Goal: Task Accomplishment & Management: Complete application form

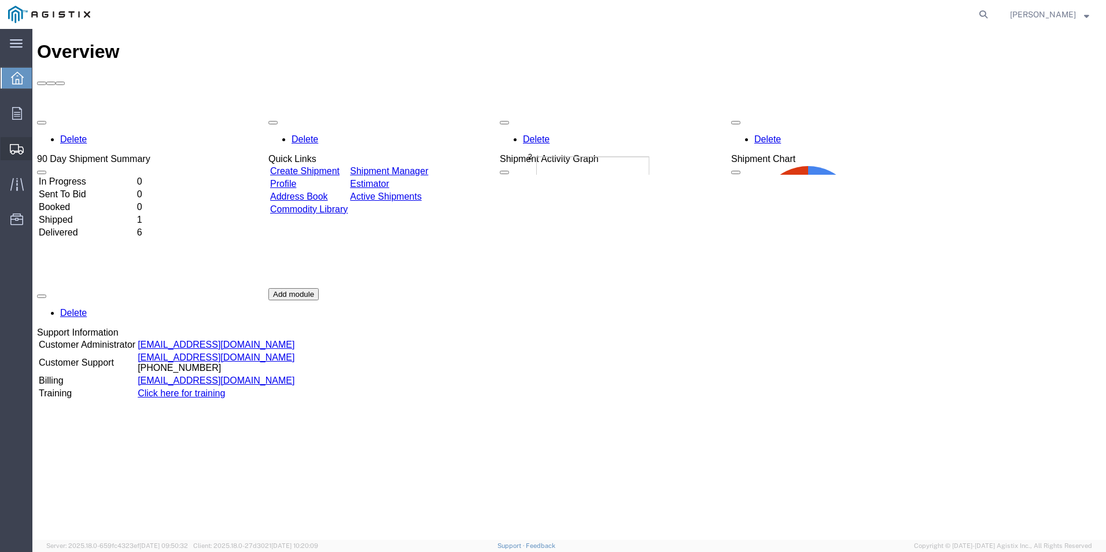
click at [19, 148] on icon at bounding box center [17, 149] width 14 height 10
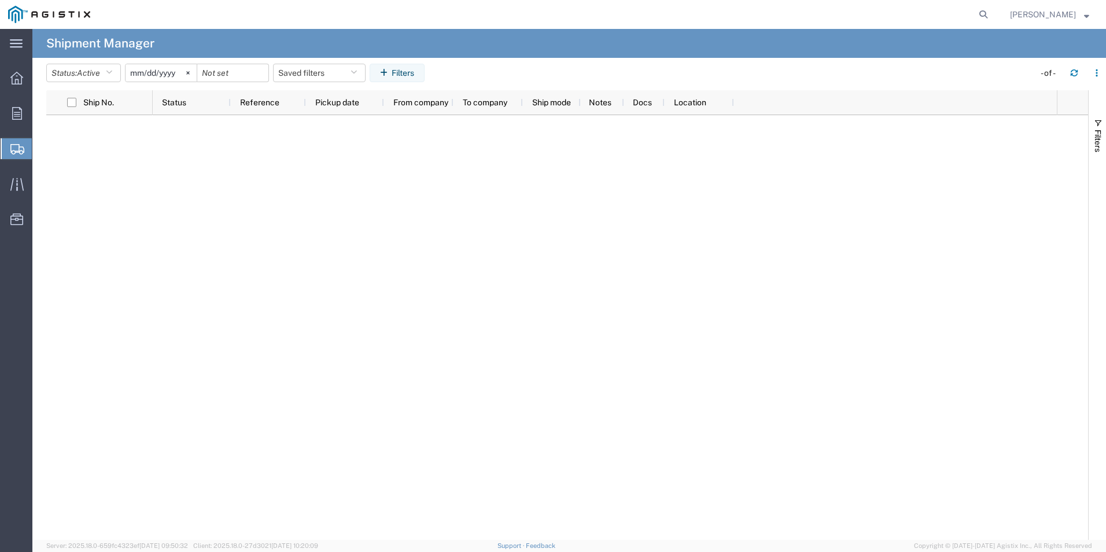
click at [0, 0] on span "Create Shipment" at bounding box center [0, 0] width 0 height 0
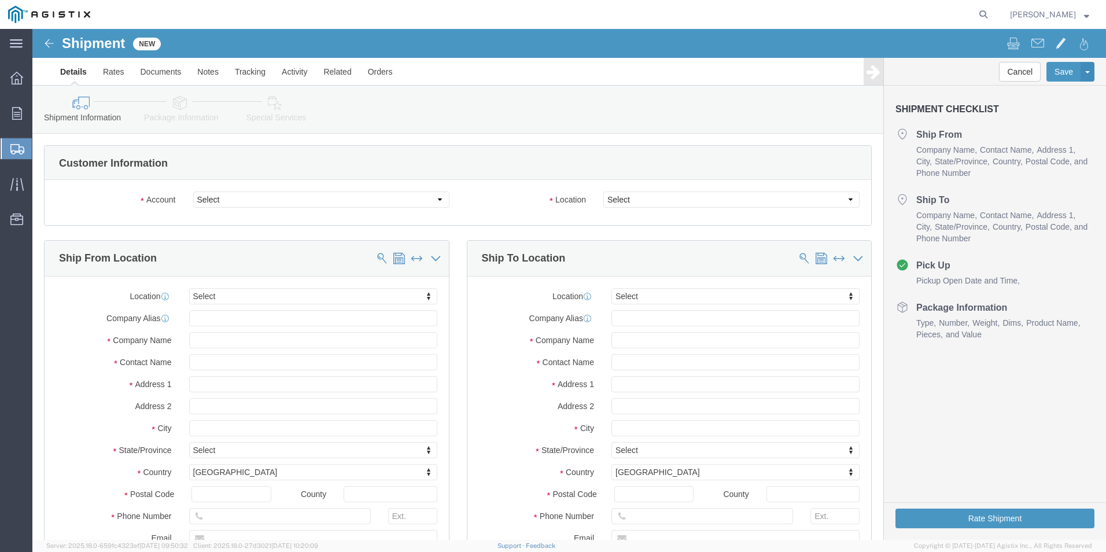
select select
click select "Select Ameron Pole Products Division PG&E"
select select "9596"
click select "Select Ameron Pole Products Division PG&E"
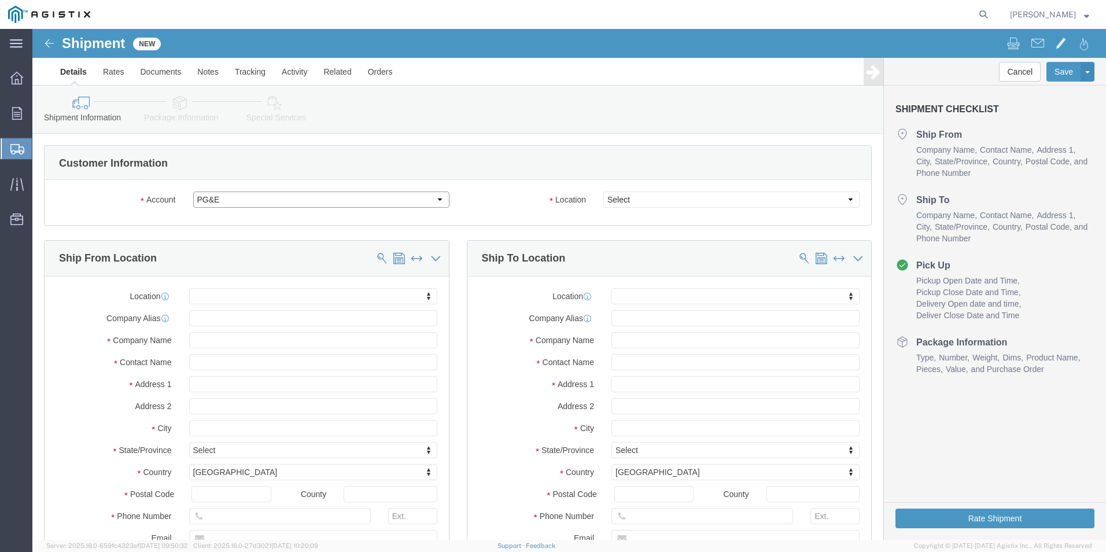
select select
click select "Select All Others [GEOGRAPHIC_DATA] [GEOGRAPHIC_DATA] [GEOGRAPHIC_DATA] [GEOGRA…"
select select "23082"
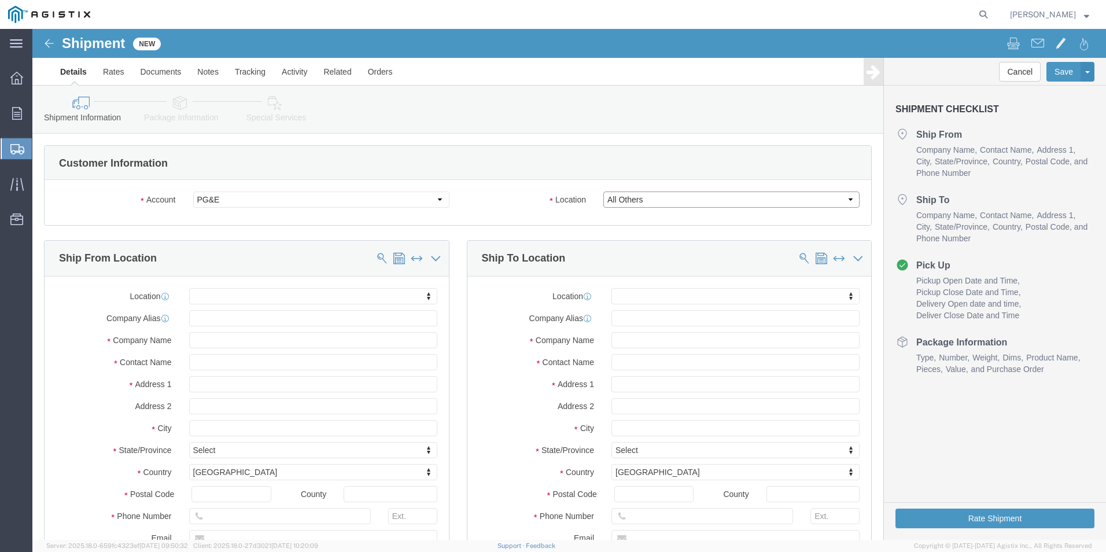
click select "Select All Others [GEOGRAPHIC_DATA] [GEOGRAPHIC_DATA] [GEOGRAPHIC_DATA] [GEOGRA…"
click label "Location"
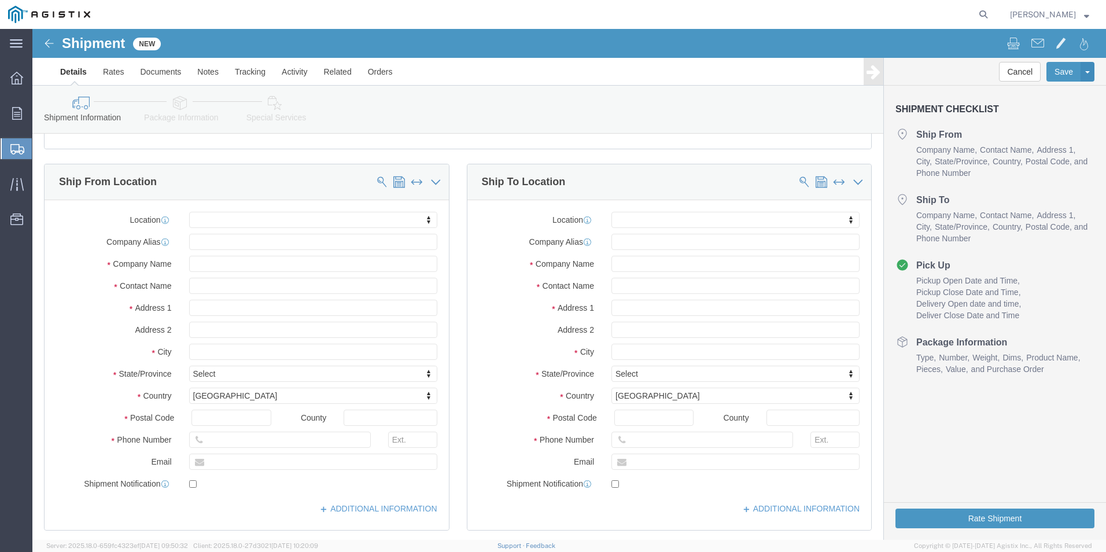
scroll to position [58, 0]
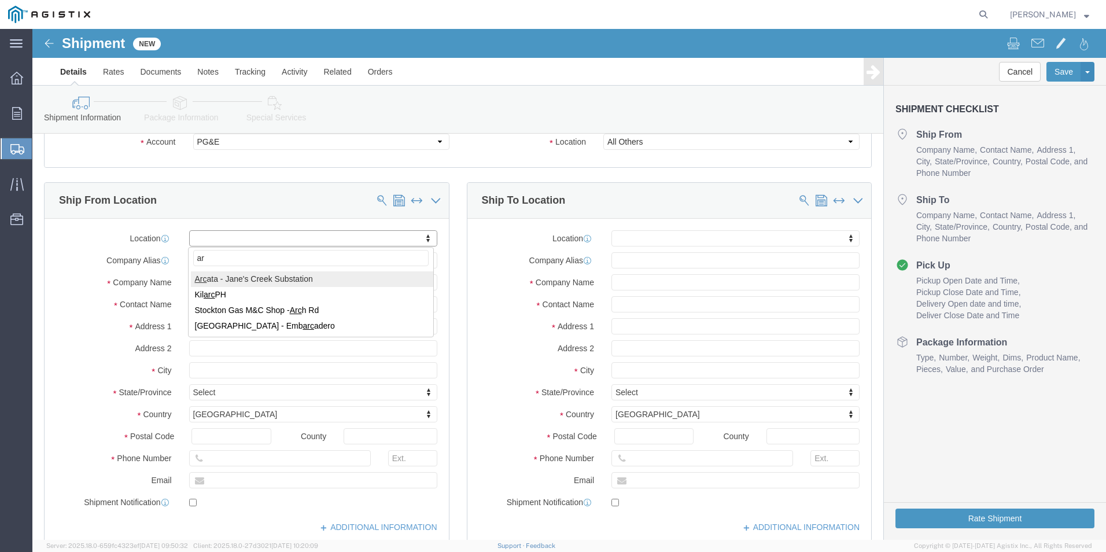
type input "a"
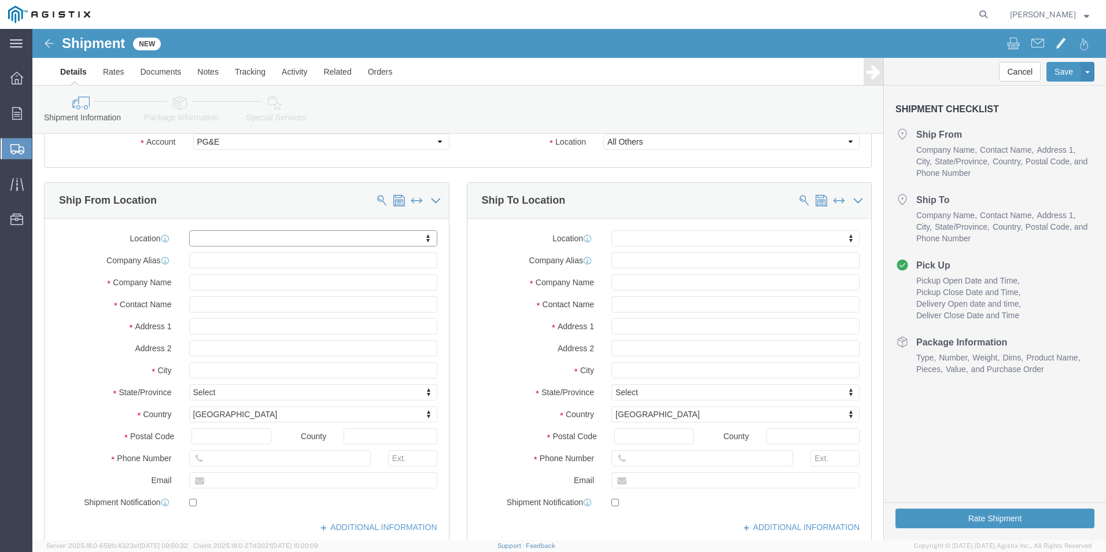
drag, startPoint x: 14, startPoint y: 291, endPoint x: 82, endPoint y: 280, distance: 68.5
click input "text"
type input "AMERON"
click input "text"
type input "[STREET_ADDRESS]"
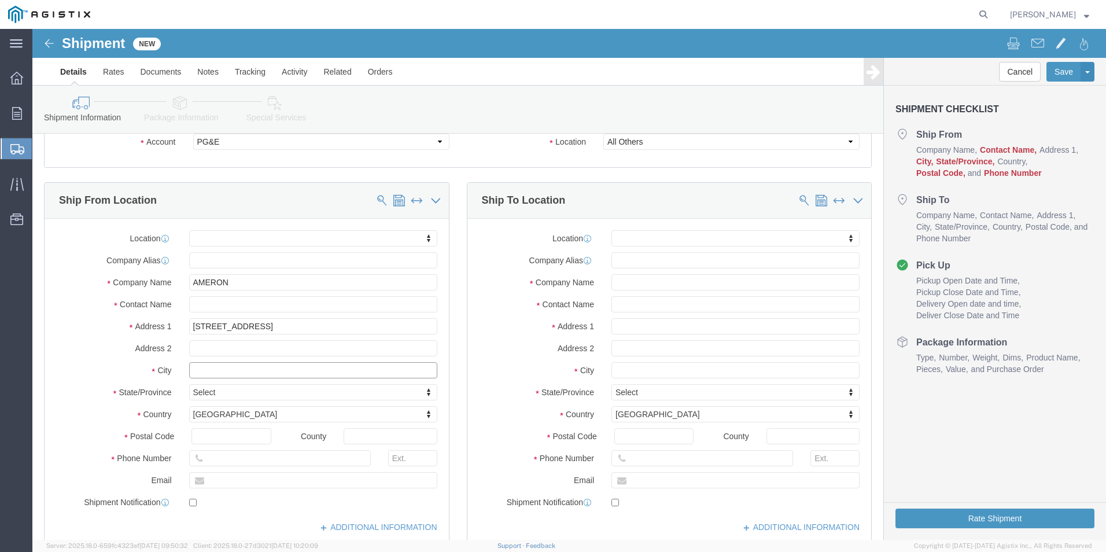
click input "text"
type input "TULSA"
type input "ok"
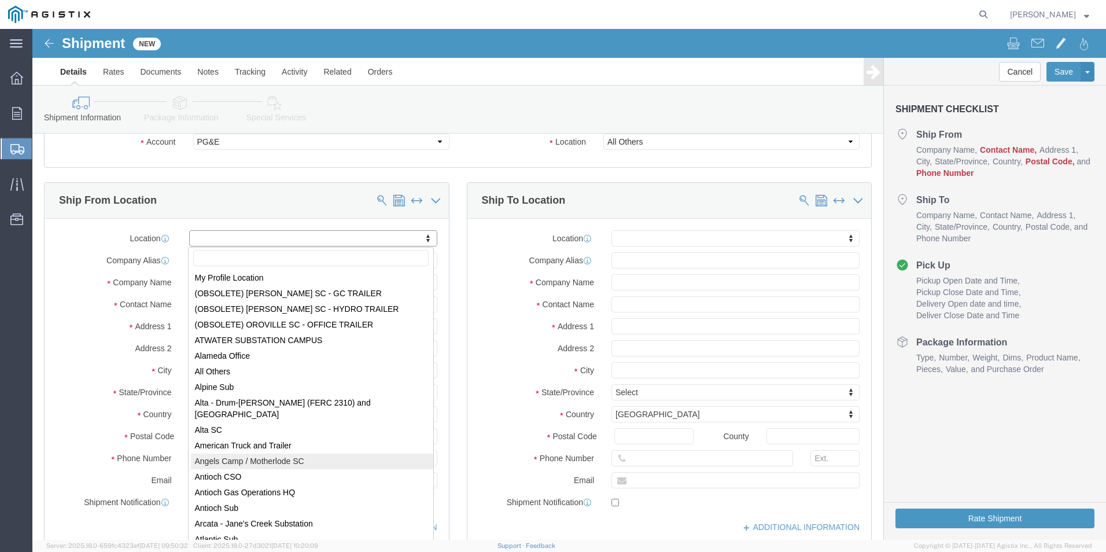
scroll to position [0, 0]
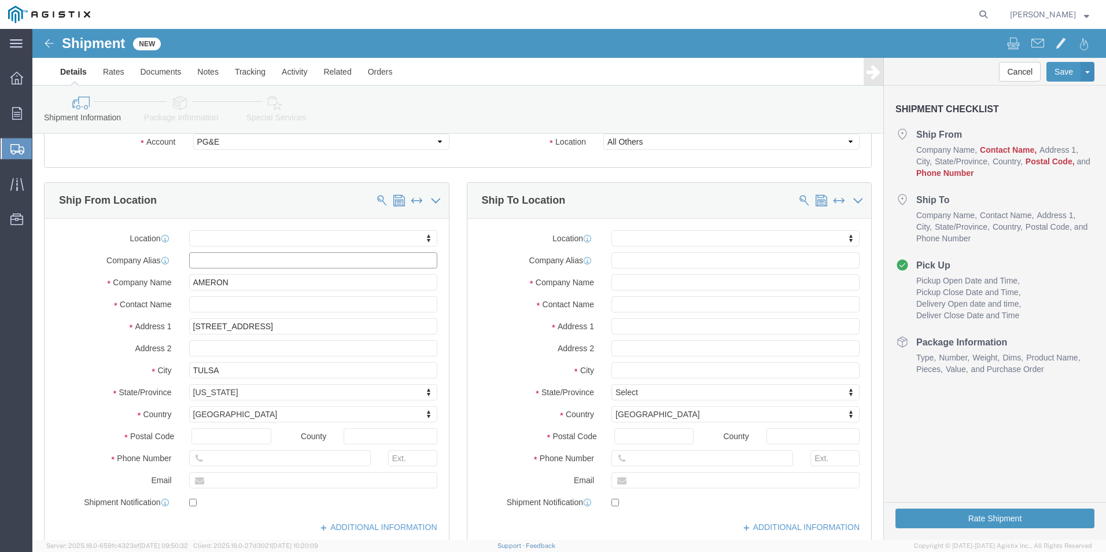
click input "text"
type input "amer"
drag, startPoint x: 193, startPoint y: 232, endPoint x: 157, endPoint y: 229, distance: 35.4
click input "amer"
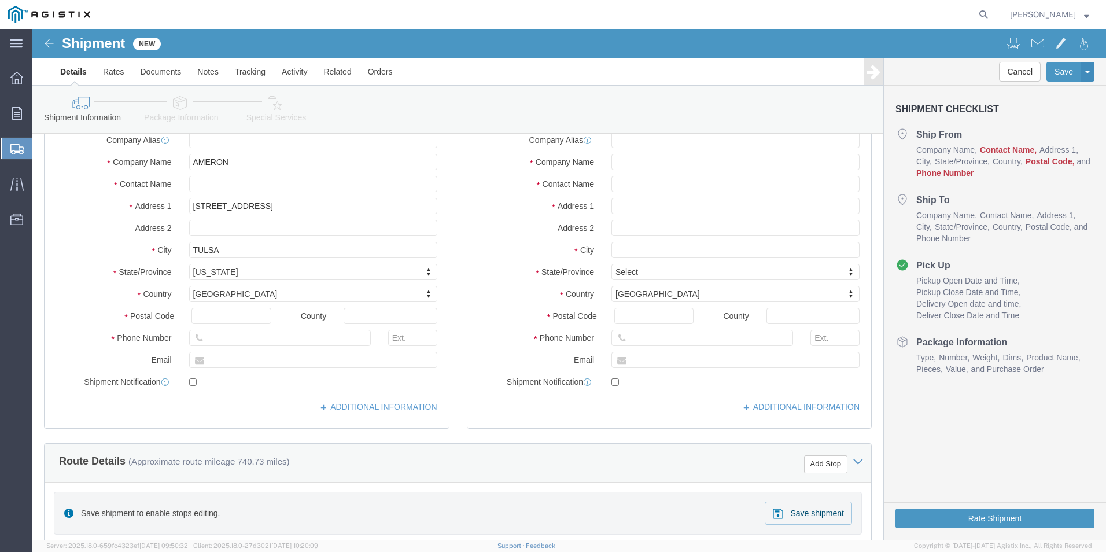
scroll to position [173, 0]
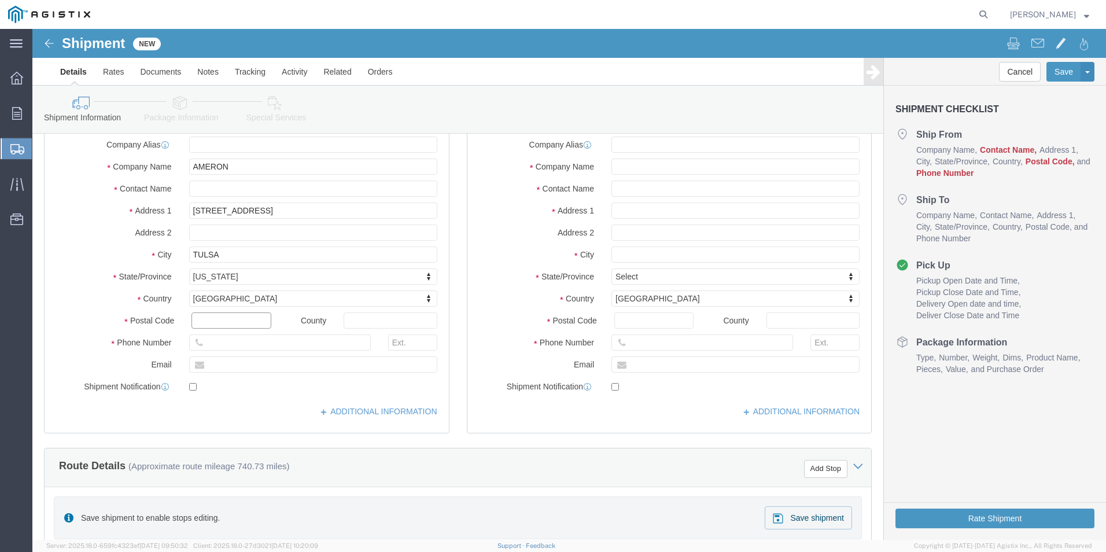
click input "text"
type input "74107"
click input "text"
click input "AMERON"
click input "text"
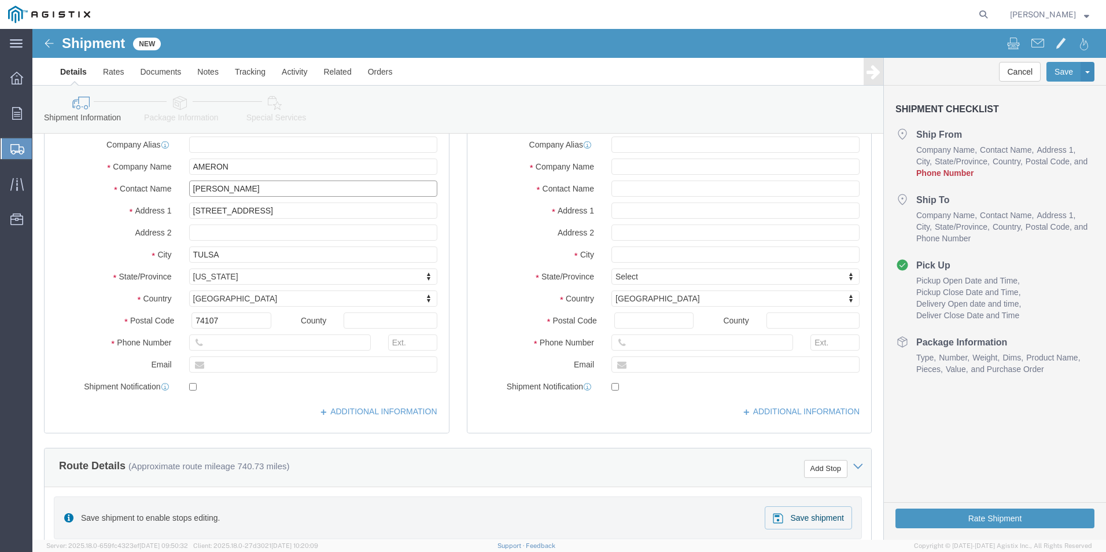
type input "[PERSON_NAME]"
click input "AMERON"
type input "AMERON POLE PRODUCTS"
click input "text"
type input "[PHONE_NUMBER]"
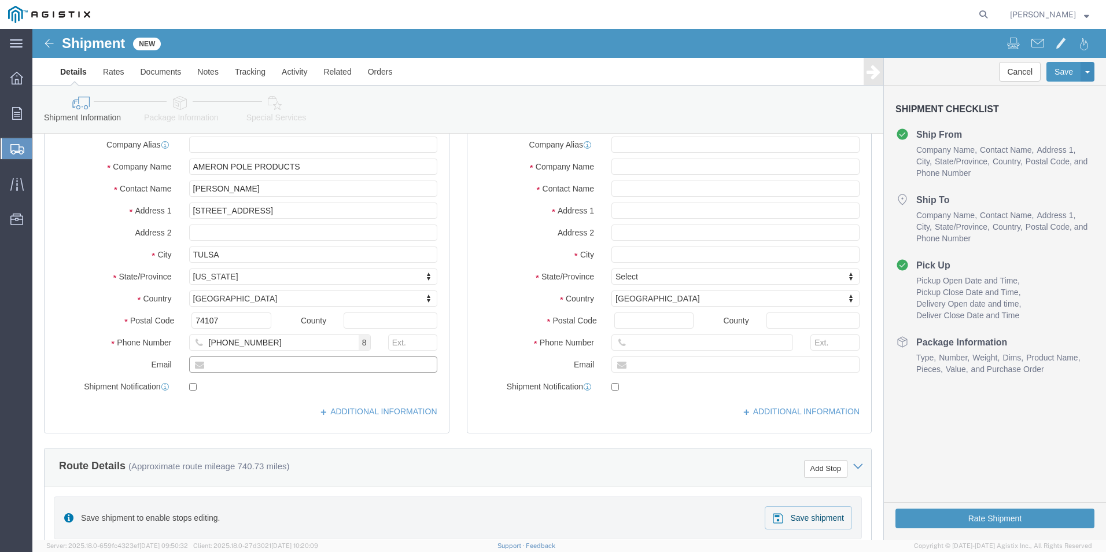
click input "text"
type input "[PERSON_NAME][EMAIL_ADDRESS][PERSON_NAME][DOMAIN_NAME]"
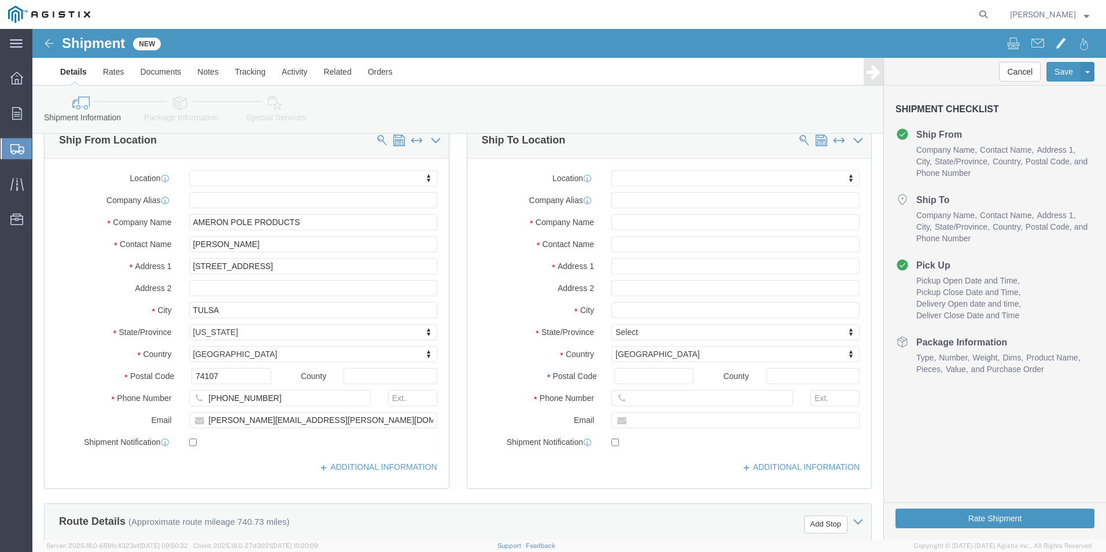
scroll to position [0, 0]
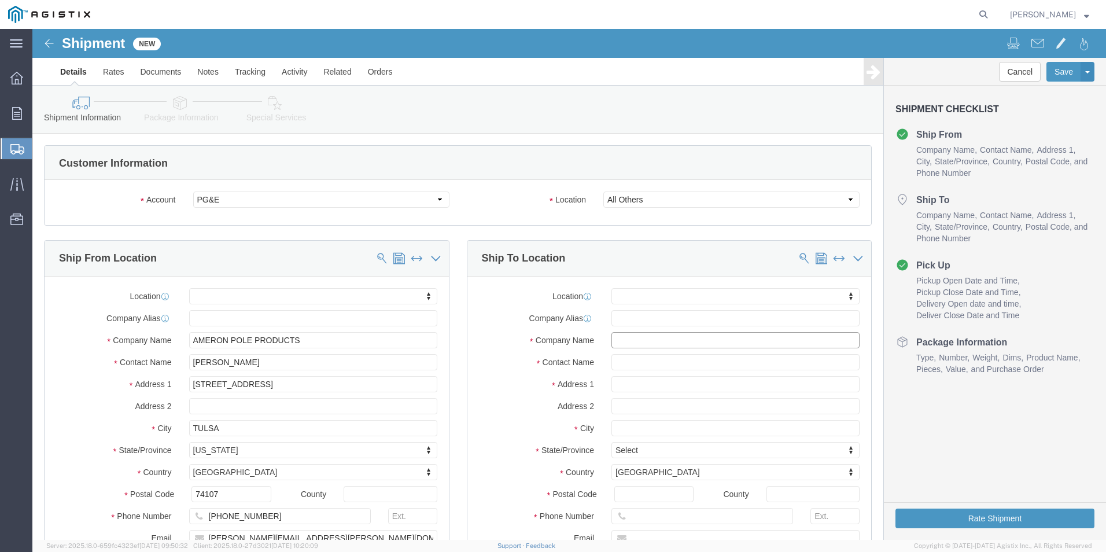
click input "text"
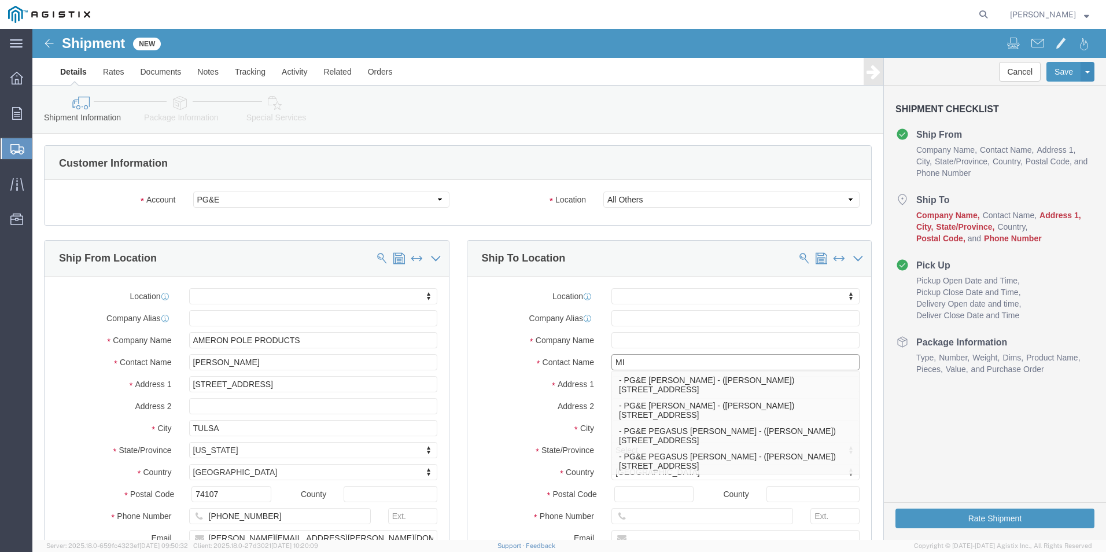
type input "M"
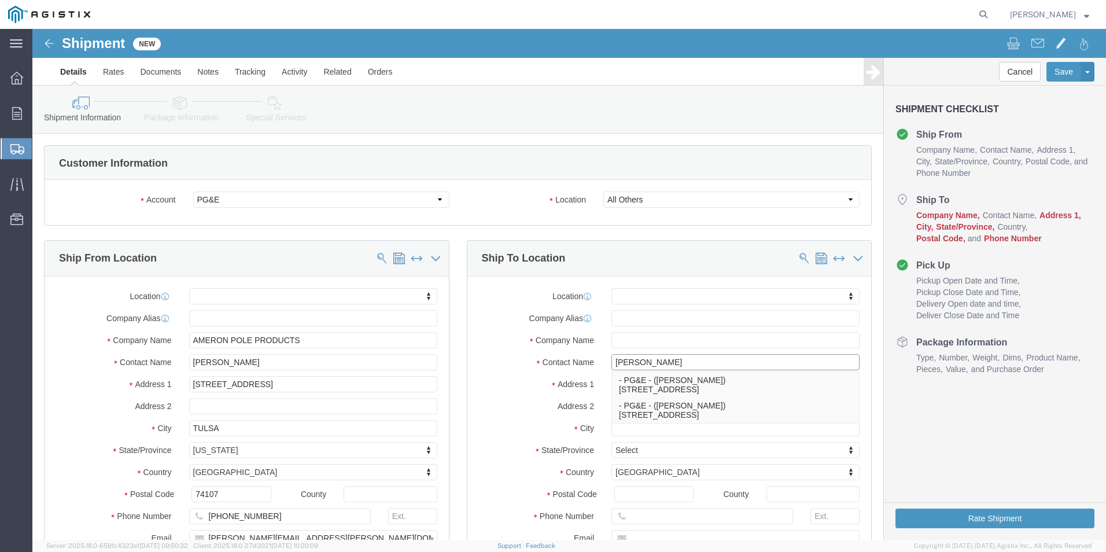
type input "[PERSON_NAME]"
click input "[PERSON_NAME]"
drag, startPoint x: 632, startPoint y: 334, endPoint x: 522, endPoint y: 323, distance: 110.5
click div "Location My Profile Location (OBSOLETE) [PERSON_NAME] SC - GC TRAILER (OBSOLETE…"
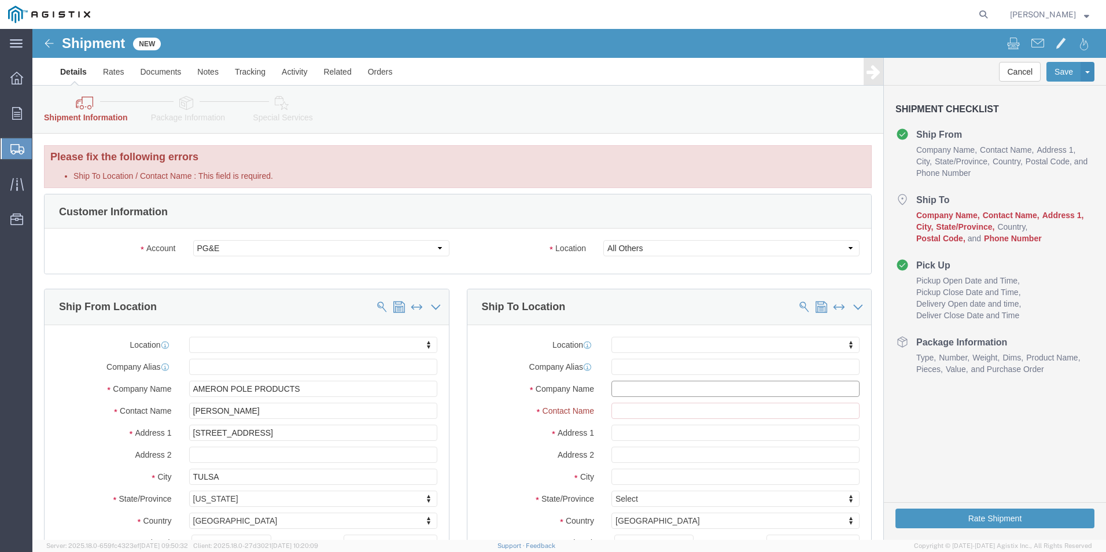
click input "text"
click input "Ship To Location / Contact Name : This field is required."
type input "d"
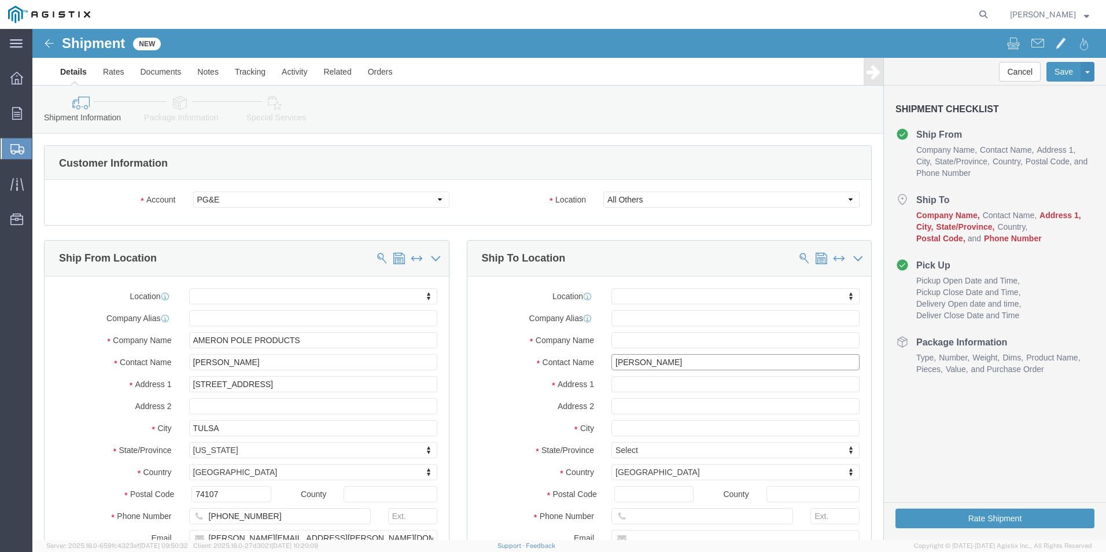
type input "[PERSON_NAME]"
click input "text"
click input "PG&E"
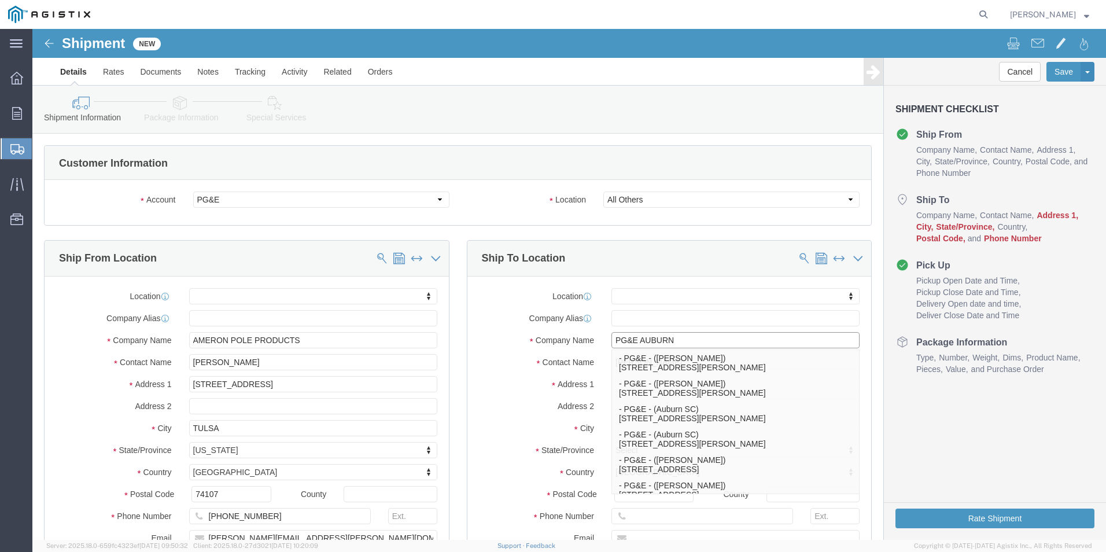
type input "PG&E AUBURN"
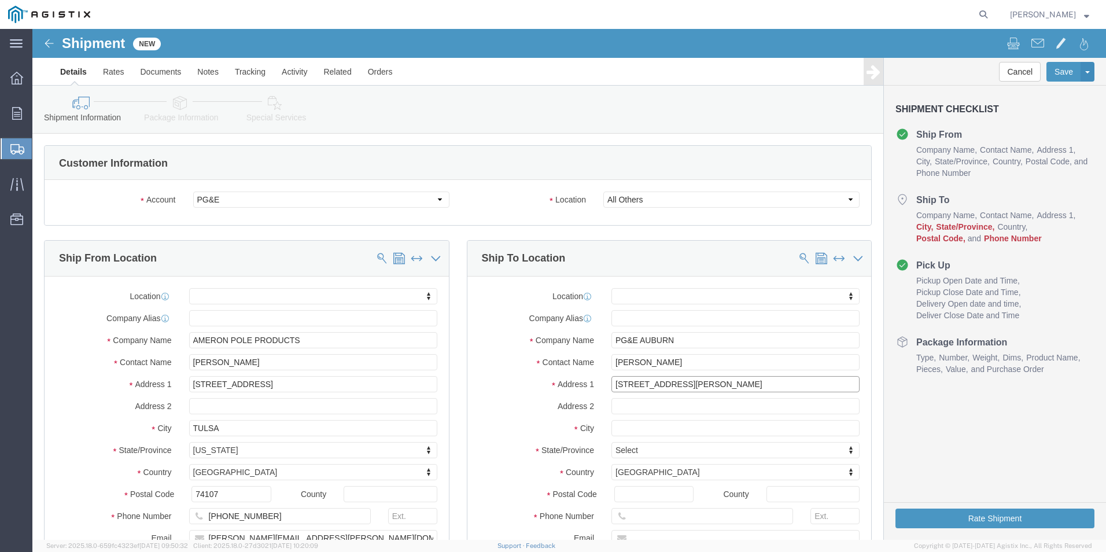
type input "[STREET_ADDRESS][PERSON_NAME]"
click input "text"
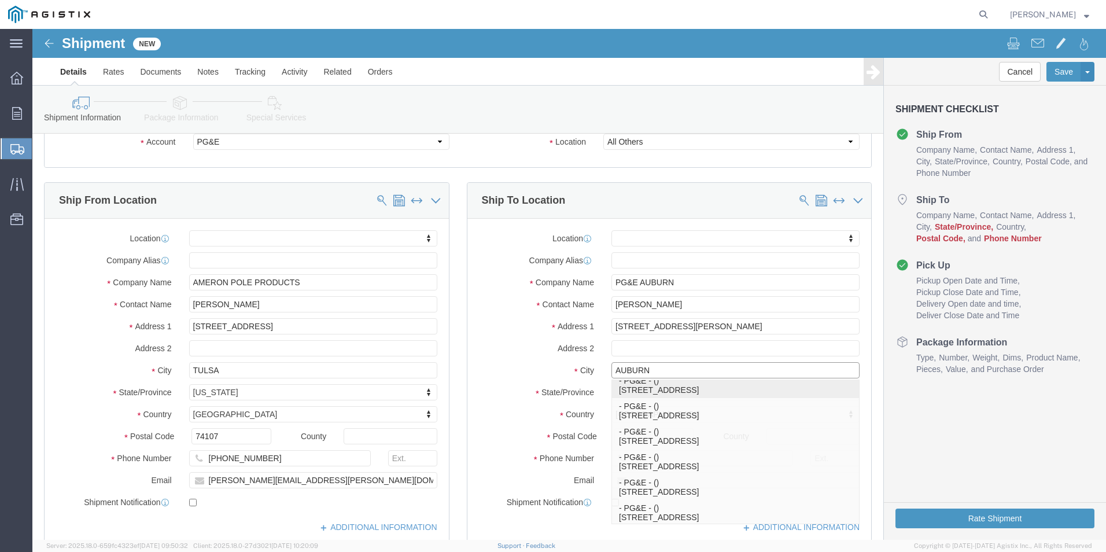
scroll to position [111, 0]
type input "AUBURN"
click div "Address 2"
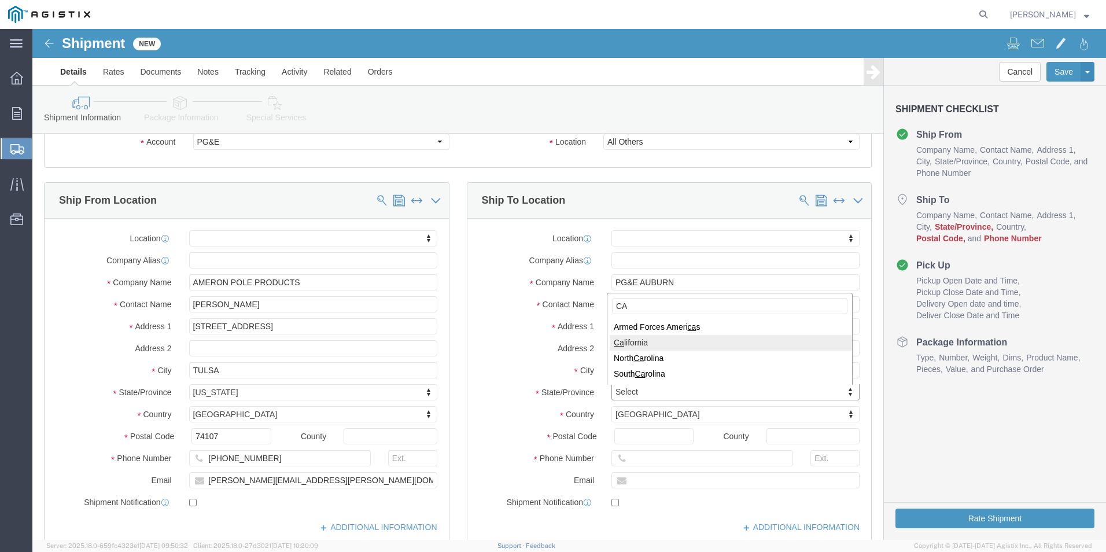
type input "CA"
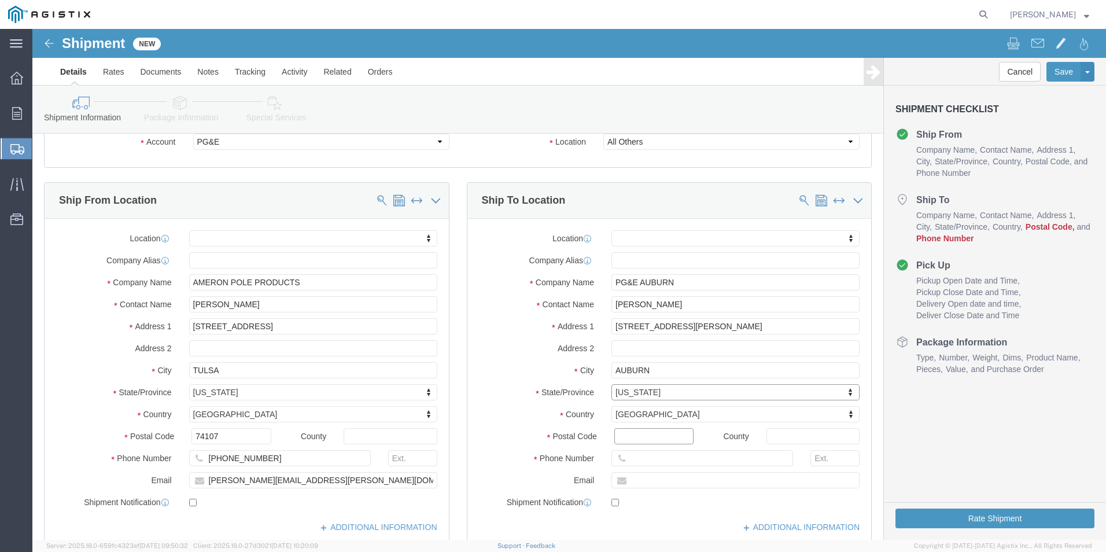
click input "Postal Code"
type input "95602"
click input "text"
type input "[PHONE_NUMBER]"
click input "text"
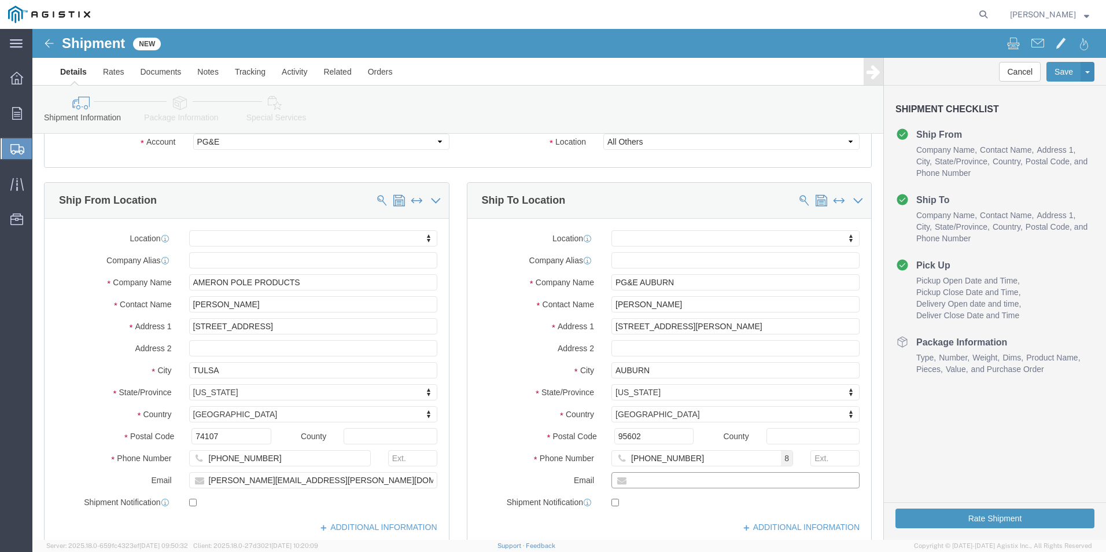
type input "[EMAIL_ADDRESS][DOMAIN_NAME]"
click label
click input "checkbox"
checkbox input "false"
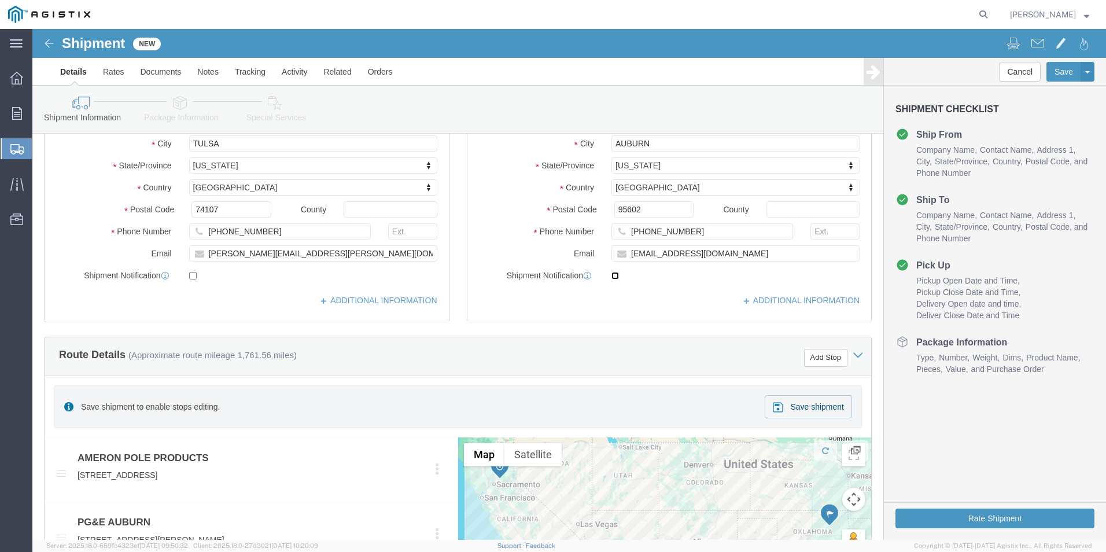
scroll to position [289, 0]
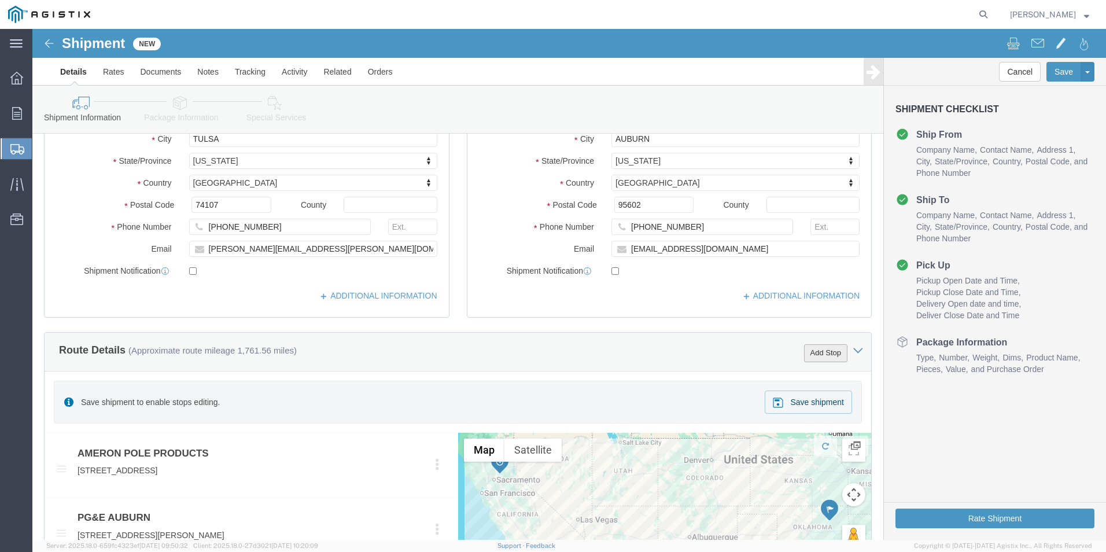
click button "Add Stop"
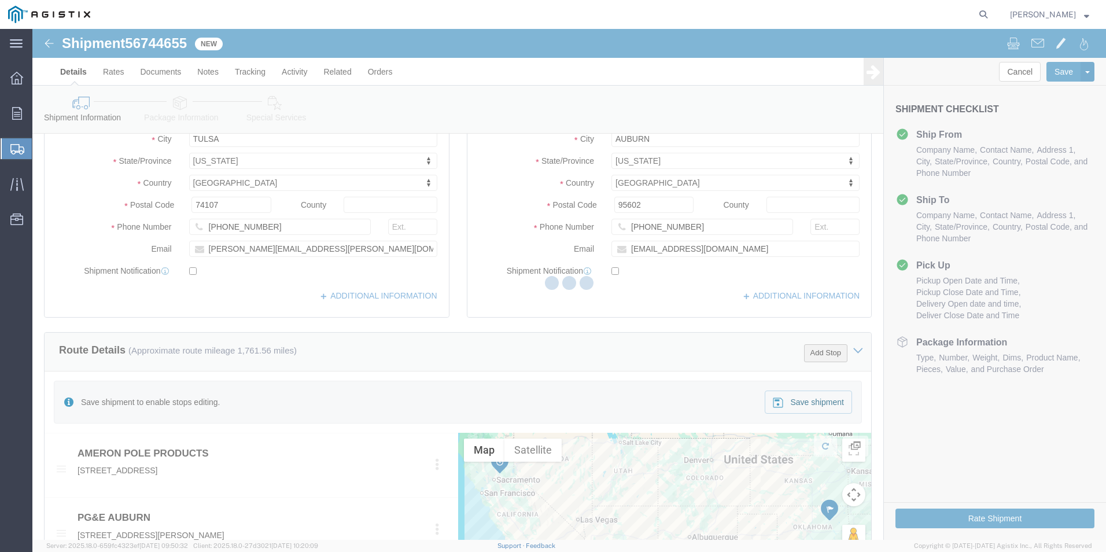
select select "PURCHORD"
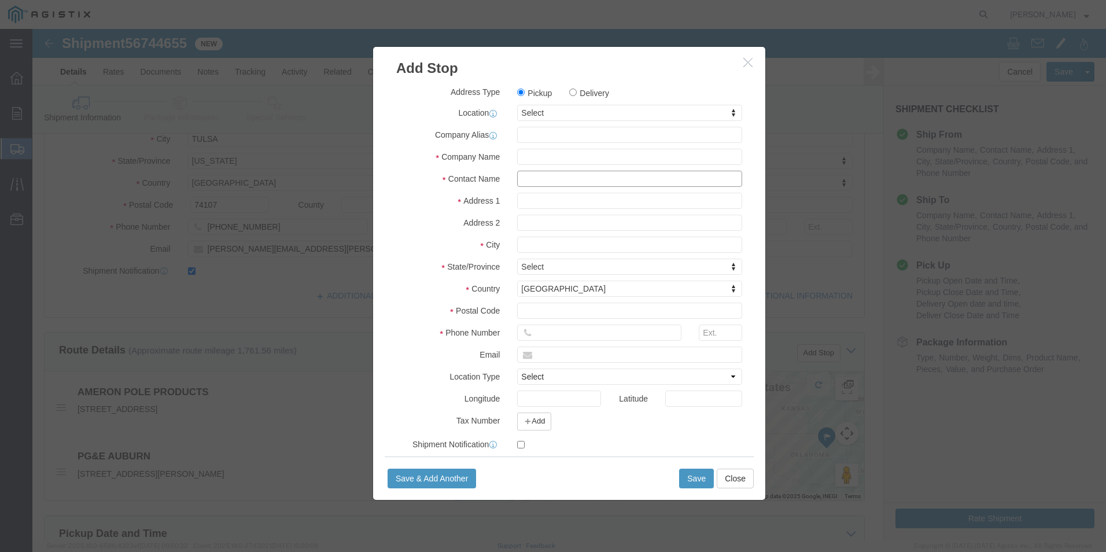
click input "text"
type input "[PERSON_NAME]"
click input "text"
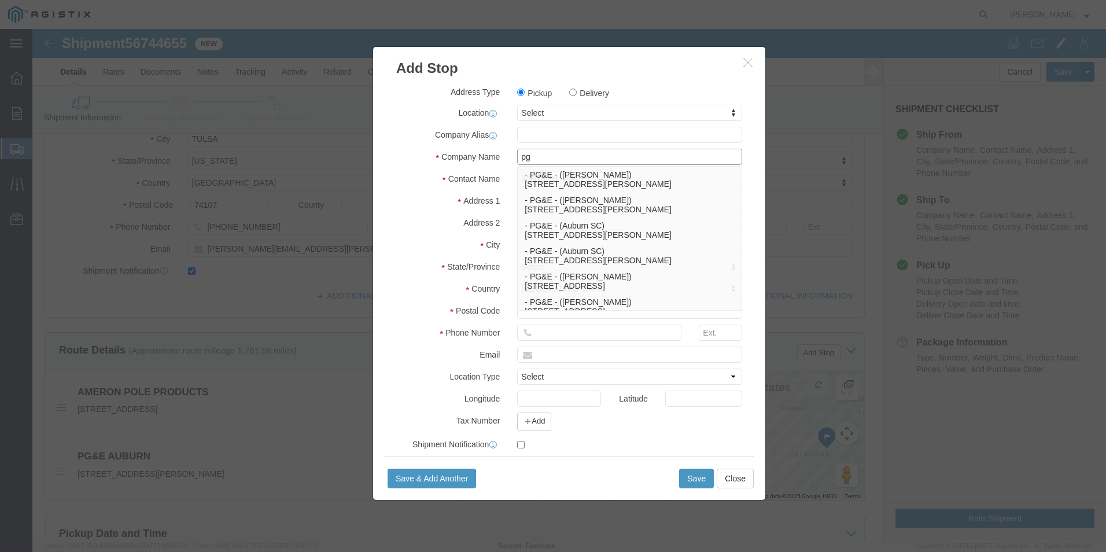
type input "p"
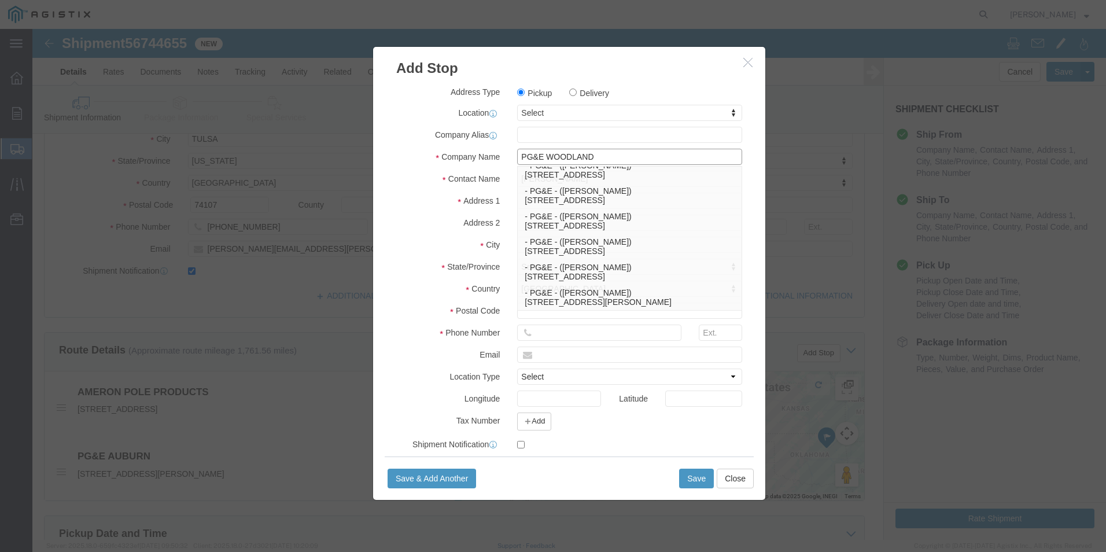
scroll to position [402, 0]
type input "PG&E WOODLAND"
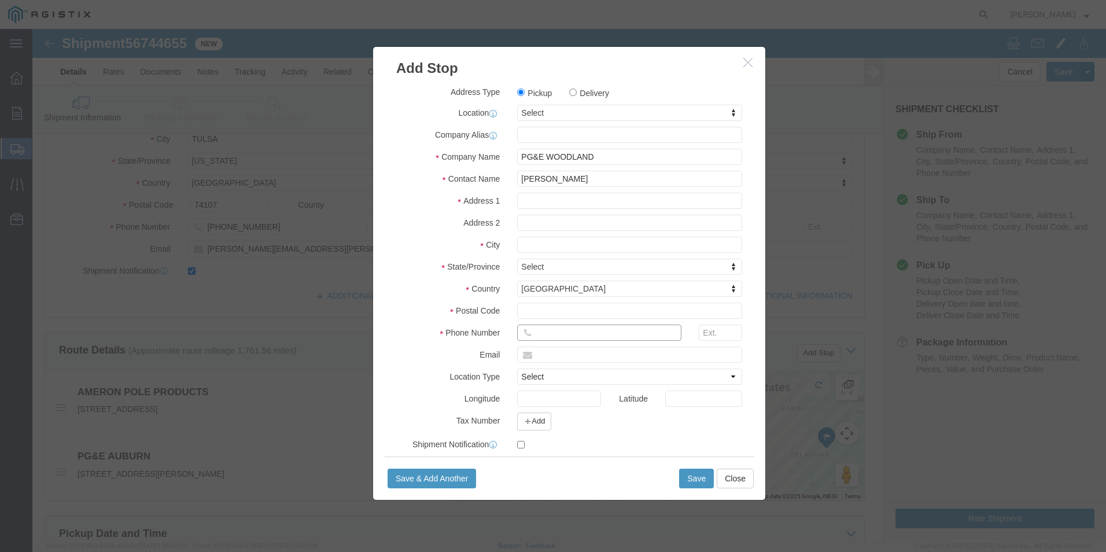
click input "text"
type input "[STREET_ADDRESS][US_STATE]"
click input "text"
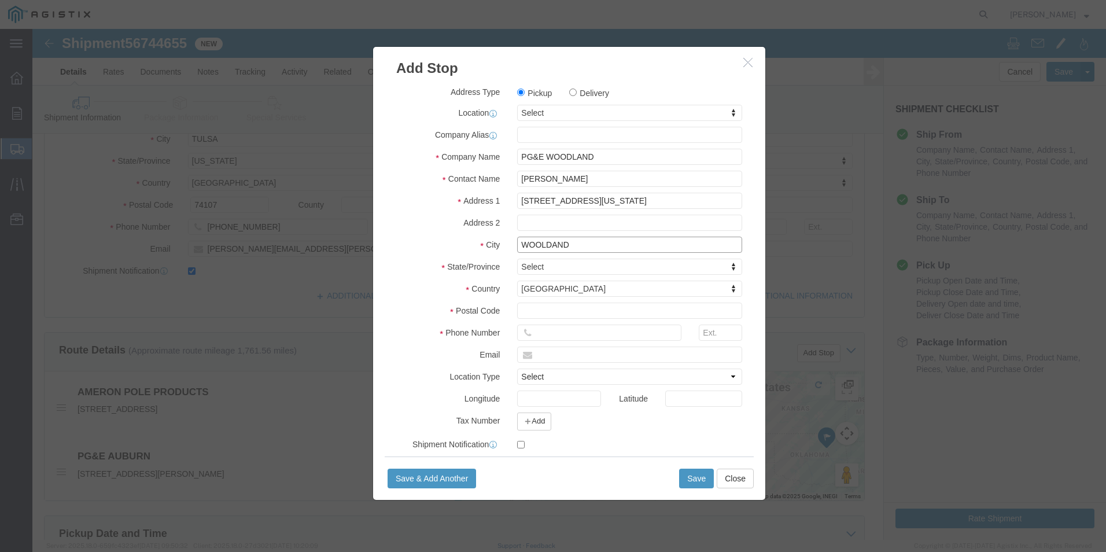
type input "WOOLDAND"
type input "C"
type input "CA"
select select "CA"
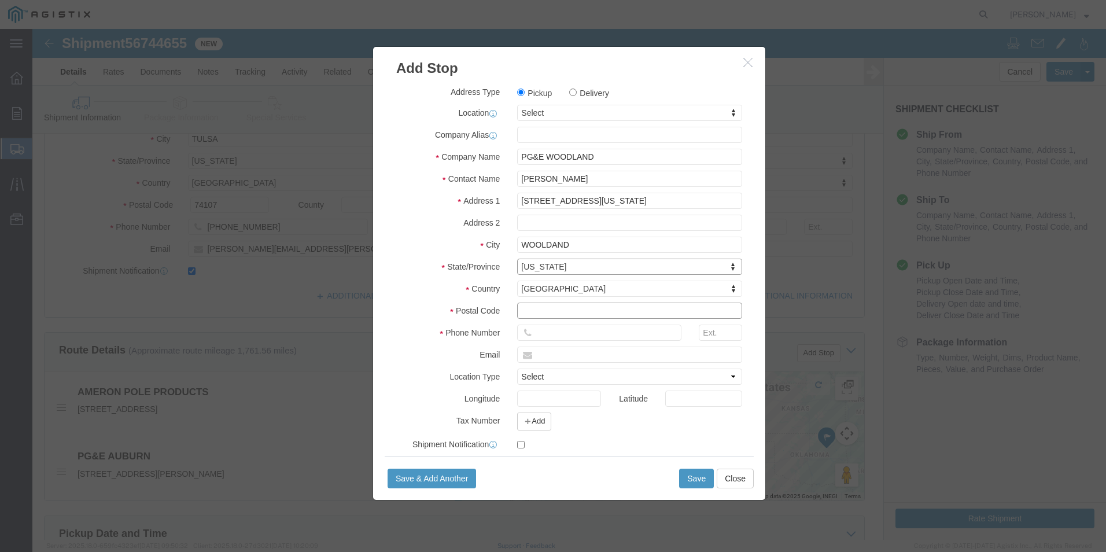
click input "text"
type input "95695"
click input "text"
type input "[PHONE_NUMBER]"
click input "text"
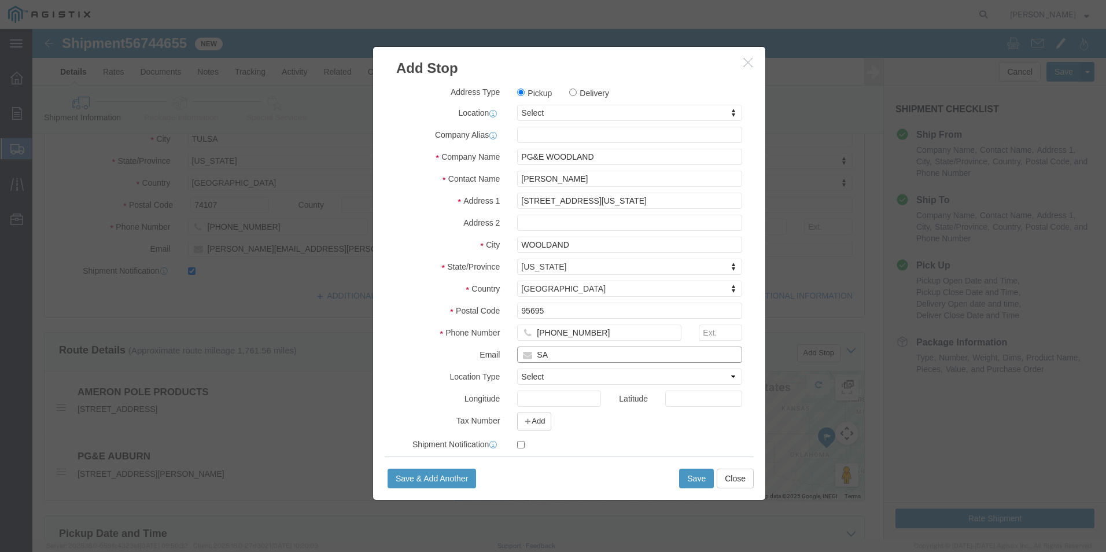
type input "[EMAIL_ADDRESS][DOMAIN_NAME]"
click button "Save & Add Another"
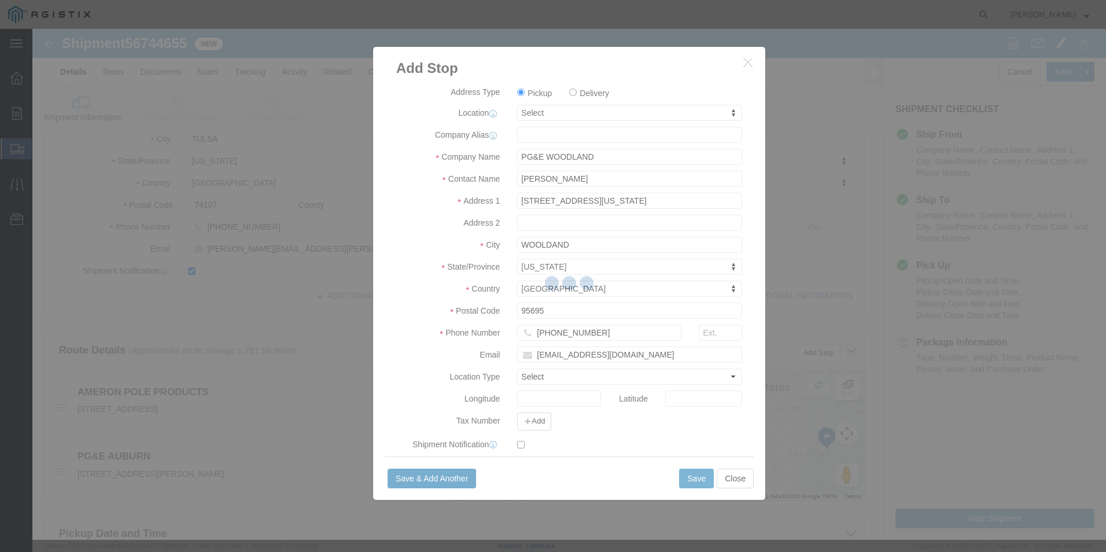
select select
checkbox input "false"
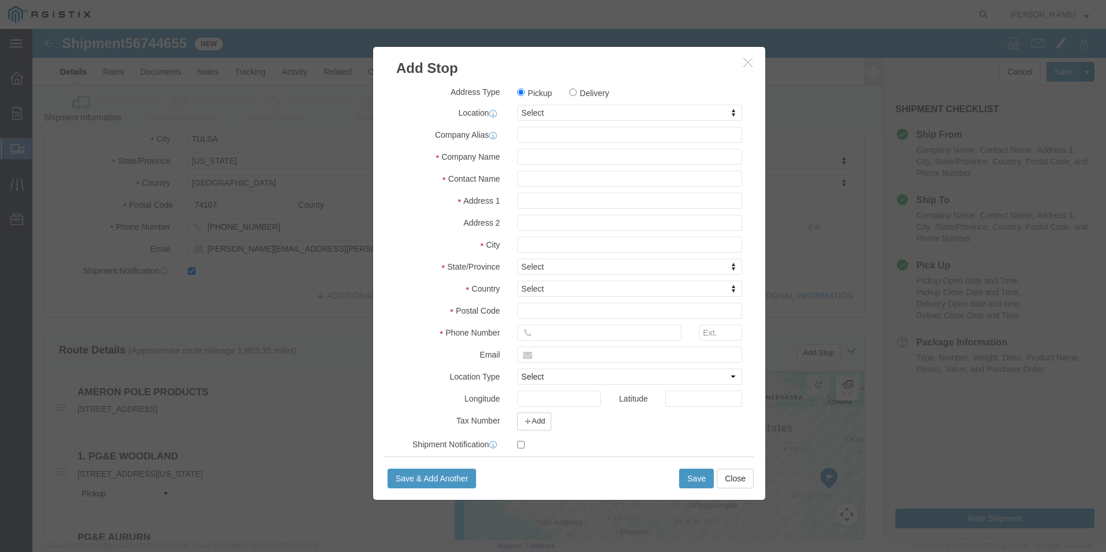
click icon "button"
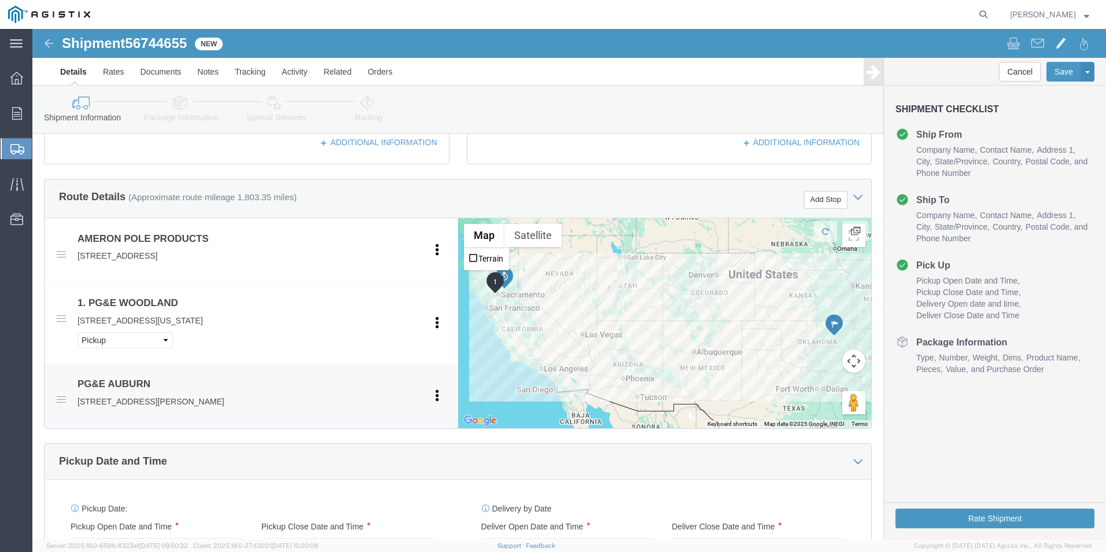
scroll to position [463, 0]
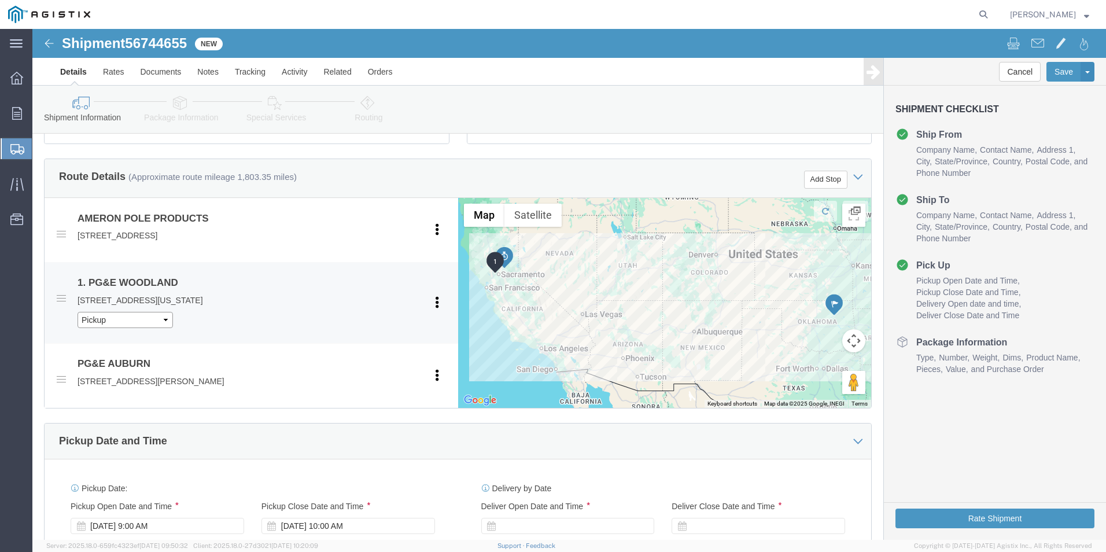
click select "Pickup Delivery"
select select "D"
click select "Pickup Delivery"
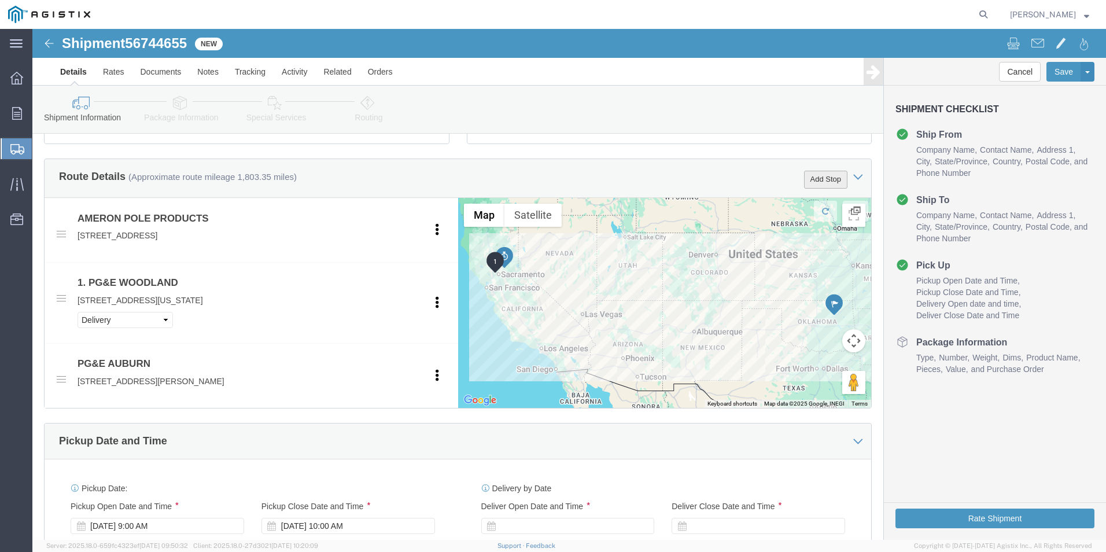
click button "Add Stop"
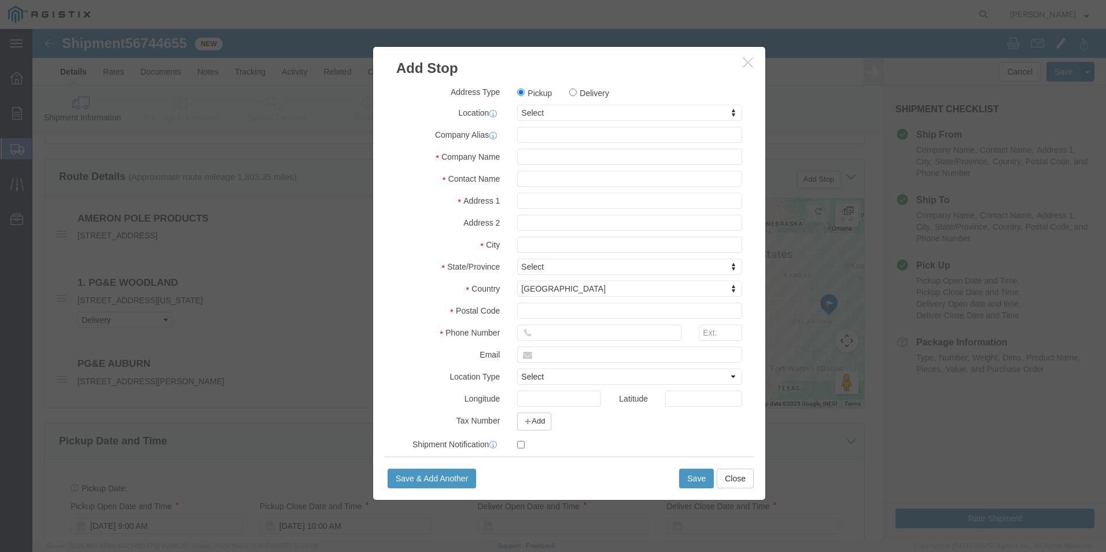
click label "Delivery"
click input "Delivery"
radio input "true"
select select
click input "text"
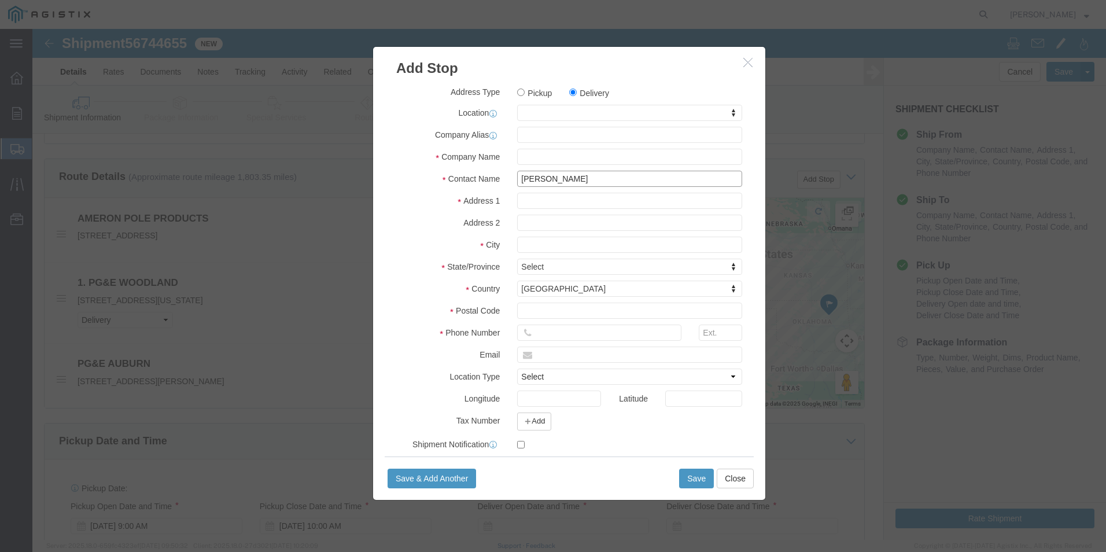
type input "[PERSON_NAME]"
click input "text"
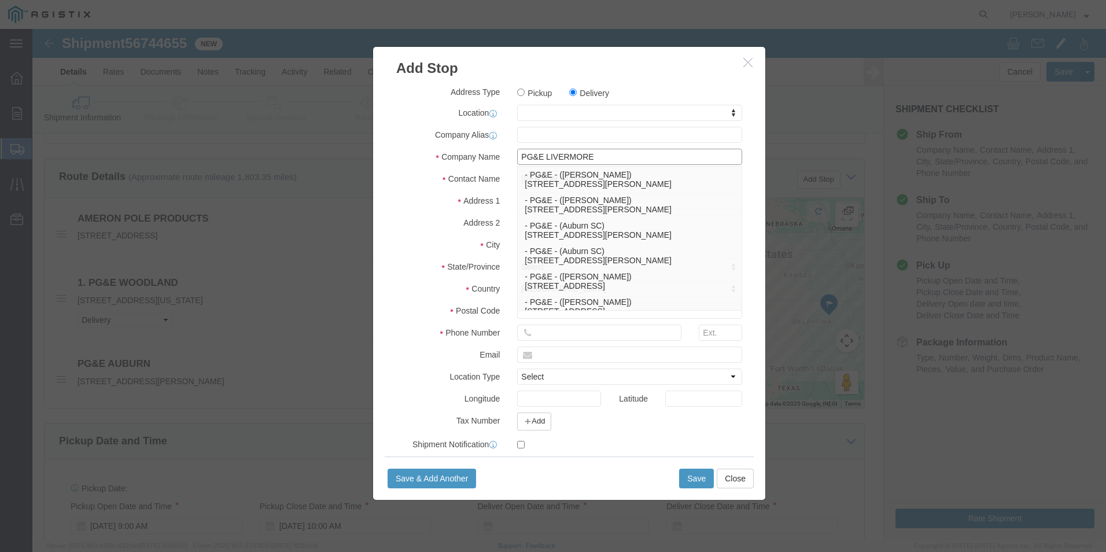
type input "PG&E LIVERMORE"
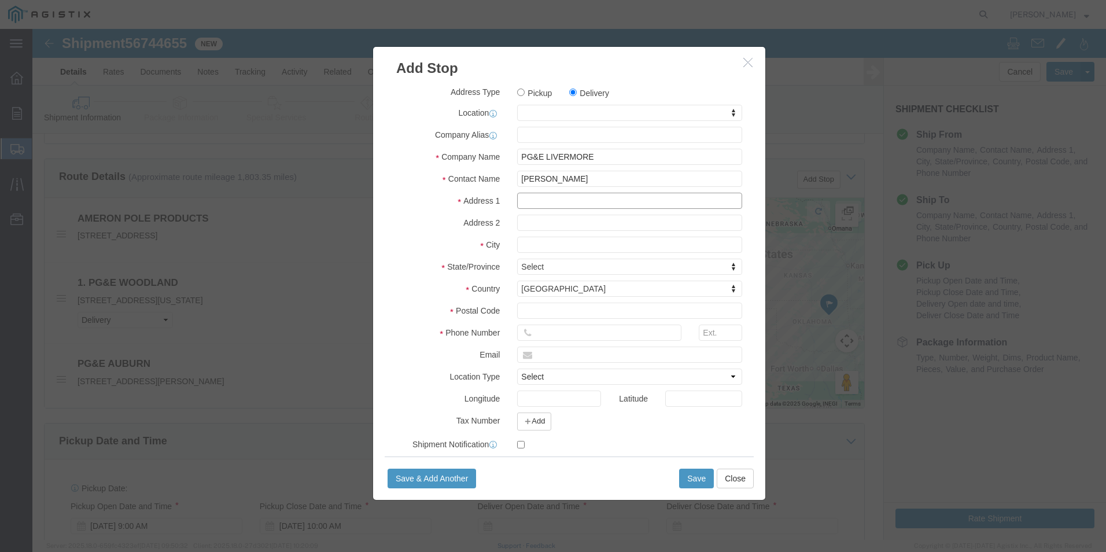
click input "text"
type input "[STREET_ADDRESS][PERSON_NAME]"
select select
click div "Address Type Pickup Delivery Location My Profile Location (OBSOLETE) [PERSON_NA…"
click input "text"
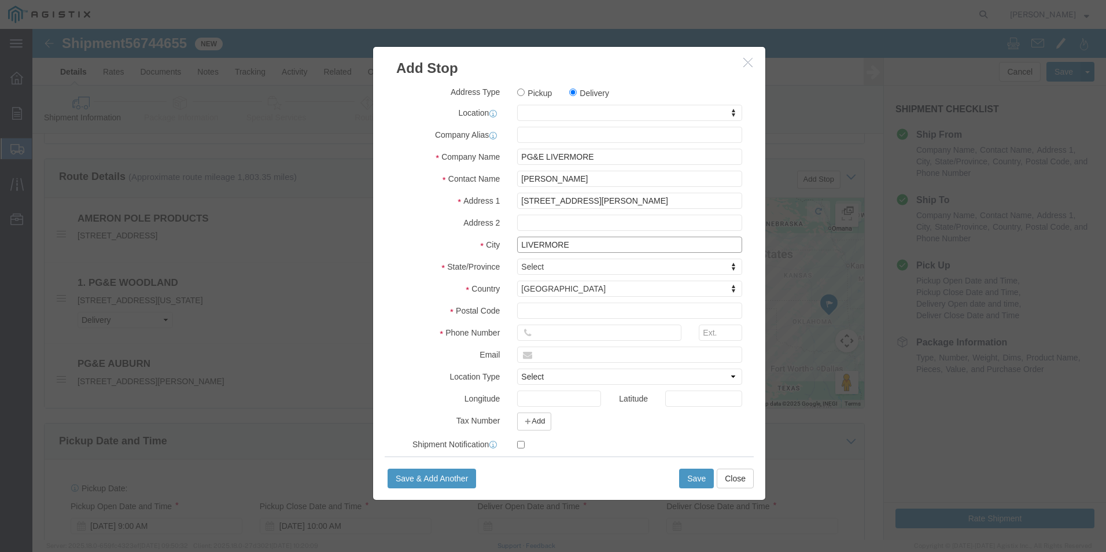
type input "LIVERMORE"
type input "C"
type input "CA"
select select
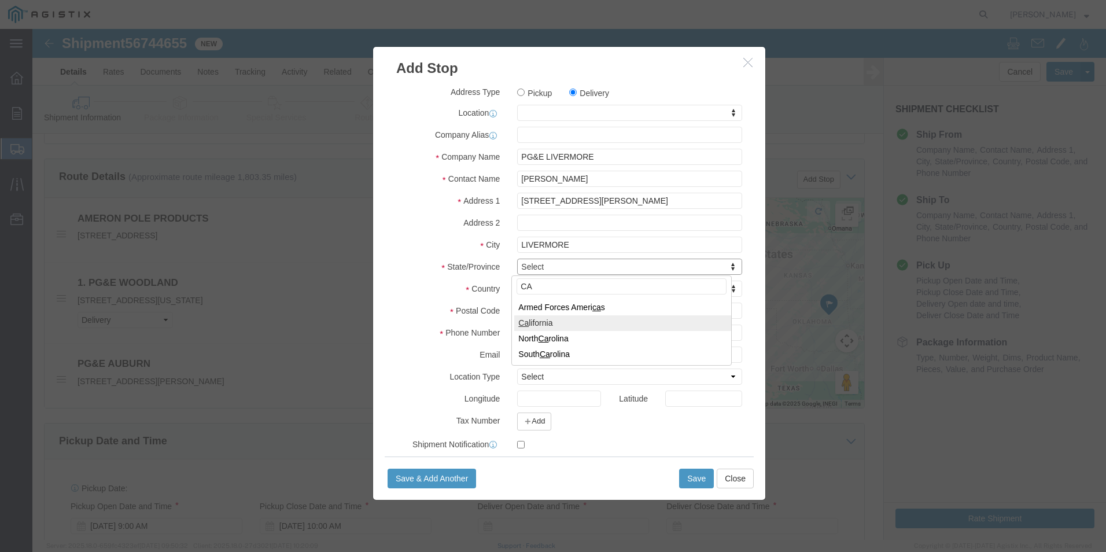
select select "CA"
click input "text"
type input "94551"
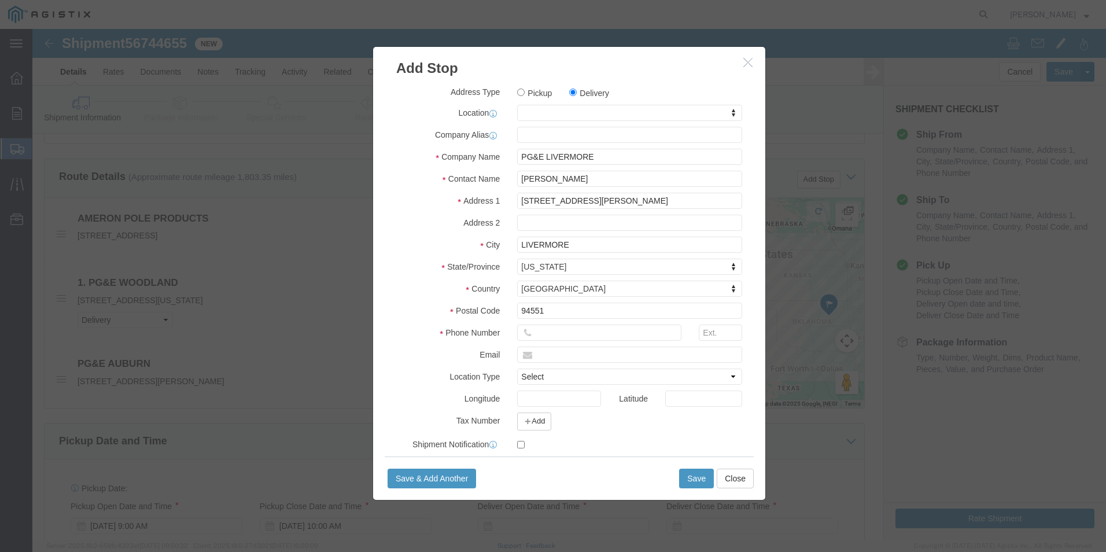
select select
click input "text"
type input "6"
type input "[PHONE_NUMBER]"
click input "text"
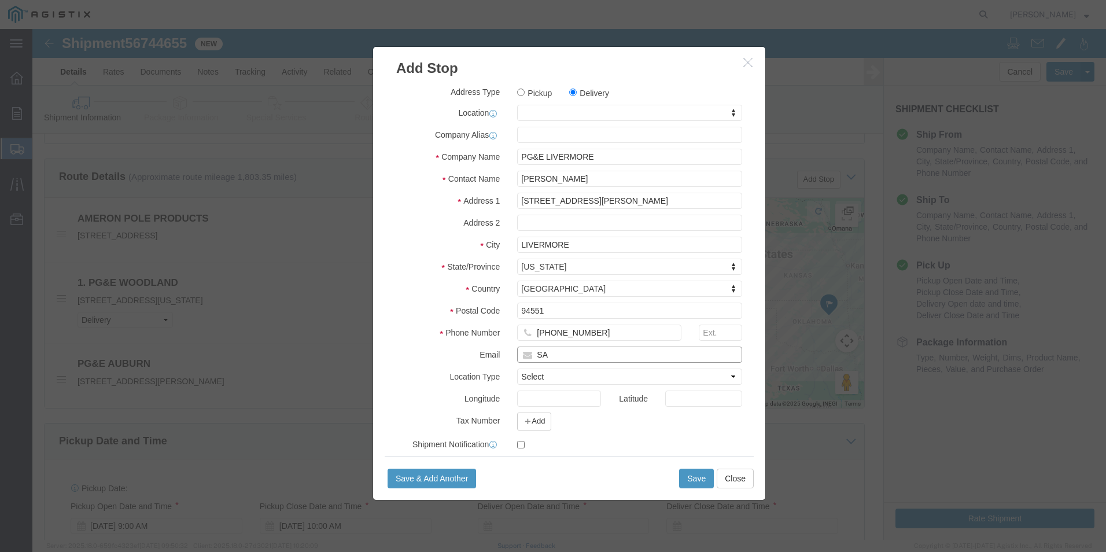
type input "[EMAIL_ADDRESS][DOMAIN_NAME]"
click button "Save"
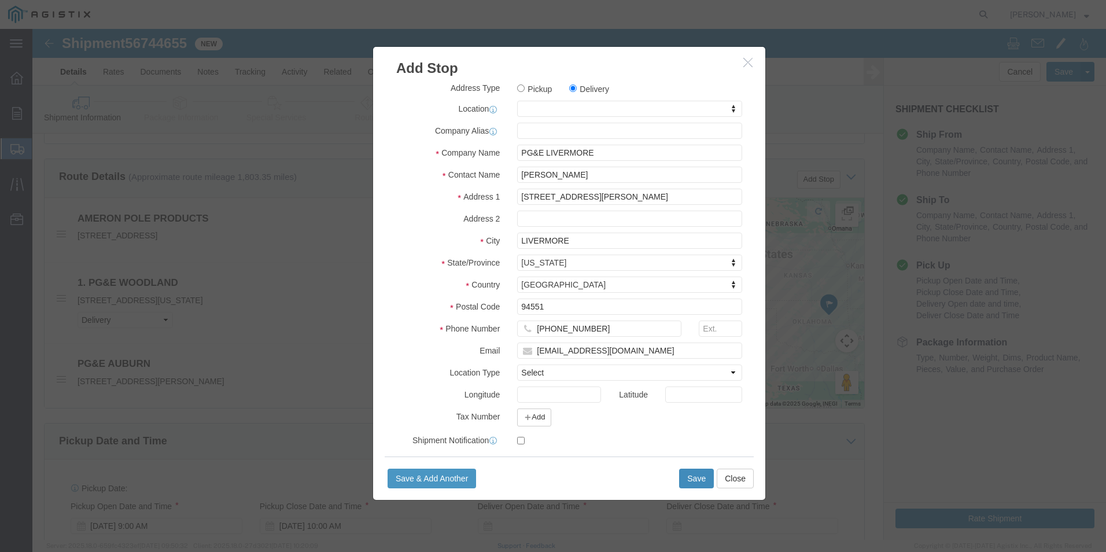
scroll to position [173, 0]
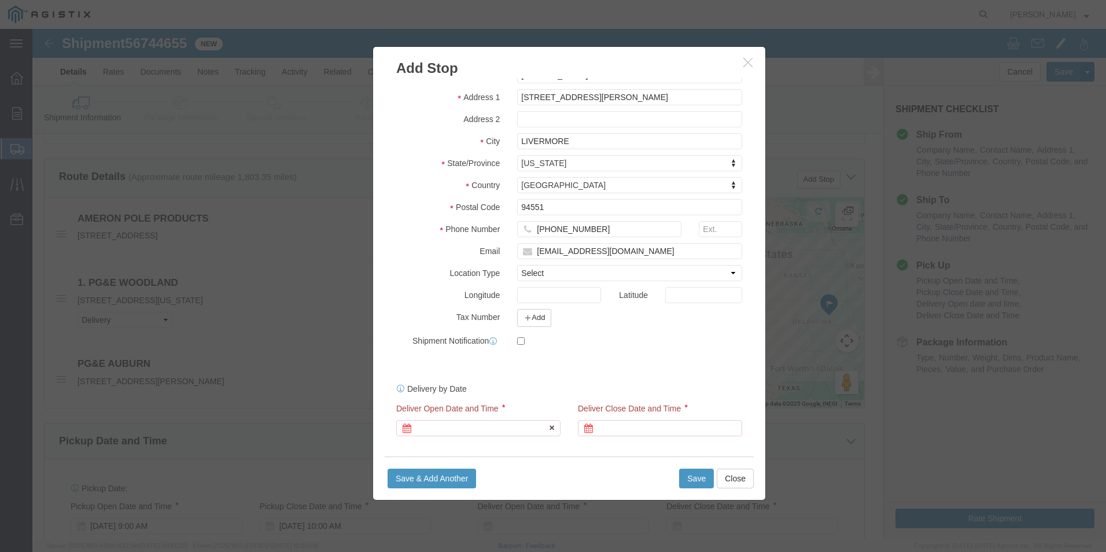
click div
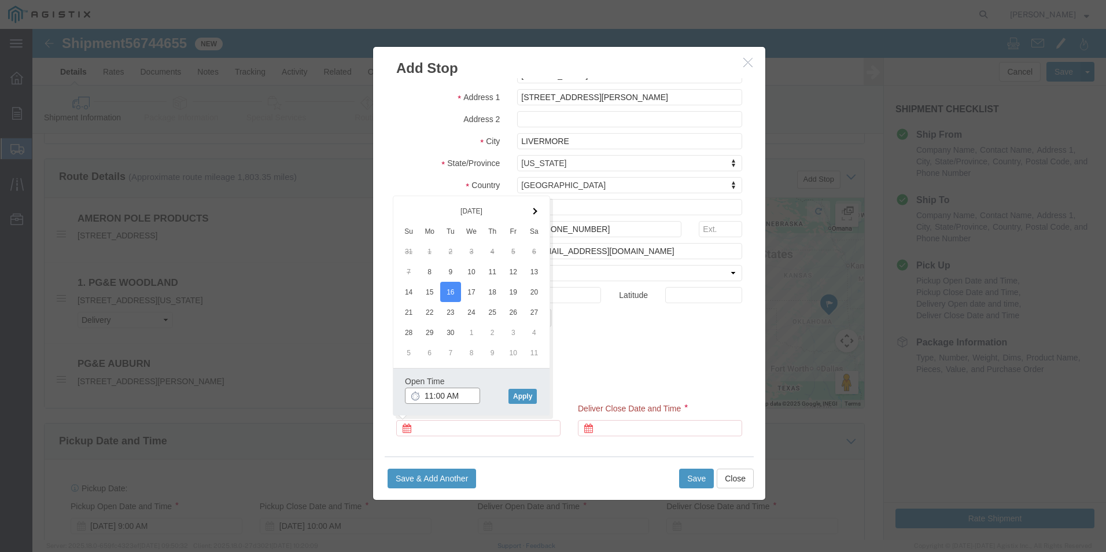
click input "11:00 AM"
type input "8:00 AM"
click button "Apply"
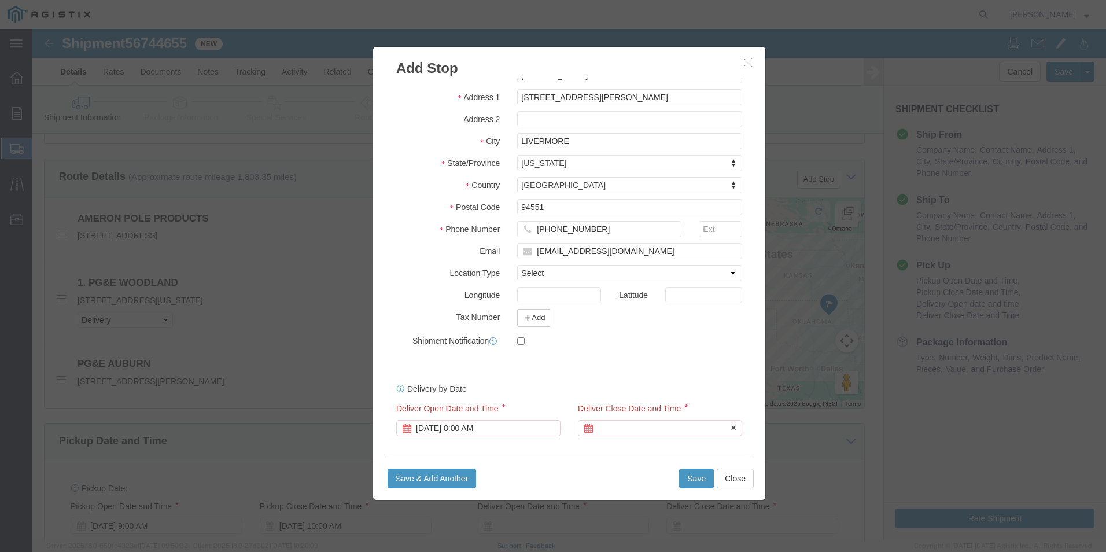
click div
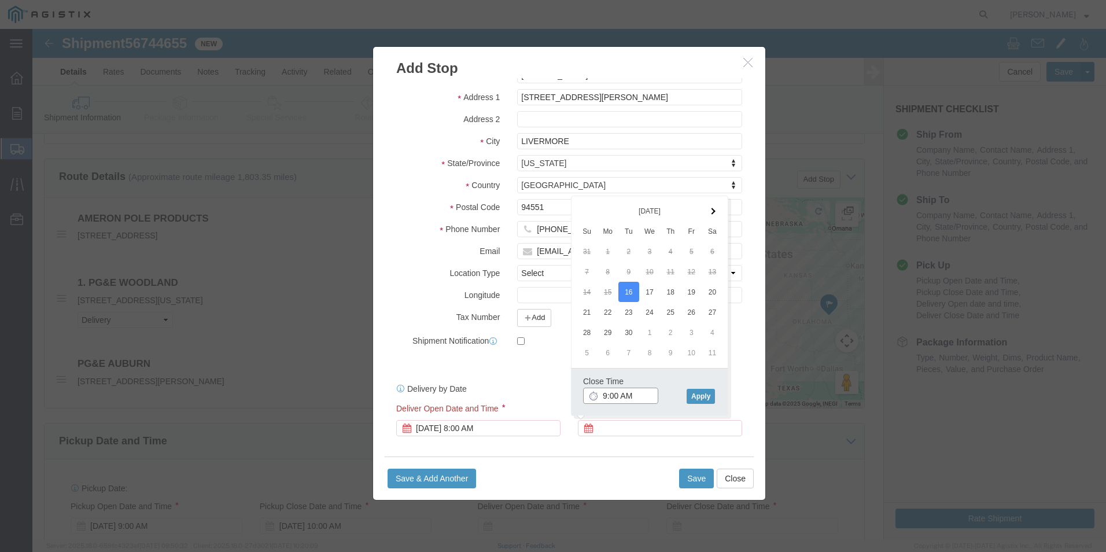
drag, startPoint x: 594, startPoint y: 365, endPoint x: 600, endPoint y: 367, distance: 6.0
click input "9:00 AM"
click input "2:00 AM"
type input "2:00 PM"
click button "Apply"
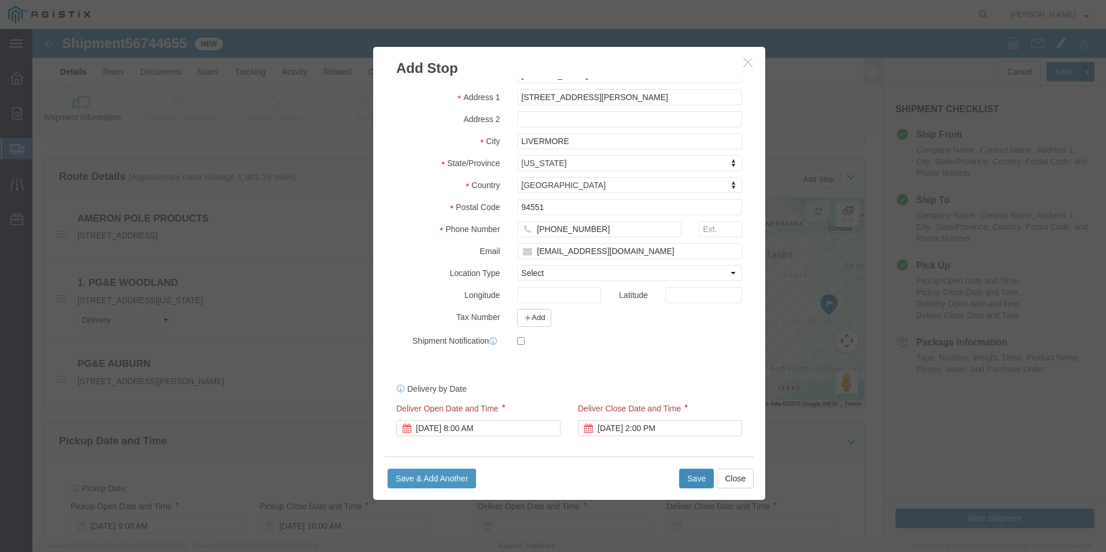
click button "Save"
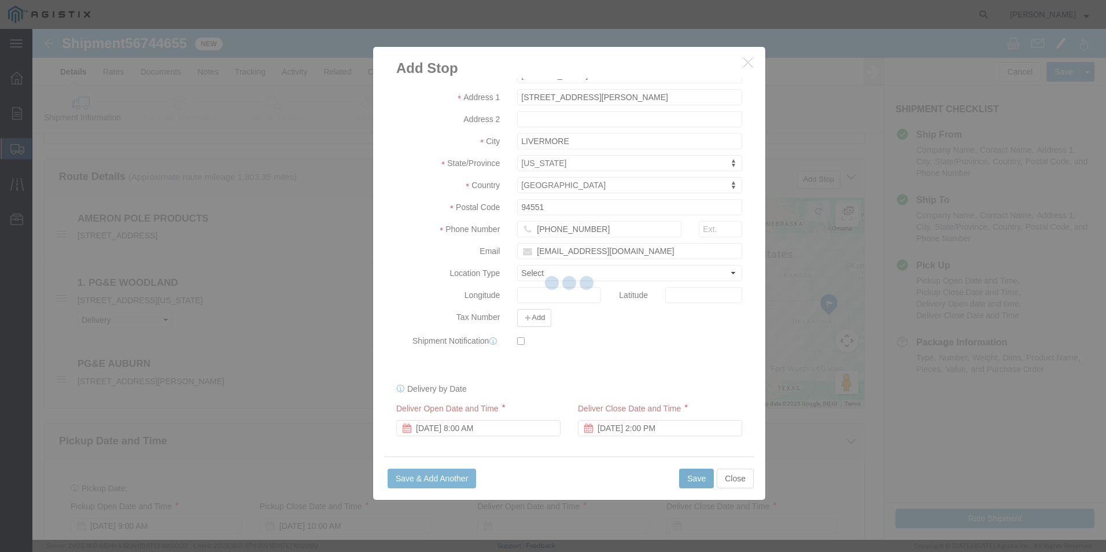
scroll to position [104, 0]
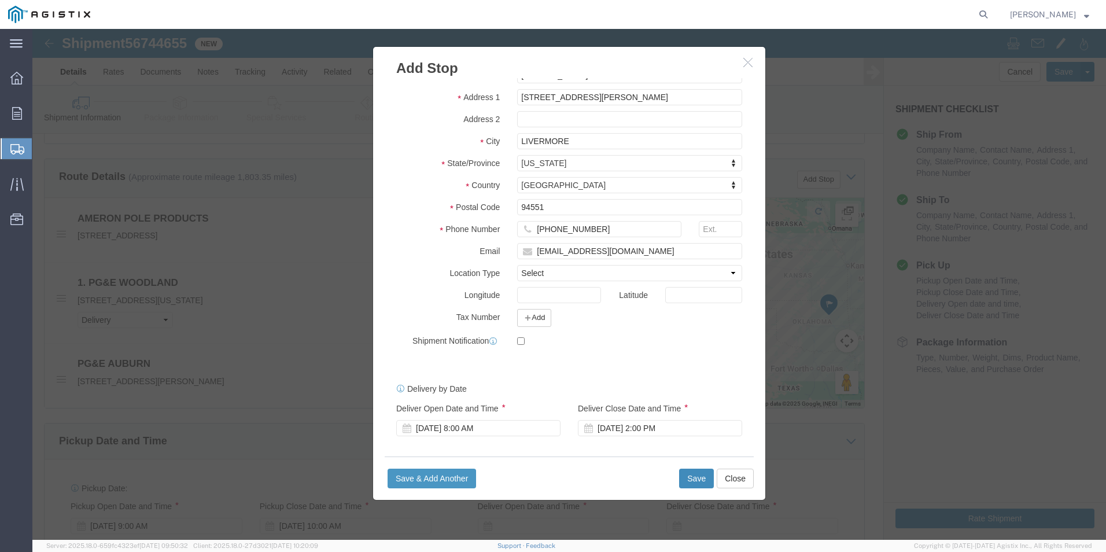
select select "D"
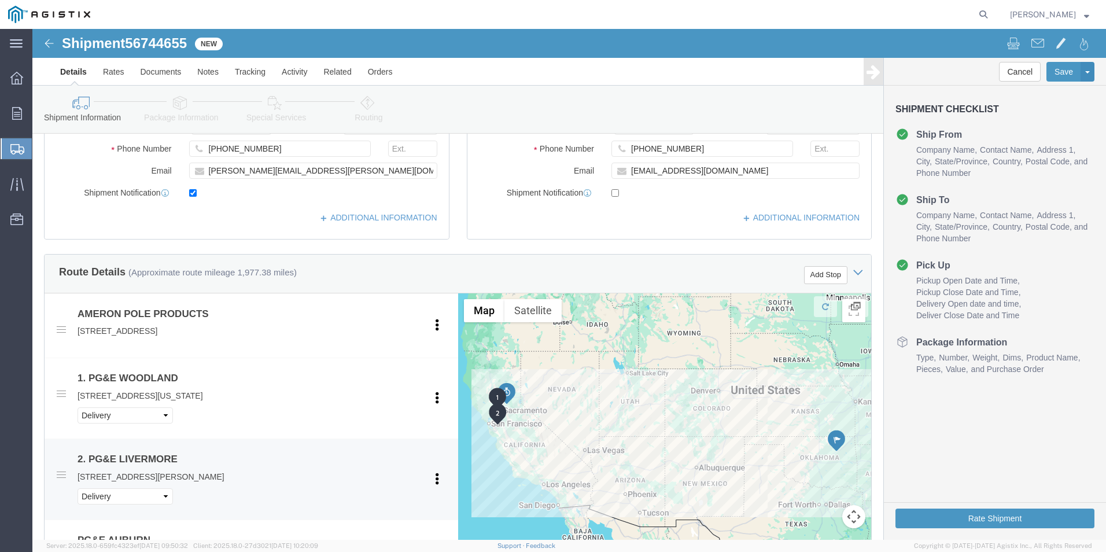
scroll to position [347, 0]
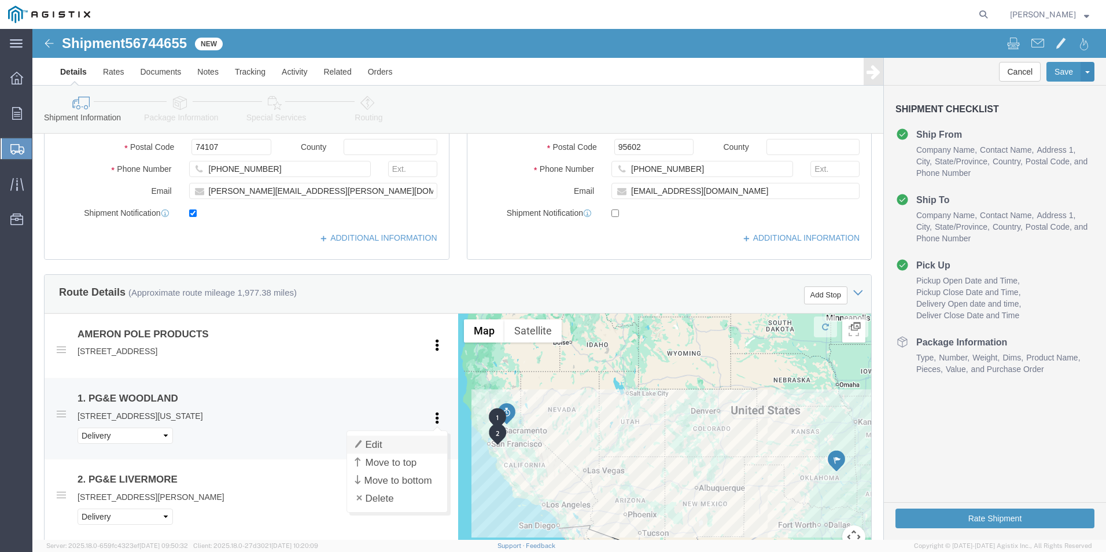
click link "Edit"
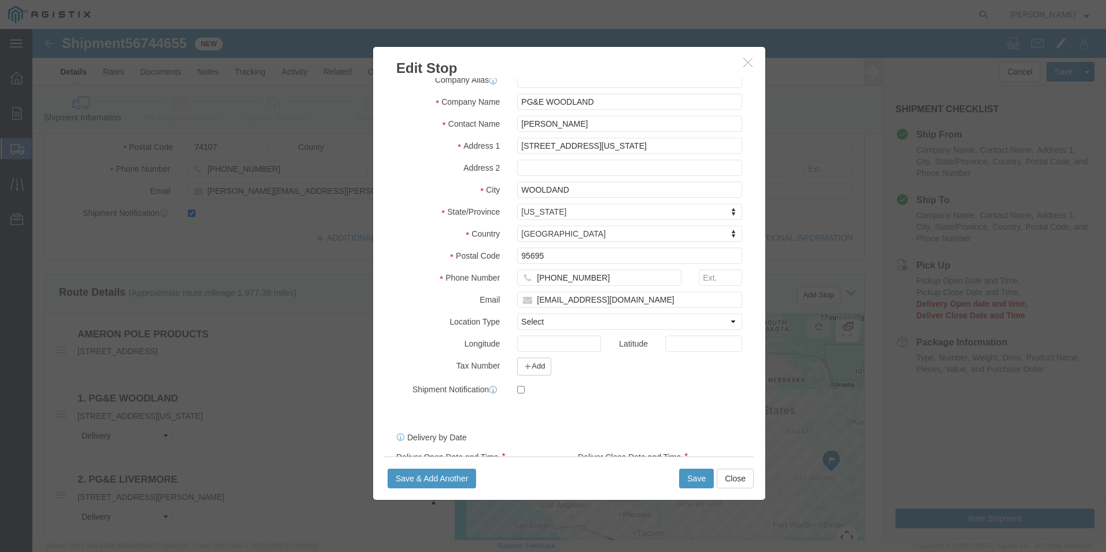
scroll to position [104, 0]
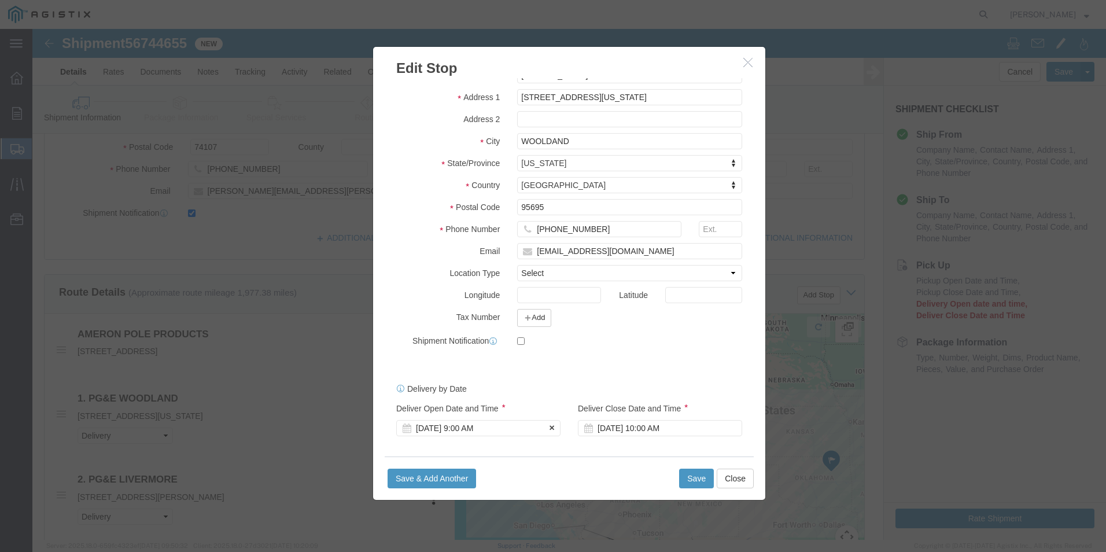
click div "[DATE] 9:00 AM"
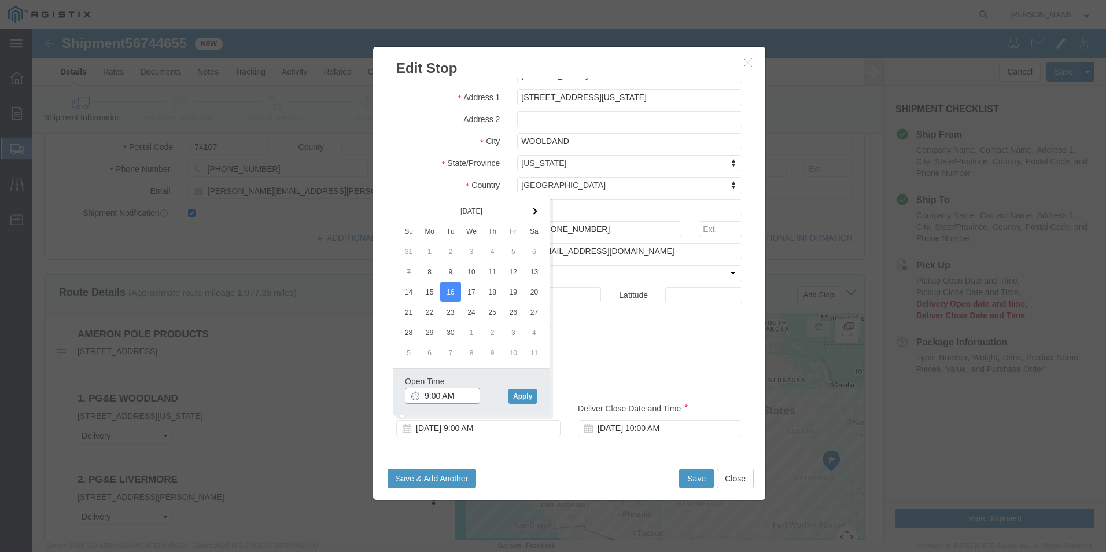
click input "9:00 AM"
type input "8:00 AM"
click button "Apply"
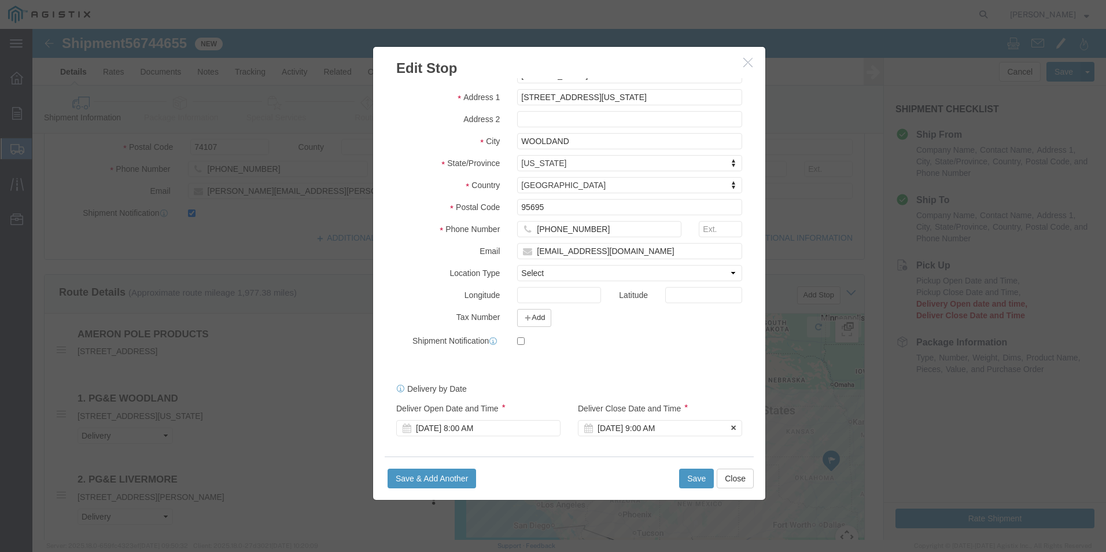
click div "[DATE] 9:00 AM"
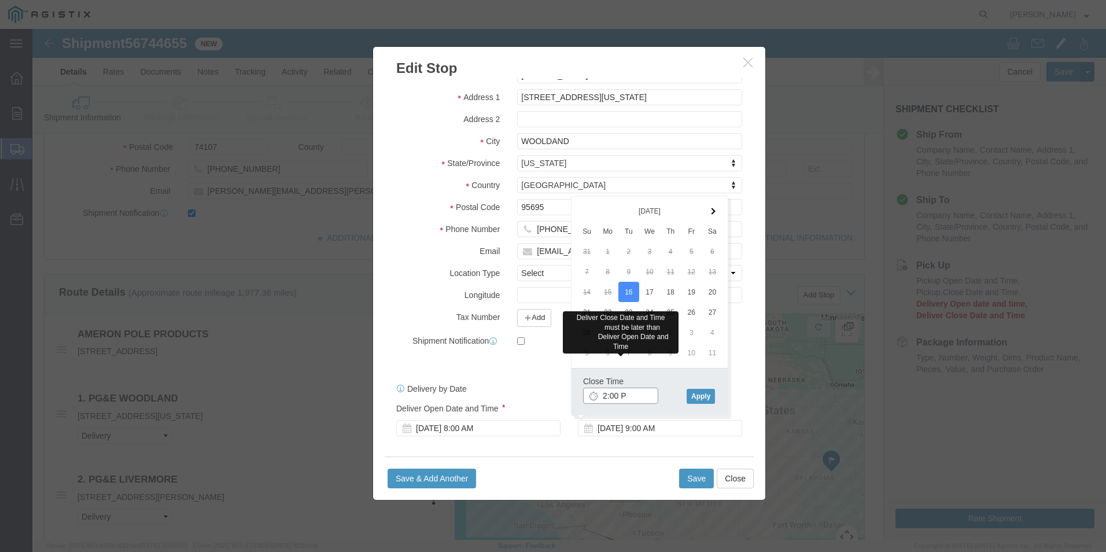
type input "2:00 PM"
click button "Apply"
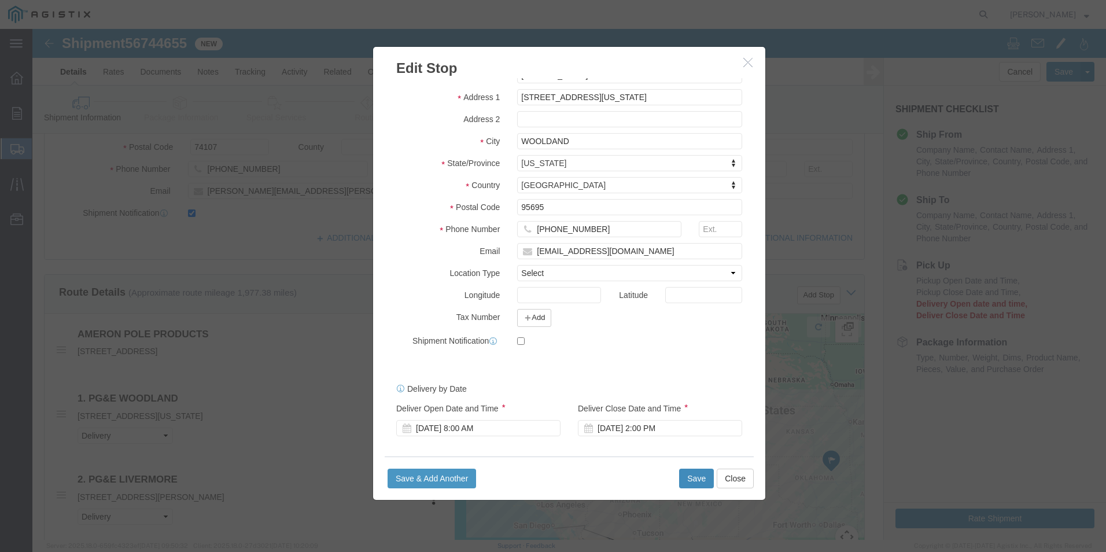
click button "Save"
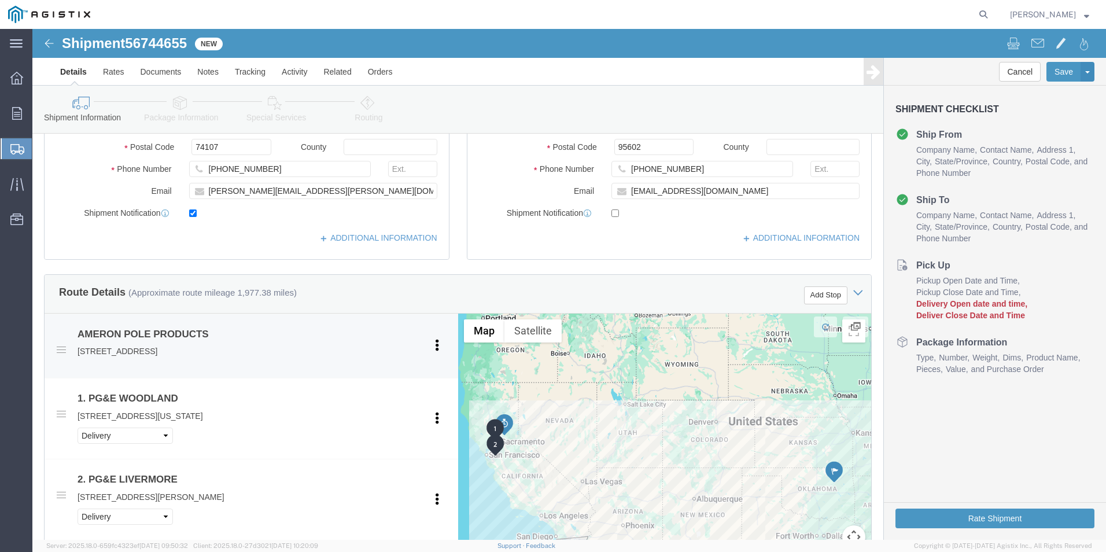
click div "AMERON POLE PRODUCTS [STREET_ADDRESS] Pickup Delivery"
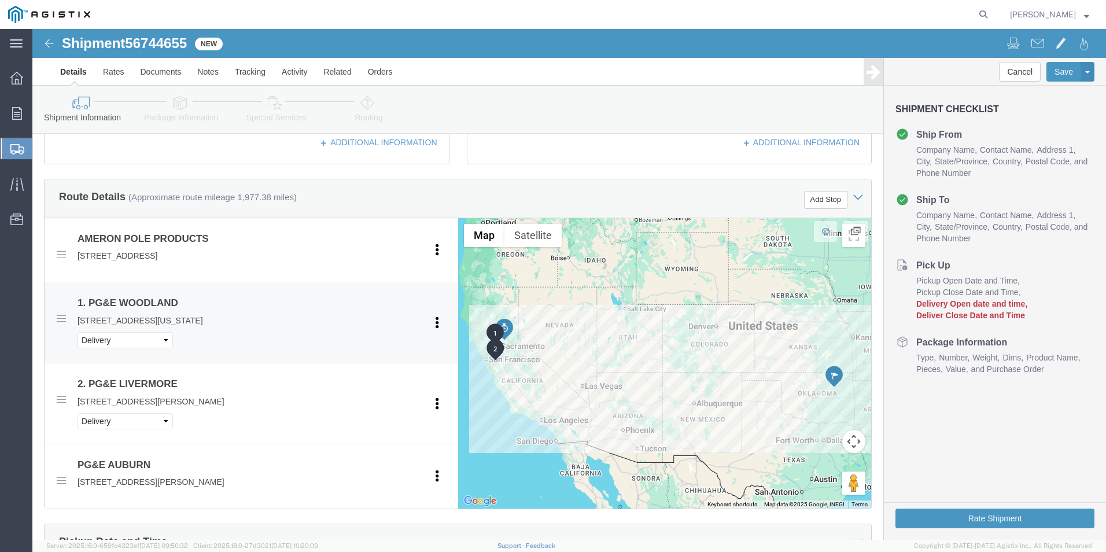
scroll to position [463, 0]
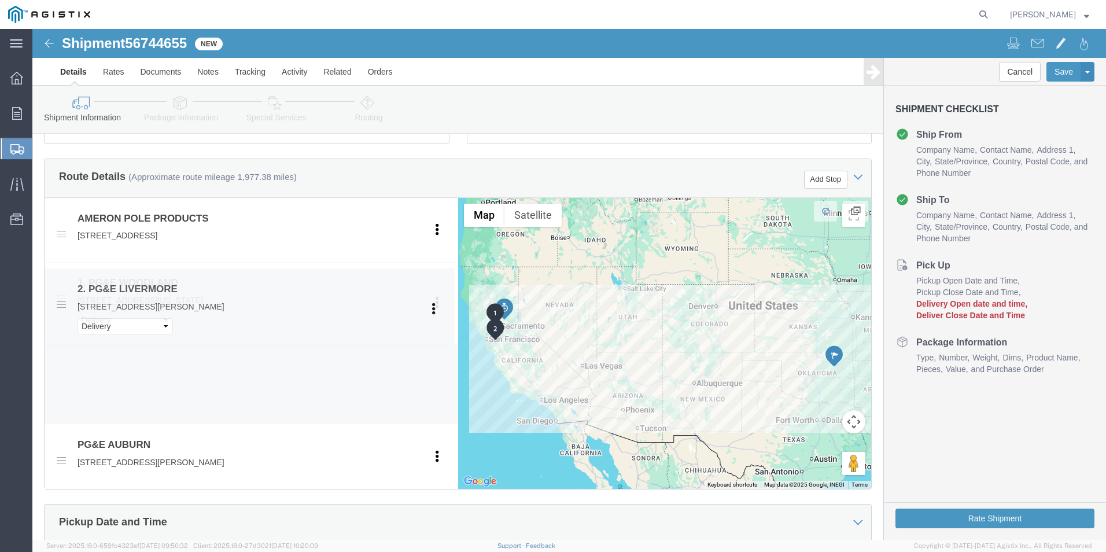
drag, startPoint x: 27, startPoint y: 350, endPoint x: 27, endPoint y: 275, distance: 75.2
click span
select select "D"
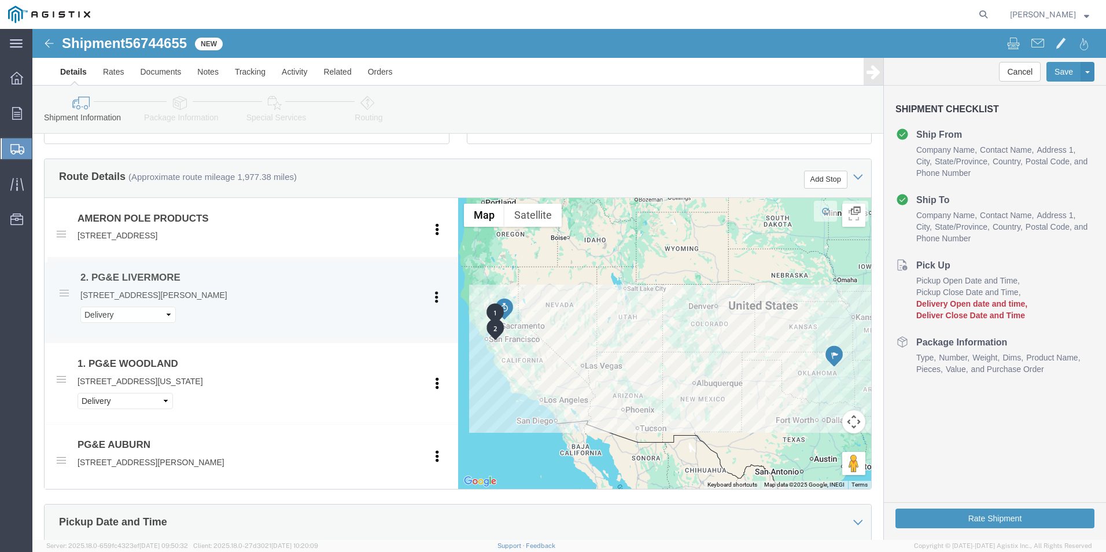
drag, startPoint x: 28, startPoint y: 353, endPoint x: 31, endPoint y: 267, distance: 86.2
click icon
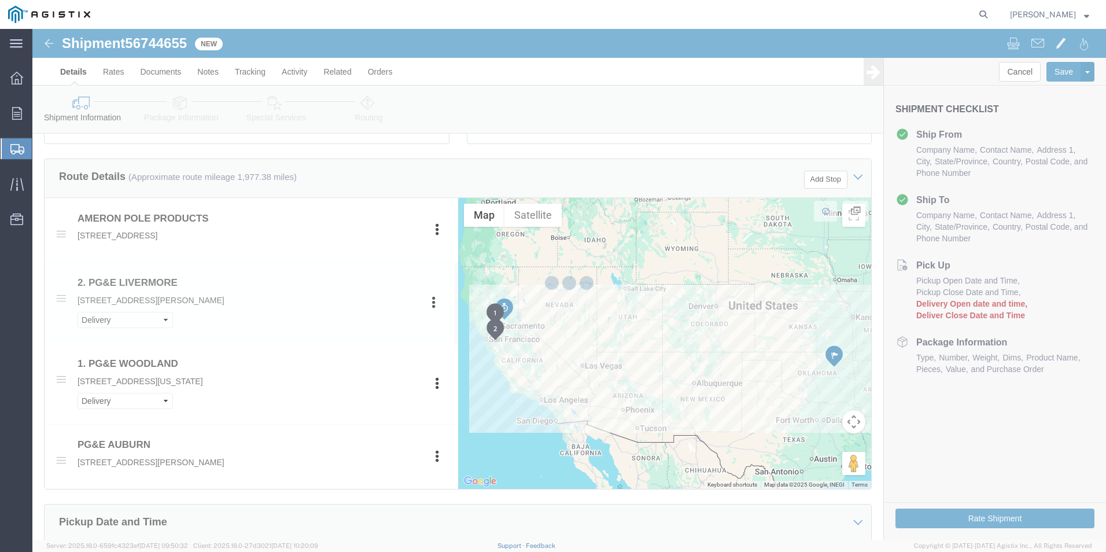
select select "D"
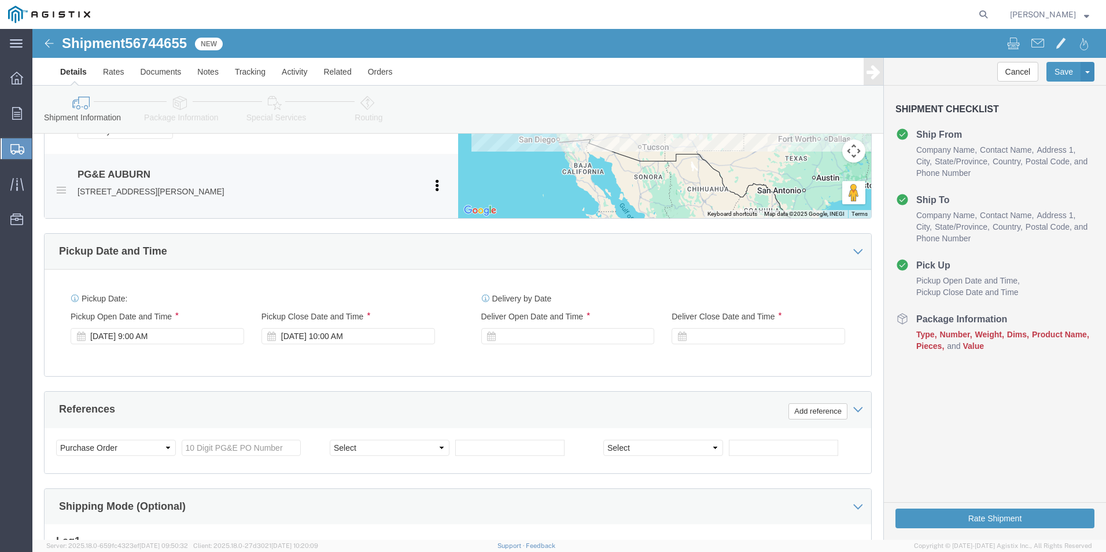
scroll to position [752, 0]
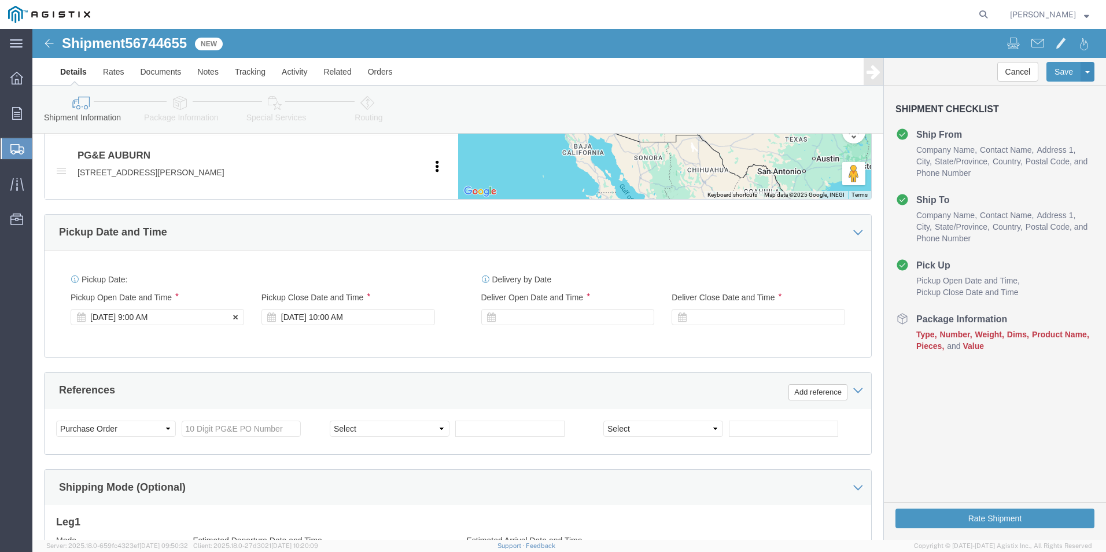
click div "[DATE] 9:00 AM"
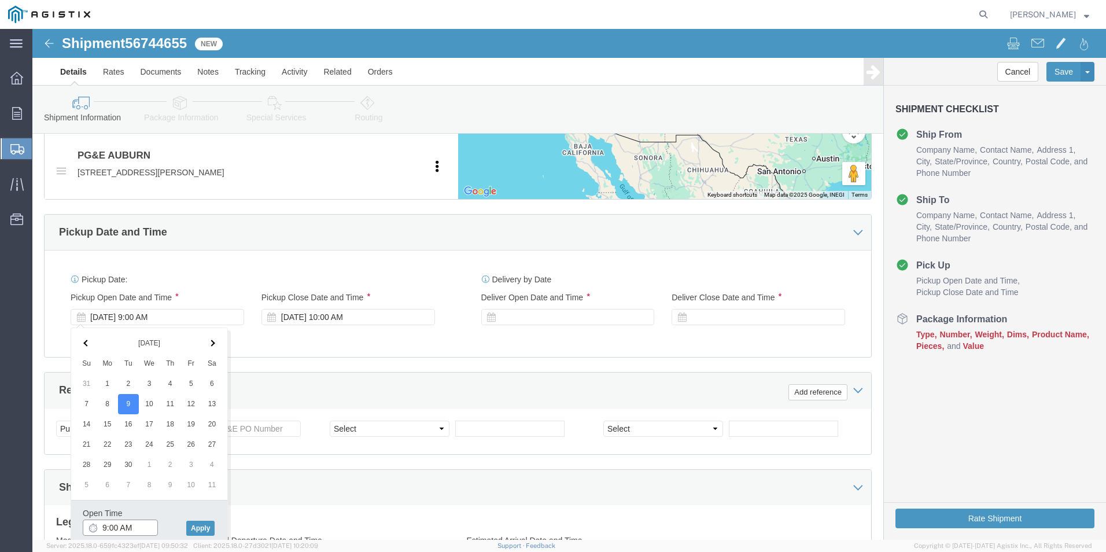
click input "9:00 AM"
type input "8:00 AM"
click button "Apply"
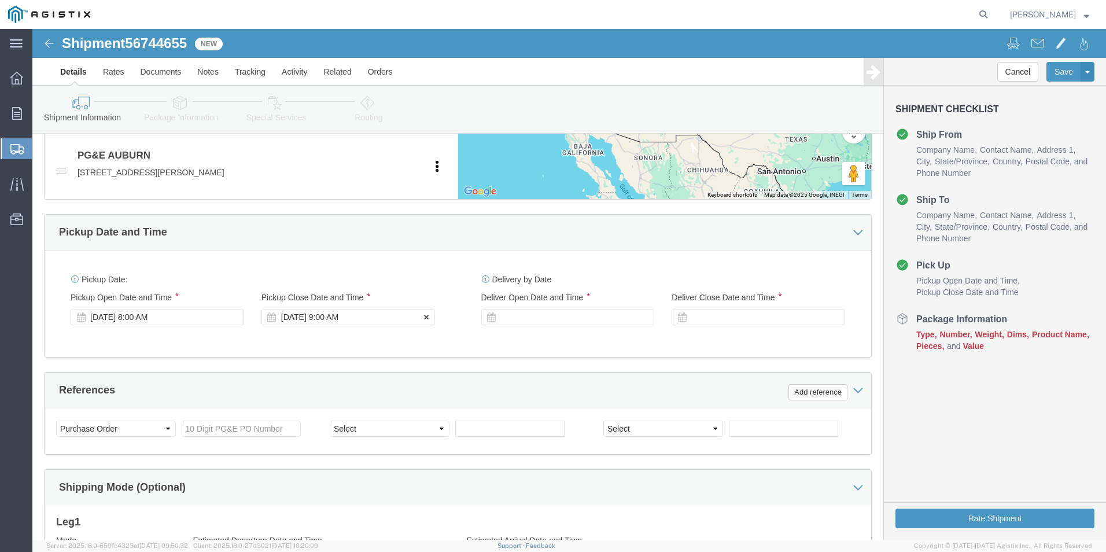
click div "[DATE] 9:00 AM"
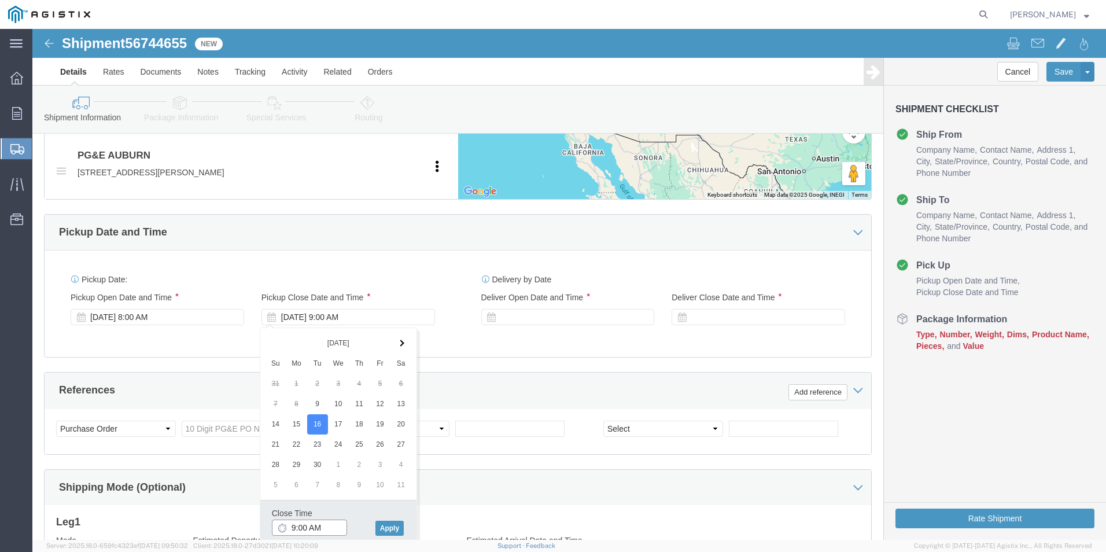
drag, startPoint x: 260, startPoint y: 498, endPoint x: 305, endPoint y: 541, distance: 61.8
click input "9:00 AM"
type input "2:00 PM"
click button "Apply"
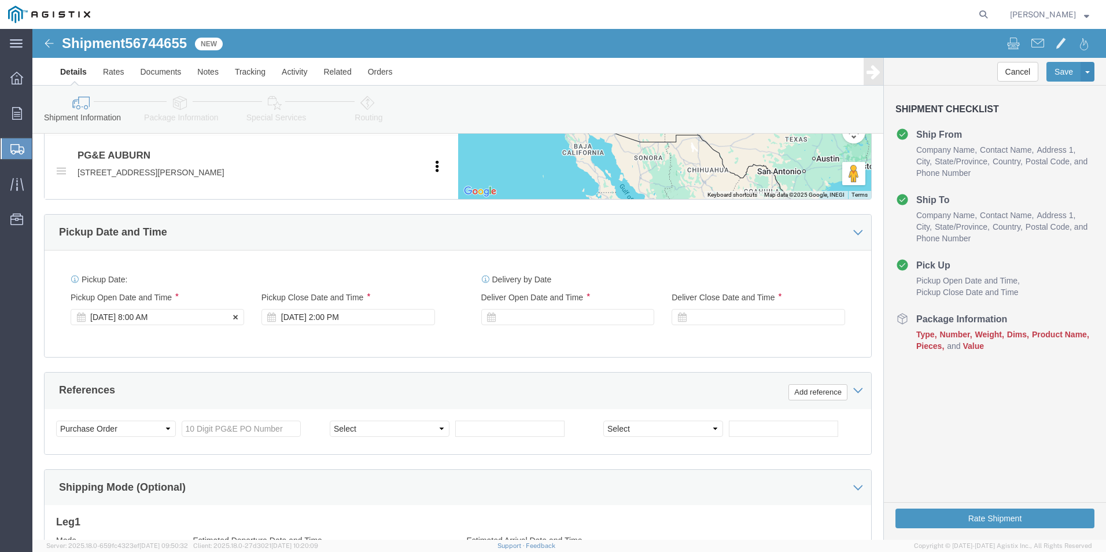
click div "[DATE] 8:00 AM"
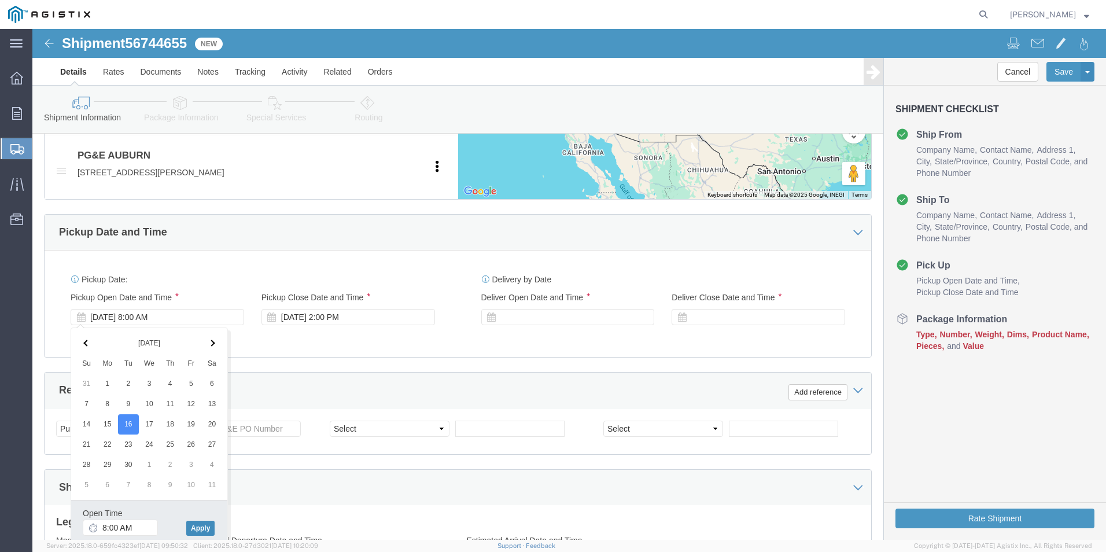
click button "Apply"
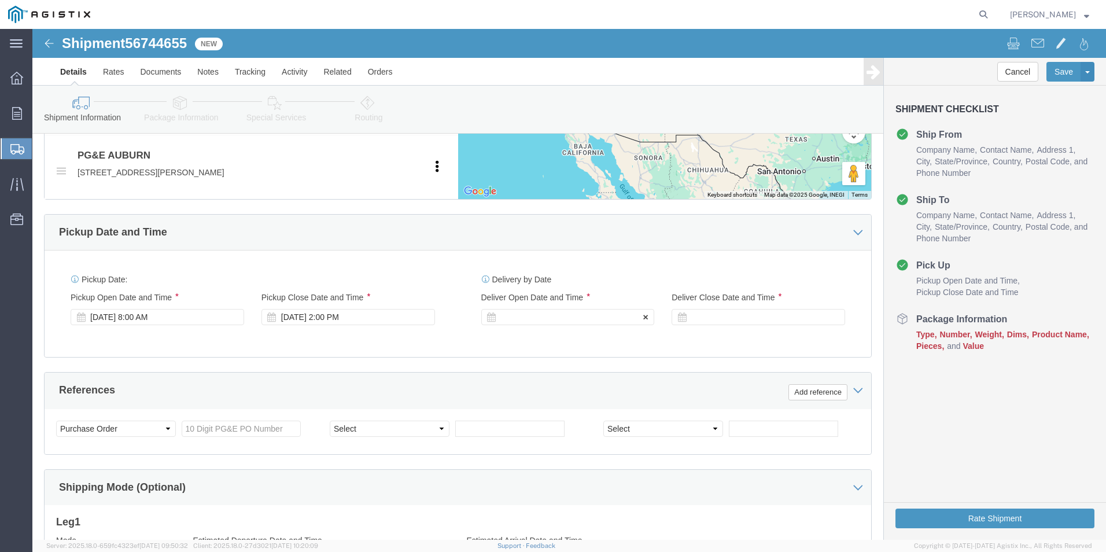
click div
click div "[DATE] 8:00 AM"
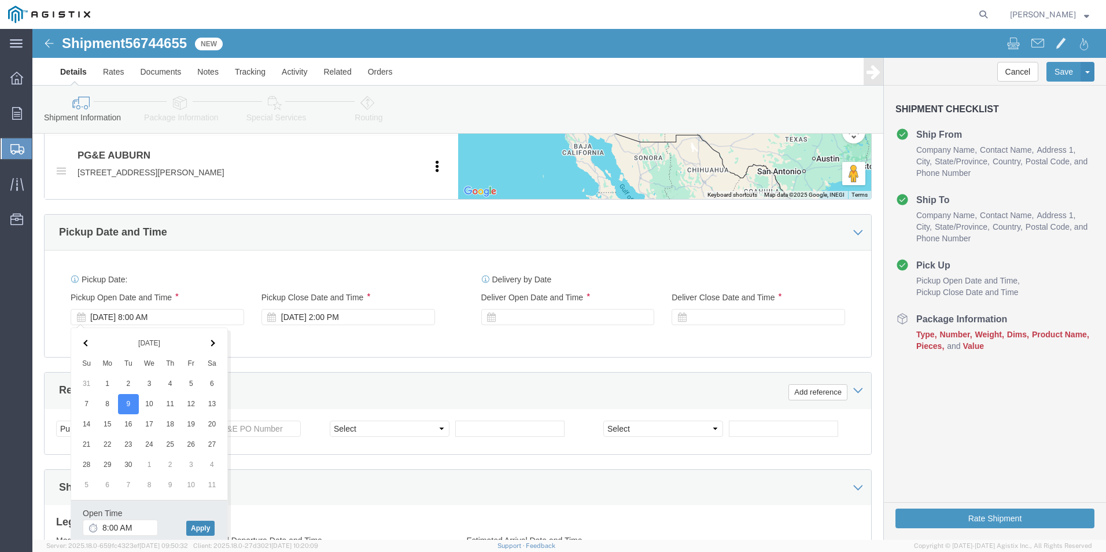
click button "Apply"
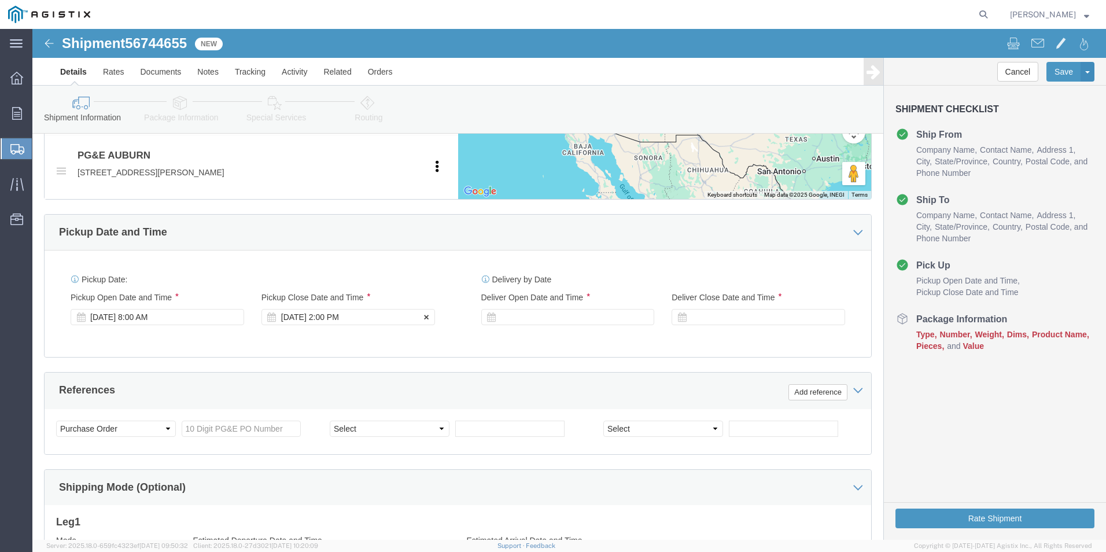
click div "[DATE] 2:00 PM"
click button "Apply"
click div
click input "3:00 PM"
type input "8:00 AM"
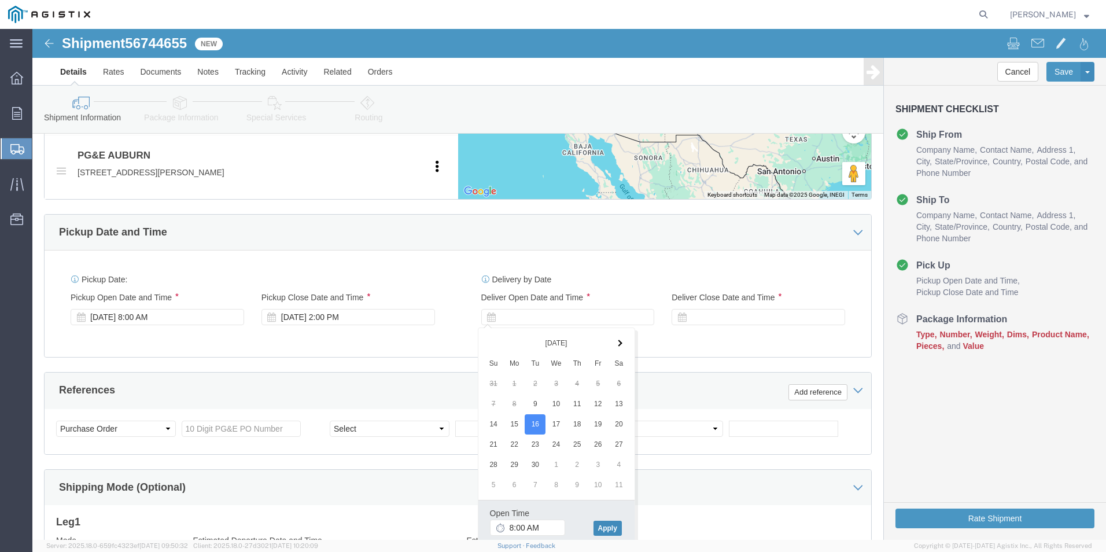
click button "Apply"
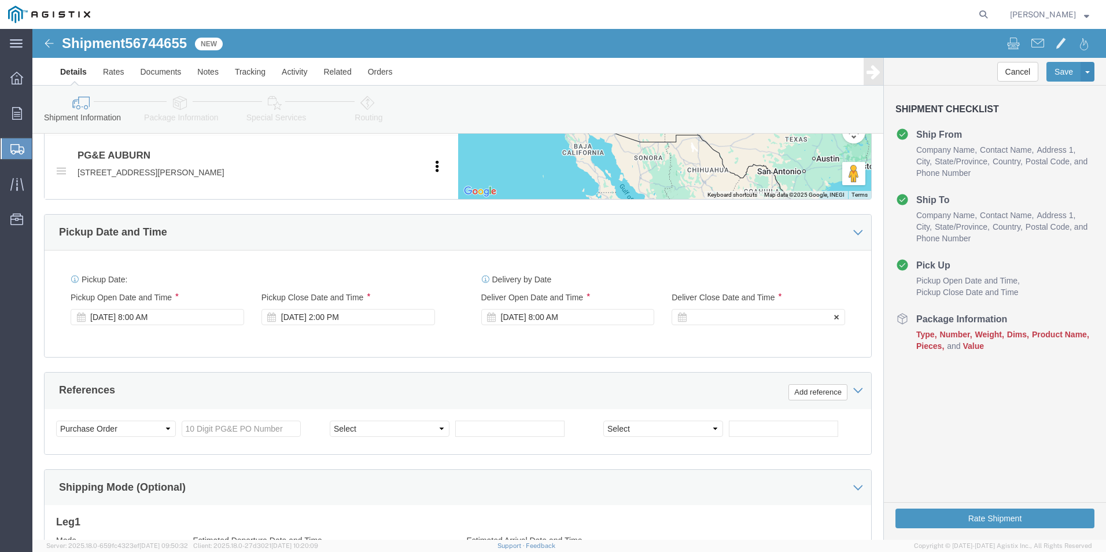
click div
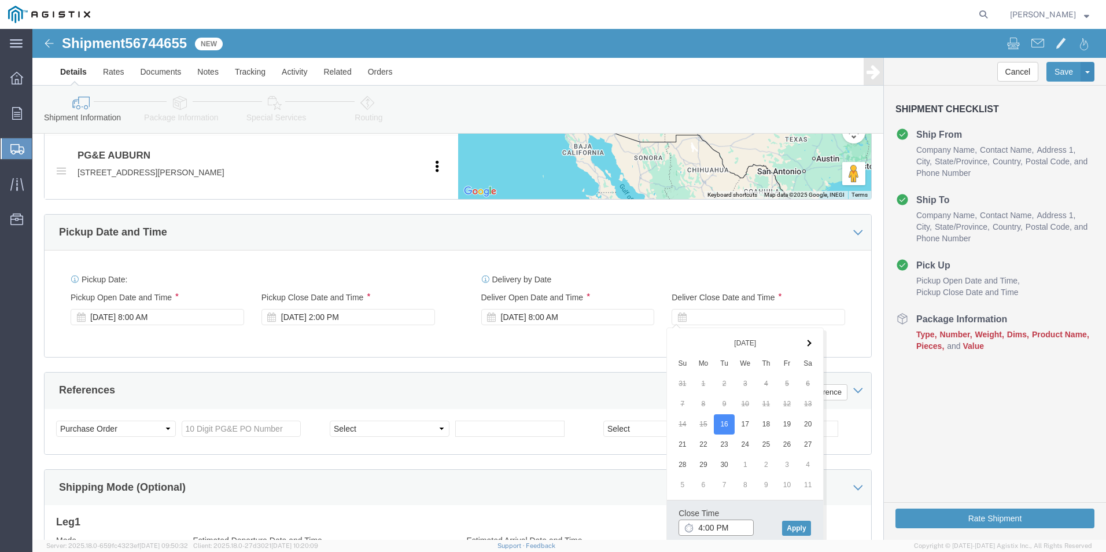
click input "4:00 PM"
type input "2:00 PM"
click button "Apply"
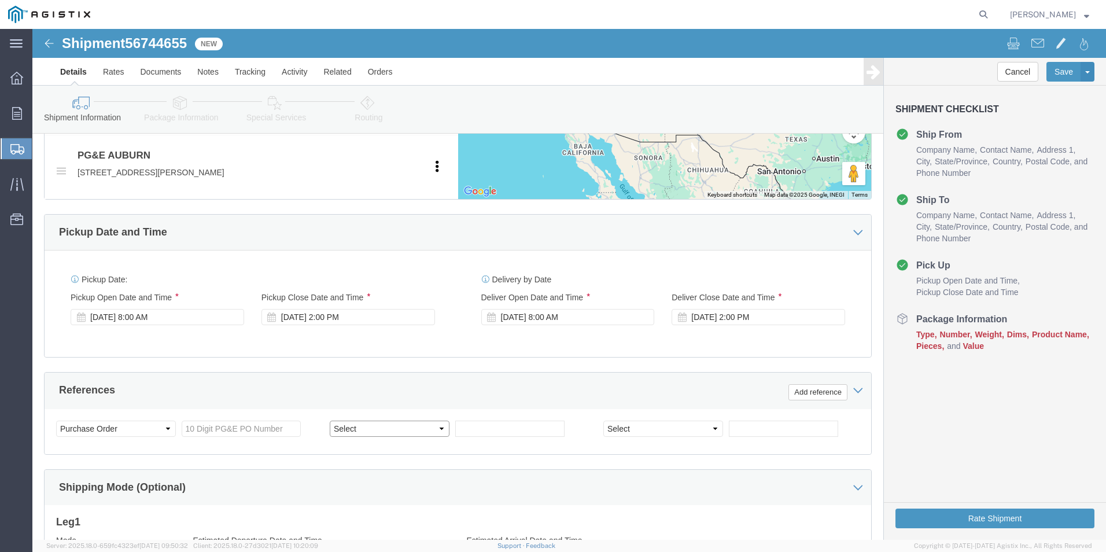
click select "Select Account Type Activity ID Airline Appointment Number ASN Batch Request # …"
select select "JOBNUM"
click select "Select Account Type Activity ID Airline Appointment Number ASN Batch Request # …"
click input "text"
type input "830WC"
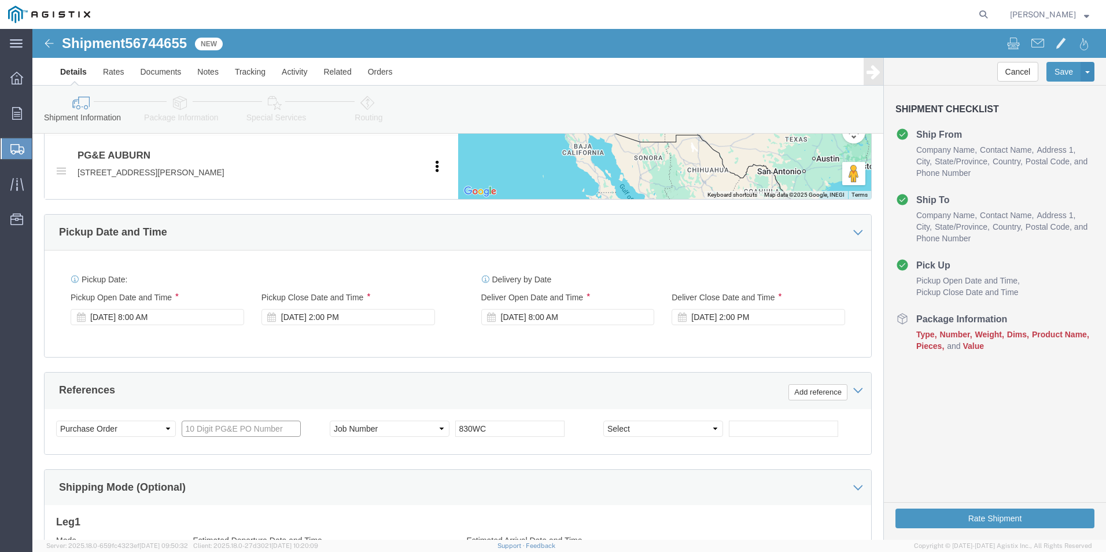
click input "text"
type input "3501406601"
click select "Select Account Type Activity ID Airline Appointment Number ASN Batch Request # …"
select select "SALEORDR"
click select "Select Account Type Activity ID Airline Appointment Number ASN Batch Request # …"
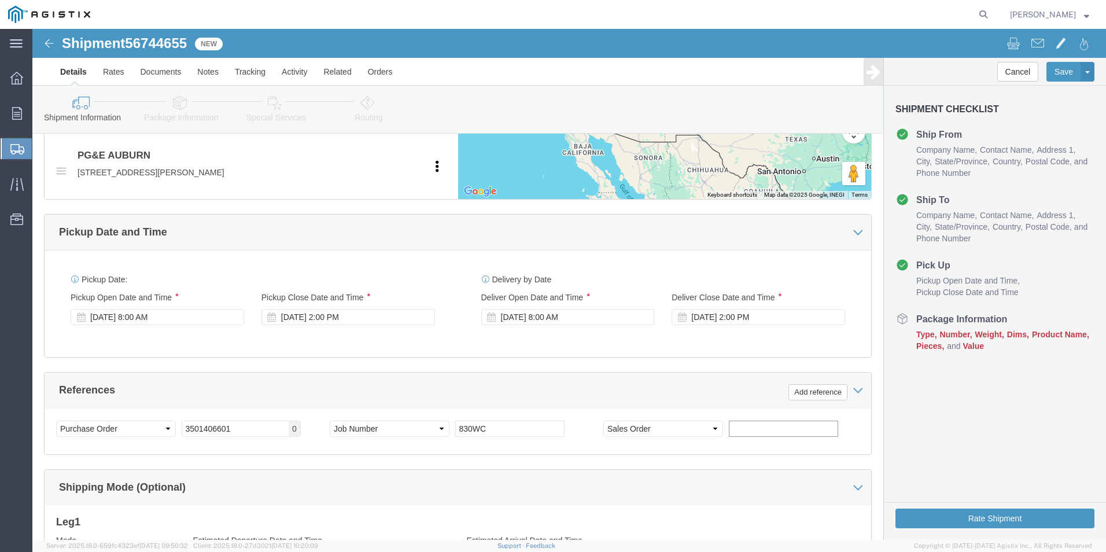
click input "text"
type input "302353"
click button "Add reference"
click select "Select Account Type Activity ID Airline Appointment Number ASN Batch Request # …"
select select "SALEORDR"
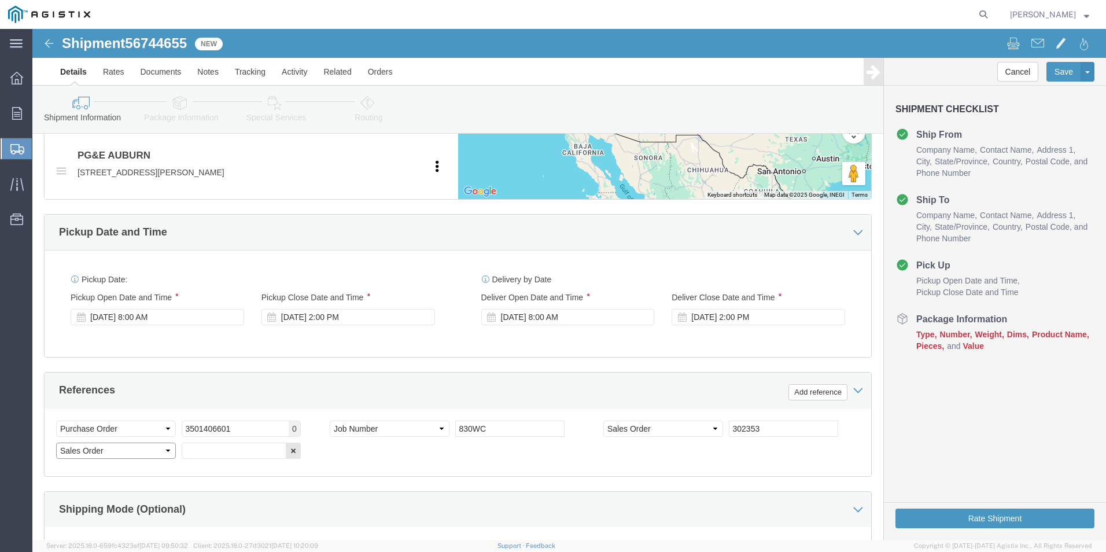
click select "Select Account Type Activity ID Airline Appointment Number ASN Batch Request # …"
click input "text"
type input "302765"
click button "Add reference"
click select "Select Account Type Activity ID Airline Appointment Number ASN Batch Request # …"
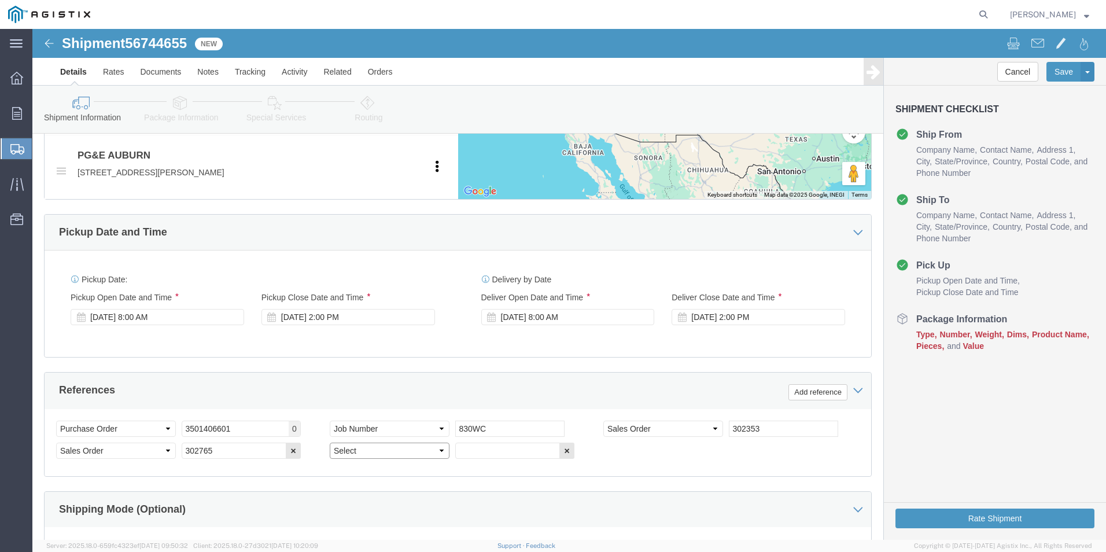
select select "SALEORDR"
click select "Select Account Type Activity ID Airline Appointment Number ASN Batch Request # …"
click input "text"
type input "302768"
click div "Select Account Type Activity ID Airline Appointment Number ASN Batch Request # …"
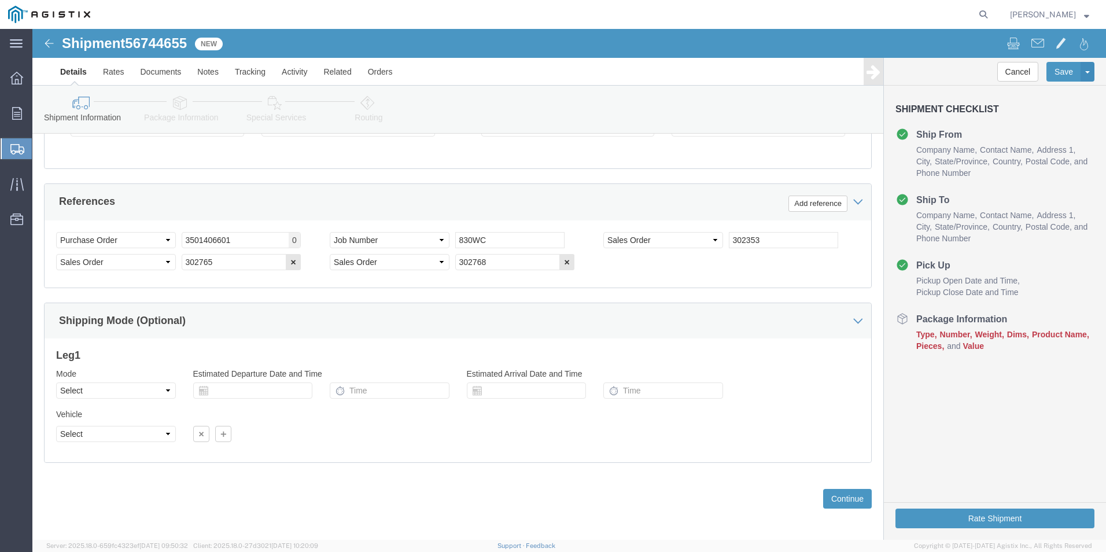
scroll to position [944, 0]
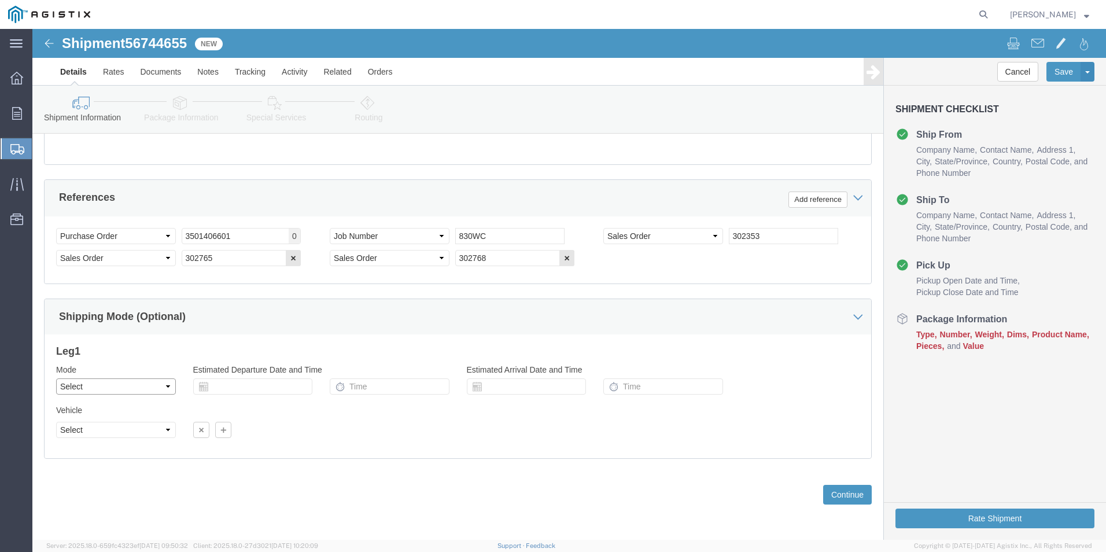
click select "Select Air Less than Truckload Multi-Leg Ocean Freight Rail Small Parcel Truckl…"
select select "TL"
click select "Select Air Less than Truckload Multi-Leg Ocean Freight Rail Small Parcel Truckl…"
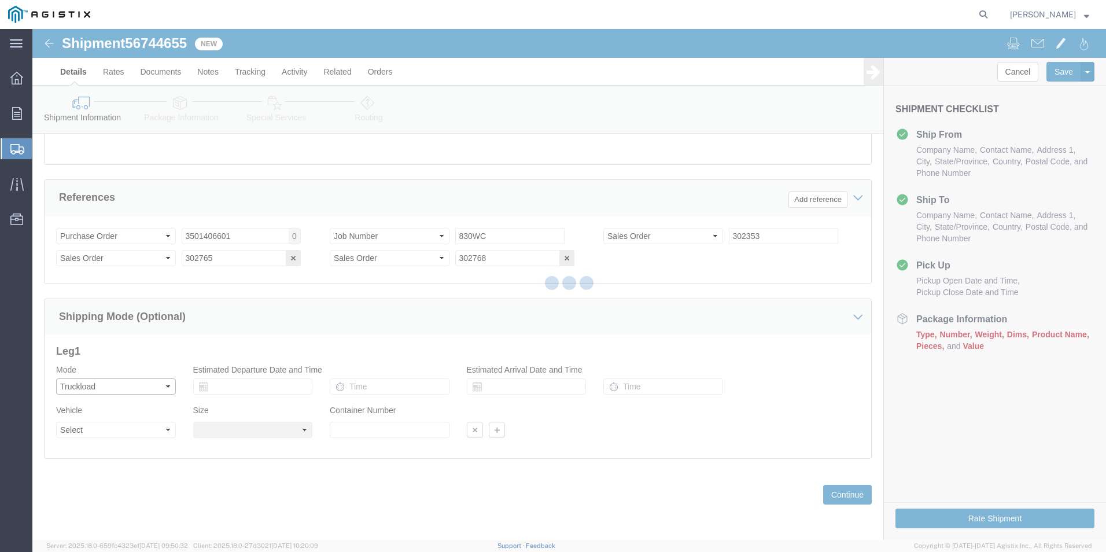
select select
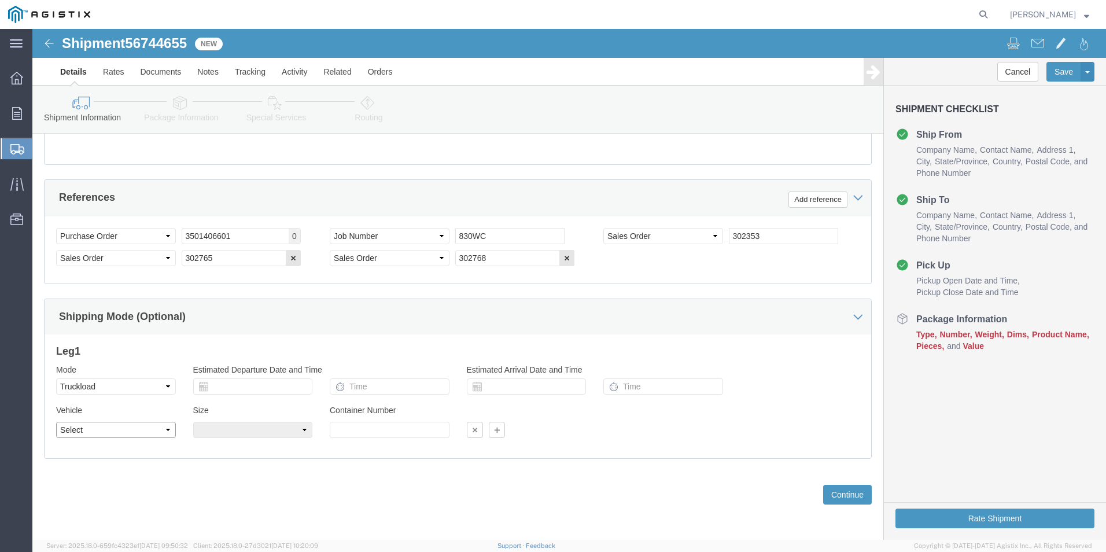
click select "Select 1-Ton (PSS) 10 Wheel 10 Yard Dump Truck 20 Yard Dump Truck Bobtail Botto…"
select select "FLBD"
click select "Select 1-Ton (PSS) 10 Wheel 10 Yard Dump Truck 20 Yard Dump Truck Bobtail Botto…"
click select "Select 35 Feet 20 Feet 28 Feet 53 Feet 40 Feet 48 Feet"
select select "48FT"
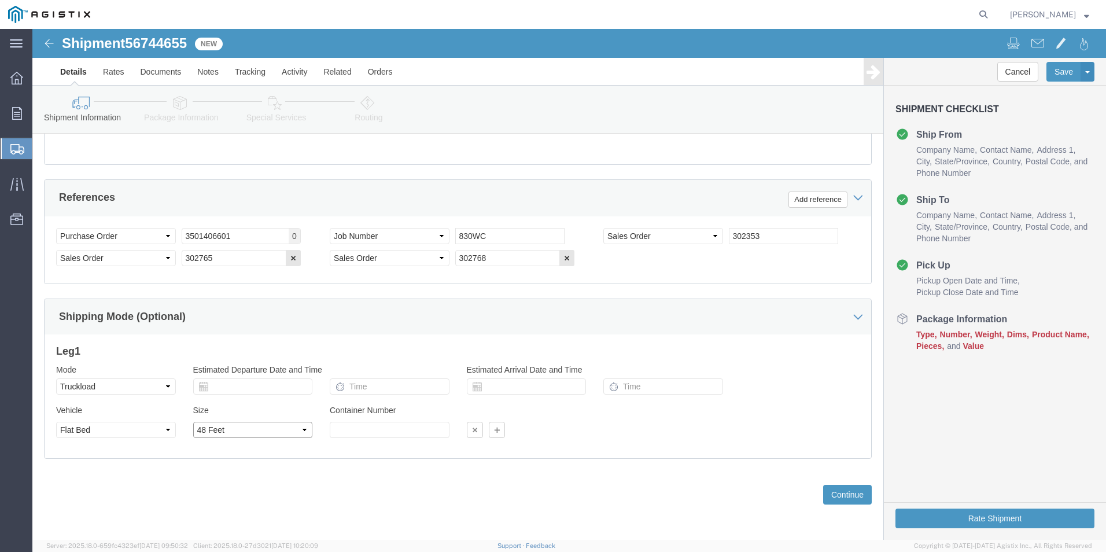
click select "Select 35 Feet 20 Feet 28 Feet 53 Feet 40 Feet 48 Feet"
click input "text"
click td "9"
type input "[DATE]"
click input "text"
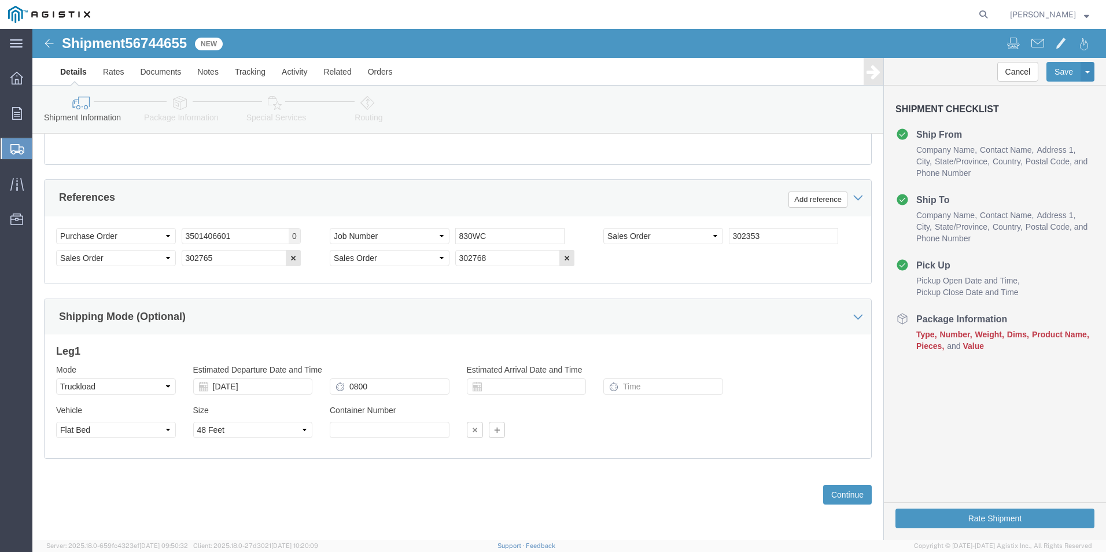
type input "8:00 AM"
click div "Container Number"
click input "text"
click td "16"
type input "[DATE]"
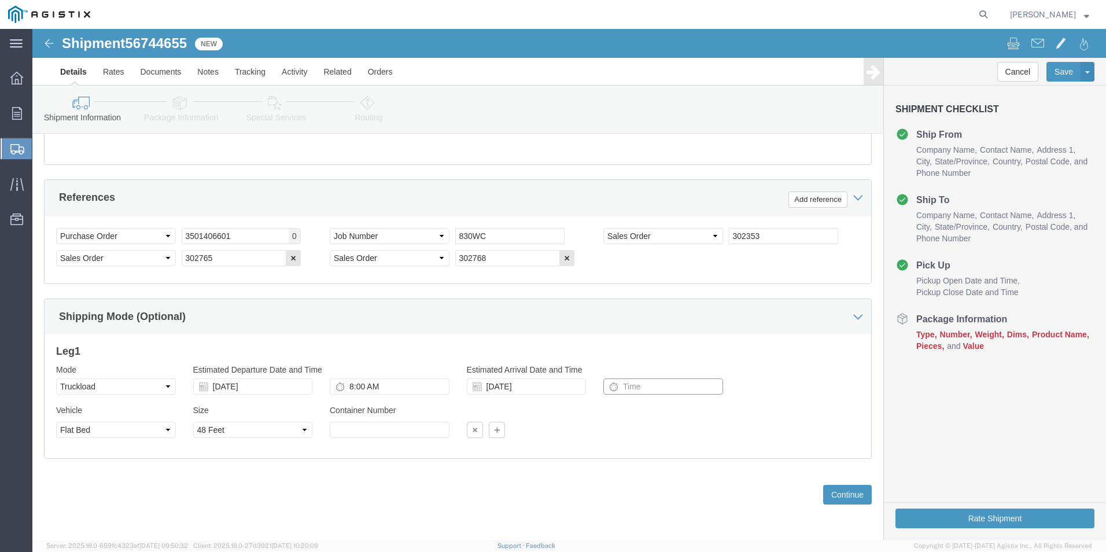
click input "text"
type input "8:00 AM"
click div "Vehicle Select 1-Ton (PSS) 10 Wheel 10 Yard Dump Truck 20 Yard Dump Truck Bobta…"
click button "Continue"
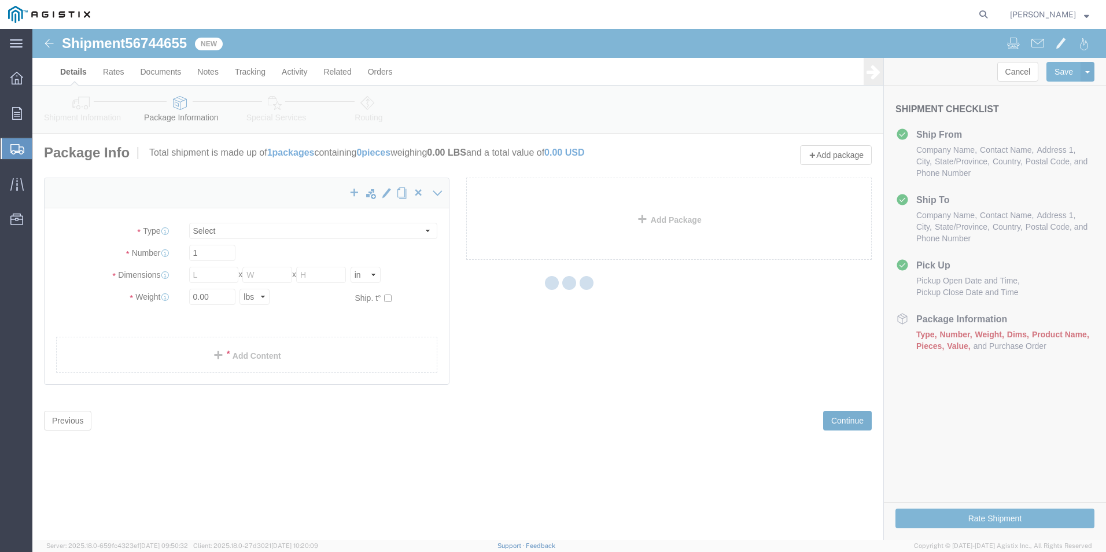
scroll to position [0, 0]
select select "CBOX"
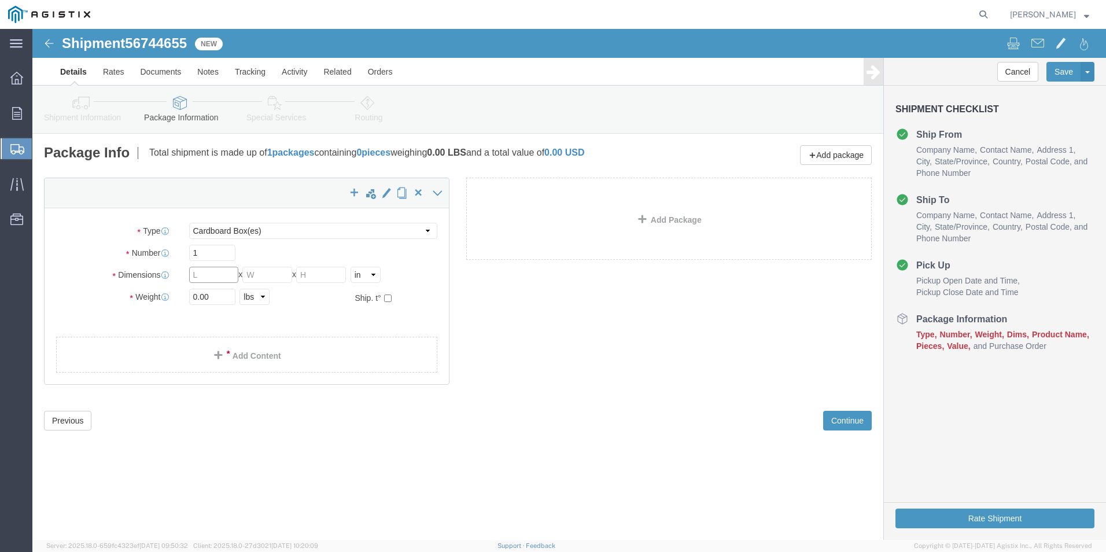
click input "text"
type input "1"
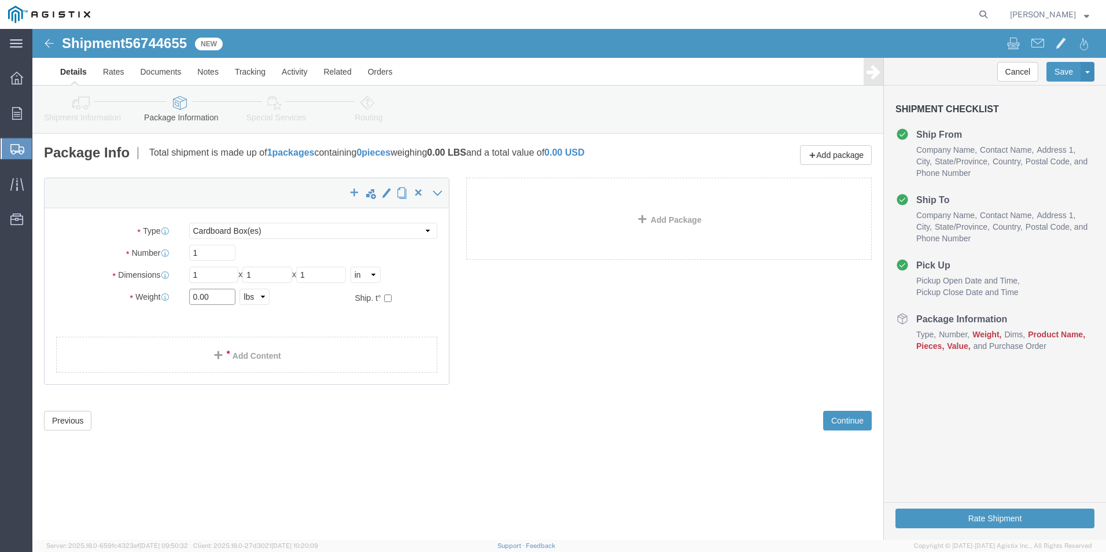
click input "0.00"
type input "2.00"
click link "Add Content"
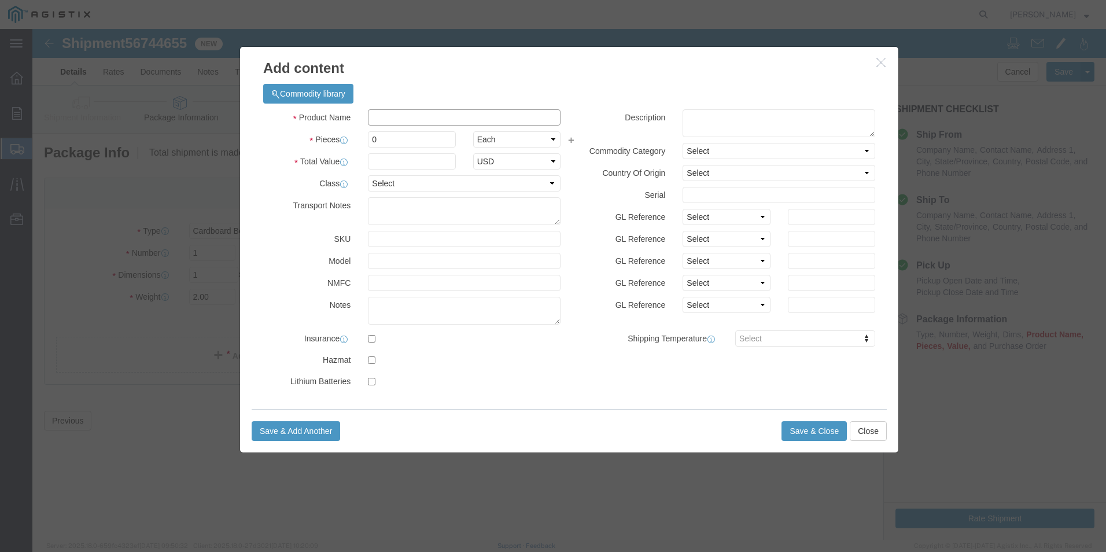
click input "text"
type input "PO 3501406601 SO 302353 KPGEPL KIT"
click input "0"
type input "1"
click input "text"
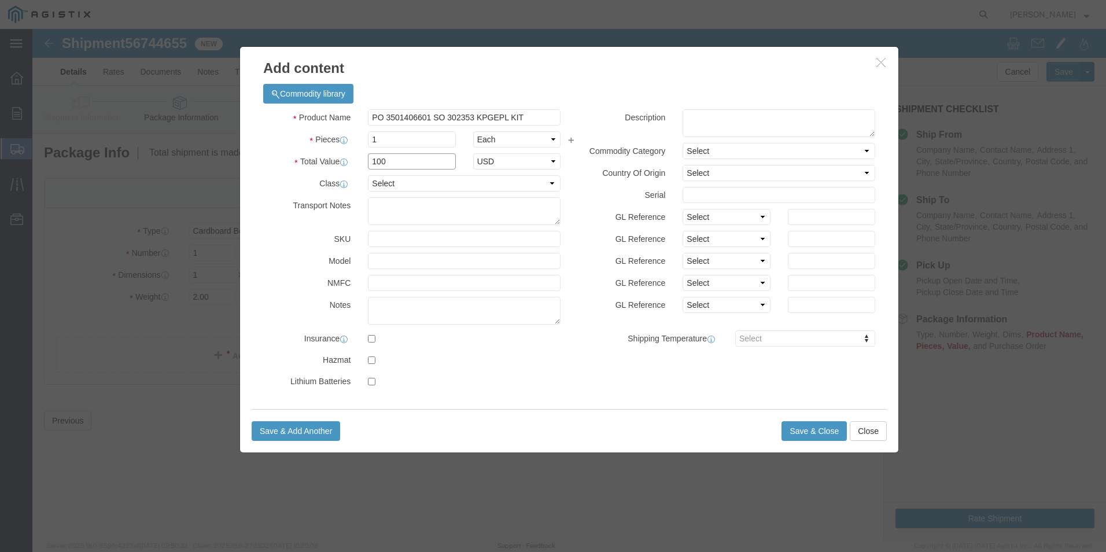
type input "100"
click div "Product Name PO 3501406601 SO 302353 KPGEPL KIT Pieces 1 Select Bag Barrels 100…"
click button "Save & Close"
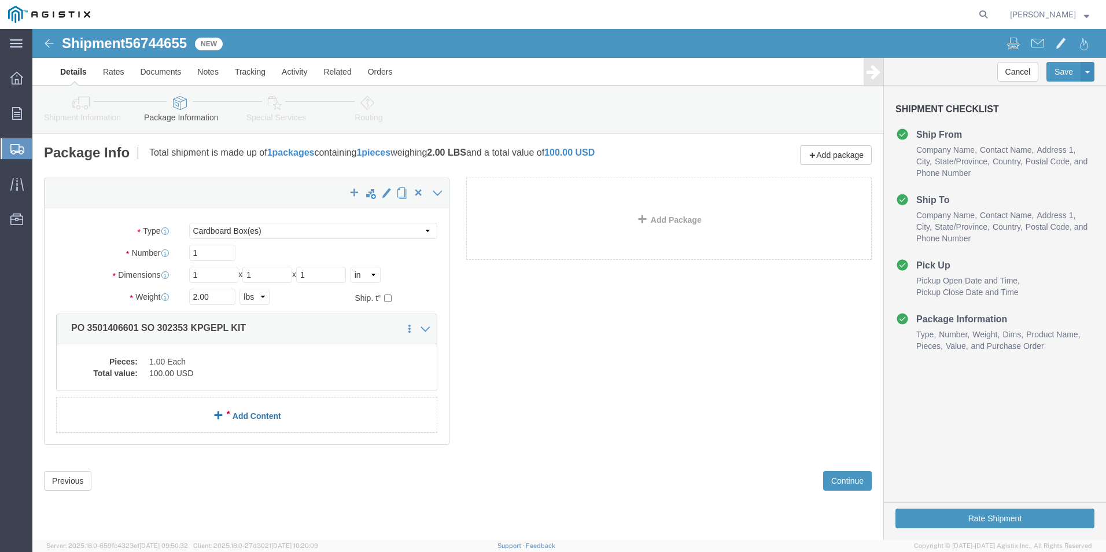
click link "Add Content"
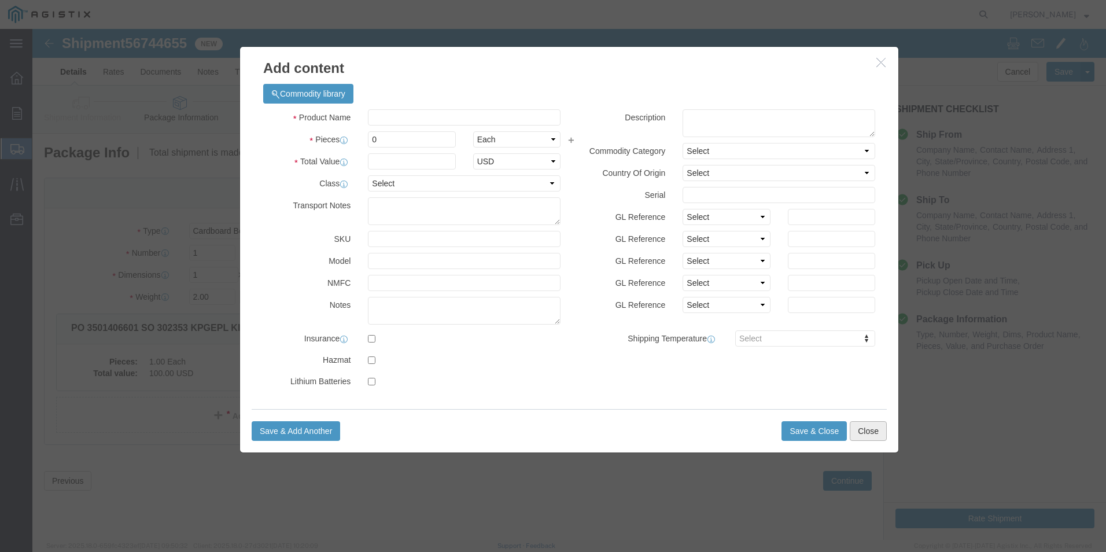
click button "Close"
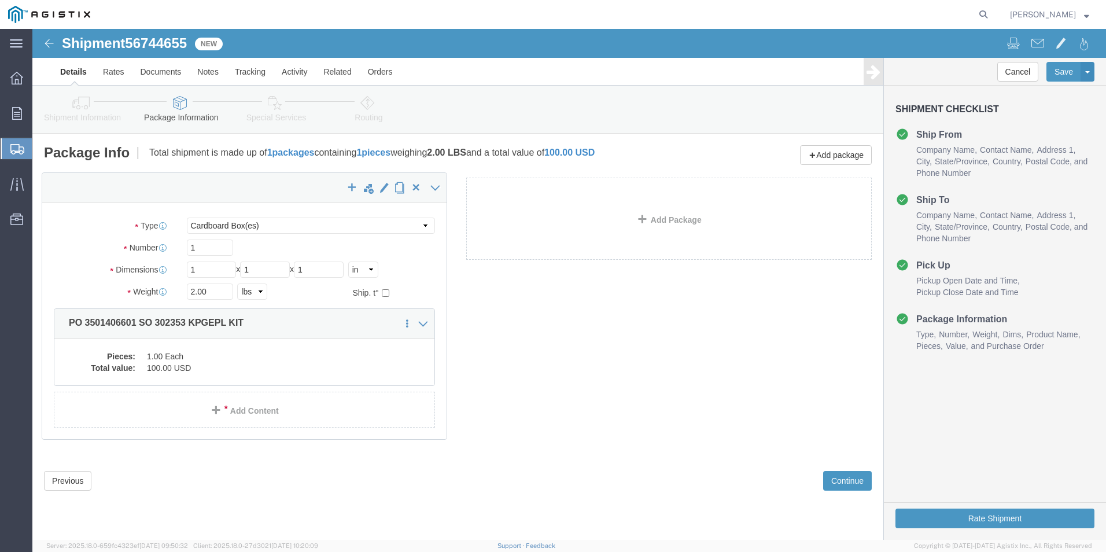
click div "x Package Type Select Bulk Bundle(s) Cardboard Box(es) Carton(s) Crate(s) Drum(…"
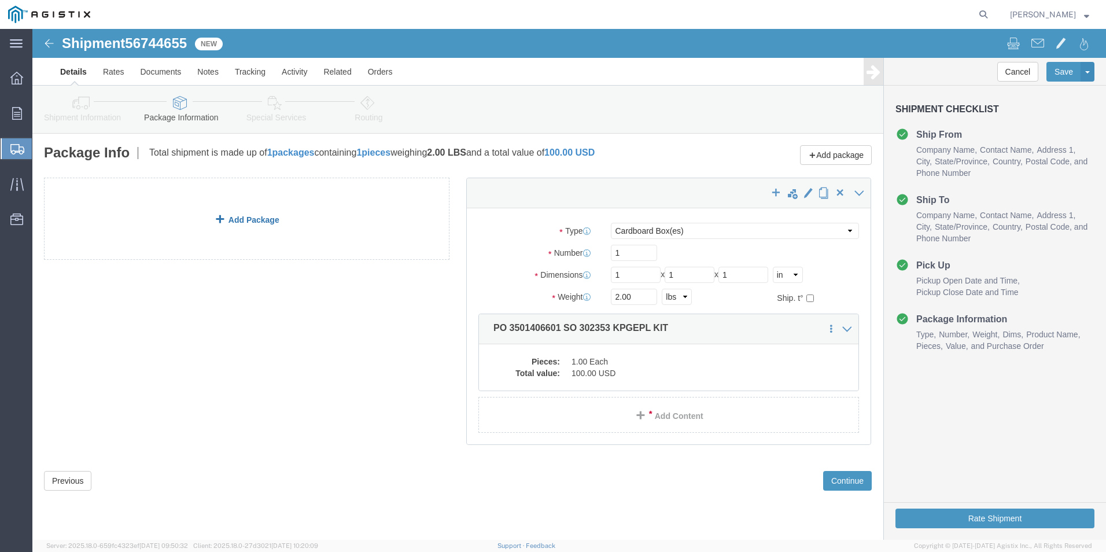
click link "Add Package"
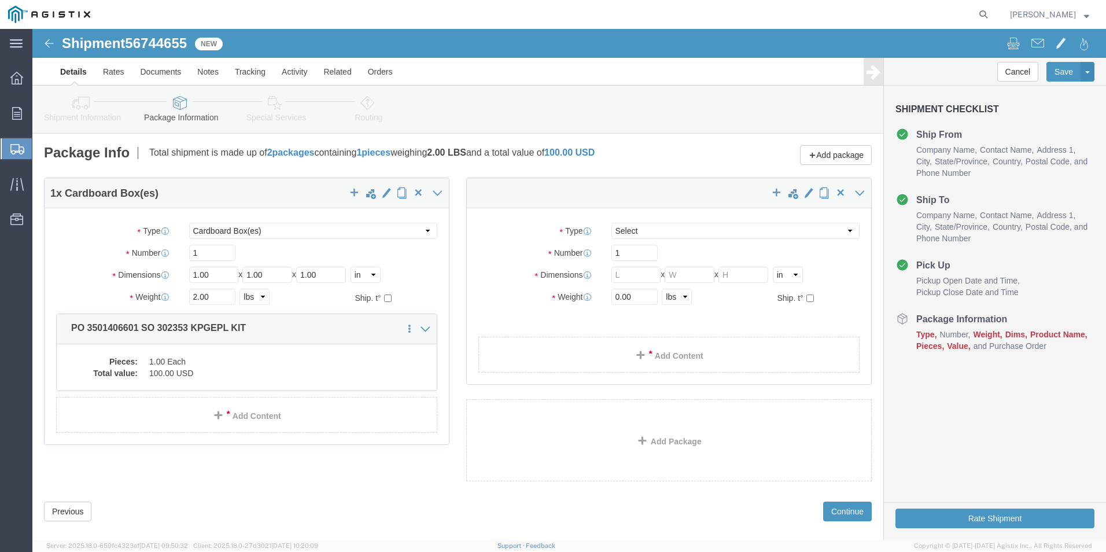
select select "CBOX"
click select "Select Bulk Bundle(s) Cardboard Box(es) Carton(s) Crate(s) Drum(s) (Fiberboard)…"
select select "NKCR"
click select "Select Bulk Bundle(s) Cardboard Box(es) Carton(s) Crate(s) Drum(s) (Fiberboard)…"
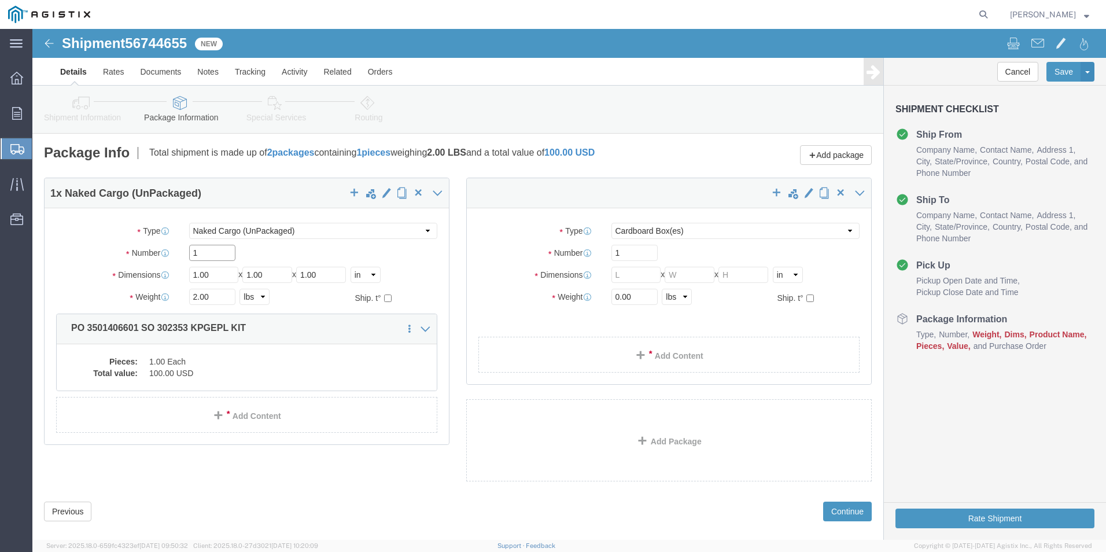
click input "1"
type input "2"
click input "1.00"
type input "1"
click input "1.00"
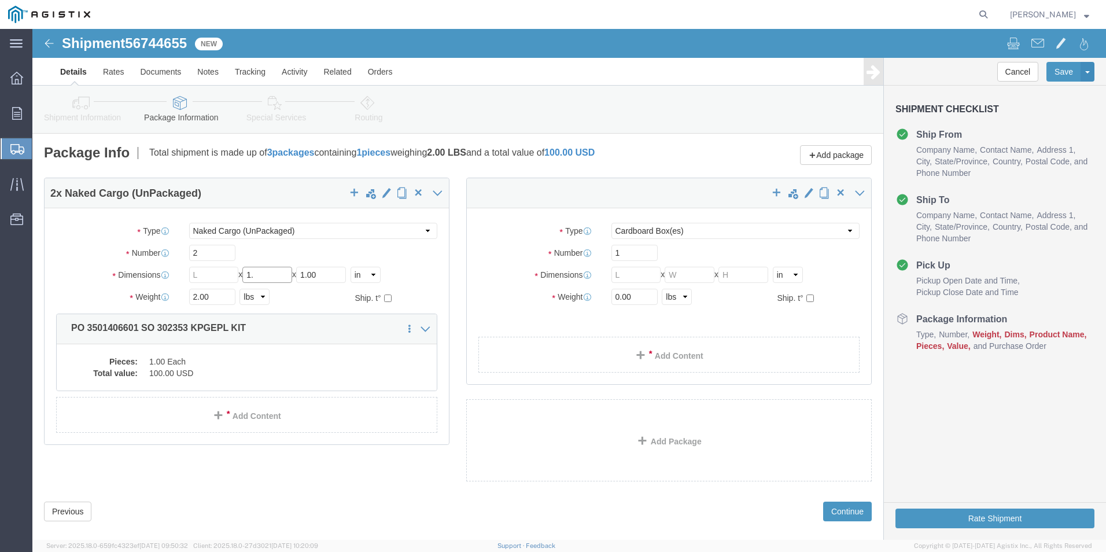
type input "1"
click input "1.00"
type input "1"
click input "text"
type input "1"
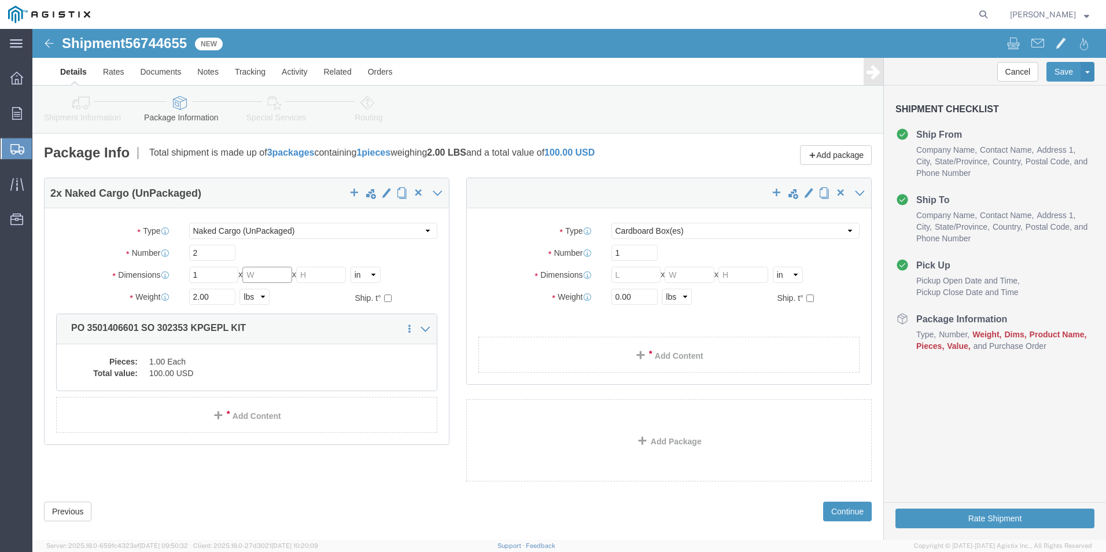
click input "text"
type input "1"
click input "text"
type input "1"
click select "Select Bulk Bundle(s) Cardboard Box(es) Carton(s) Crate(s) Drum(s) (Fiberboard)…"
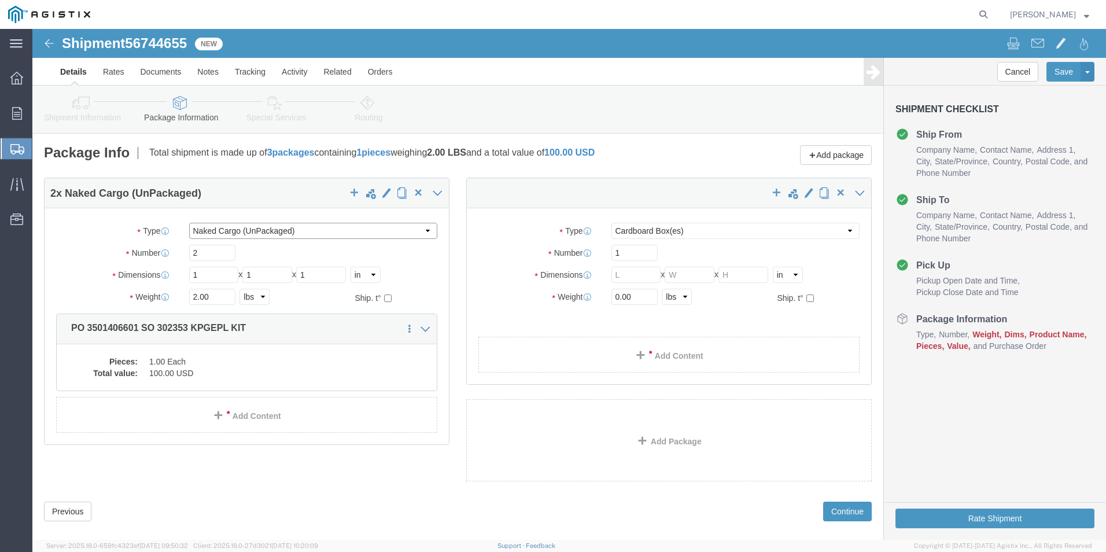
select select "CBOX"
click select "Select Bulk Bundle(s) Cardboard Box(es) Carton(s) Crate(s) Drum(s) (Fiberboard)…"
select select "NKCR"
click select "Select Bulk Bundle(s) Cardboard Box(es) Carton(s) Crate(s) Drum(s) (Fiberboard)…"
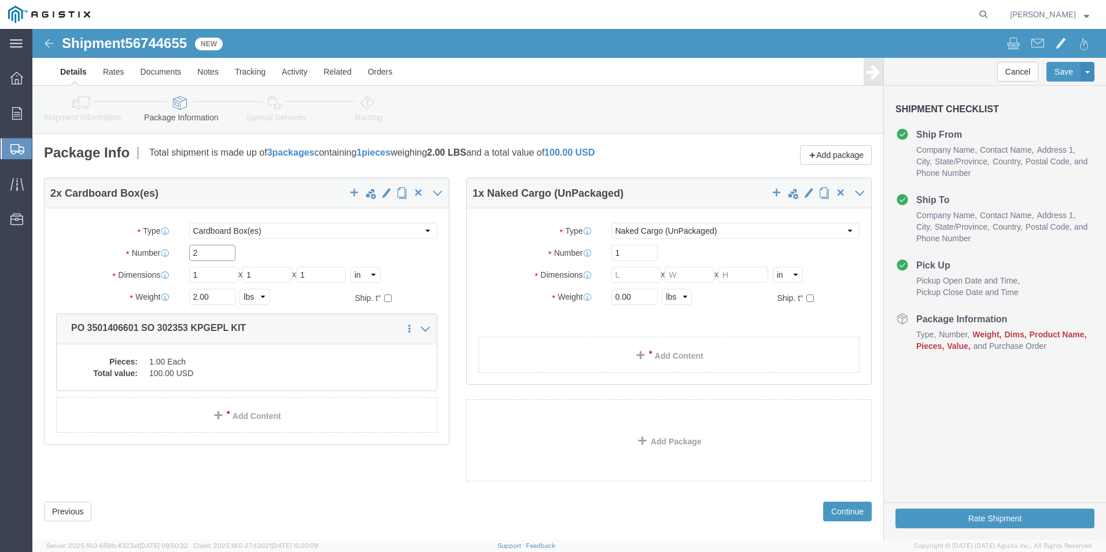
click input "2"
type input "1"
click input "1"
type input "2"
click input "0.00"
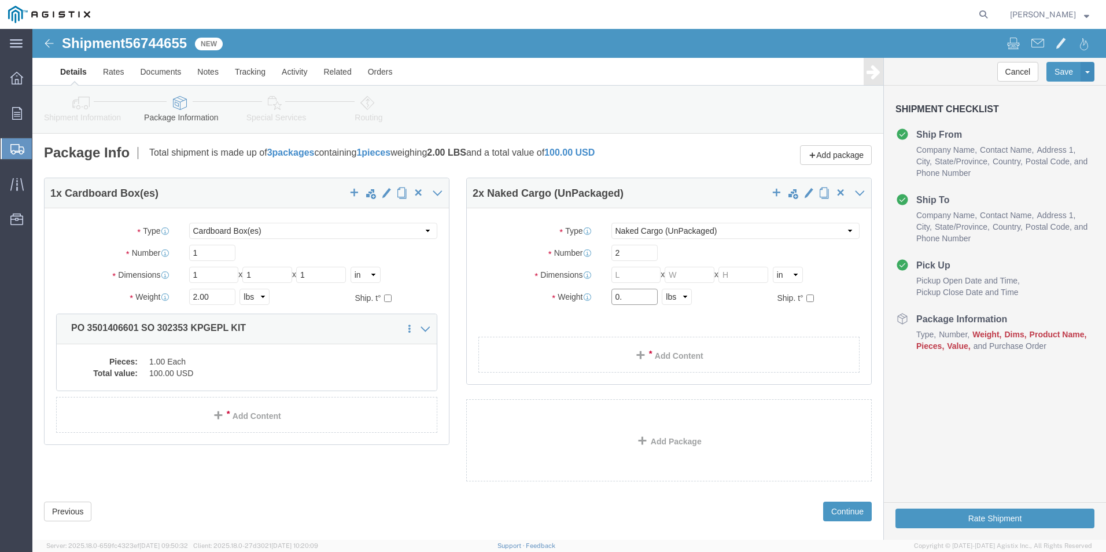
type input "0"
type input "50"
click input "text"
drag, startPoint x: 669, startPoint y: 485, endPoint x: 655, endPoint y: 455, distance: 33.6
click div "Previous Continue"
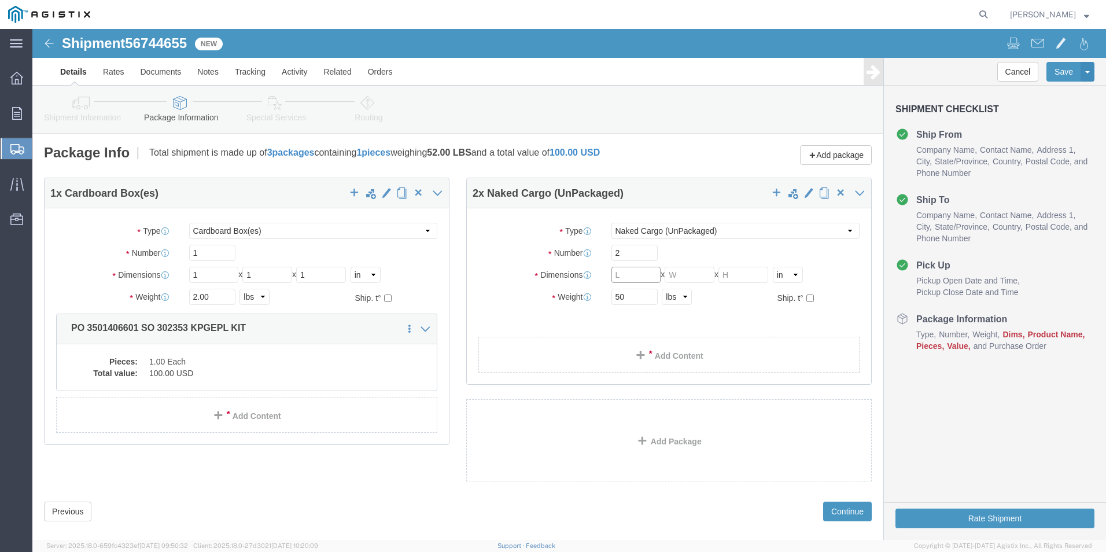
click input "text"
type input "72"
click input "text"
type input "6"
click input "text"
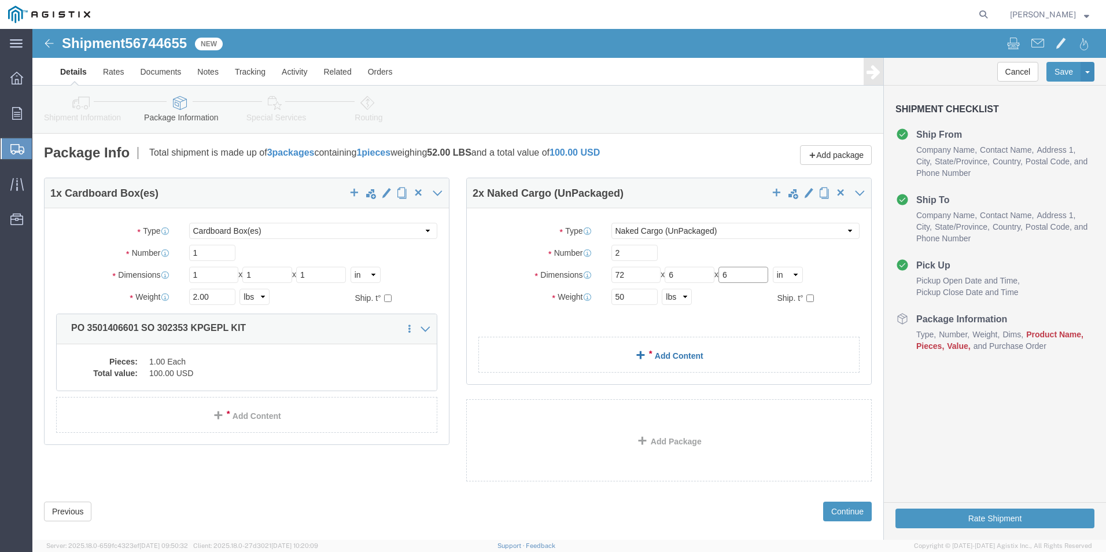
type input "6"
click link "Add Content"
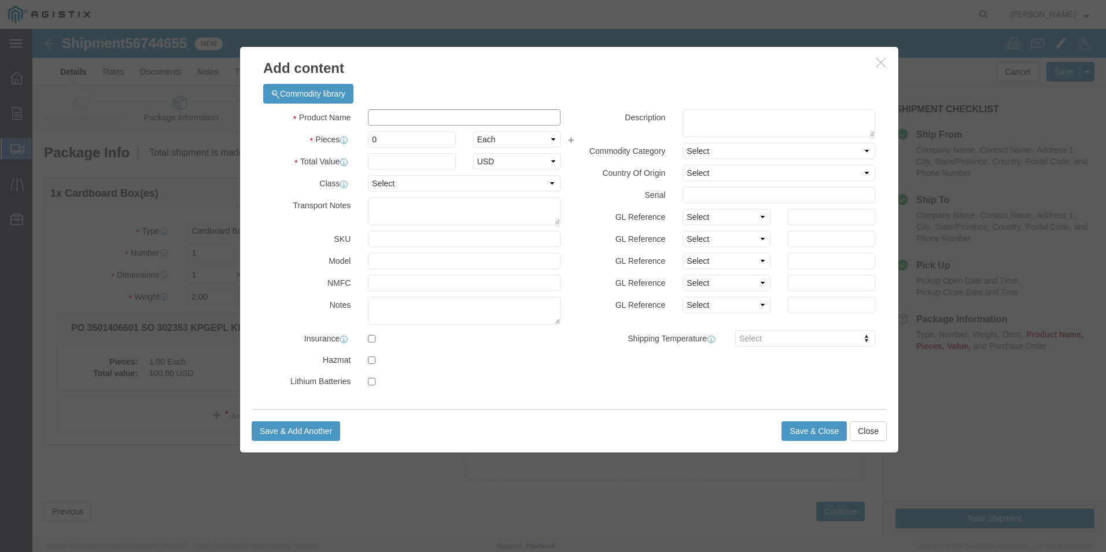
click input "text"
click input "PO 3501406601"
drag, startPoint x: 434, startPoint y: 88, endPoint x: 459, endPoint y: 87, distance: 24.9
click input "PO 3501406601"
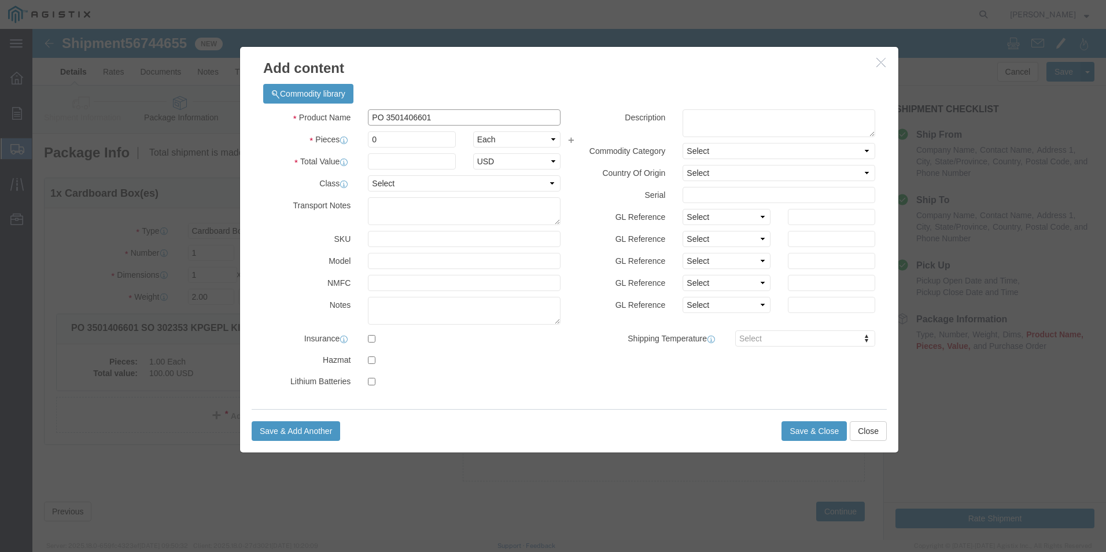
click input "PO 3501406601"
drag, startPoint x: 439, startPoint y: 87, endPoint x: 496, endPoint y: 87, distance: 56.7
click input "PO 3501406601 SO 302353 KPGEPL KIT"
type input "PO 3501406601 SO 302353 75565 ARM"
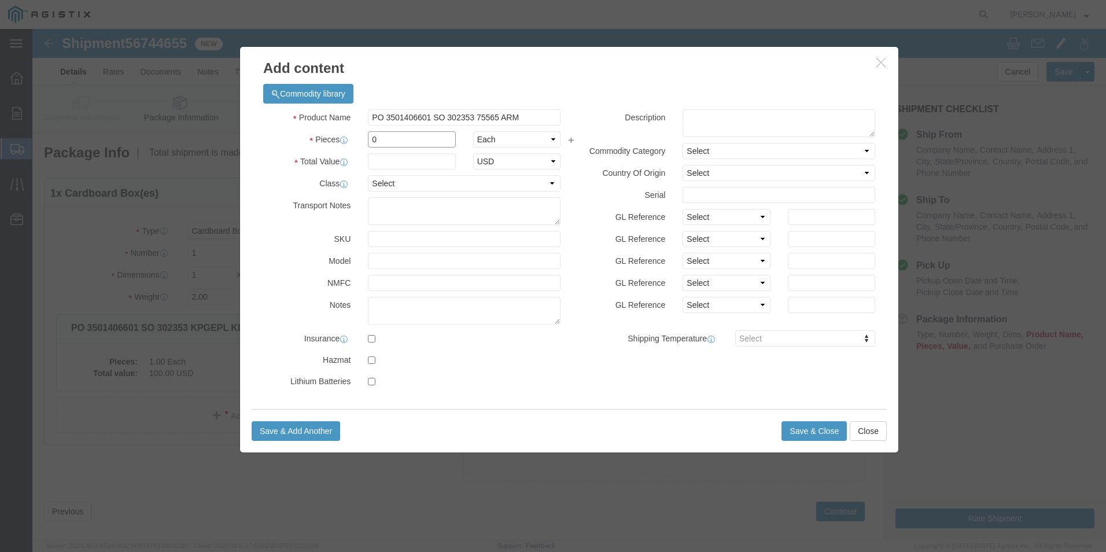
click input "0"
type input "2"
click input "text"
type input "1000"
click button "Save & Close"
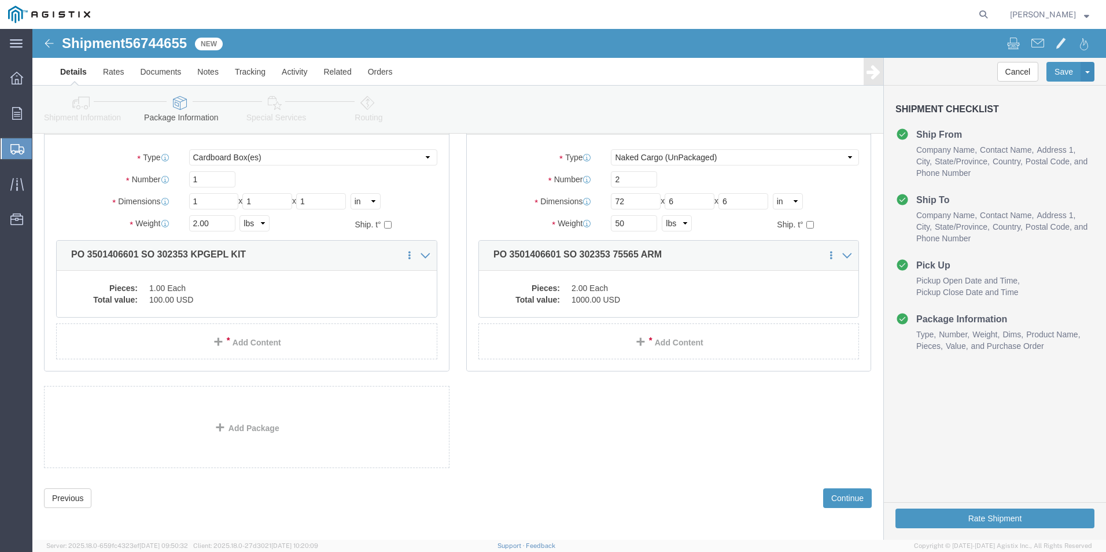
scroll to position [77, 0]
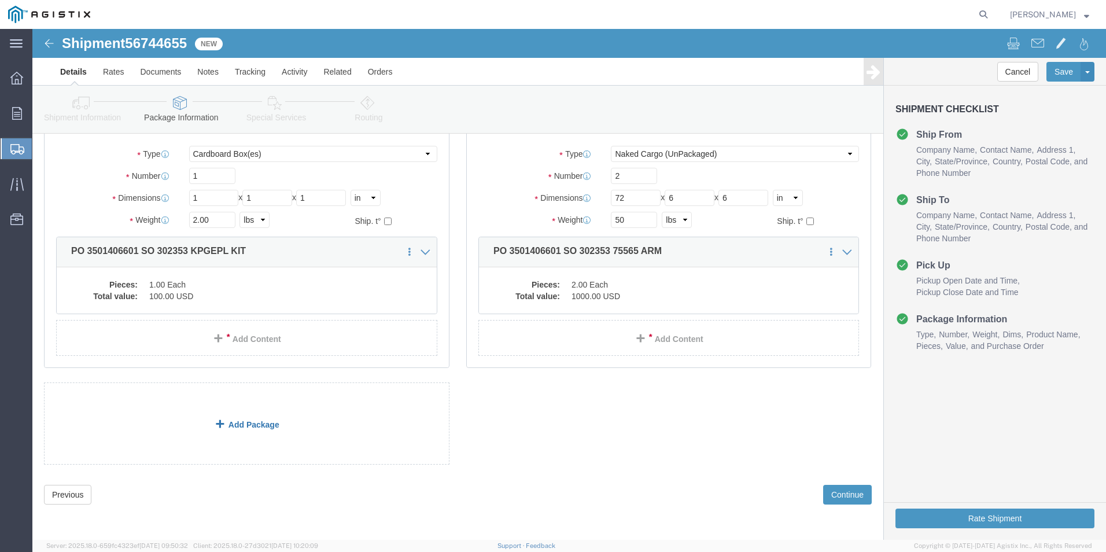
click link "Add Package"
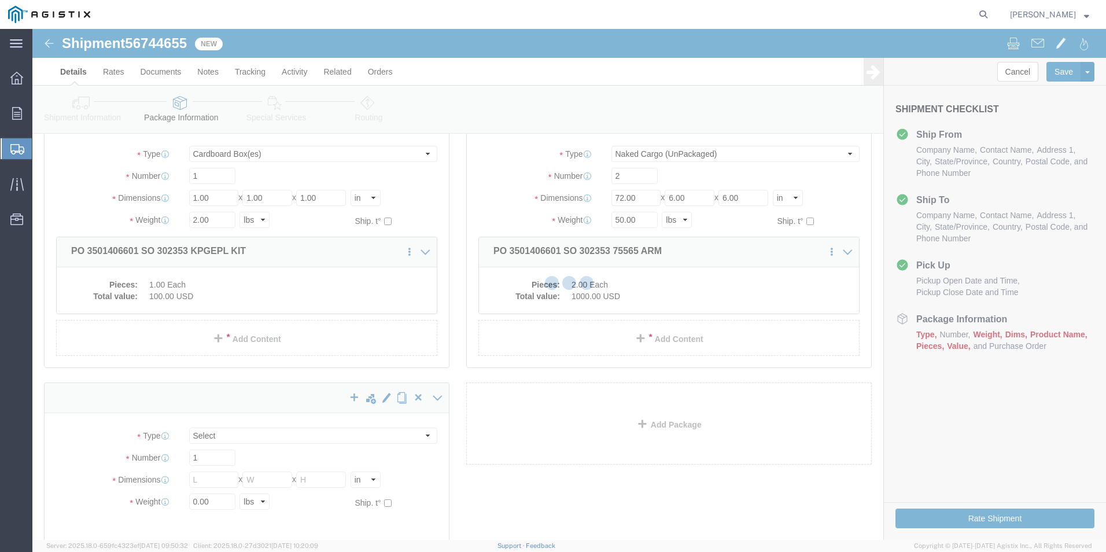
scroll to position [0, 0]
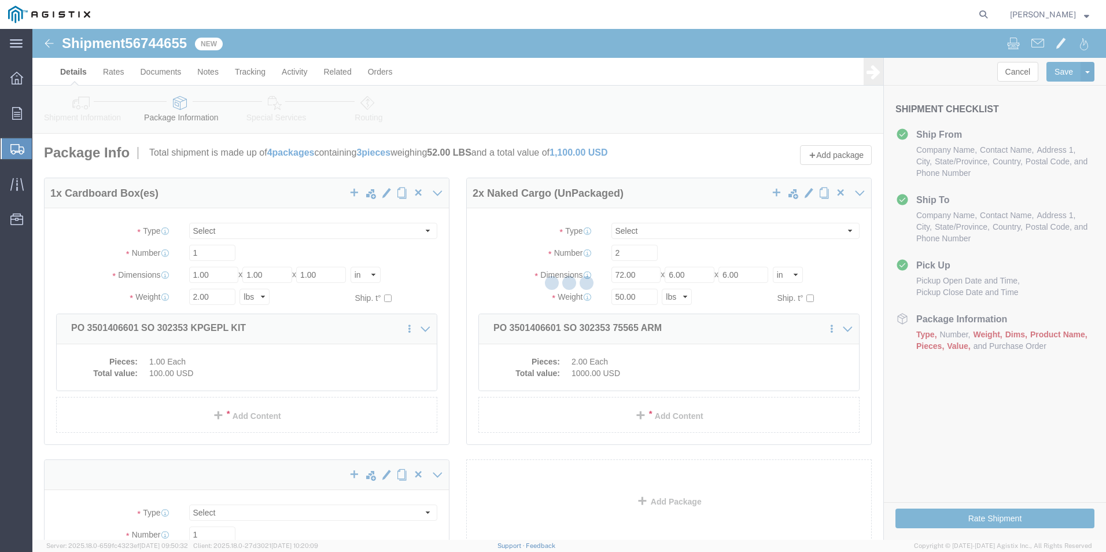
select select "CBOX"
select select "NKCR"
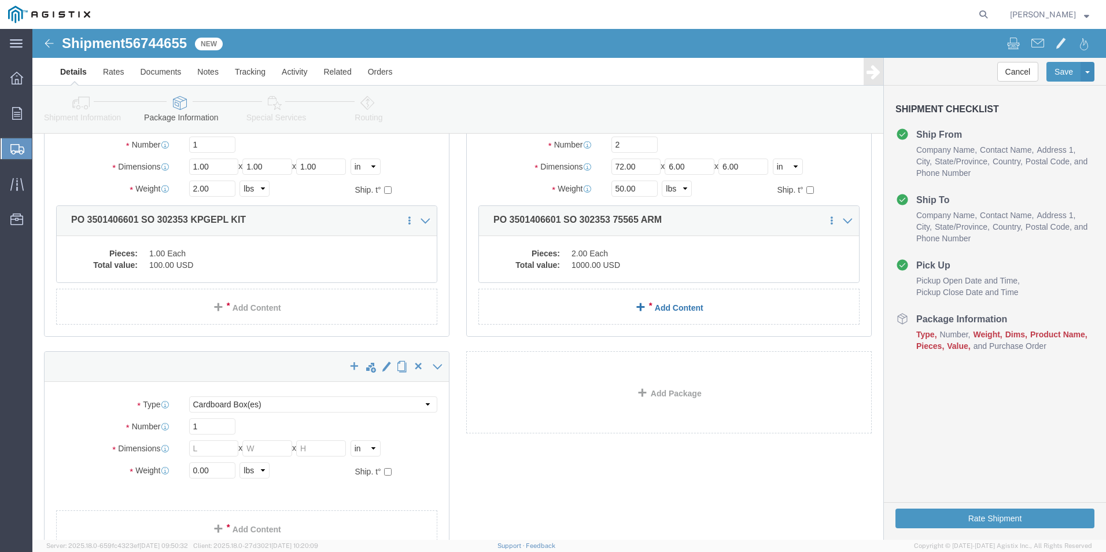
scroll to position [208, 0]
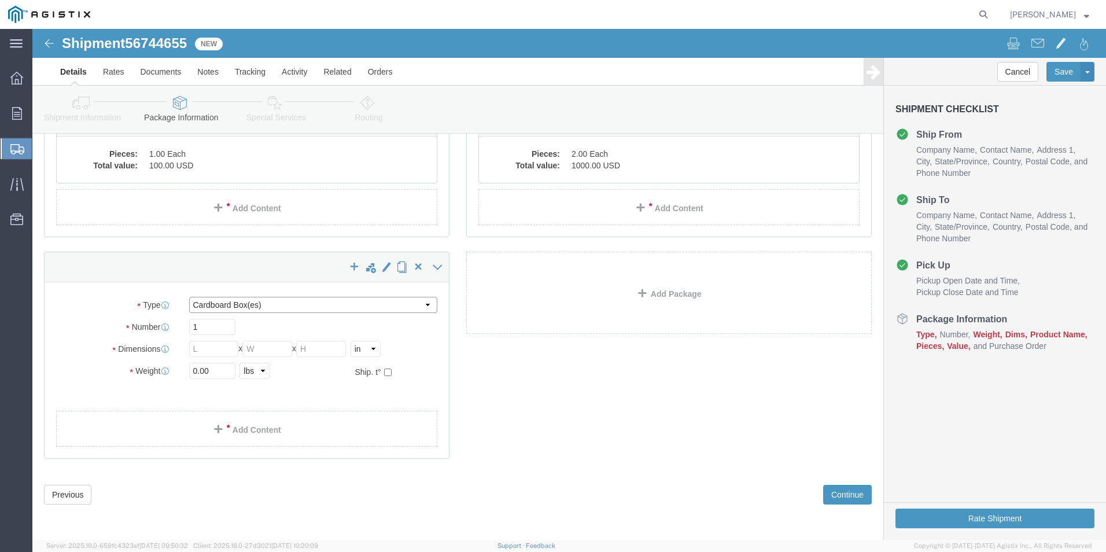
click select "Select Bulk Bundle(s) Cardboard Box(es) Carton(s) Crate(s) Drum(s) (Fiberboard)…"
select select "NKCR"
click select "Select Bulk Bundle(s) Cardboard Box(es) Carton(s) Crate(s) Drum(s) (Fiberboard)…"
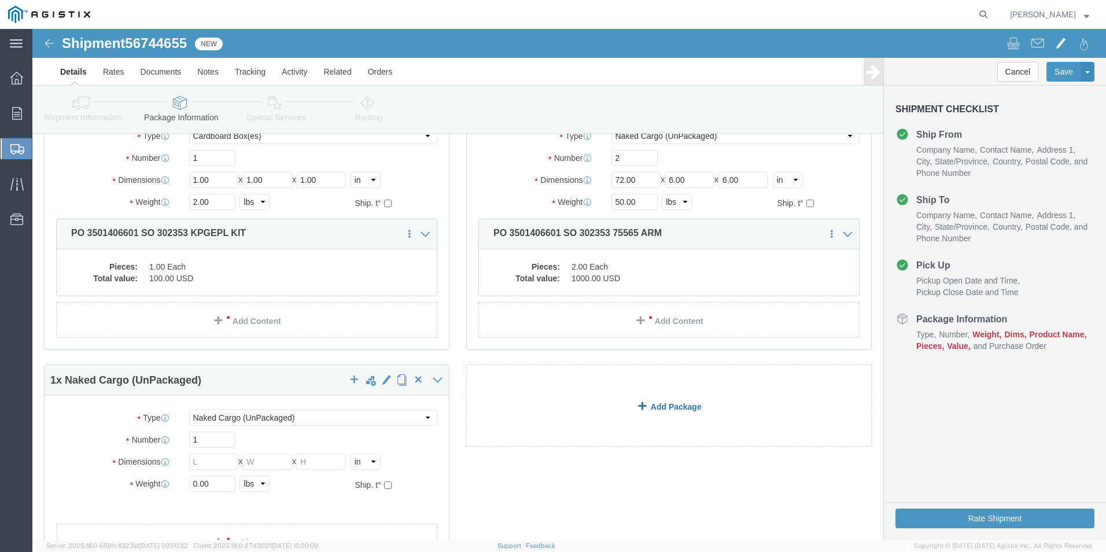
scroll to position [92, 0]
click input "text"
type input "318"
click input "text"
type input "12"
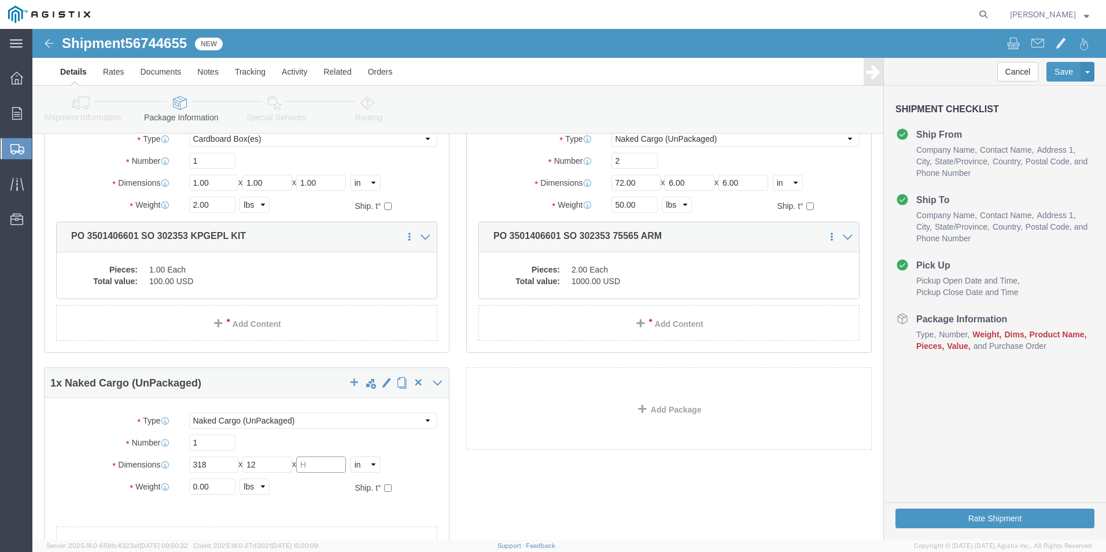
click input "text"
type input "12"
click input "0.00"
drag, startPoint x: 181, startPoint y: 458, endPoint x: 139, endPoint y: 452, distance: 42.0
click div "Weight 0.00 Select kgs lbs Ship. t°"
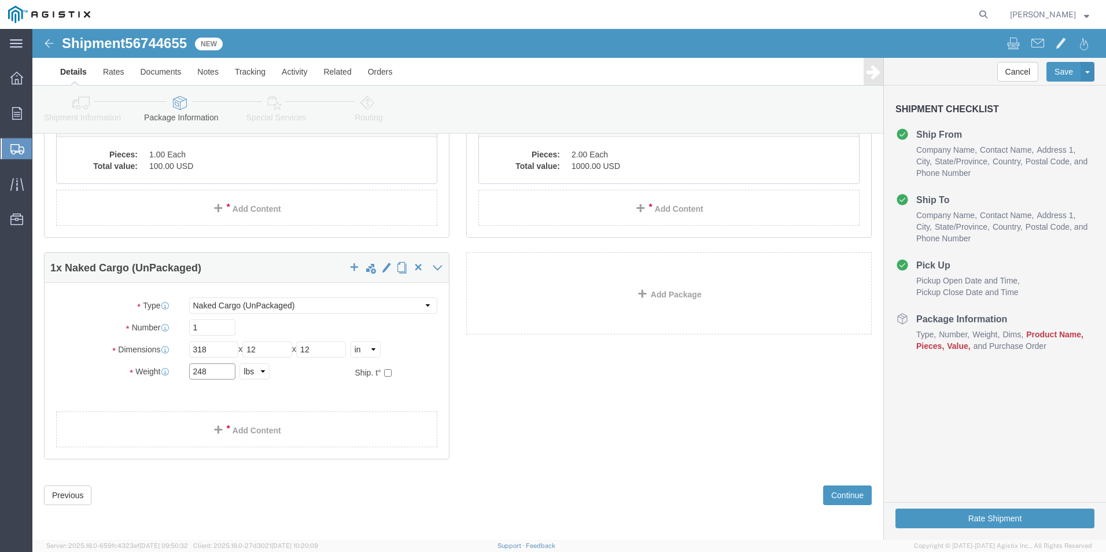
scroll to position [208, 0]
type input "248"
click link "Add Content"
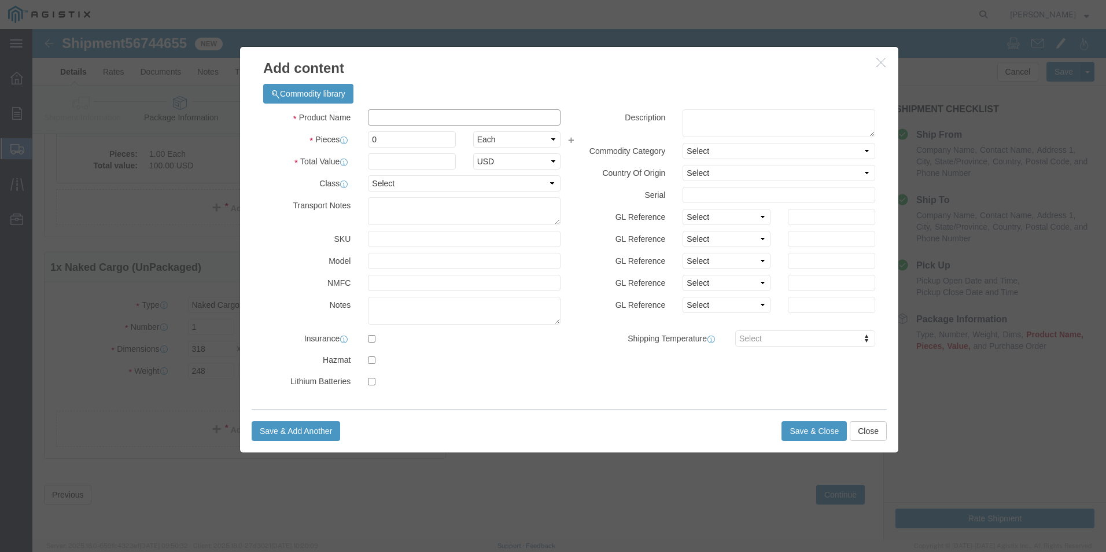
click input "text"
type input "PO 3501406601 SO 302353 75565 ARM"
type input "1000"
click input "PO 3501406601 SO 302353 75565 ARM"
drag, startPoint x: 490, startPoint y: 89, endPoint x: 441, endPoint y: 88, distance: 48.6
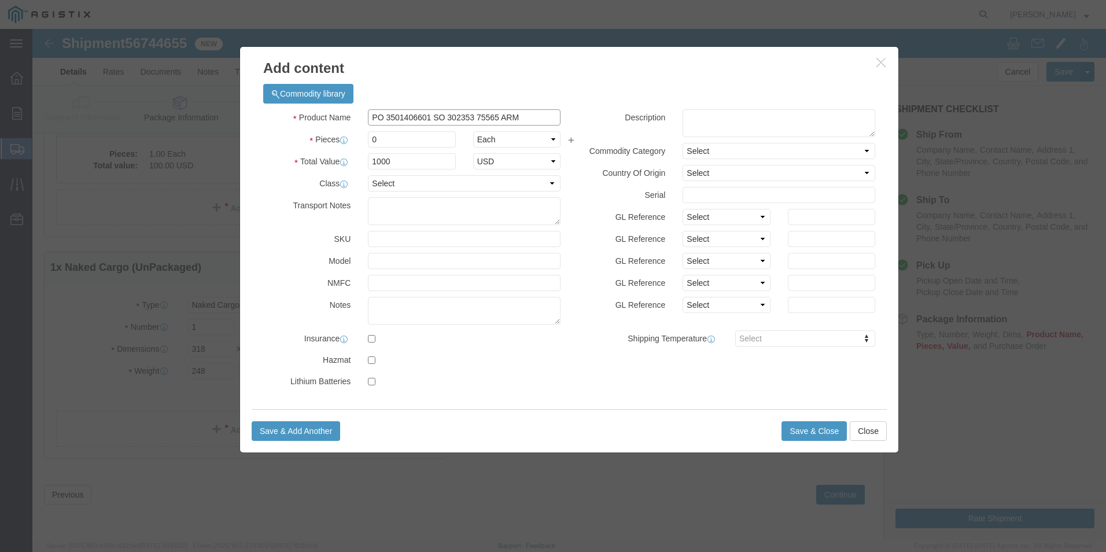
click input "PO 3501406601 SO 302353 75565 ARM"
type input "PO 3501406601 SO 302353 75689 POLE"
click input "0"
type input "1"
click button "Save & Close"
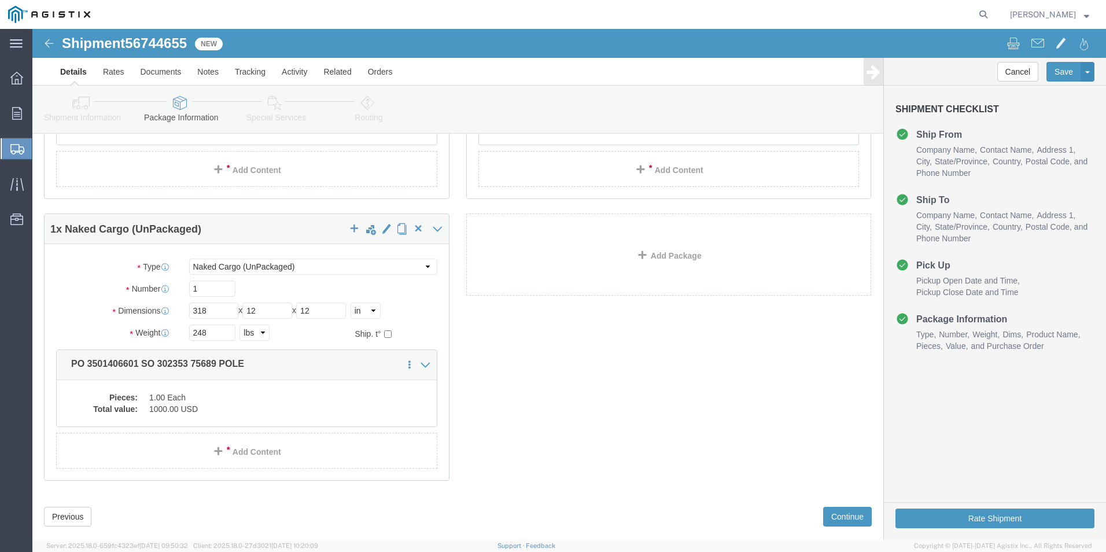
scroll to position [268, 0]
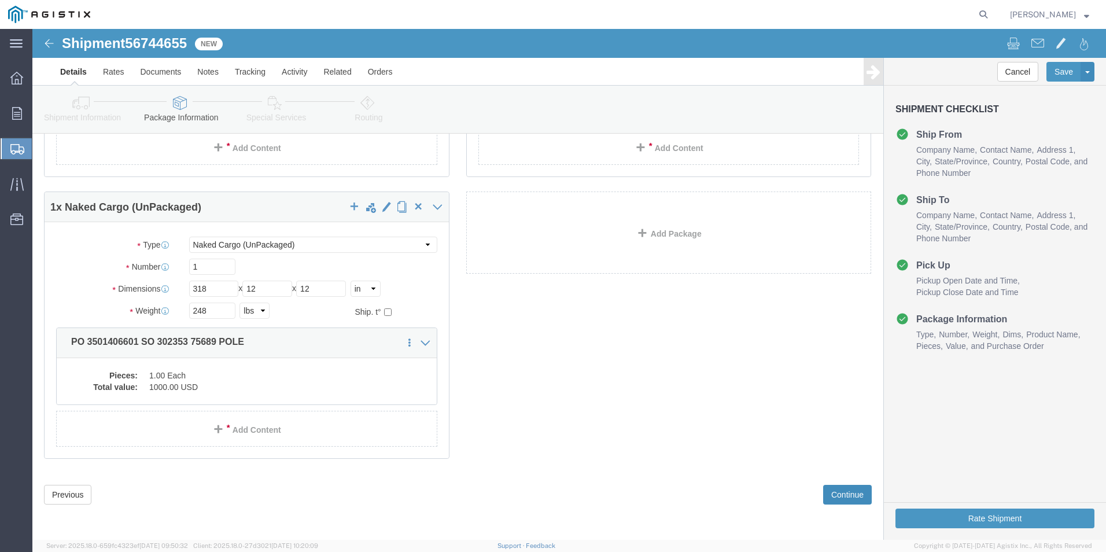
click button "Continue"
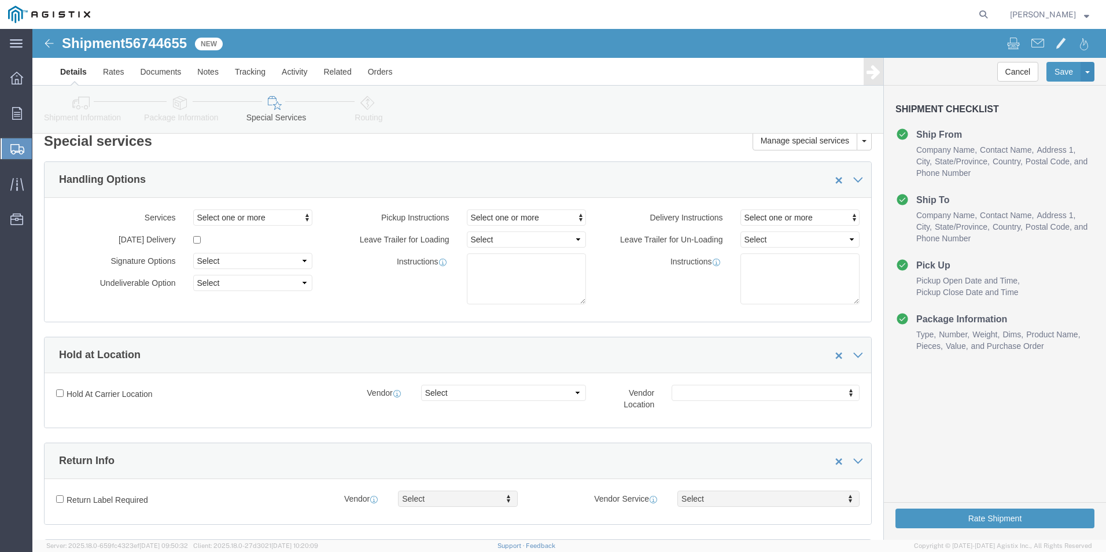
scroll to position [0, 0]
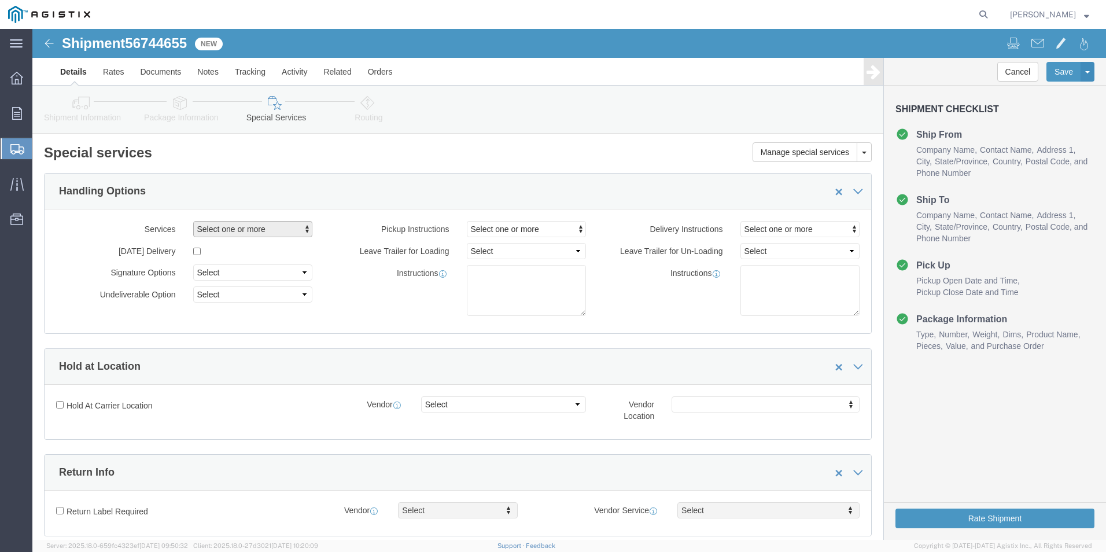
click span "Select one or more"
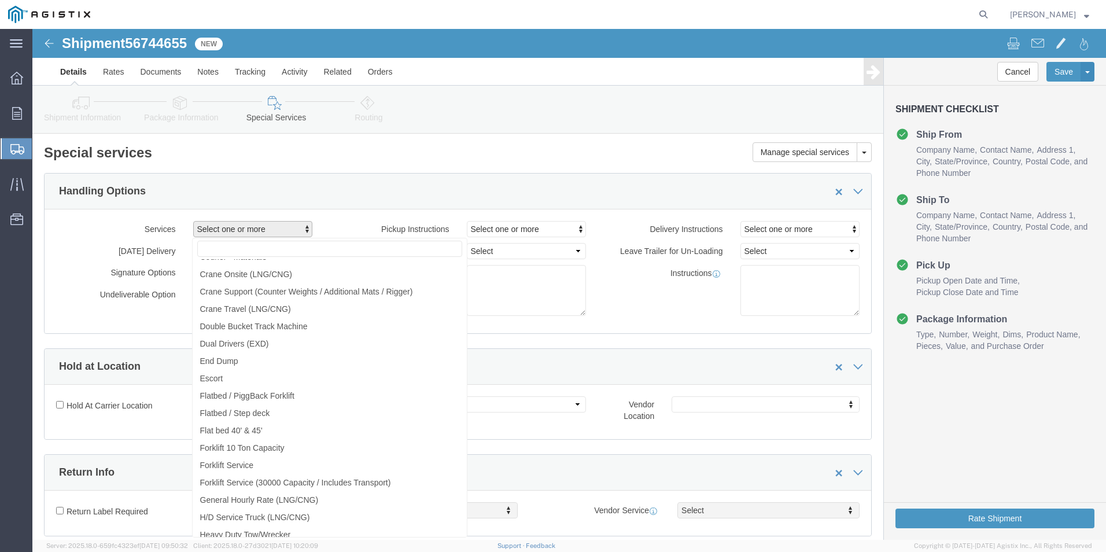
scroll to position [810, 0]
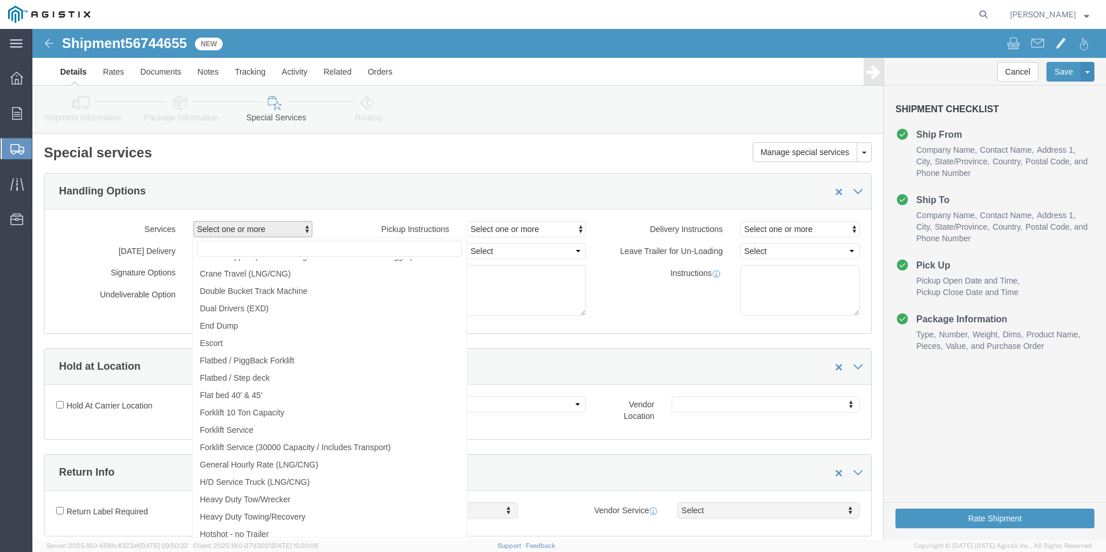
click div "Instructions"
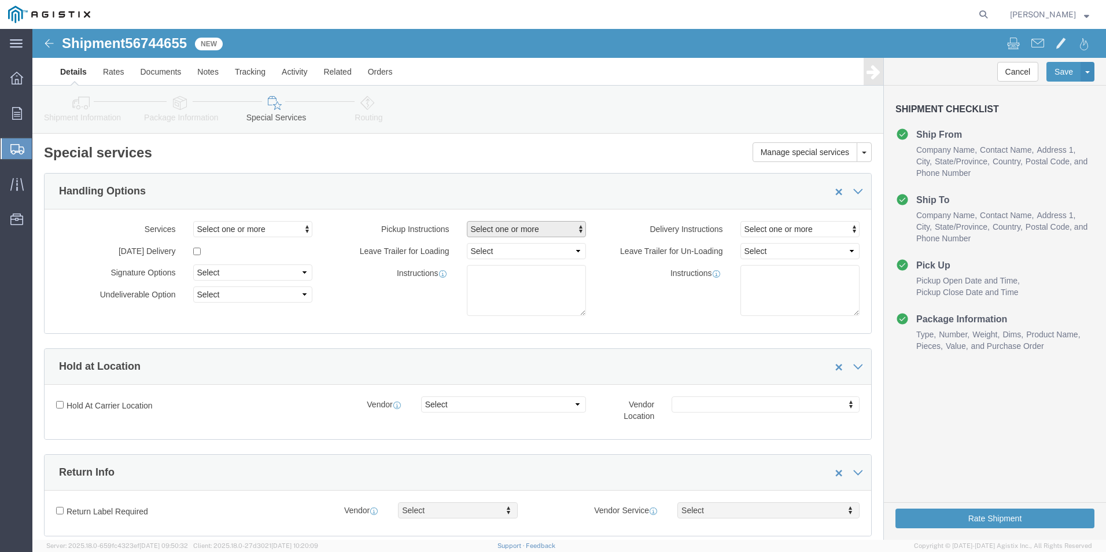
click span "Select one or more"
click span "Driver Assisted Loading"
select select "PICKUP_DRIVER_ASSISTED_LOAD"
drag, startPoint x: 597, startPoint y: 286, endPoint x: 577, endPoint y: 282, distance: 20.2
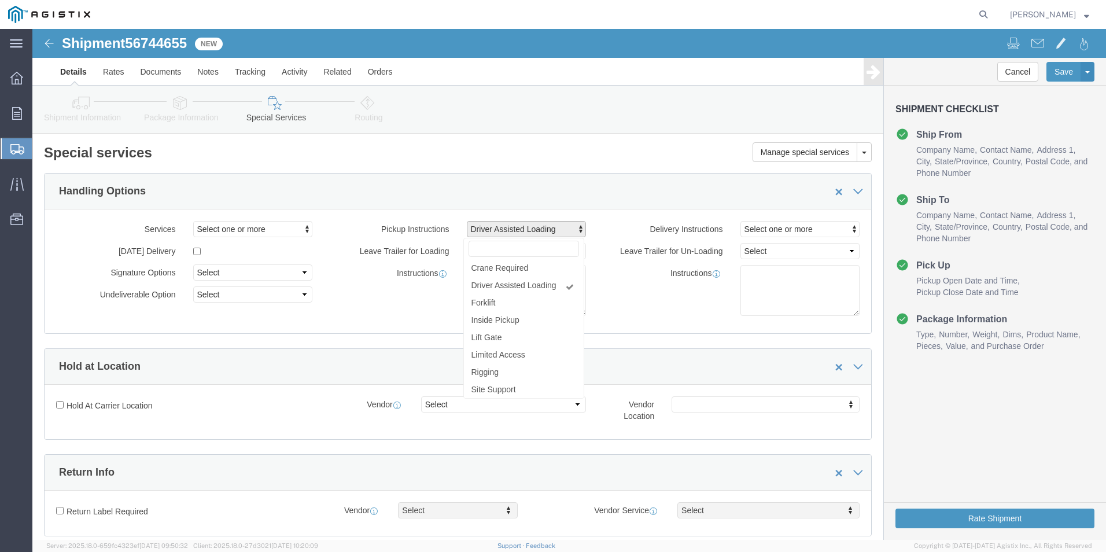
click div "Instructions"
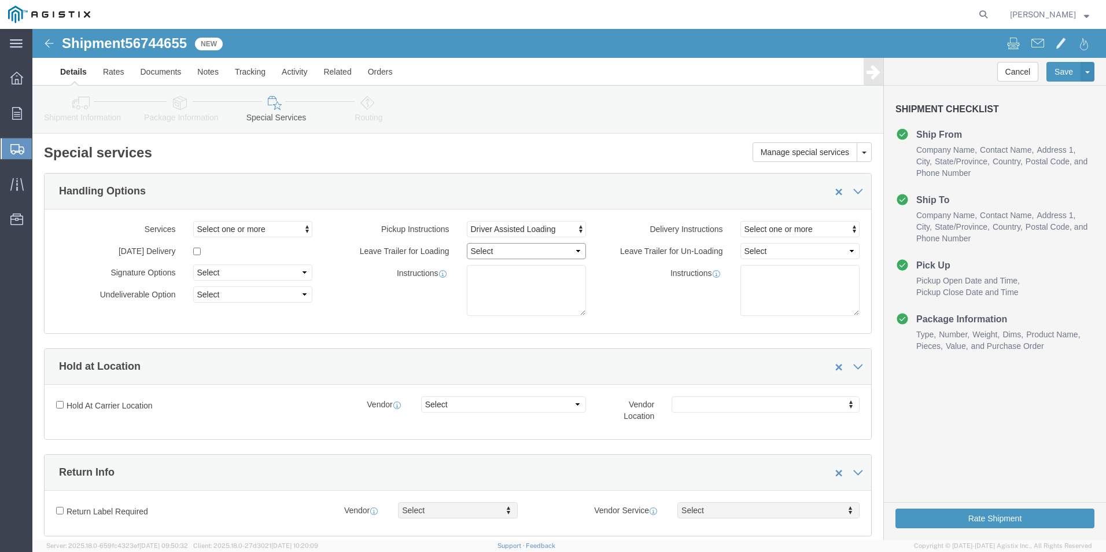
click select "Select 1 Hour 2 Hour 3 Hour 4 Hour 5 Hour 6 Hour 7 Hour 8 Hour 1 Day 2 Days 3 D…"
select select "8"
click select "Select 1 Hour 2 Hour 3 Hour 4 Hour 5 Hour 6 Hour 7 Hour 8 Hour 1 Day 2 Days 3 D…"
click span "Driver Assisted Loading"
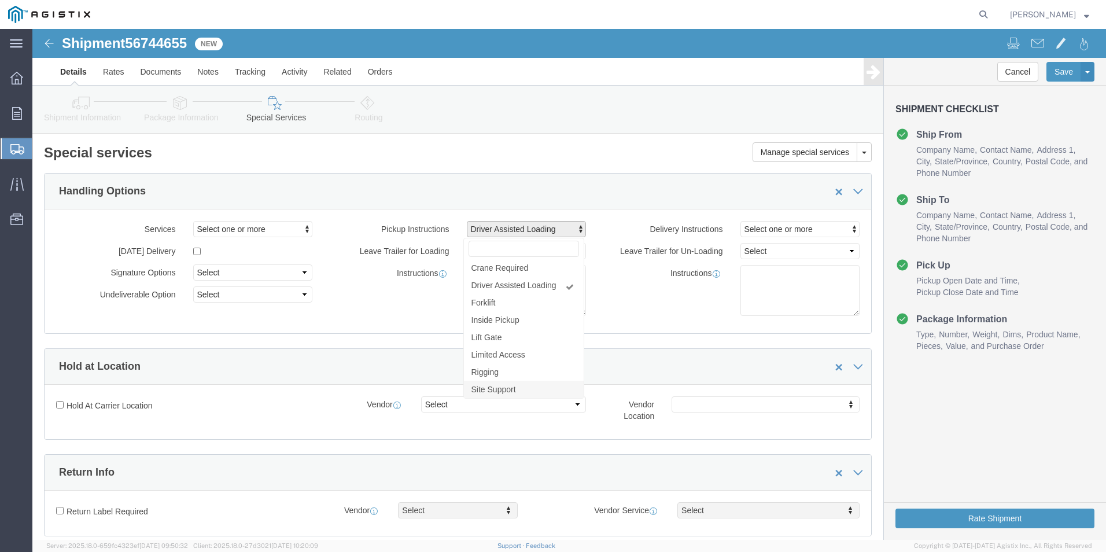
click link "Site Support"
click link "Driver Assisted Loading"
select select "PICKUP_SITE_SUPPORT"
click div "Instructions"
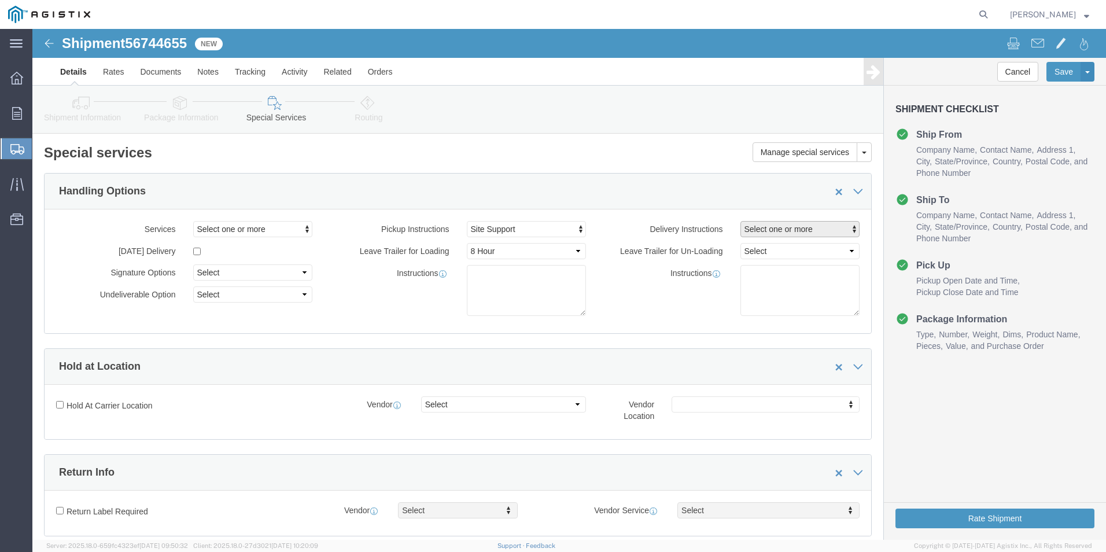
click span "Select one or more"
click span "Site Support"
select select "DELIVERY_SITE_SUPPORT"
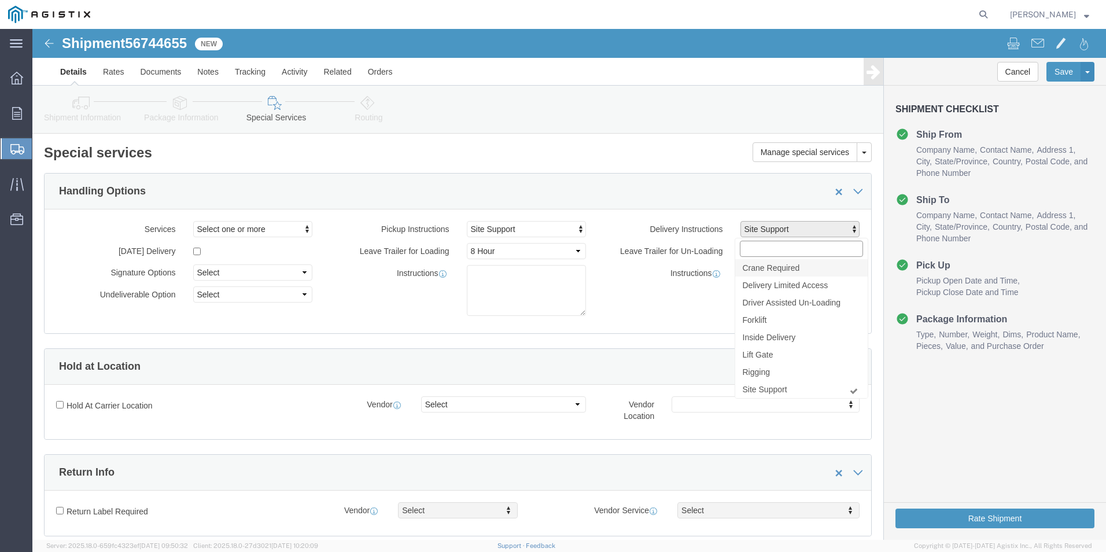
scroll to position [62, 0]
click div "Instructions"
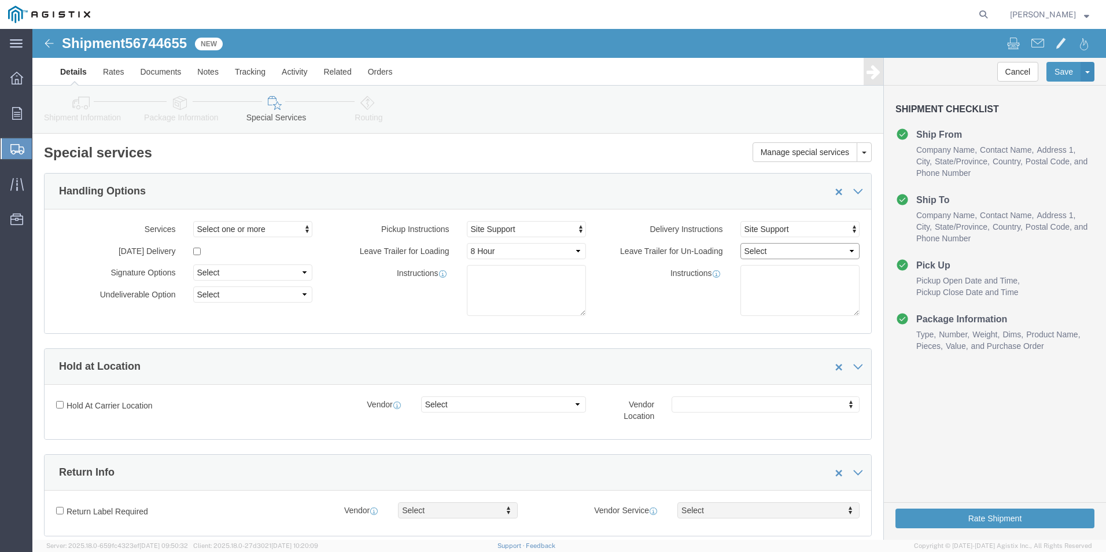
click select "Select 1 Hour 2 Hour 3 Hour 4 Hour 5 Hour 6 Hour 7 Hour 8 Hour 1 Day 2 Days 3 D…"
select select "8"
click select "Select 1 Hour 2 Hour 3 Hour 4 Hour 5 Hour 6 Hour 7 Hour 8 Hour 1 Day 2 Days 3 D…"
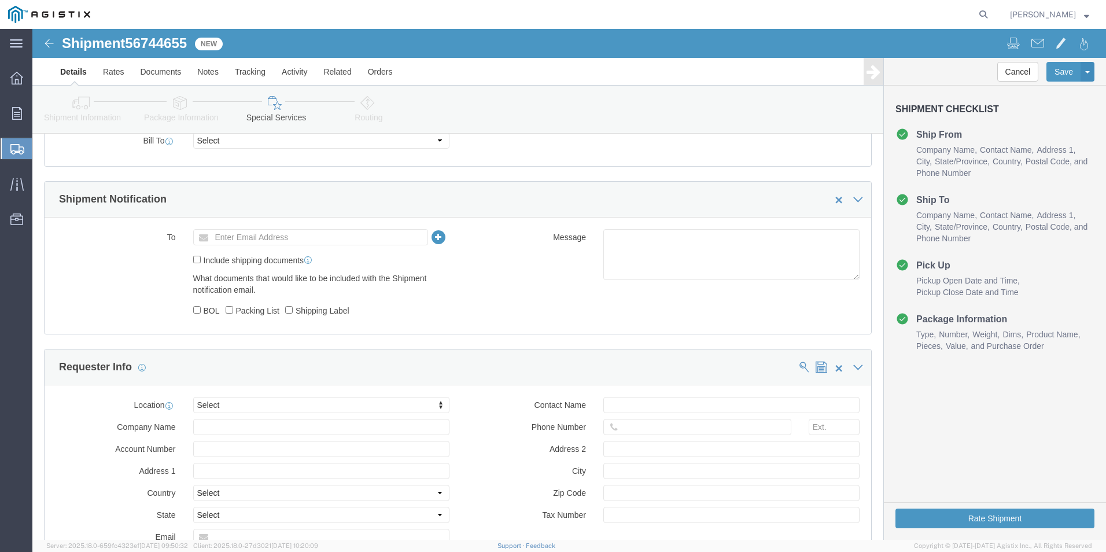
scroll to position [694, 0]
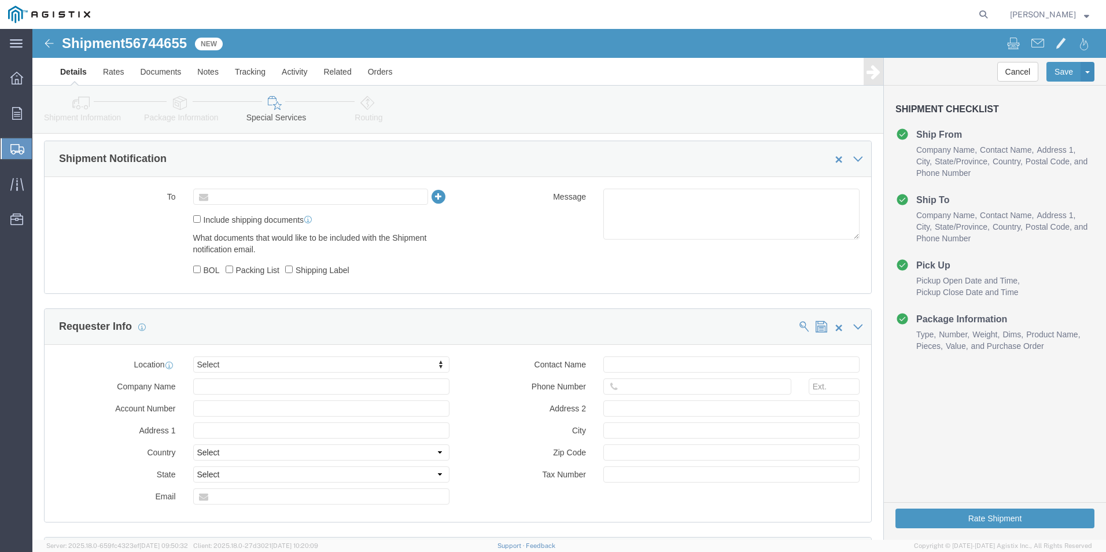
click input "text"
type input "J"
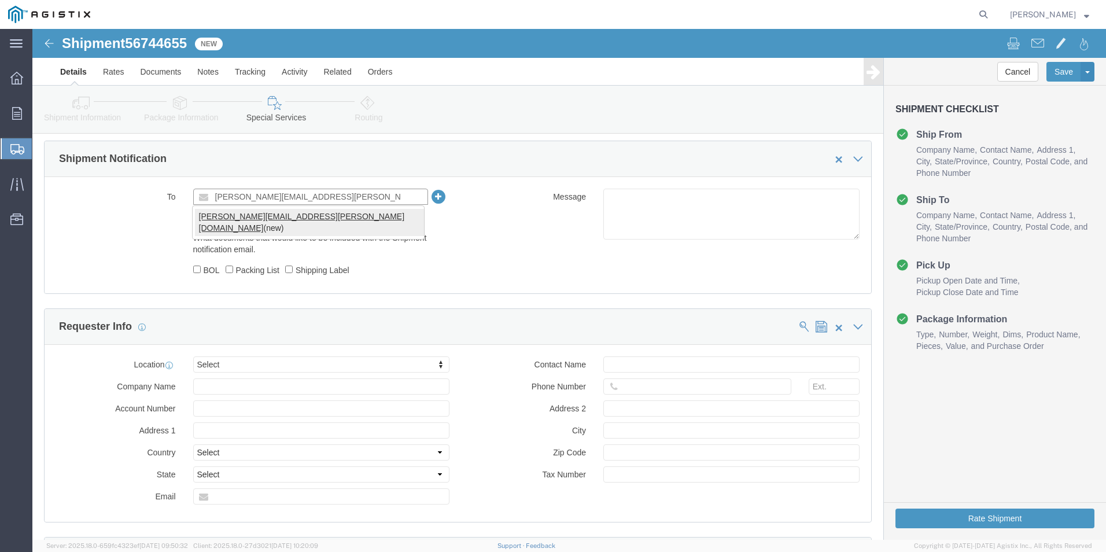
type input "[PERSON_NAME][EMAIL_ADDRESS][PERSON_NAME][DOMAIN_NAME]"
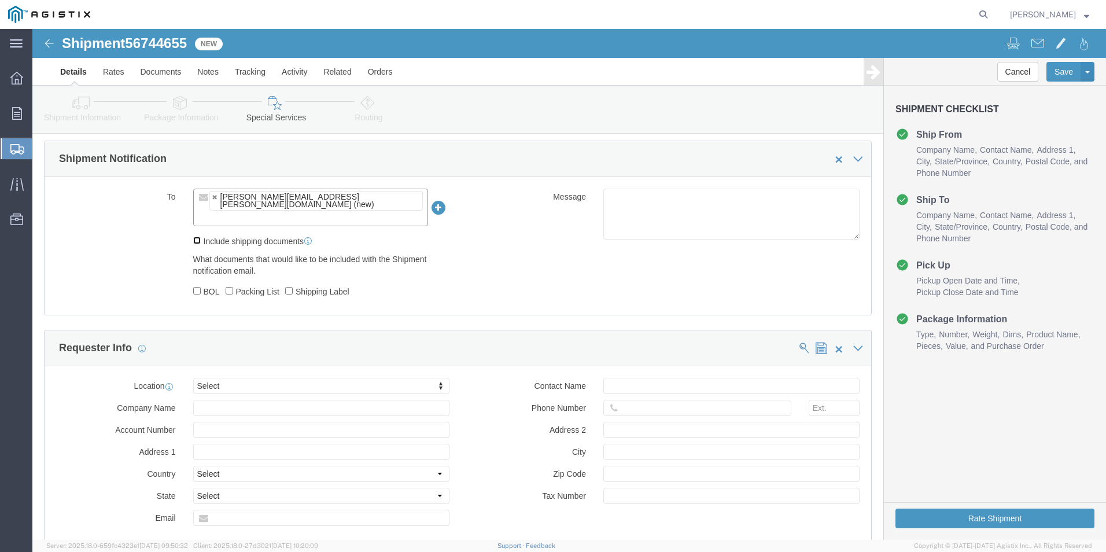
click input "Include shipping documents"
checkbox input "true"
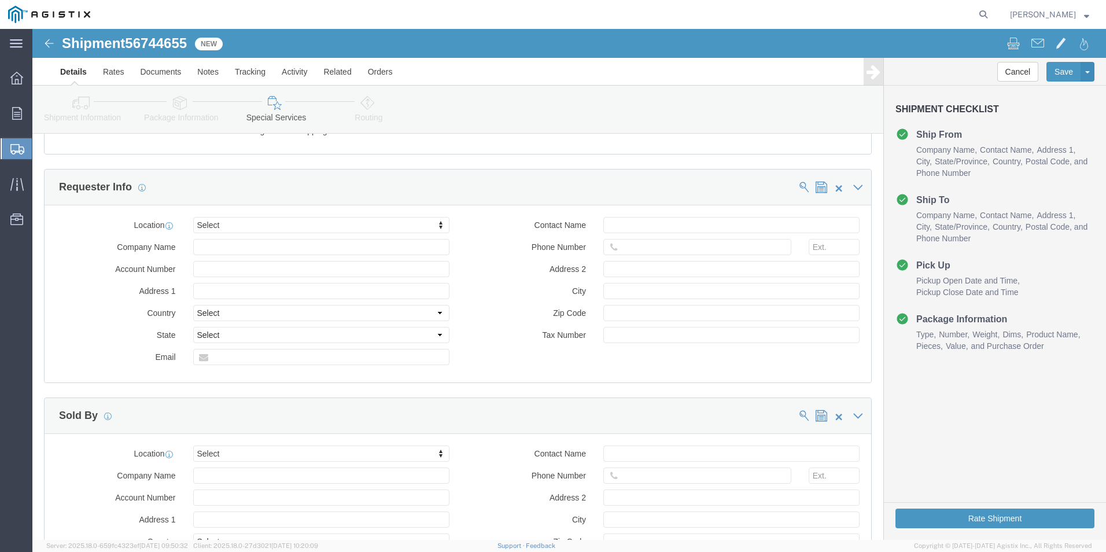
scroll to position [810, 0]
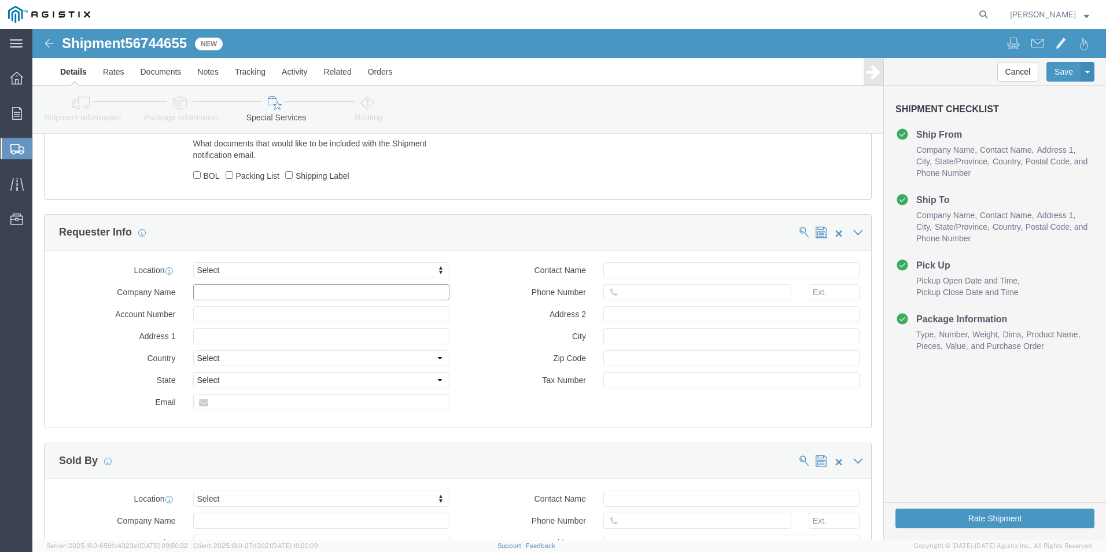
click input "text"
type input "AMERON POLE"
click input "text"
type input "[PERSON_NAME]"
click input "text"
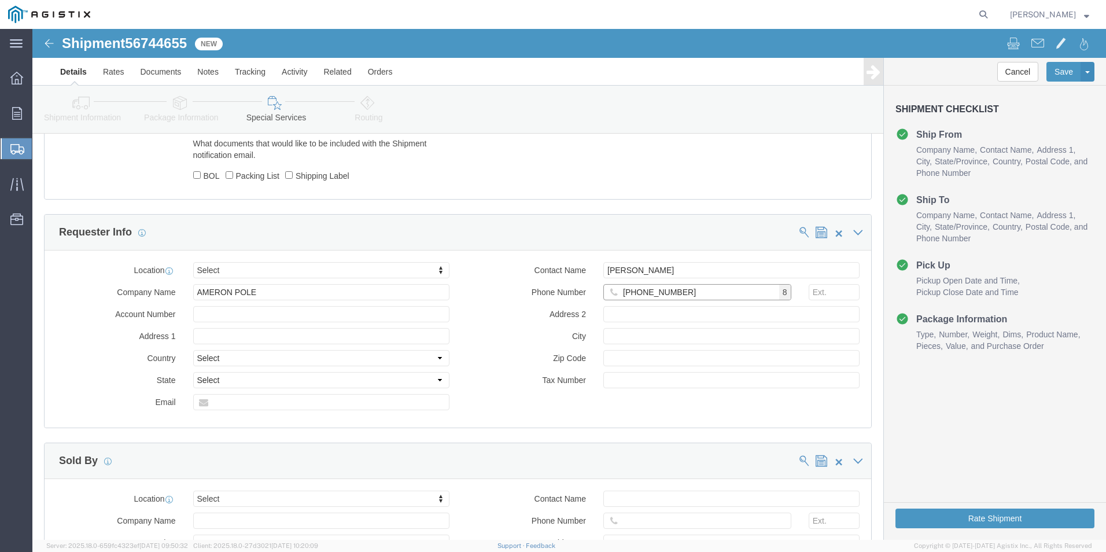
type input "[PHONE_NUMBER]"
click input "text"
type input "[PERSON_NAME][EMAIL_ADDRESS][PERSON_NAME][DOMAIN_NAME]"
click div "Location Select Select My Profile Location [GEOGRAPHIC_DATA] [GEOGRAPHIC_DATA] …"
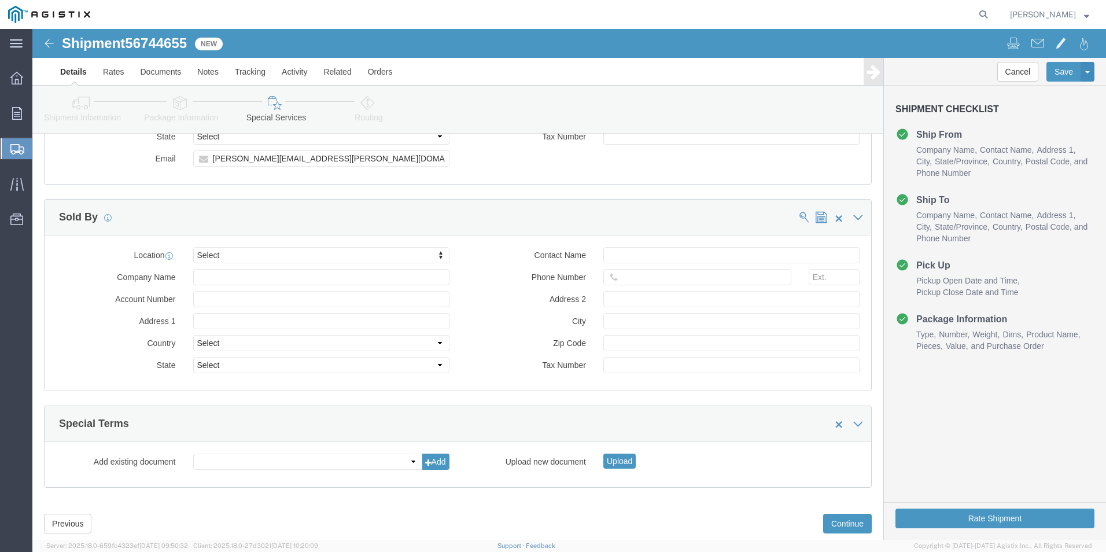
scroll to position [1061, 0]
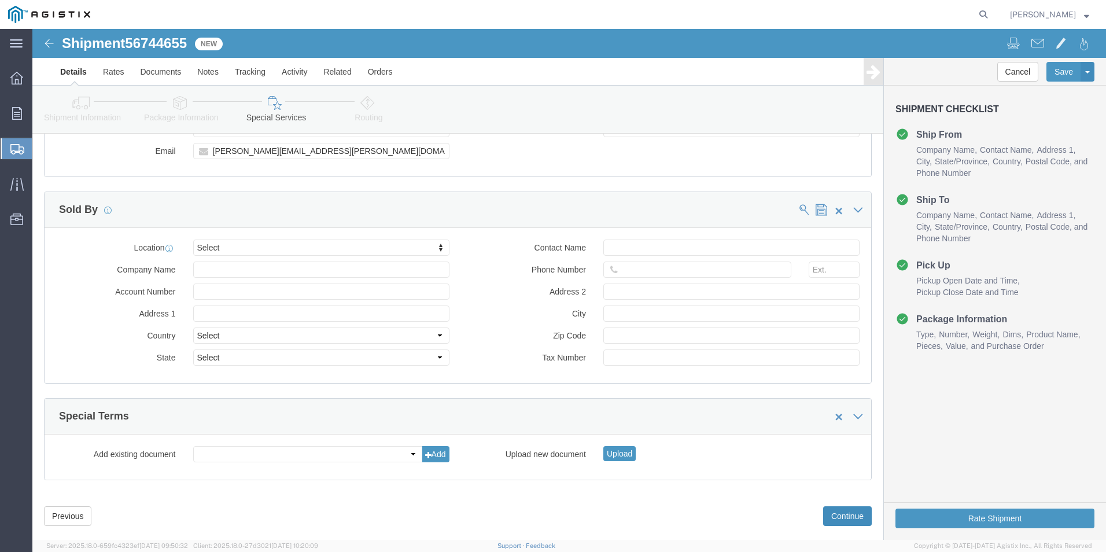
click button "Continue"
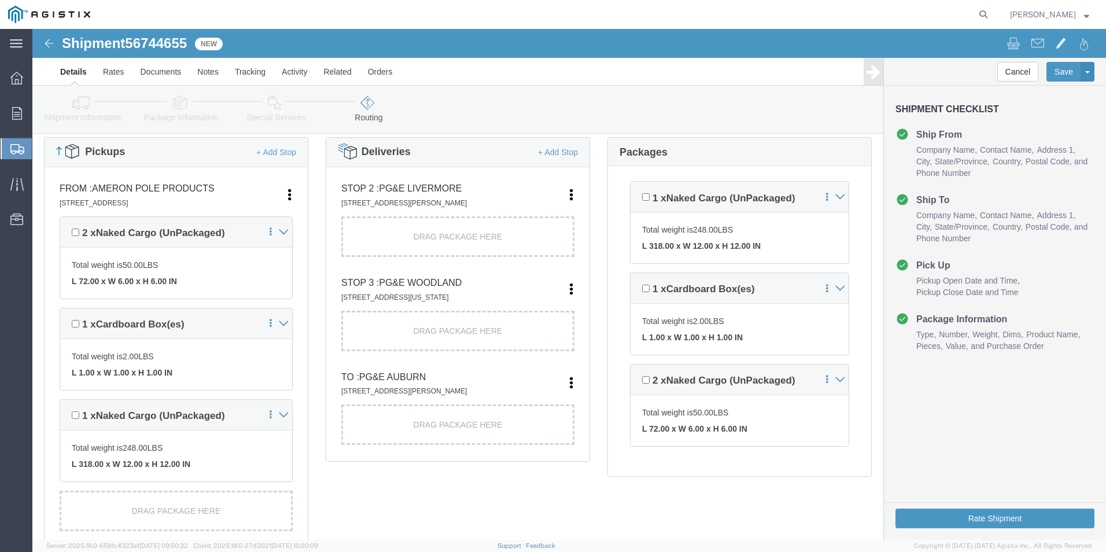
scroll to position [269, 0]
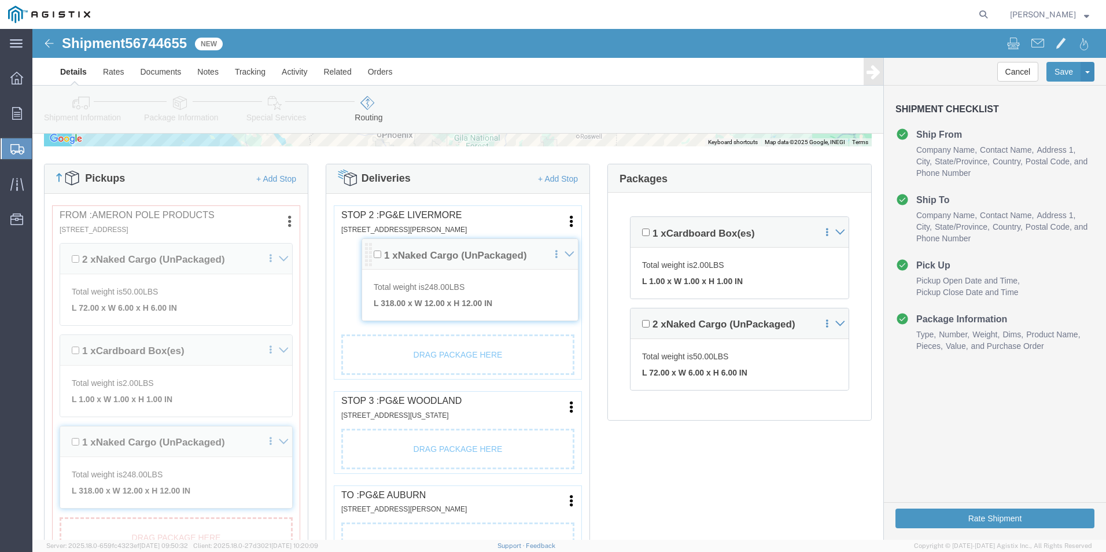
drag, startPoint x: 600, startPoint y: 196, endPoint x: 334, endPoint y: 227, distance: 267.8
click div "Pickups + Add Stop From : AMERON POLE PRODUCTS [STREET_ADDRESS] Edit Move to to…"
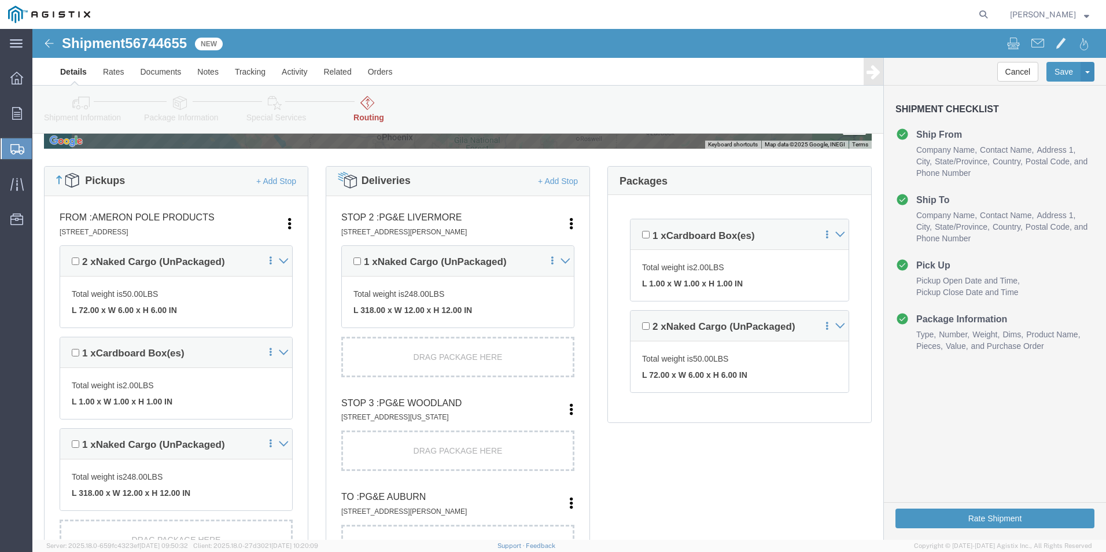
scroll to position [289, 0]
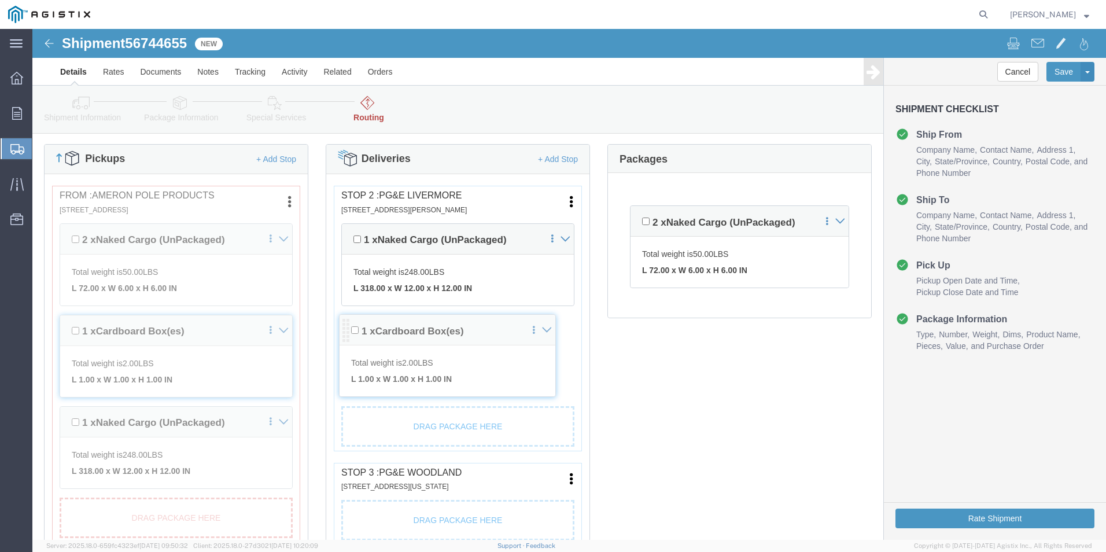
drag, startPoint x: 598, startPoint y: 179, endPoint x: 312, endPoint y: 297, distance: 309.4
click div "Pickups + Add Stop From : AMERON POLE PRODUCTS [STREET_ADDRESS] Edit Move to to…"
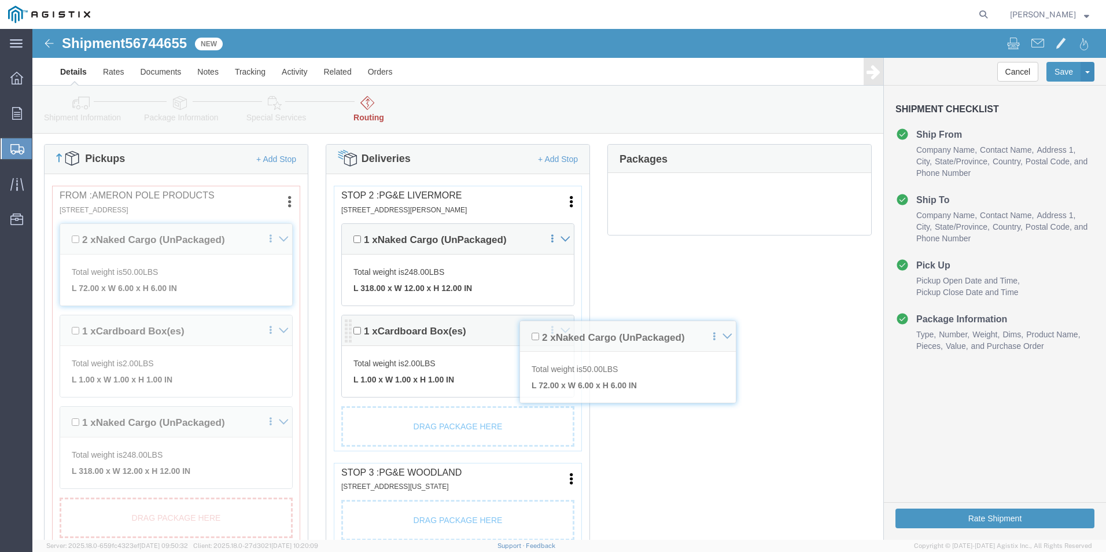
scroll to position [0, 0]
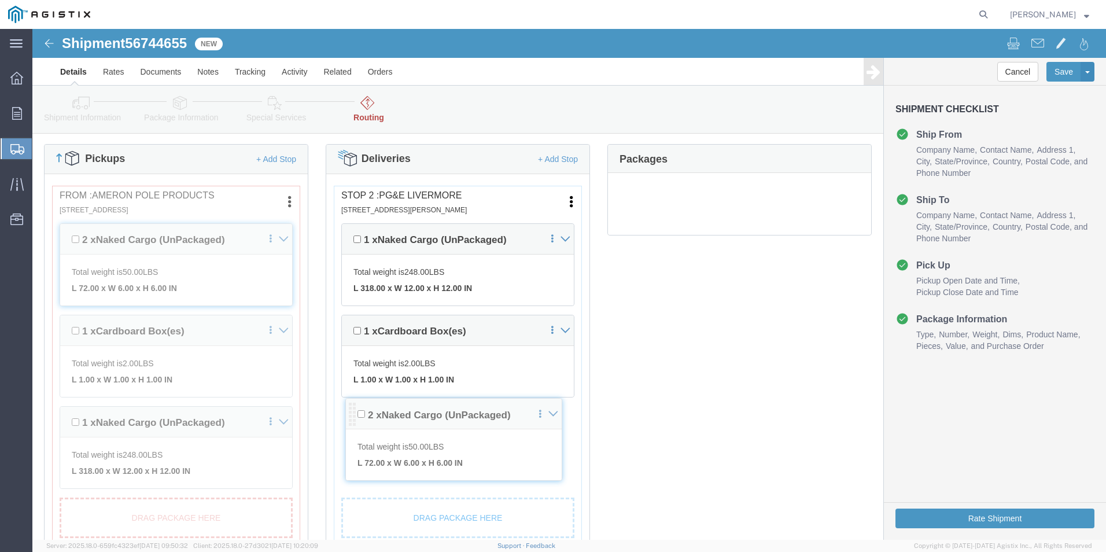
drag, startPoint x: 599, startPoint y: 186, endPoint x: 319, endPoint y: 379, distance: 339.7
click div "Pickups + Add Stop From : AMERON POLE PRODUCTS [STREET_ADDRESS] Edit Move to to…"
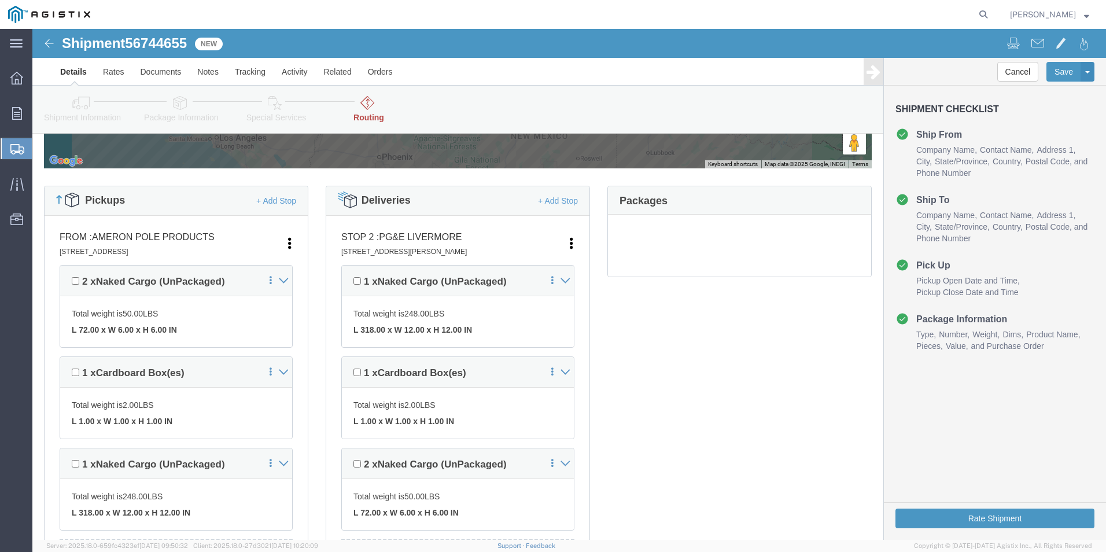
scroll to position [289, 0]
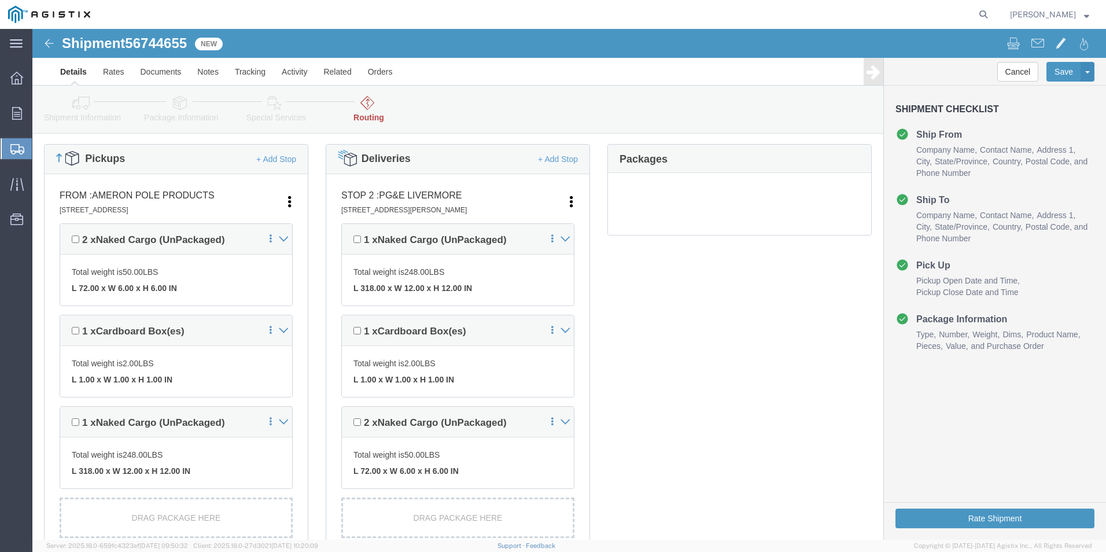
click div "Pickups + Add Stop From : AMERON POLE PRODUCTS [STREET_ADDRESS] Edit Move to to…"
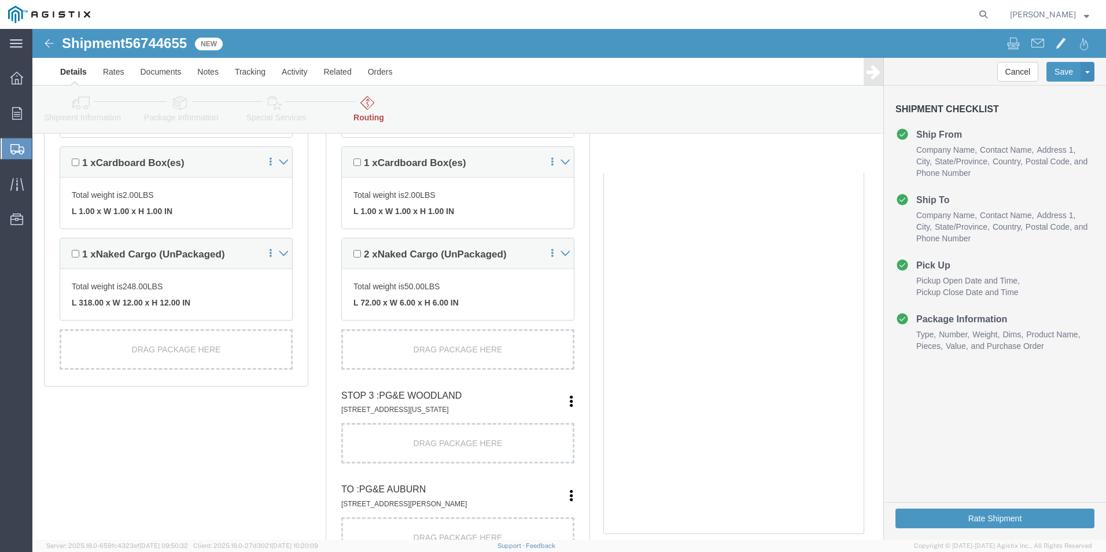
scroll to position [515, 0]
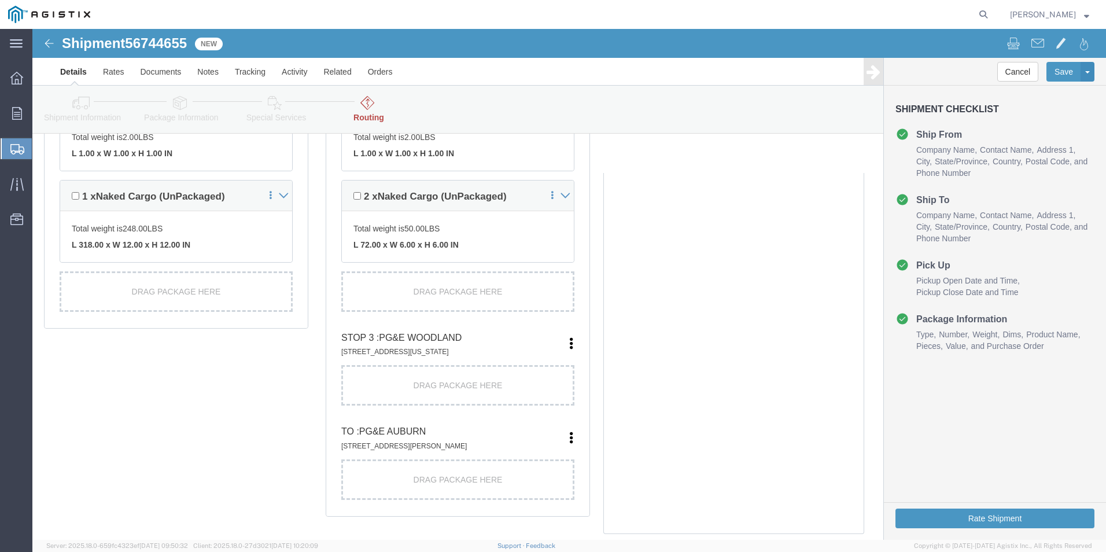
click icon
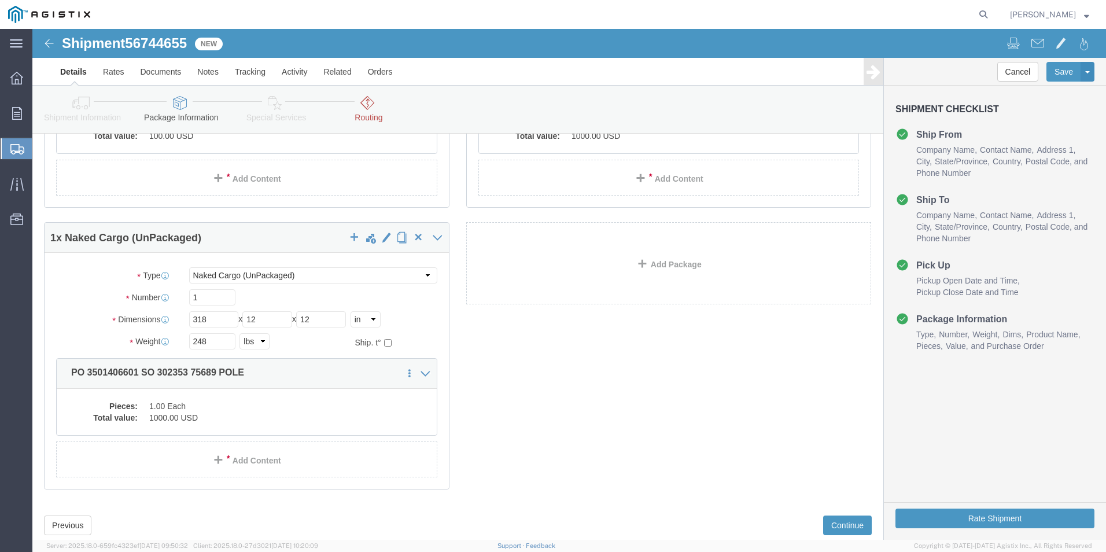
scroll to position [210, 0]
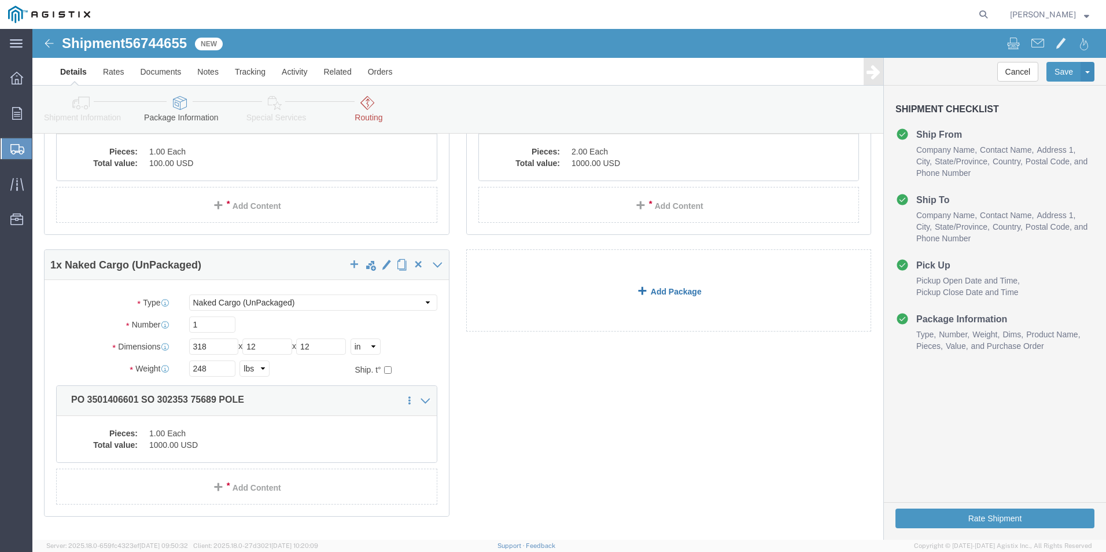
click link "Add Package"
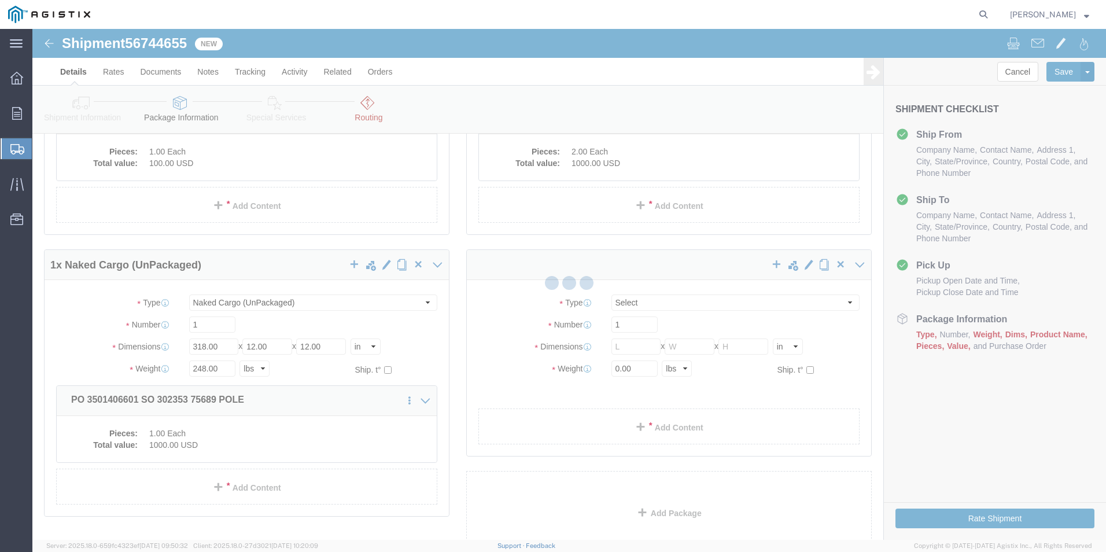
scroll to position [0, 0]
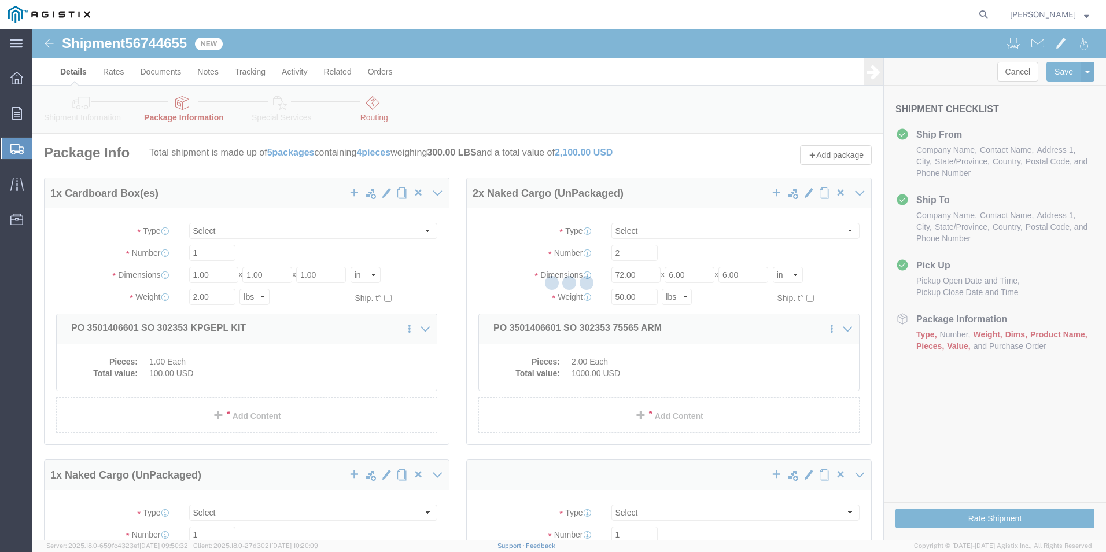
select select "CBOX"
select select "NKCR"
select select "CBOX"
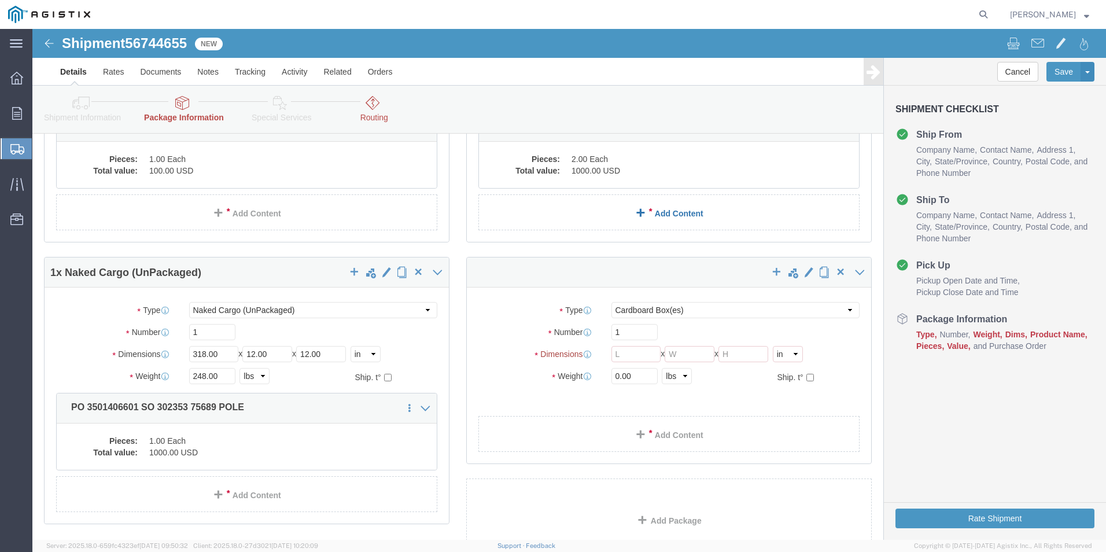
scroll to position [231, 0]
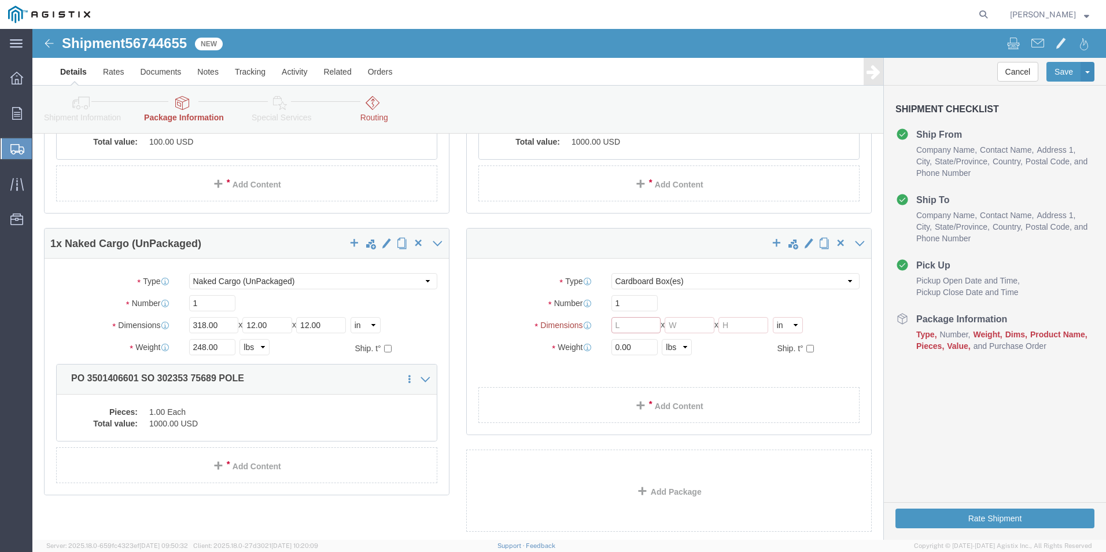
click input "text"
type input "1"
click input "0.00"
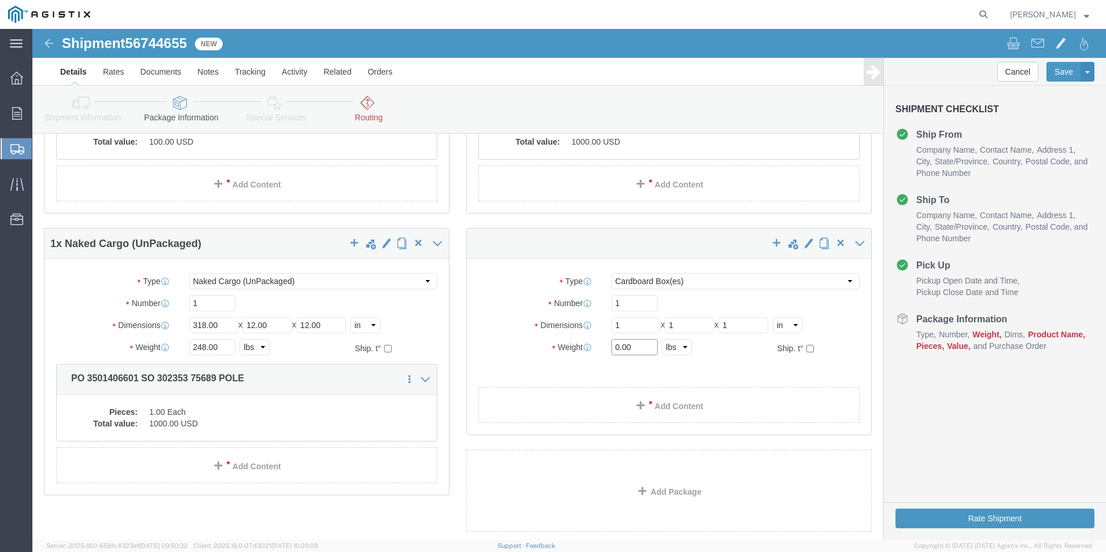
drag, startPoint x: 604, startPoint y: 320, endPoint x: 570, endPoint y: 318, distance: 34.8
click div "0.00 Select kgs lbs"
type input "2"
click link "Add Content"
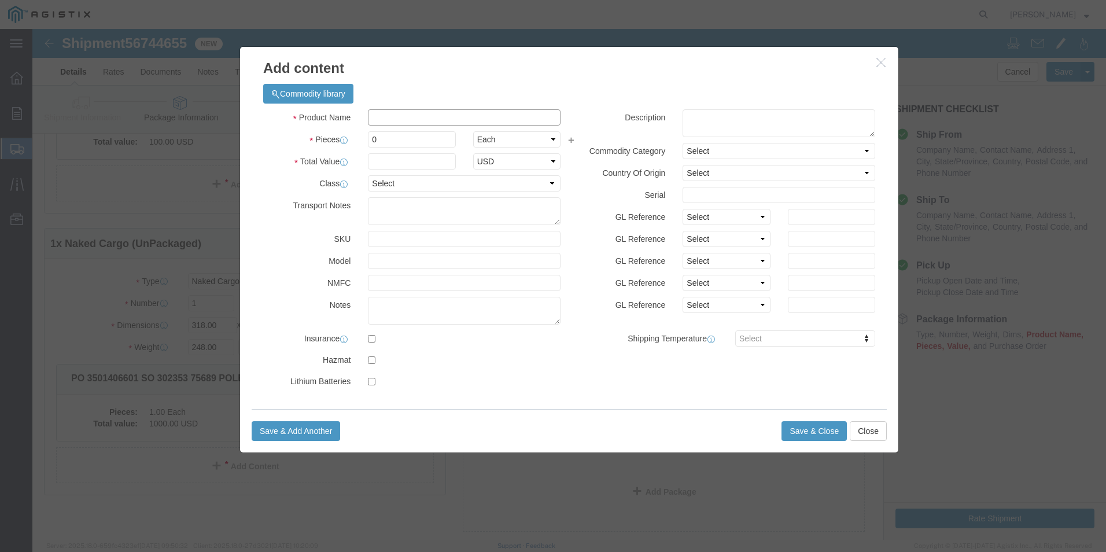
click input "text"
type input "PO 3501402655"
click input "0"
type input "1"
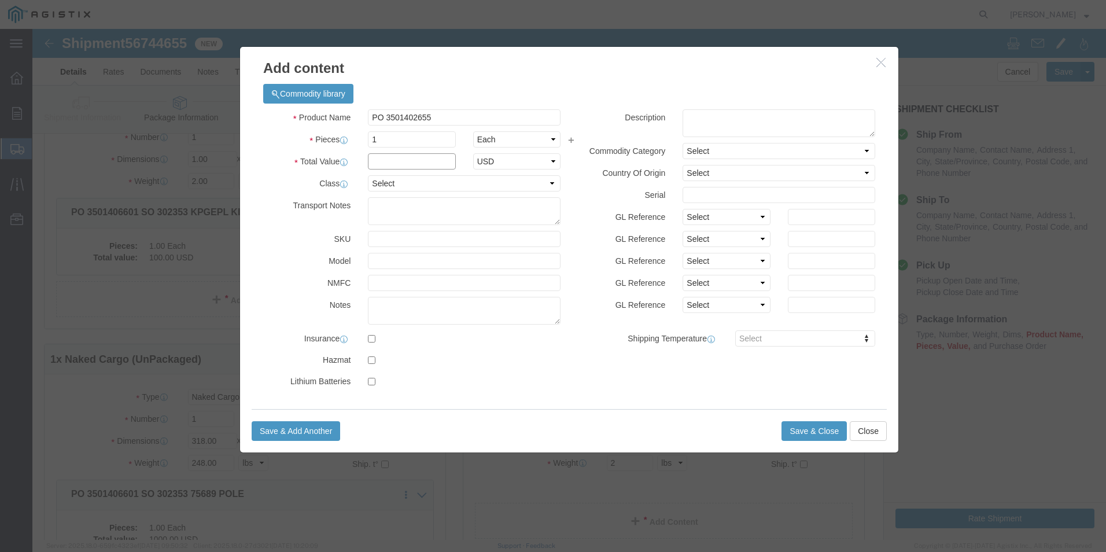
click input "text"
type input "5"
type input "100"
click input "PO 3501402655"
type input "PO 3501402655 SO 302765 KPGEPL KIT"
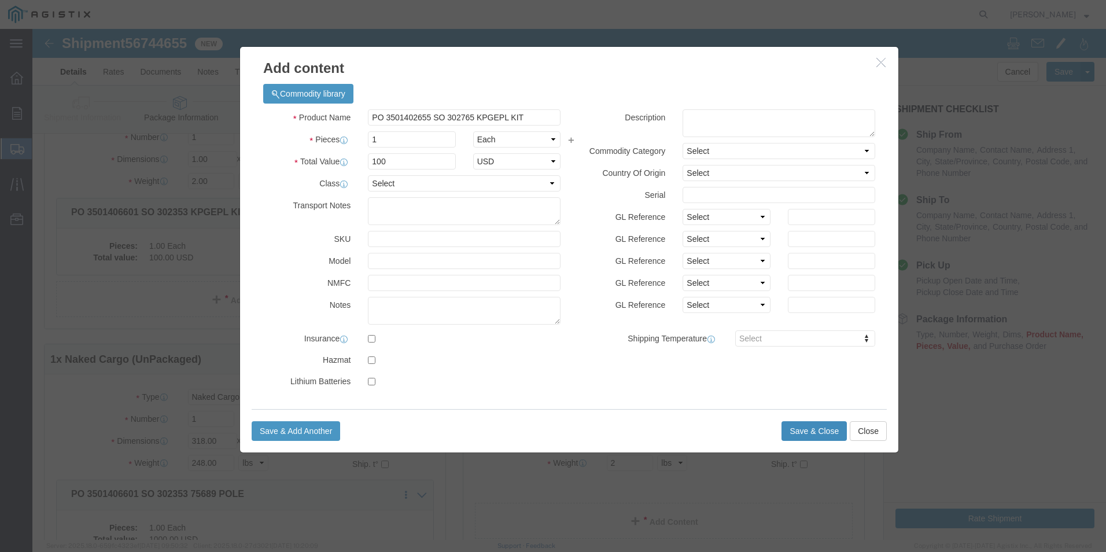
click button "Save & Close"
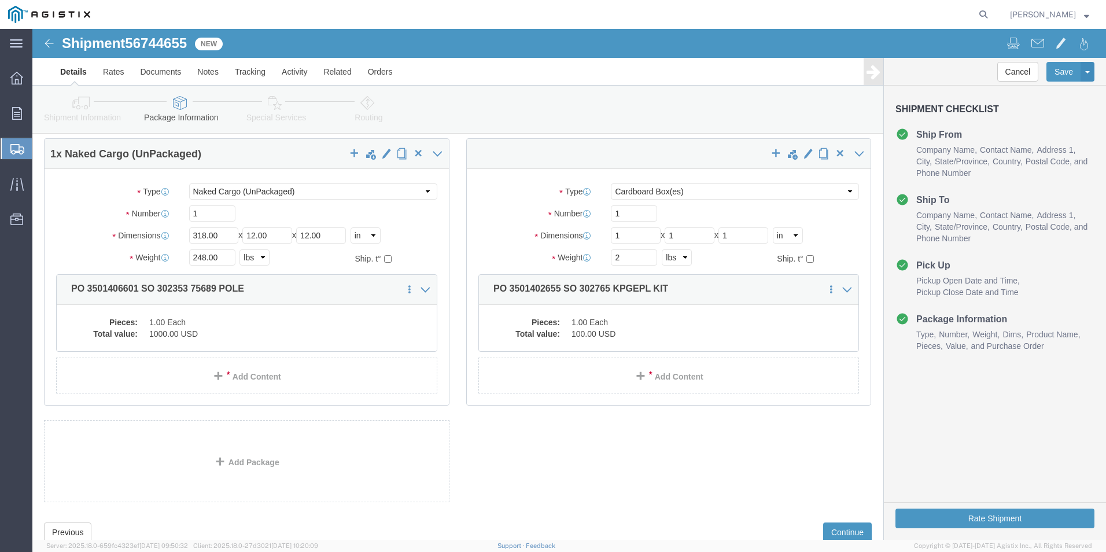
scroll to position [301, 0]
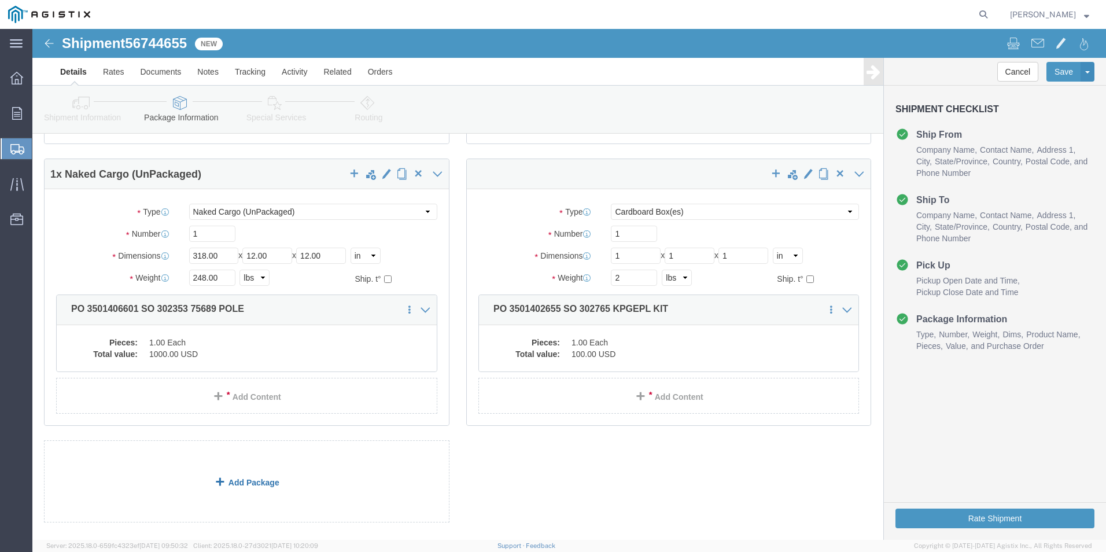
click link "Add Package"
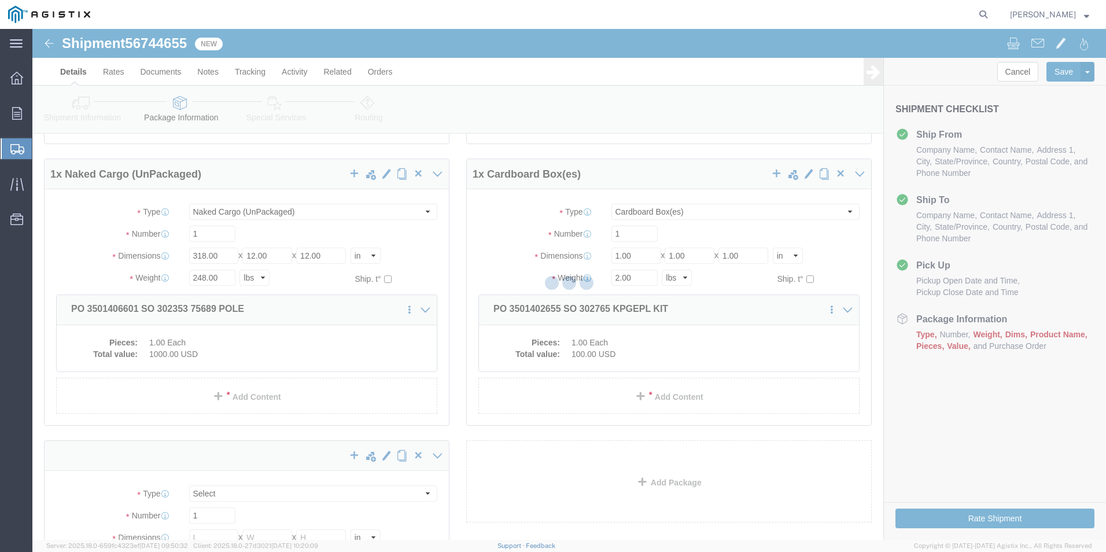
scroll to position [0, 0]
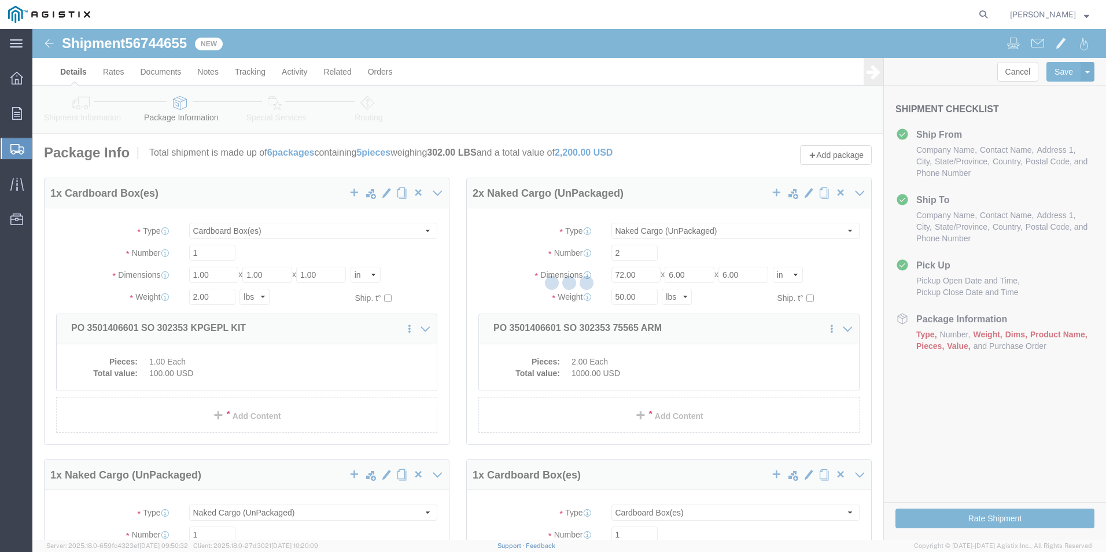
select select "CBOX"
select select "NKCR"
select select "CBOX"
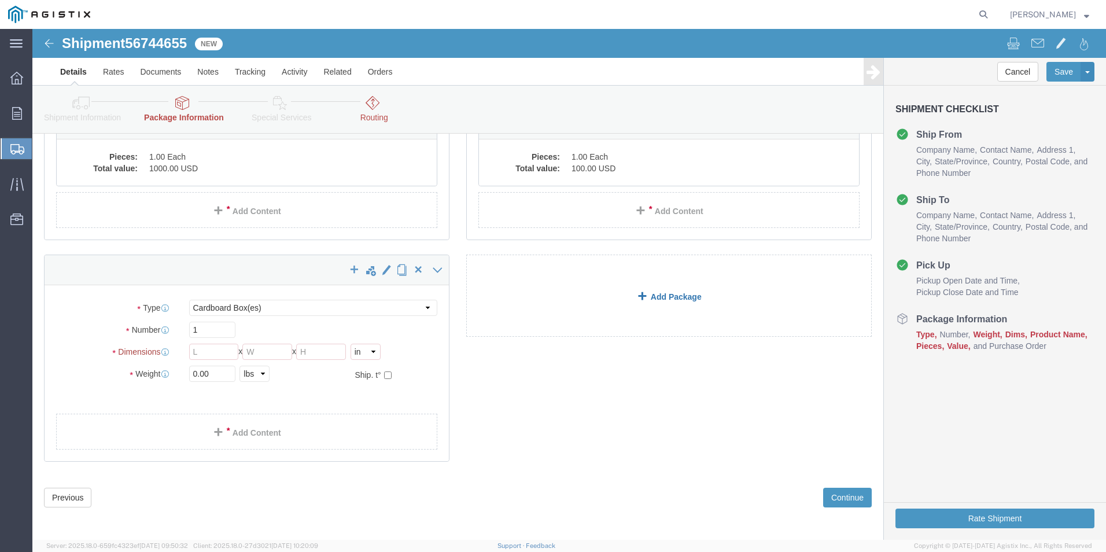
scroll to position [489, 0]
click select "Select Bulk Bundle(s) Cardboard Box(es) Carton(s) Crate(s) Drum(s) (Fiberboard)…"
select select "NKCR"
click select "Select Bulk Bundle(s) Cardboard Box(es) Carton(s) Crate(s) Drum(s) (Fiberboard)…"
click input "text"
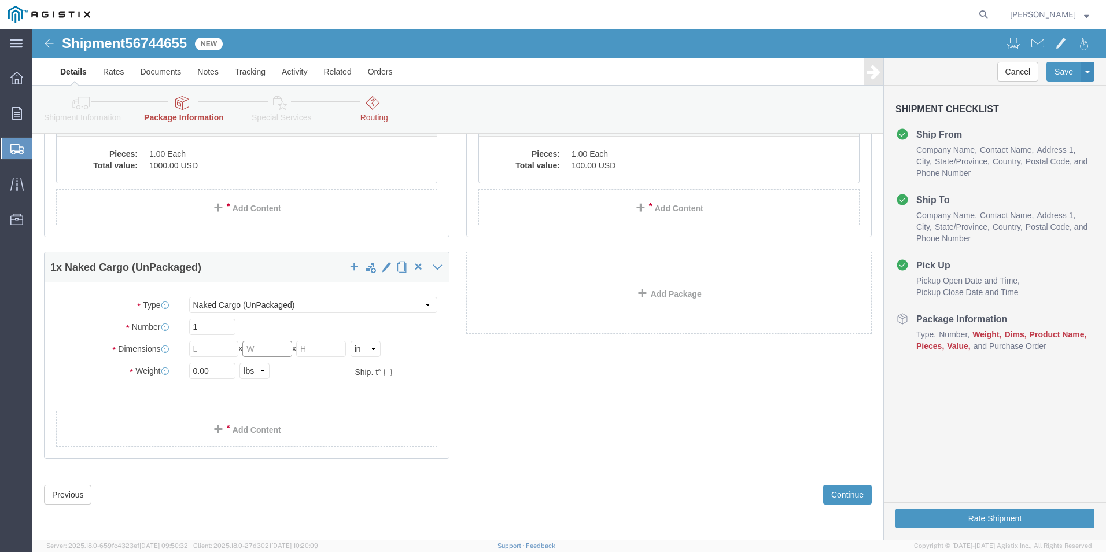
click input "text"
type input "12"
click input "text"
type input "12"
click input "0.00"
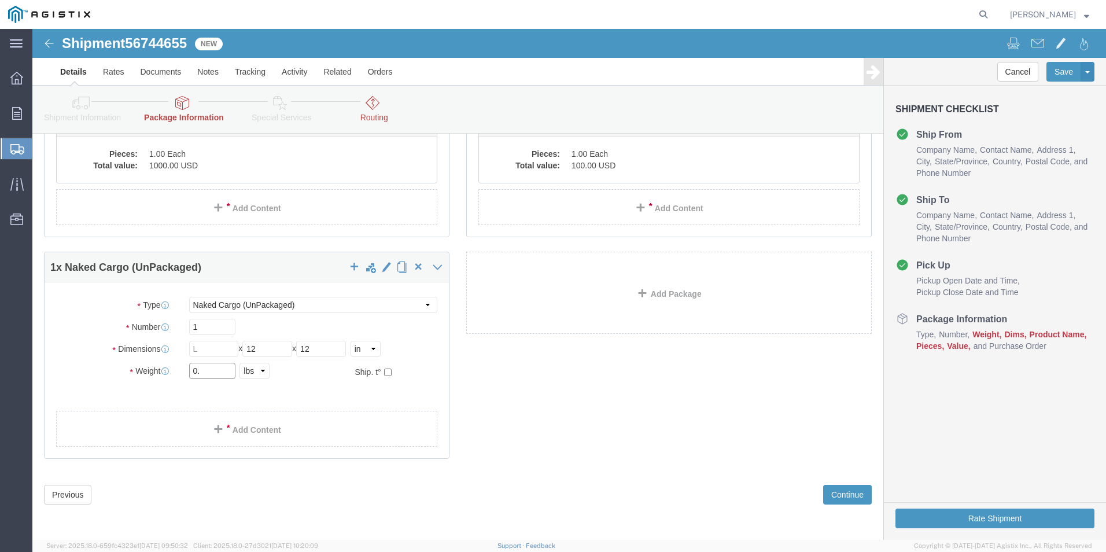
type input "0"
type input "297"
click input "text"
type input "390"
click link "Add Content"
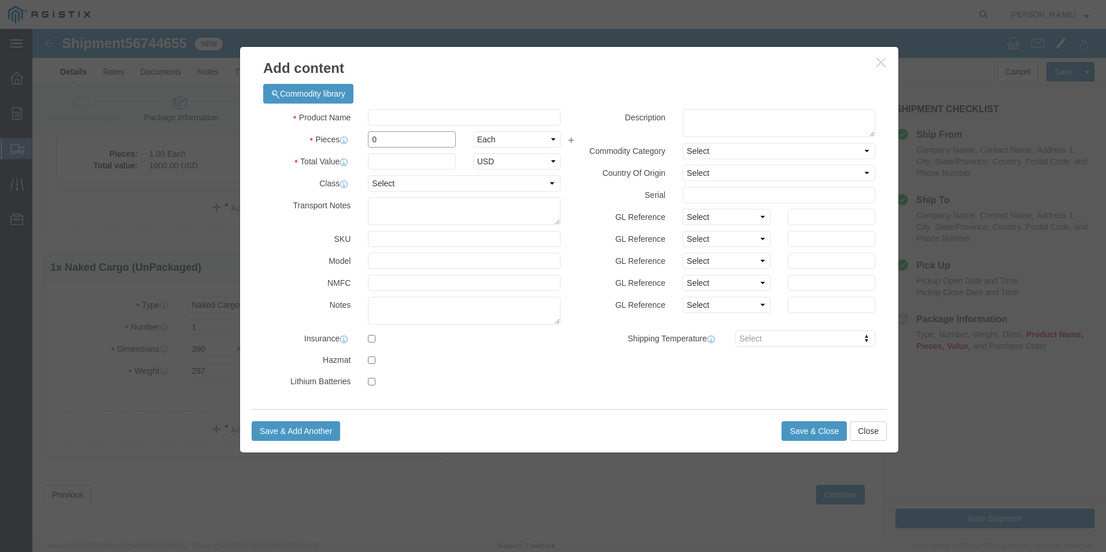
click input "0"
type input "1"
click input "text"
type input "1000"
click input "text"
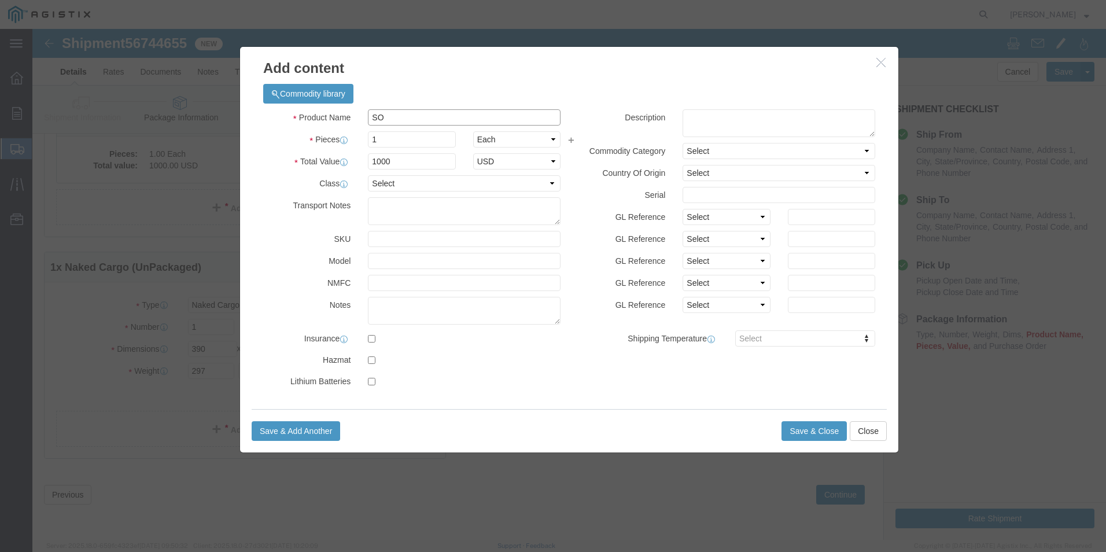
type input "S"
drag, startPoint x: 492, startPoint y: 87, endPoint x: 440, endPoint y: 88, distance: 51.5
click input "PO 3501402655 SO 302765 KPGEPL KIT"
click input "PO 3501402655 SO 302765 74957"
type input "PO 3501402655 SO 302765 74957 POLE"
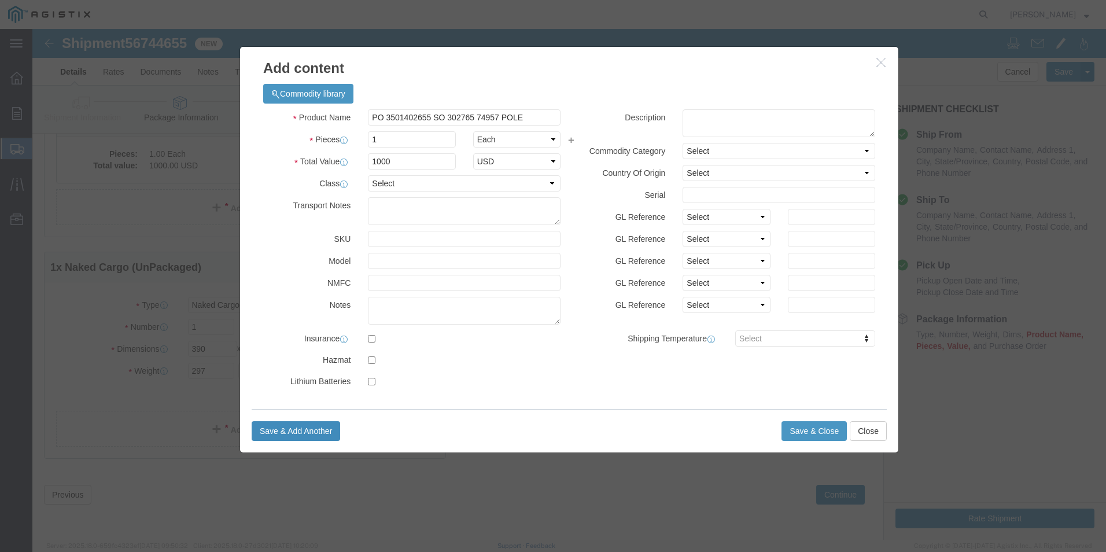
click button "Save & Add Another"
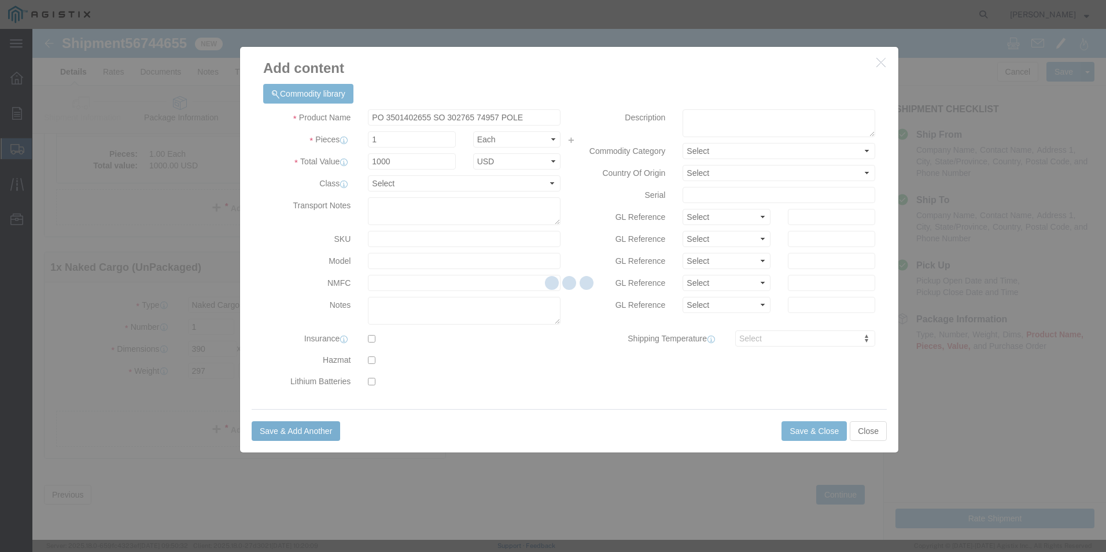
select select "EA"
select select "USD"
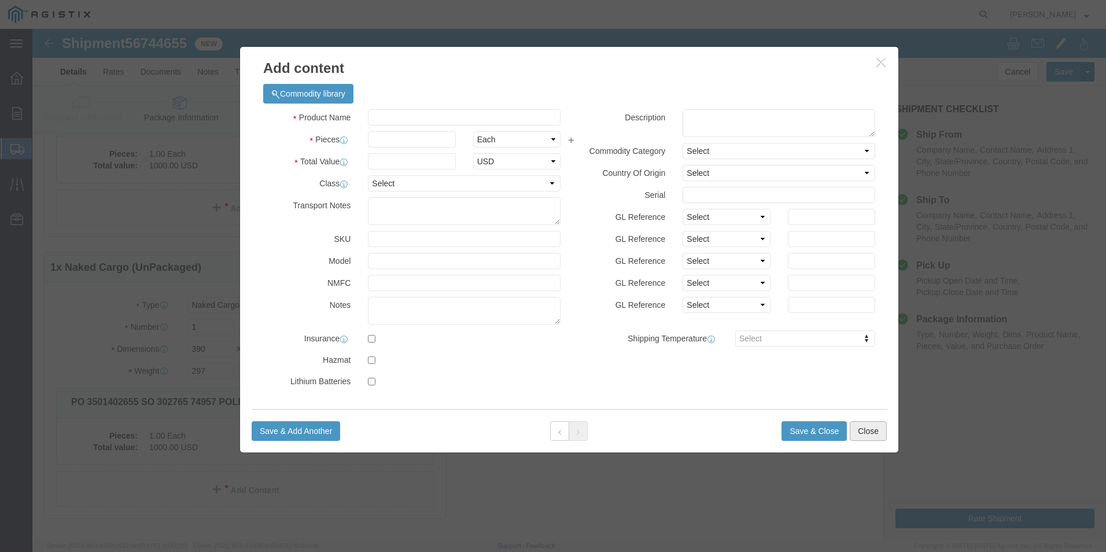
click button "Close"
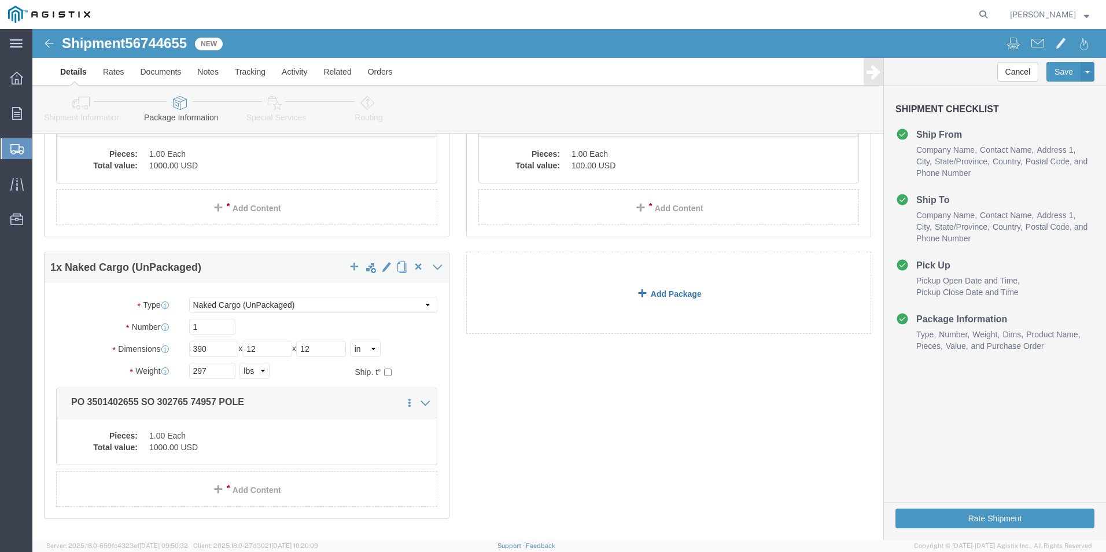
click link "Add Package"
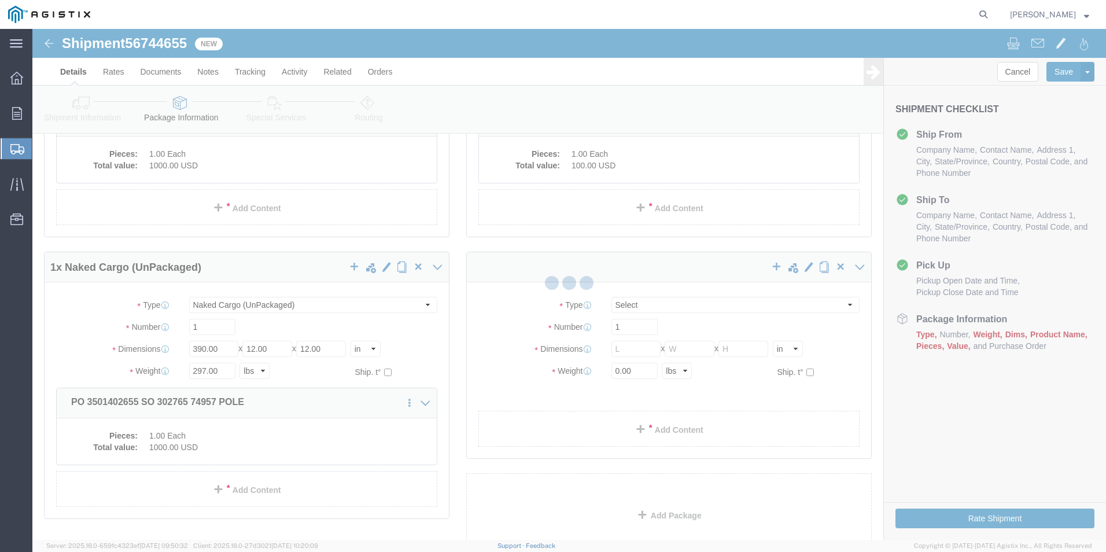
scroll to position [0, 0]
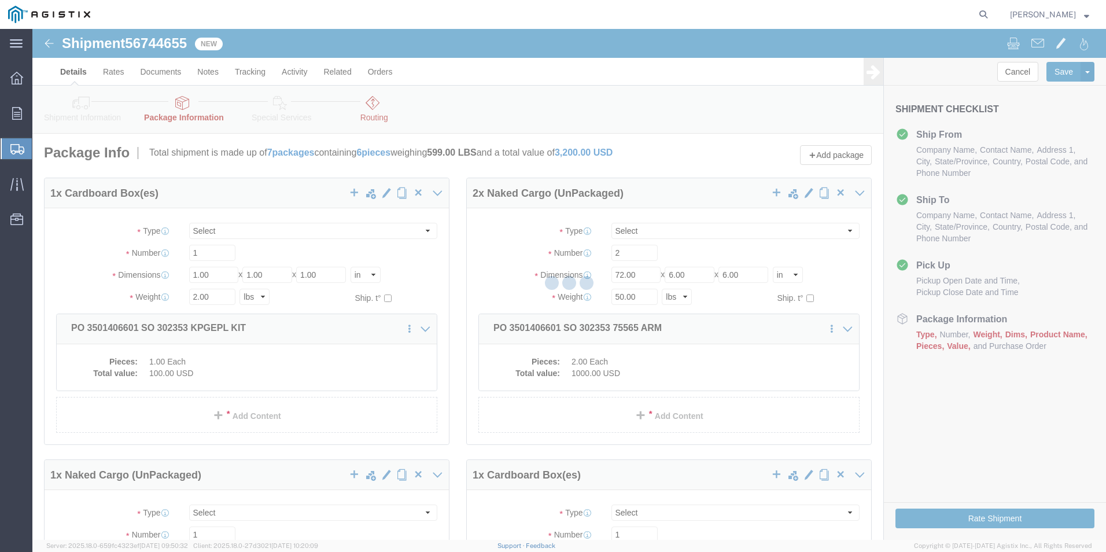
select select "CBOX"
select select "NKCR"
select select "CBOX"
select select "NKCR"
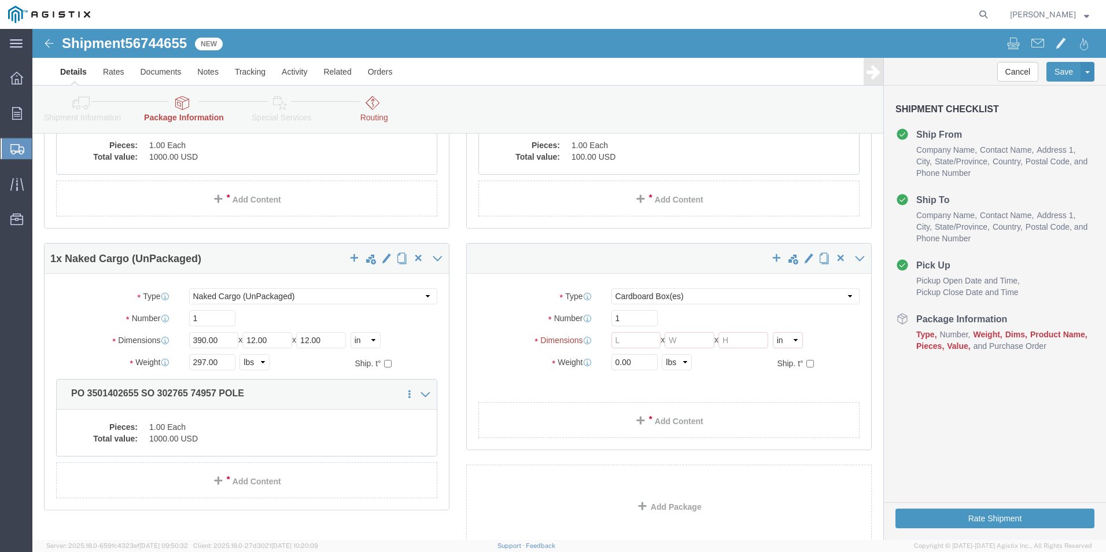
scroll to position [578, 0]
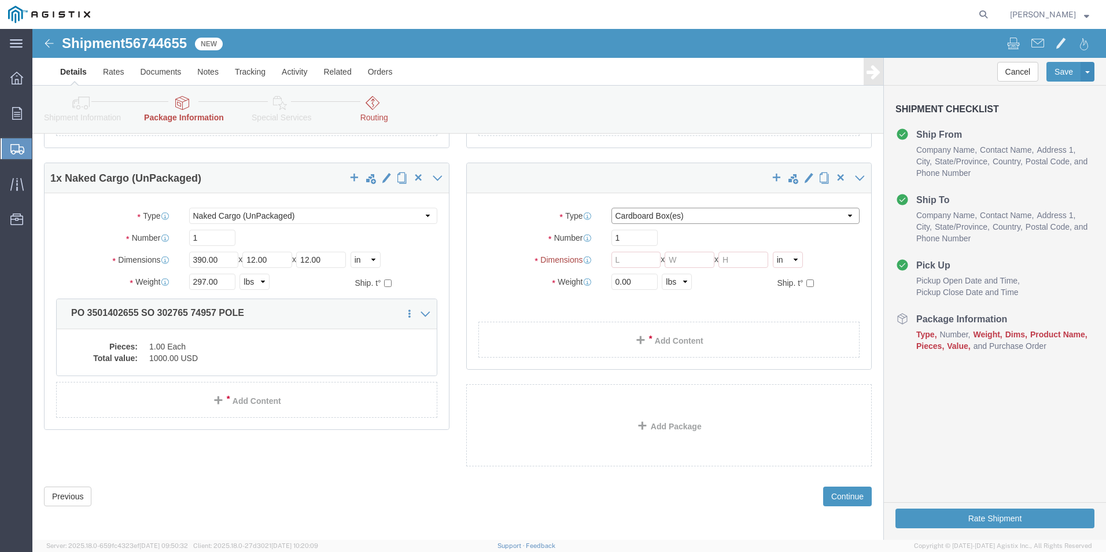
click select "Select Bulk Bundle(s) Cardboard Box(es) Carton(s) Crate(s) Drum(s) (Fiberboard)…"
select select "NKCR"
click select "Select Bulk Bundle(s) Cardboard Box(es) Carton(s) Crate(s) Drum(s) (Fiberboard)…"
click div "Please fix the following errors Customer Information Account Select Ameron Pole…"
click input "text"
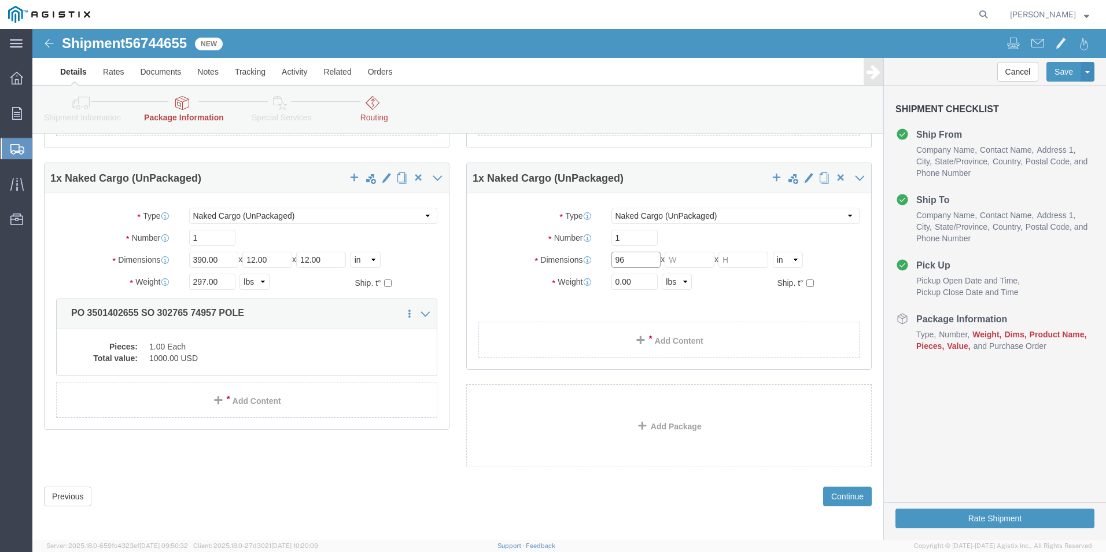
type input "96"
click input "text"
type input "11.5"
click input "text"
click link "Add Content"
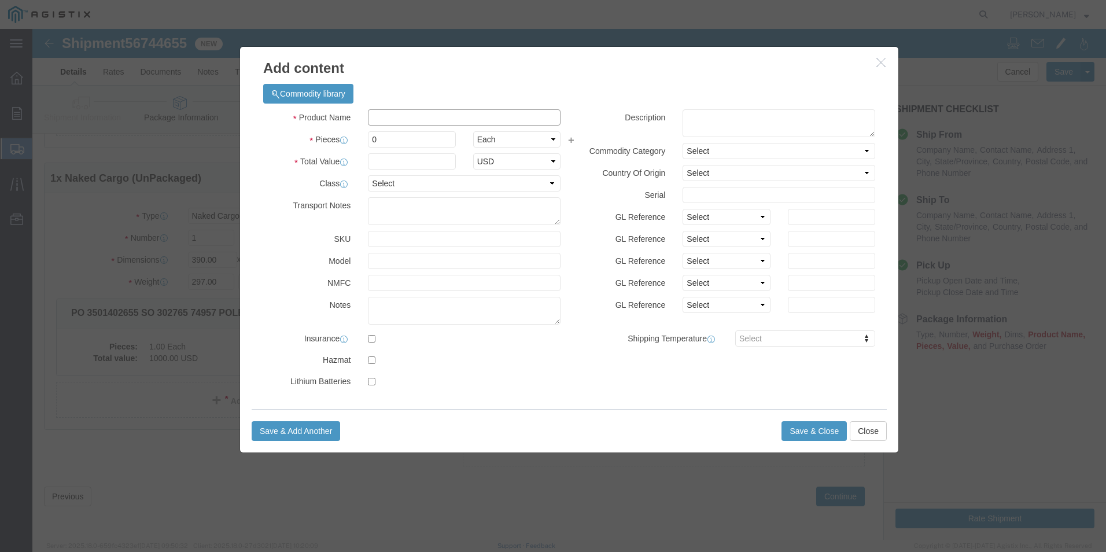
click input "text"
click input "PO 3501402655 SO 302765 KPGEPL KIT"
drag, startPoint x: 495, startPoint y: 88, endPoint x: 441, endPoint y: 88, distance: 53.8
click input "PO 3501402655 SO 302765 KPGEPL KIT"
click input "0"
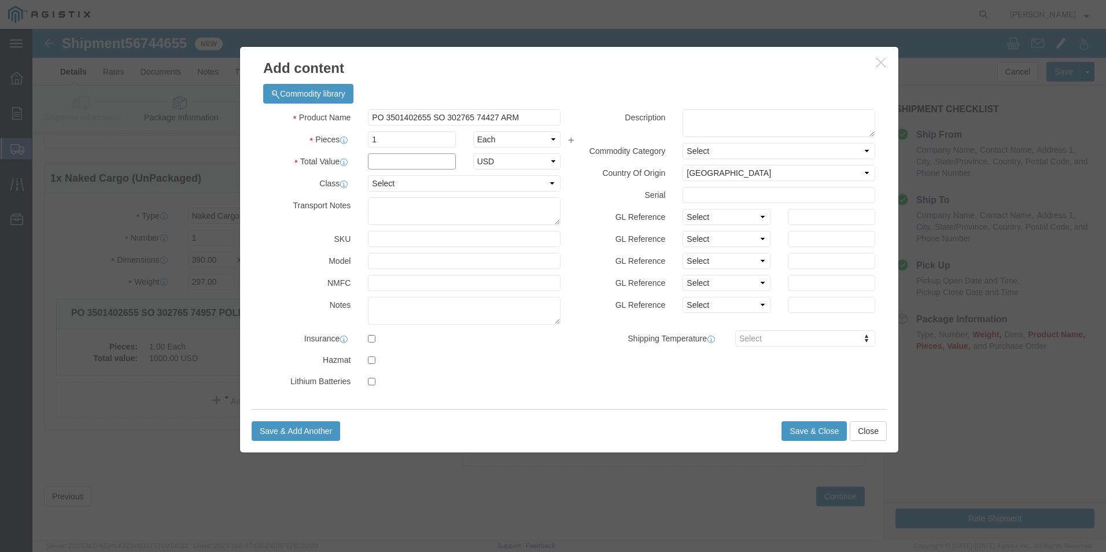
click input "text"
click button "Save & Close"
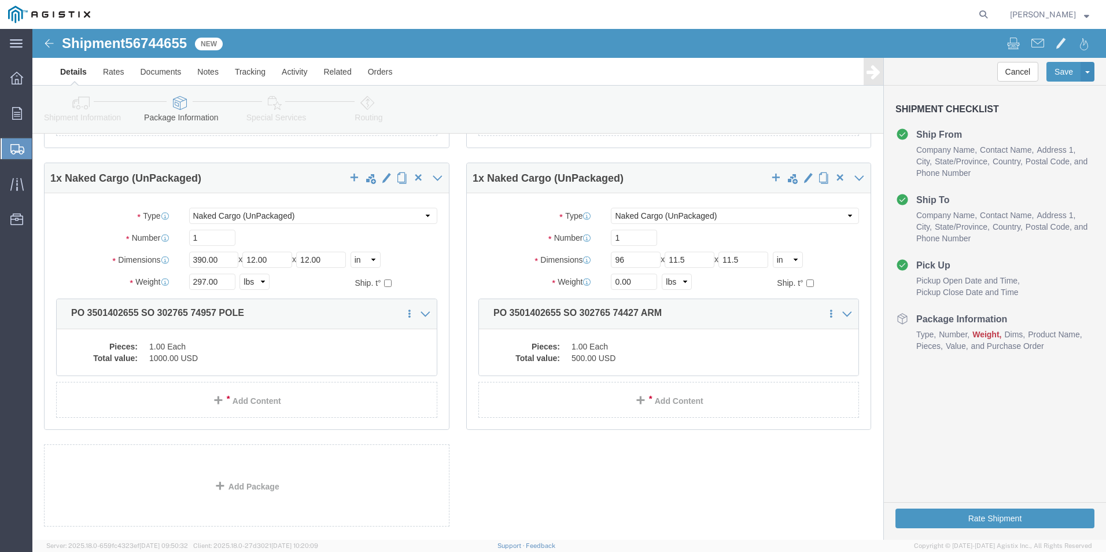
click link "Routing"
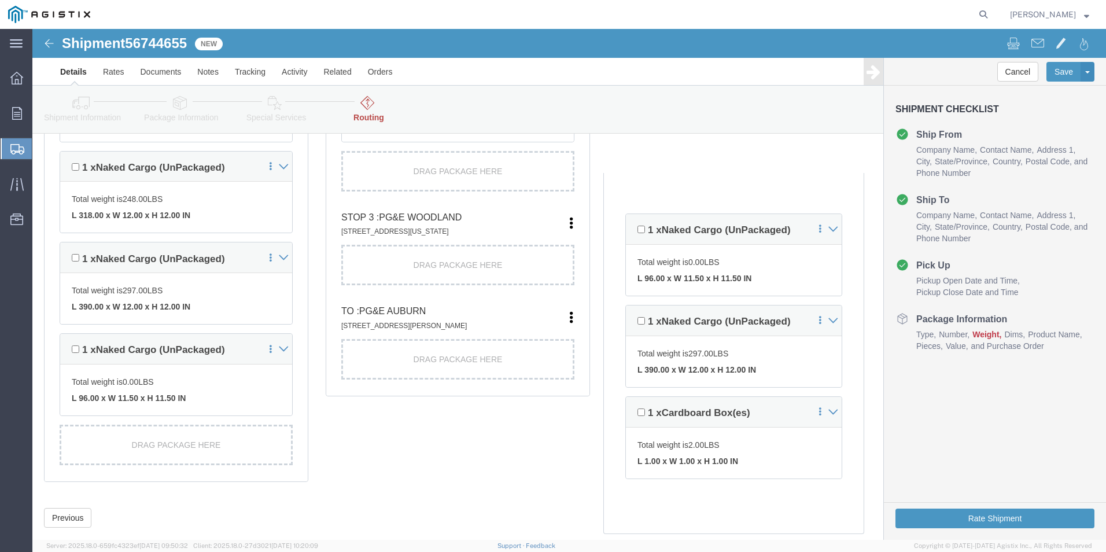
scroll to position [636, 0]
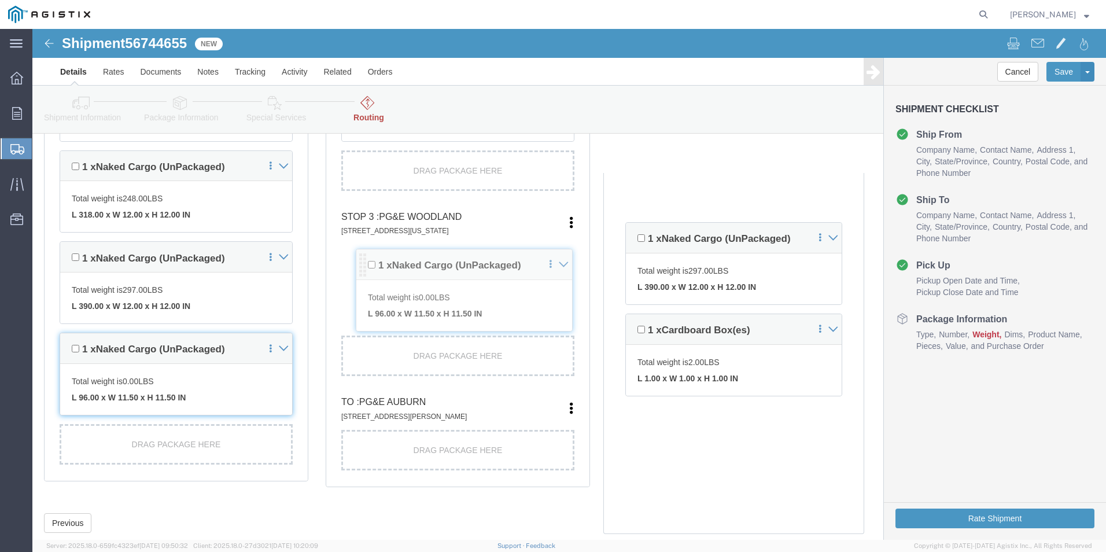
drag, startPoint x: 599, startPoint y: 201, endPoint x: 330, endPoint y: 237, distance: 271.8
click div "Pickups + Add Stop From : AMERON POLE PRODUCTS [STREET_ADDRESS] Edit Move to to…"
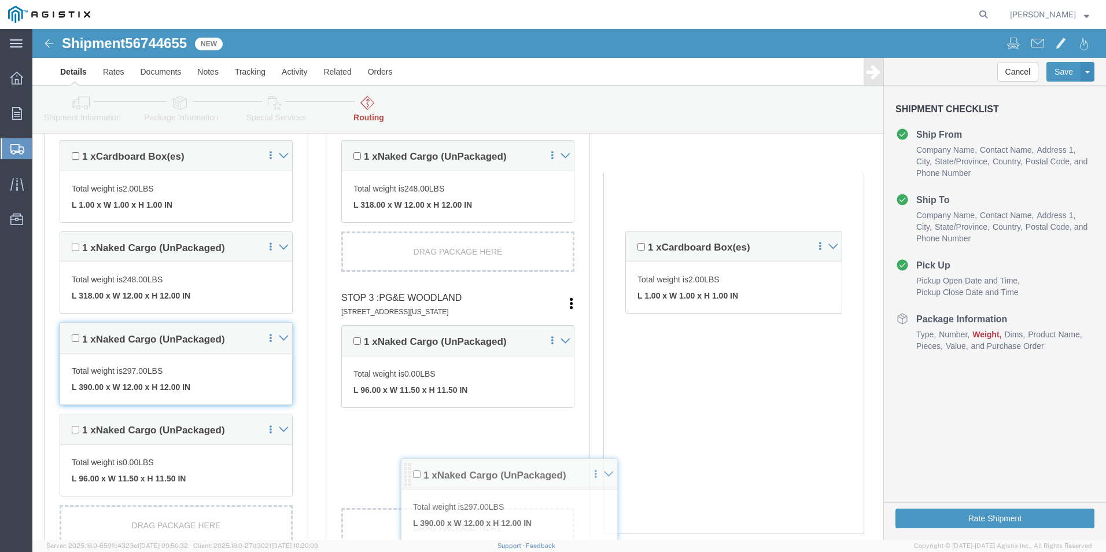
scroll to position [567, 0]
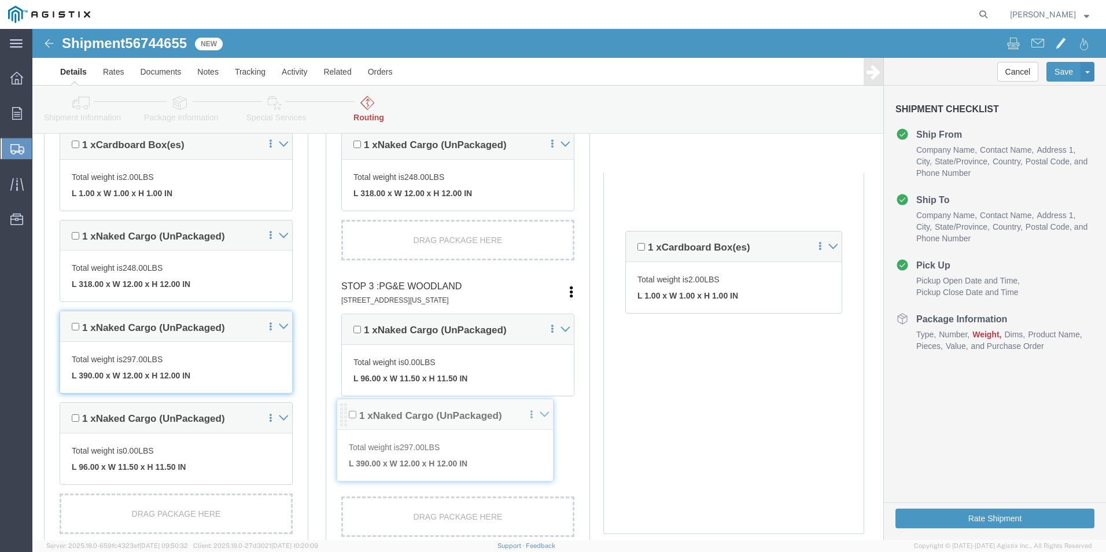
drag, startPoint x: 599, startPoint y: 209, endPoint x: 311, endPoint y: 386, distance: 338.2
click div "Pickups + Add Stop From : AMERON POLE PRODUCTS [STREET_ADDRESS] Edit Move to to…"
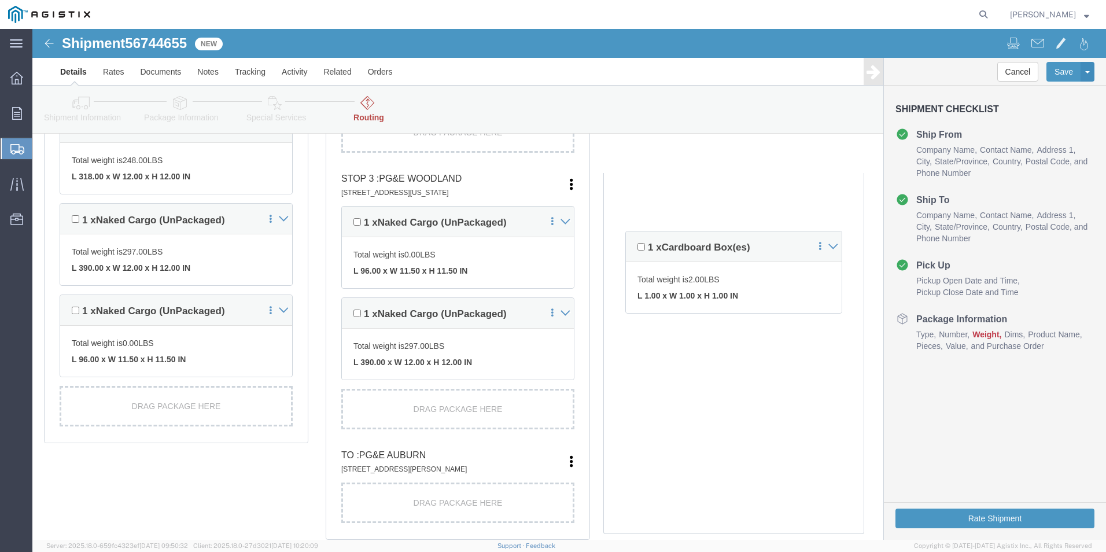
scroll to position [694, 0]
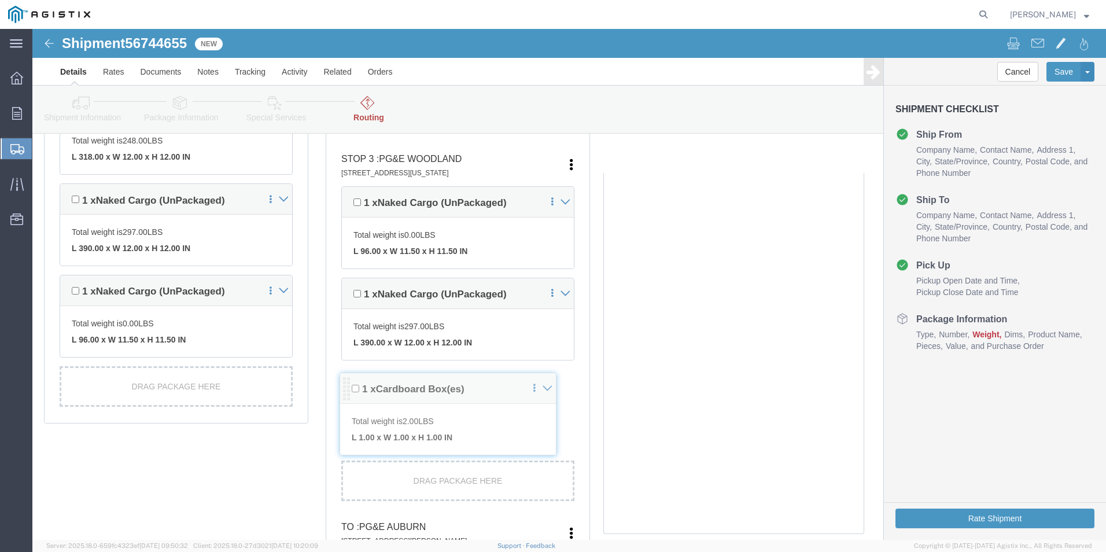
drag, startPoint x: 597, startPoint y: 212, endPoint x: 312, endPoint y: 353, distance: 318.9
click div "Pickups + Add Stop From : AMERON POLE PRODUCTS [STREET_ADDRESS] Edit Move to to…"
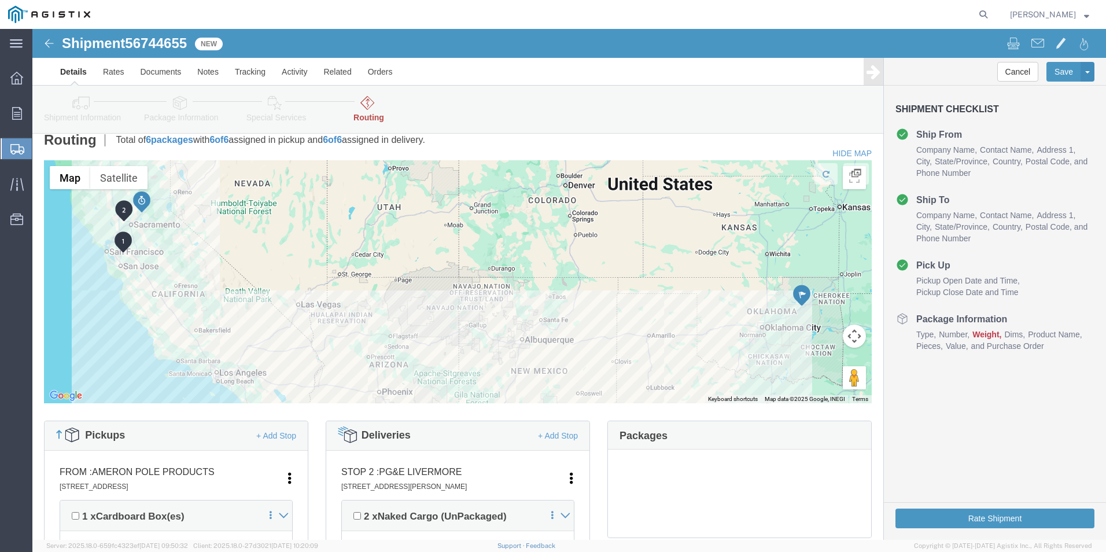
scroll to position [0, 0]
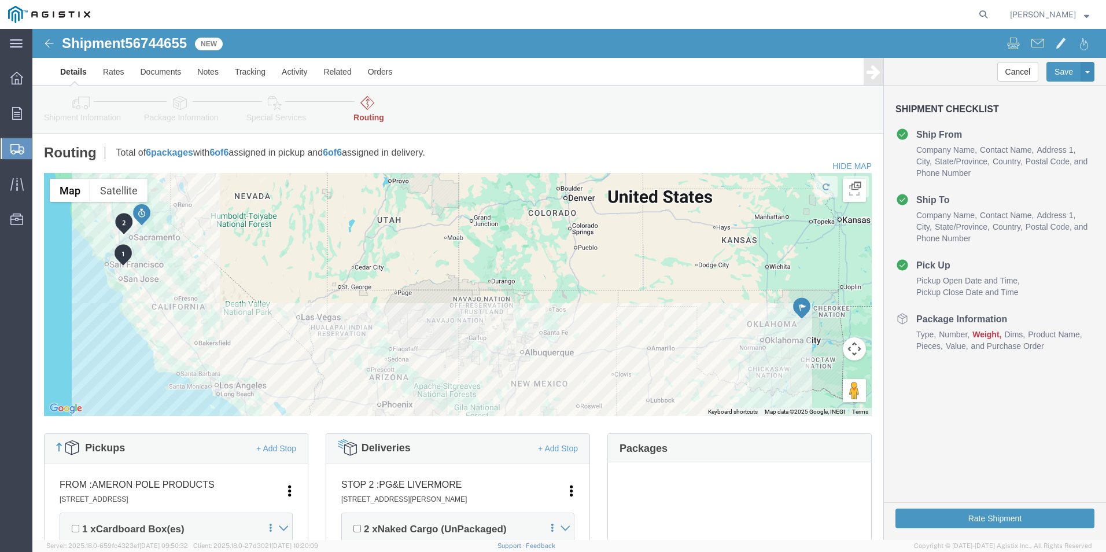
click link "Package Information"
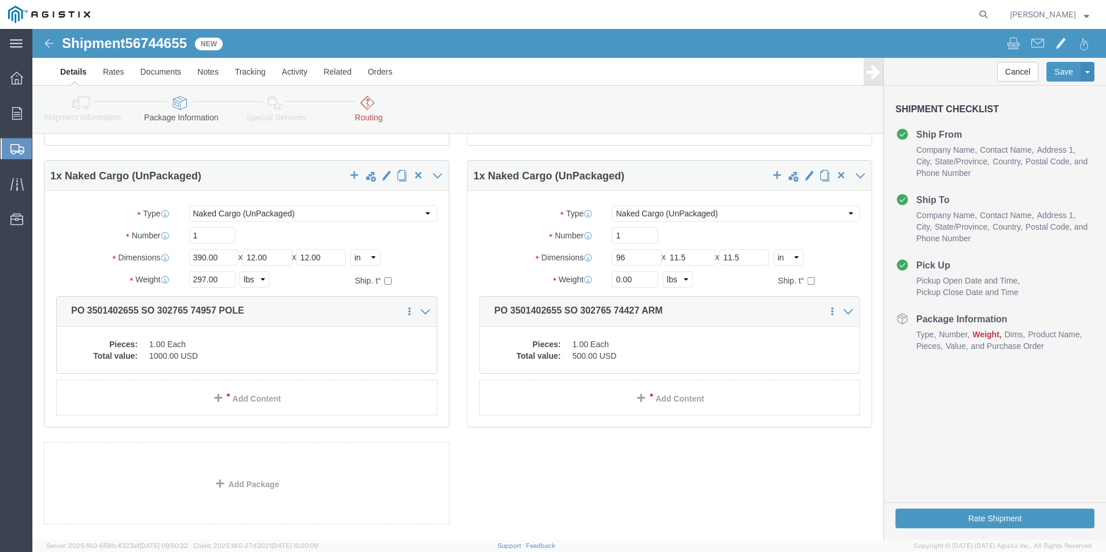
scroll to position [640, 0]
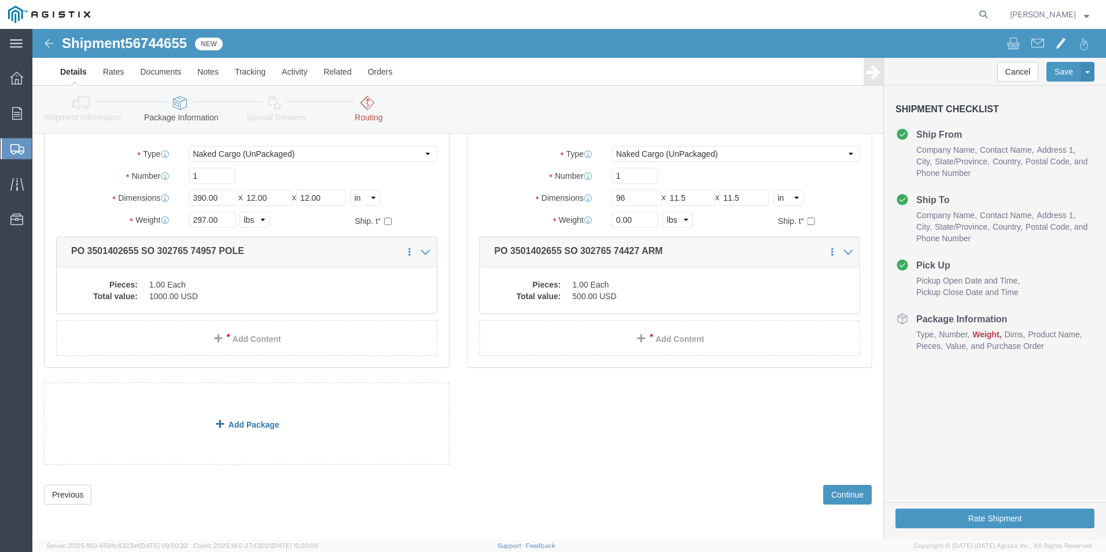
click link "Add Package"
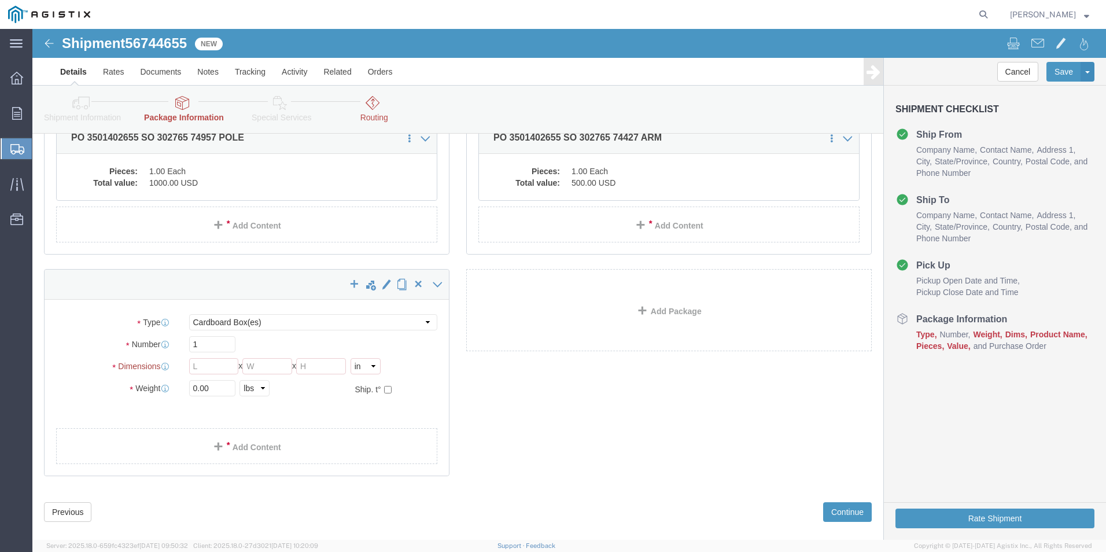
scroll to position [771, 0]
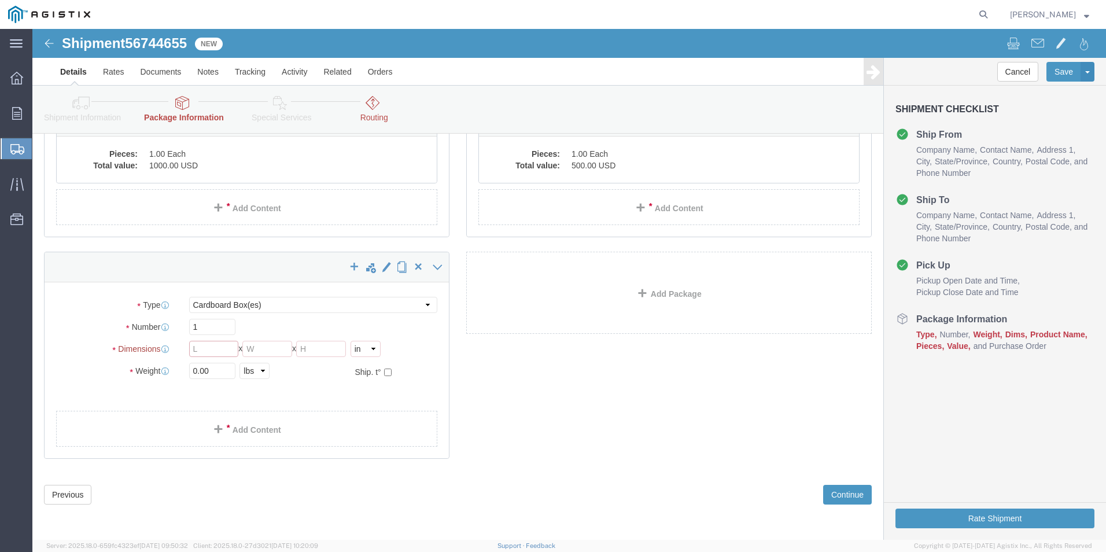
click input "text"
click input "0.00"
click link "Add Content"
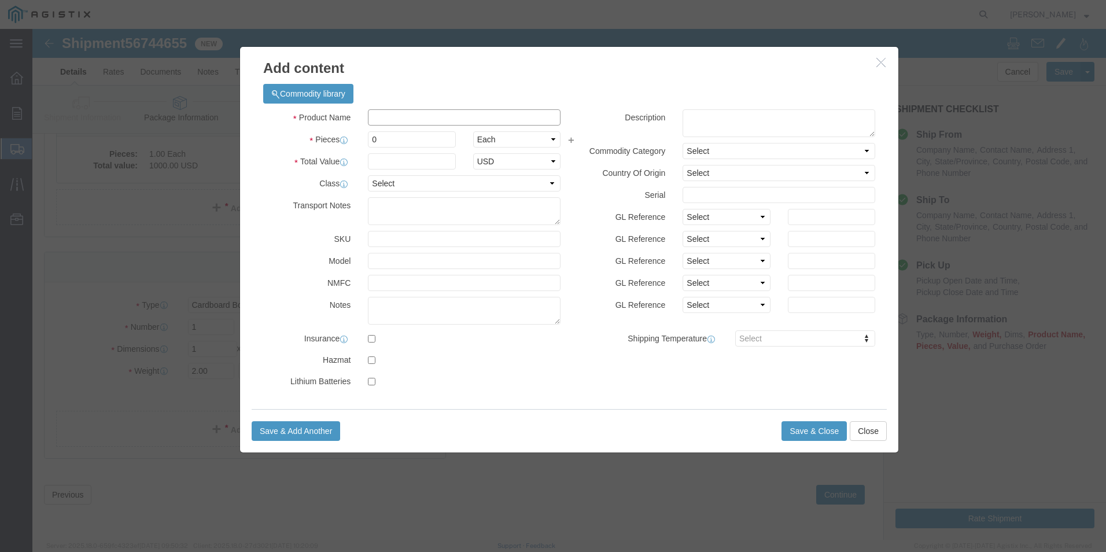
click input "text"
click input "0"
click input "text"
click button "Save & Close"
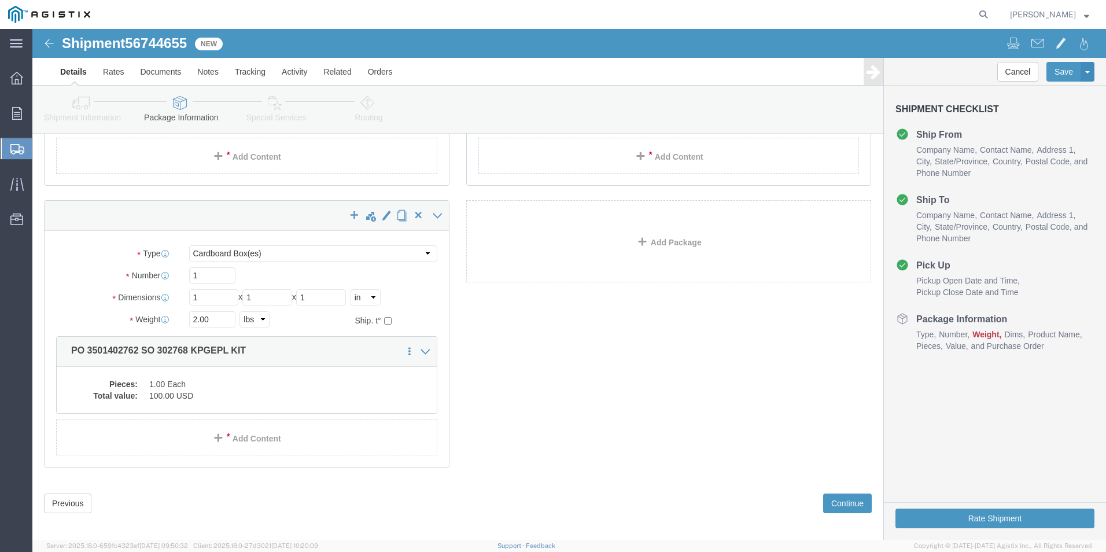
scroll to position [831, 0]
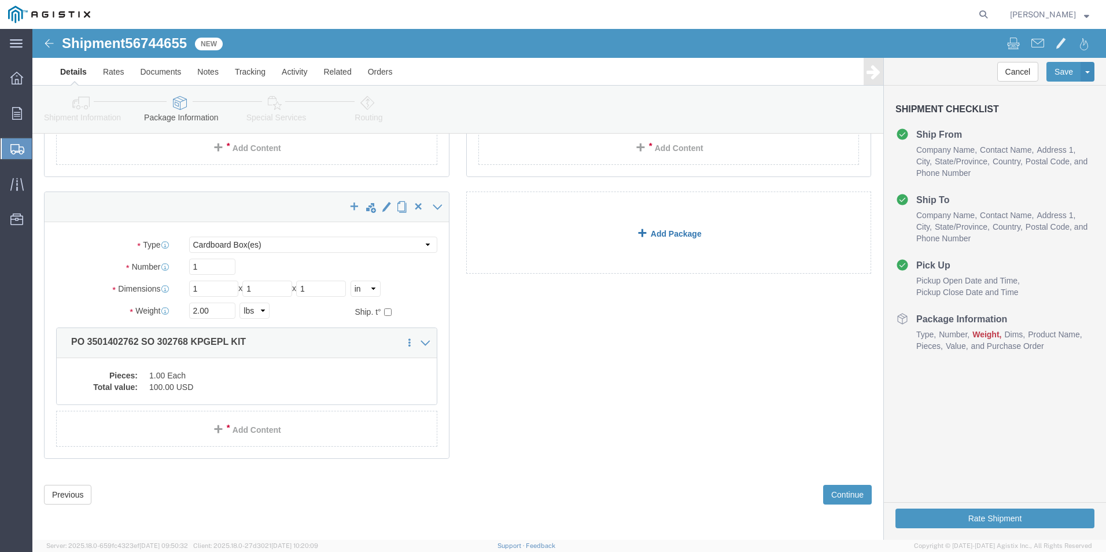
click link "Add Package"
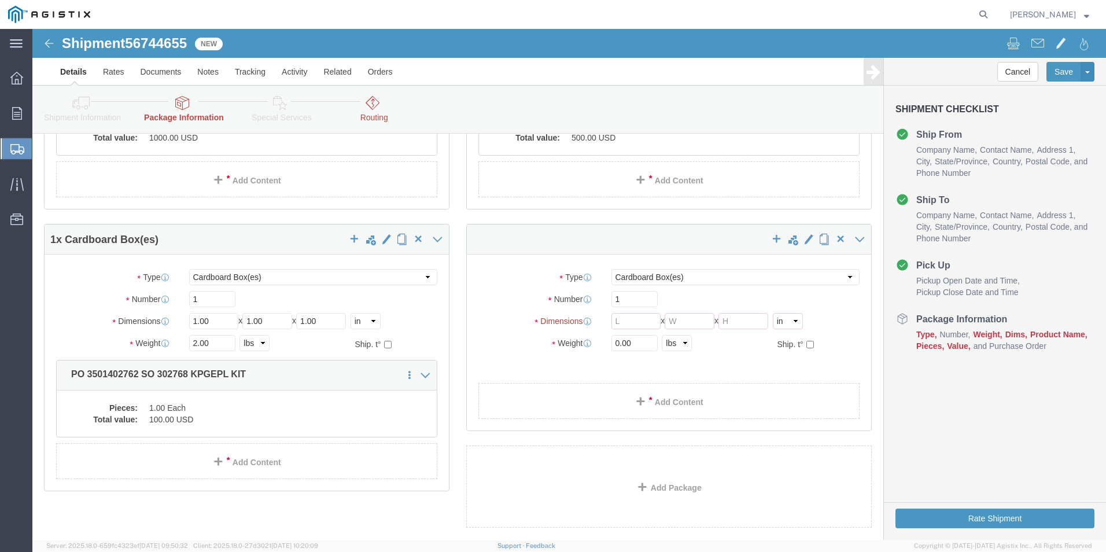
scroll to position [862, 0]
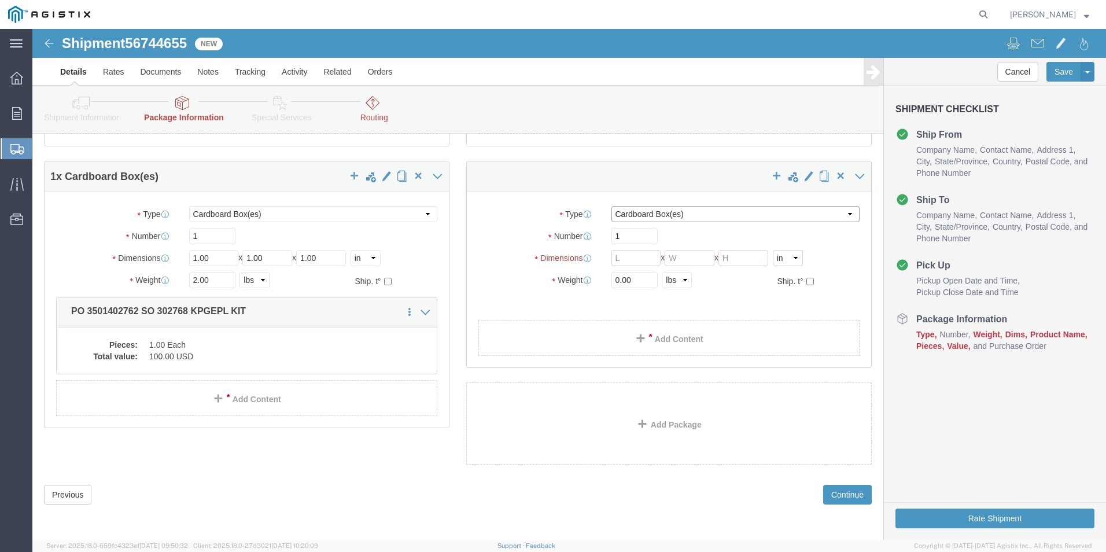
click select "Select Bulk Bundle(s) Cardboard Box(es) Carton(s) Crate(s) Drum(s) (Fiberboard)…"
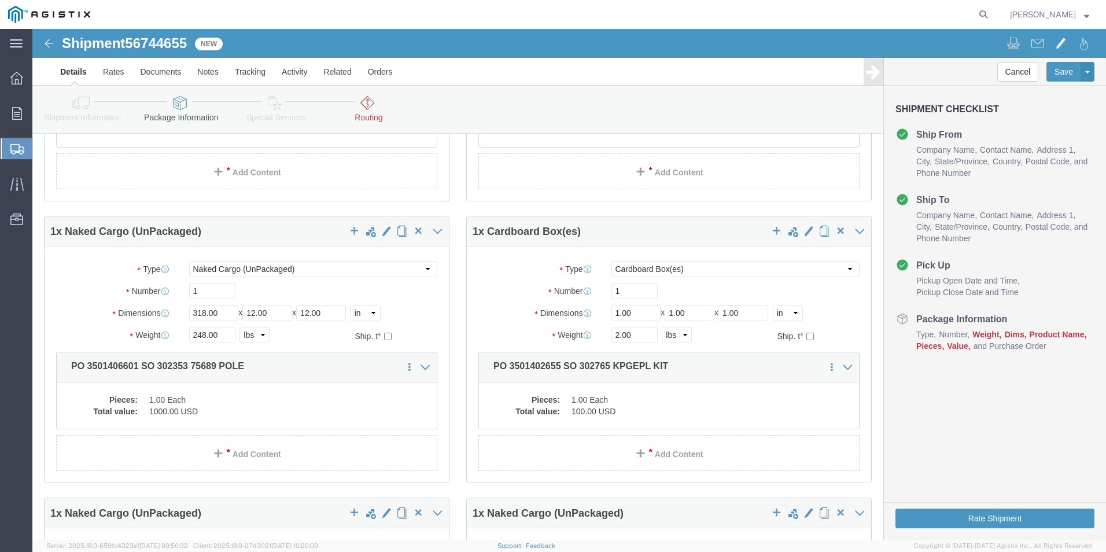
scroll to position [226, 0]
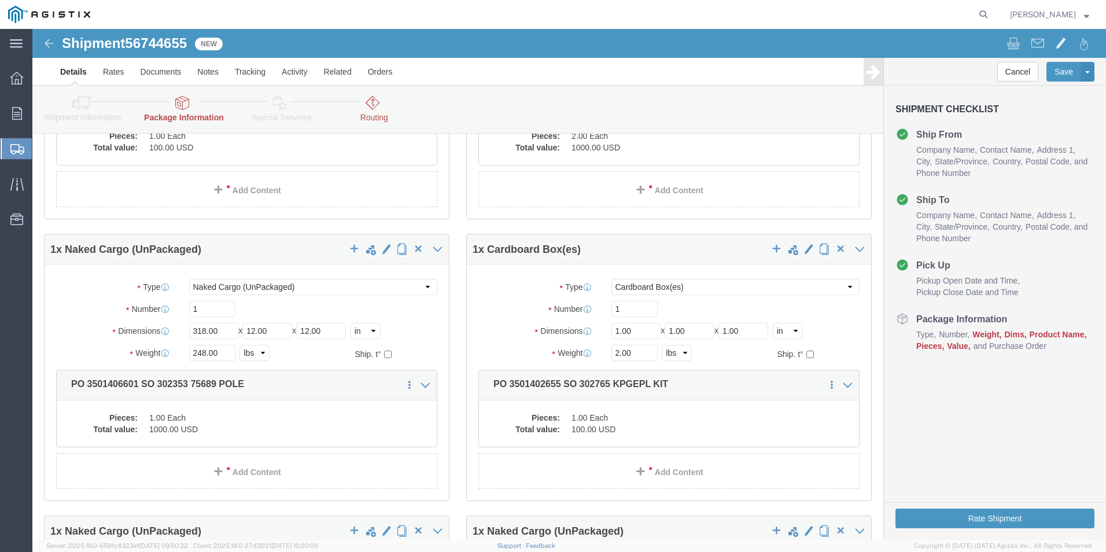
click div "Length 1.00 x Width 1.00 x Height 1.00 Select cm ft in"
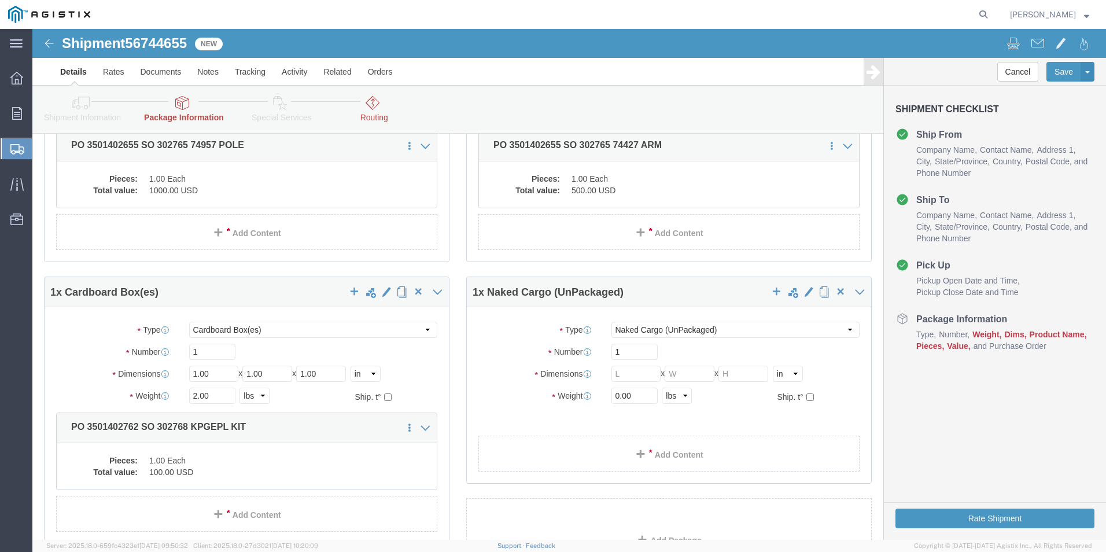
scroll to position [862, 0]
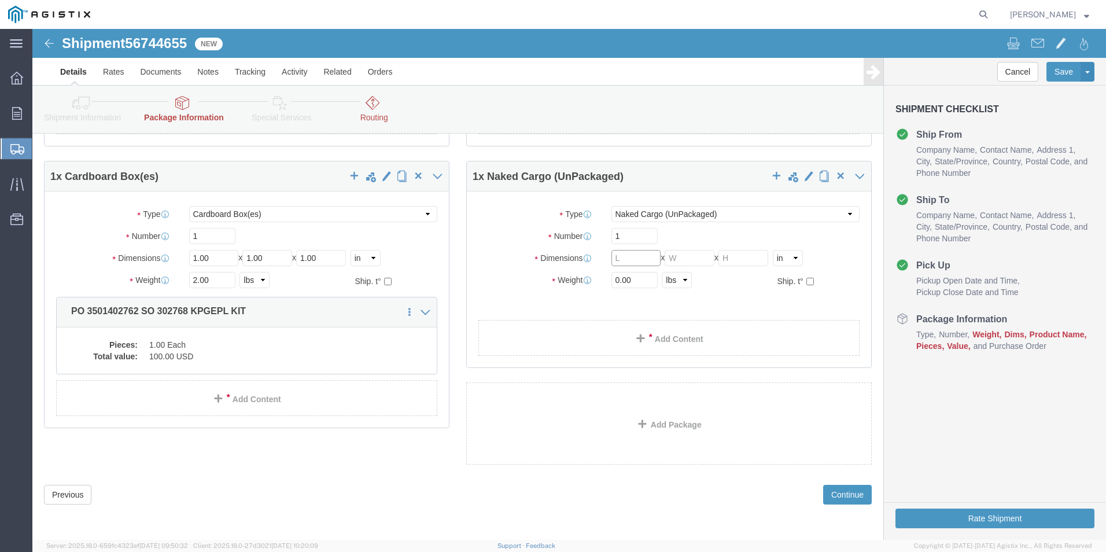
click input "text"
click input "0.00"
click link "Add Content"
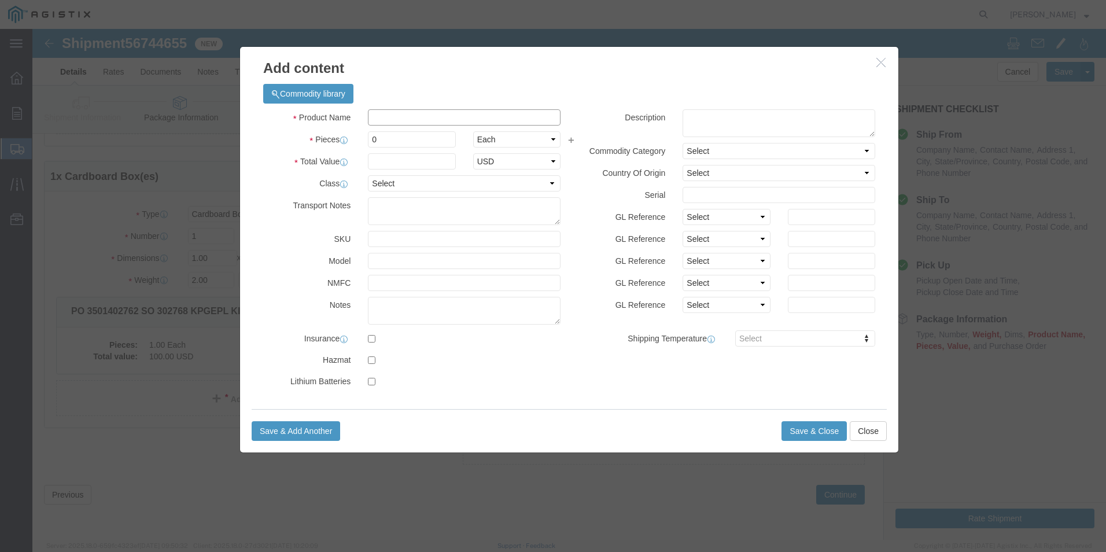
click input "text"
click input "PO 3501402762 SO 302768 KPGEPL KIT"
drag, startPoint x: 494, startPoint y: 88, endPoint x: 439, endPoint y: 88, distance: 54.4
click input "PO 3501402762 SO 302768 KPGEPL KIT"
click input "0"
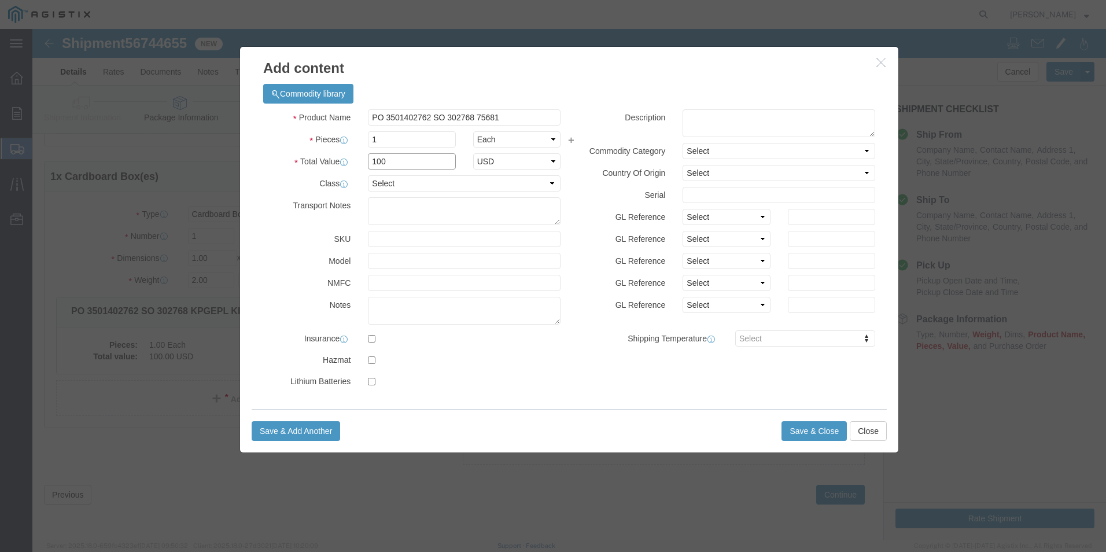
click input "100"
click button "Save & Close"
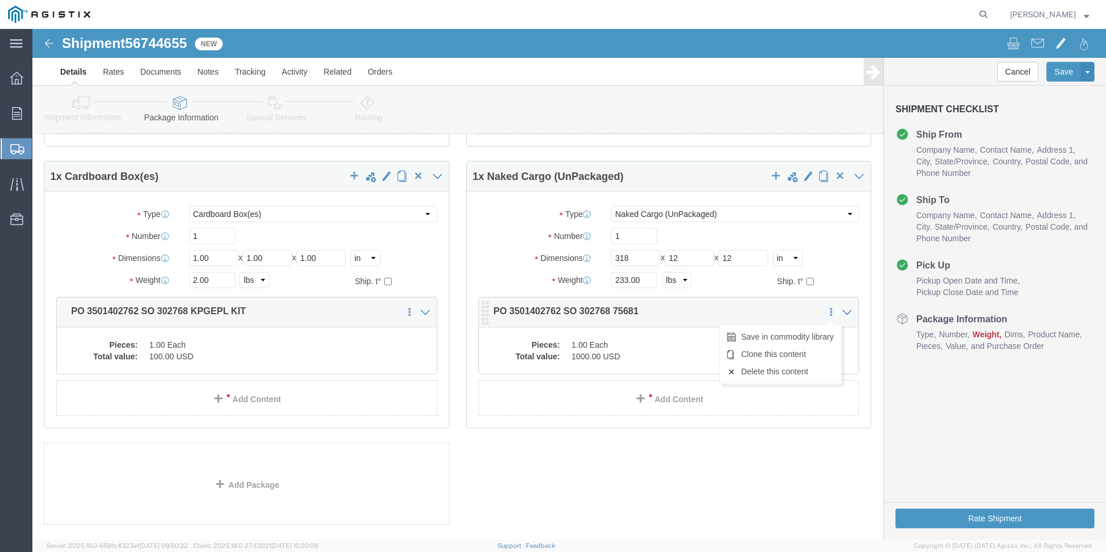
click icon
click p "PO 3501402762 SO 302768 75681"
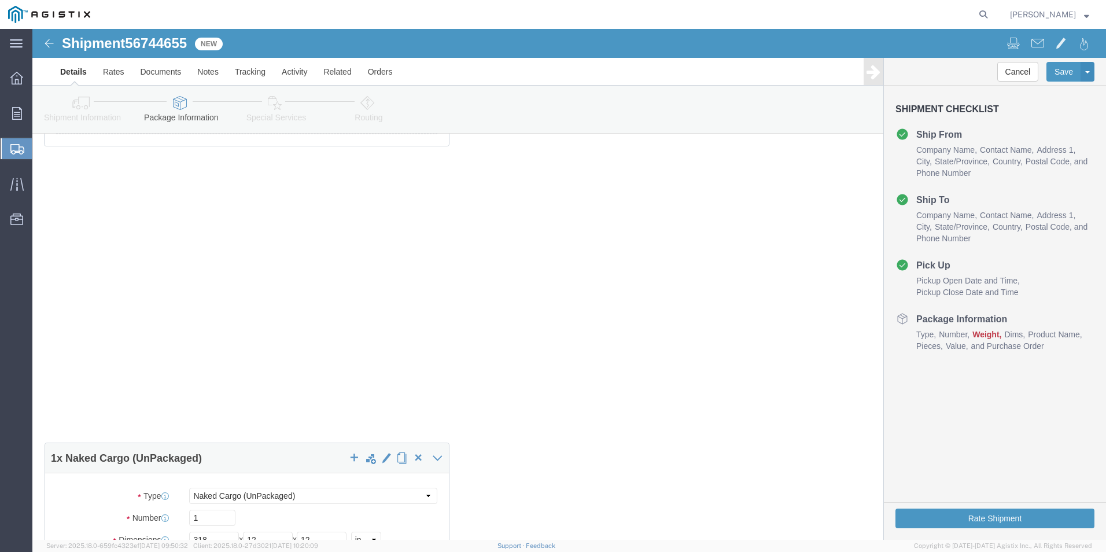
click div "1 x Cardboard Box(es) Package Type Select Bulk Bundle(s) Cardboard Box(es) Cart…"
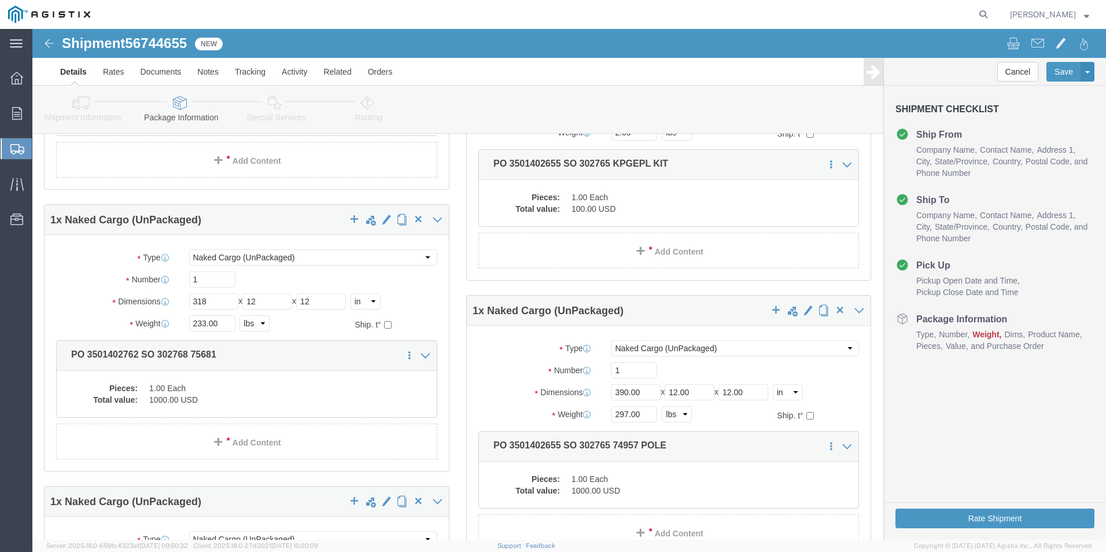
scroll to position [575, 0]
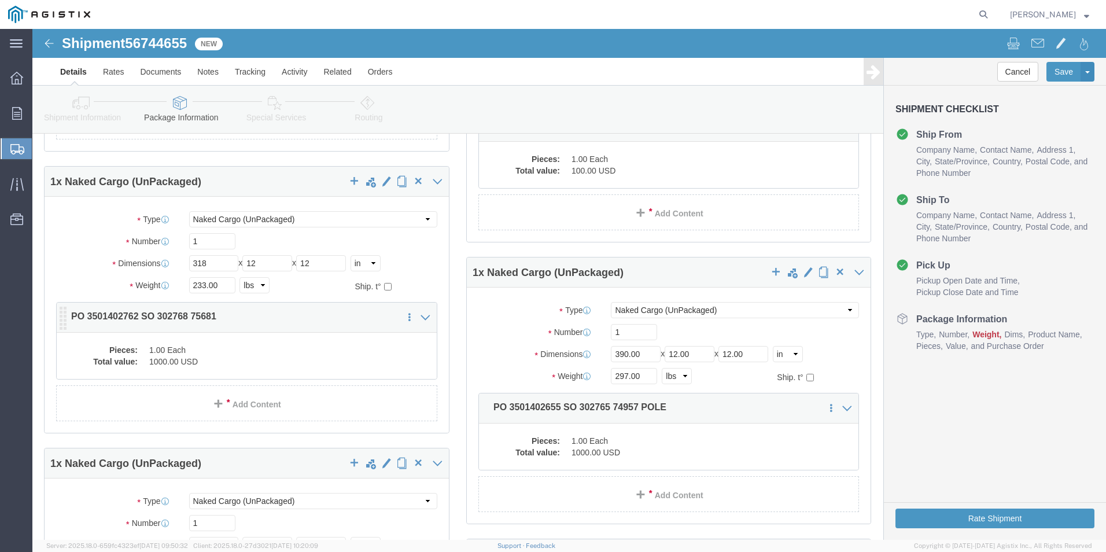
click p "PO 3501402762 SO 302768 75681"
click link "Add Content"
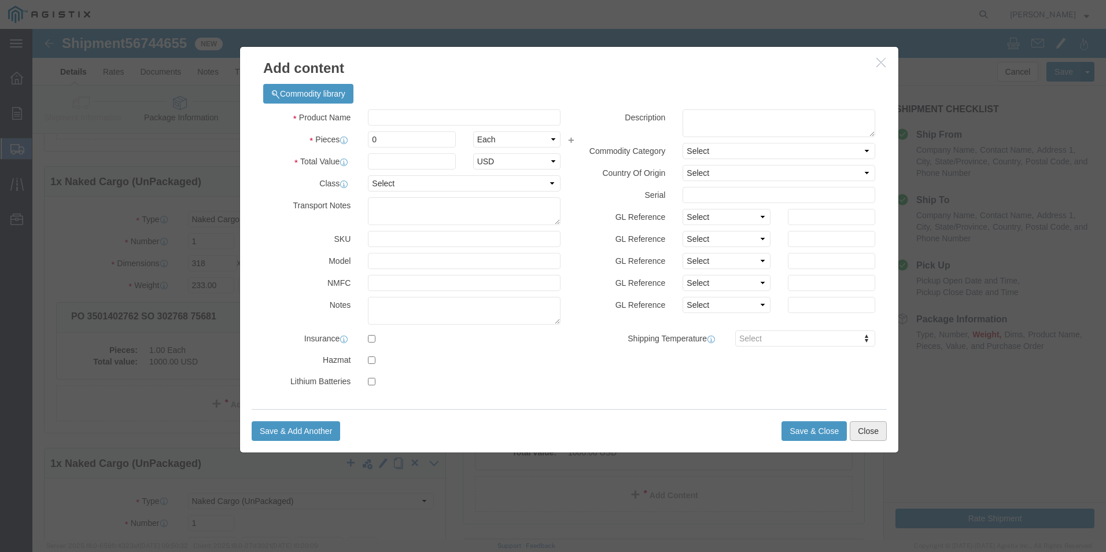
click button "Close"
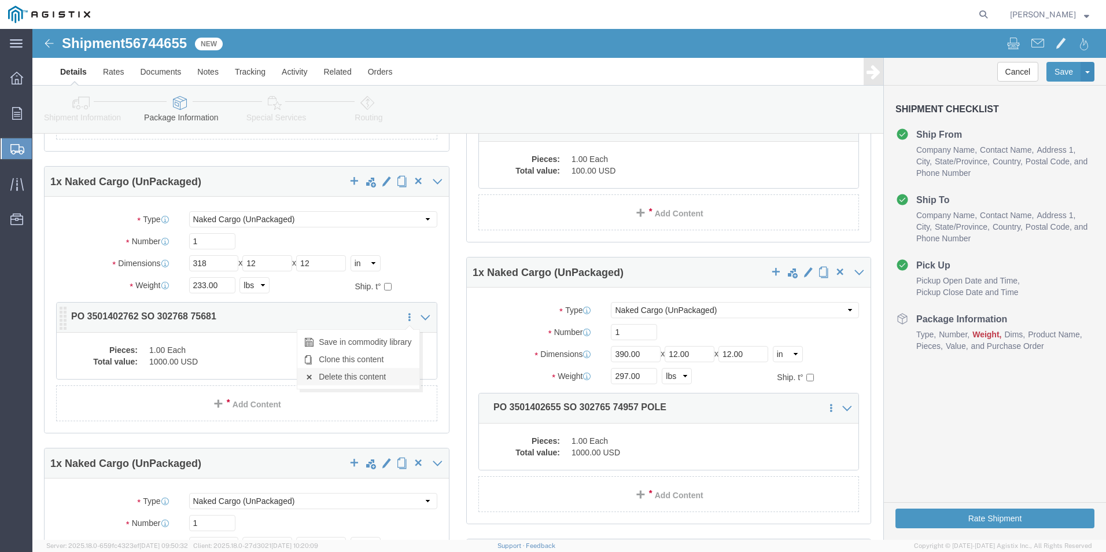
click link "Delete this content"
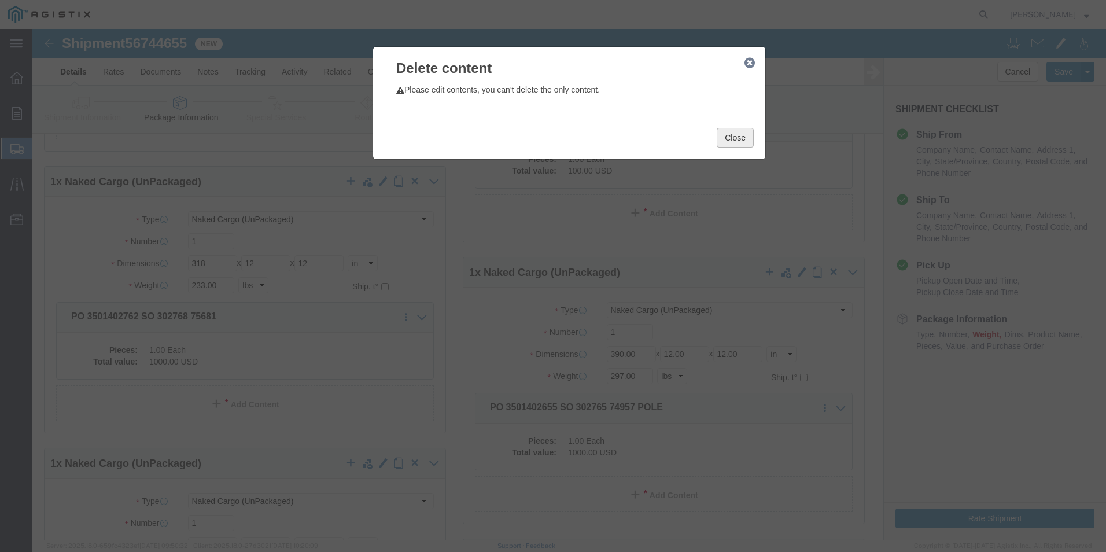
click button "Close"
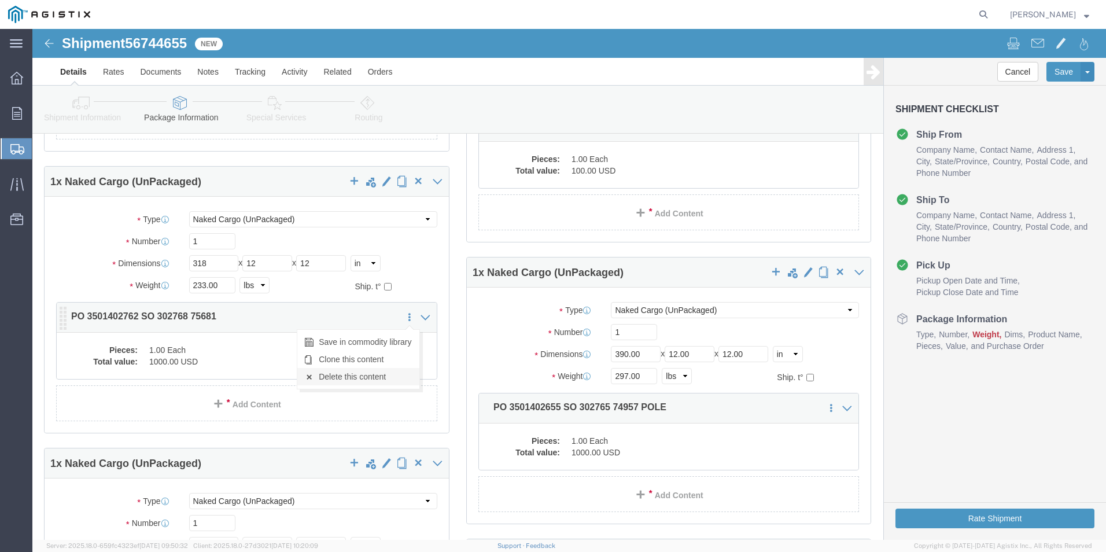
click link "Delete this content"
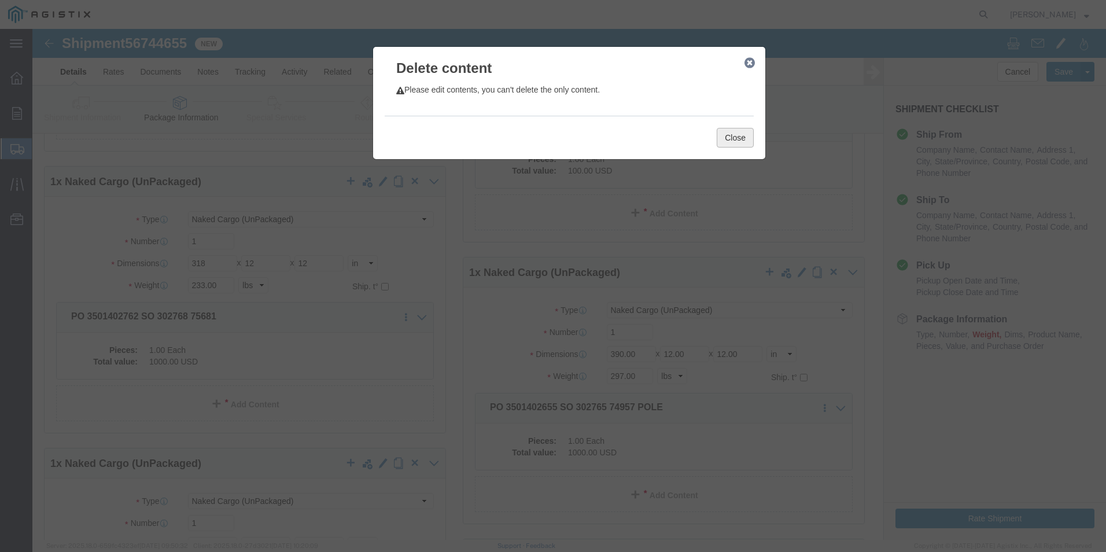
click button "Close"
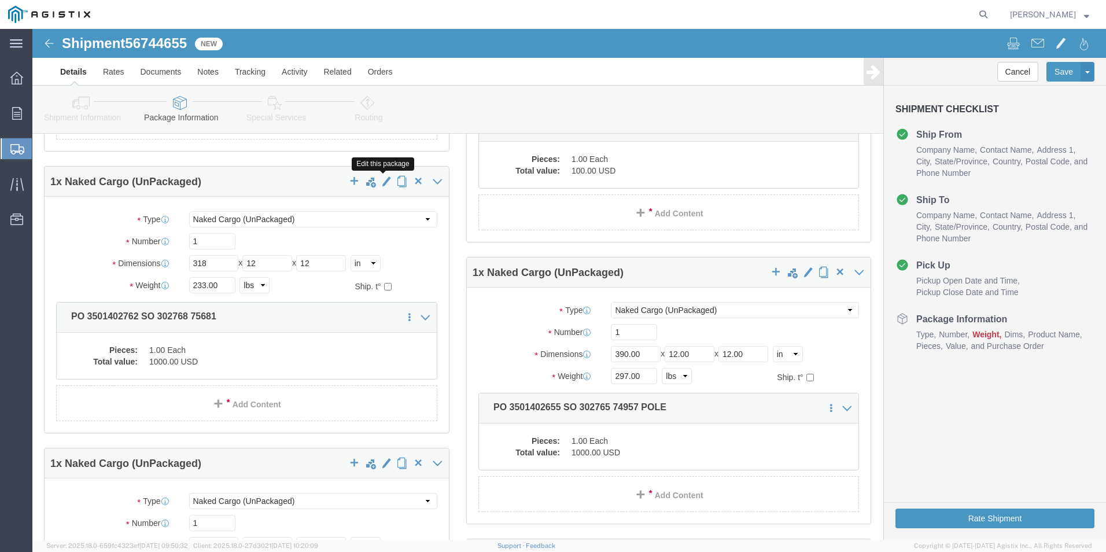
click span "button"
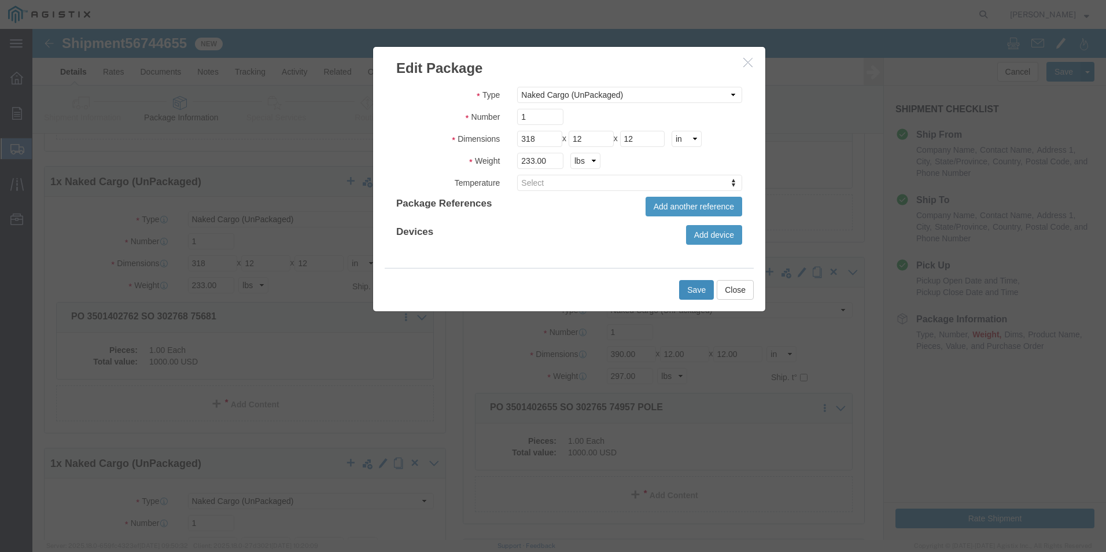
click button "Save"
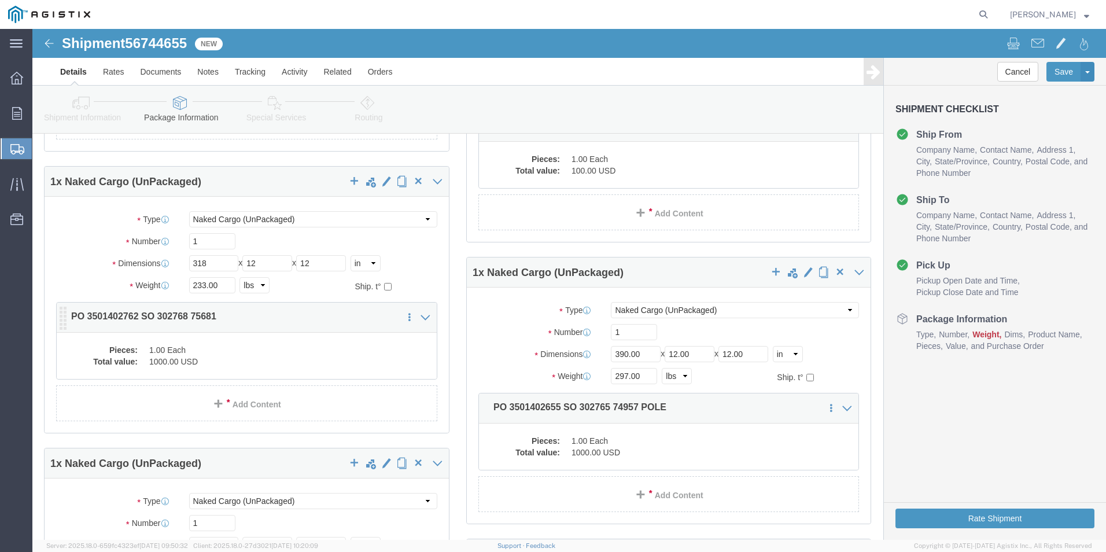
drag, startPoint x: 161, startPoint y: 283, endPoint x: 215, endPoint y: 299, distance: 55.4
click p "PO 3501402762 SO 302768 75681"
click dd "1.00 Each"
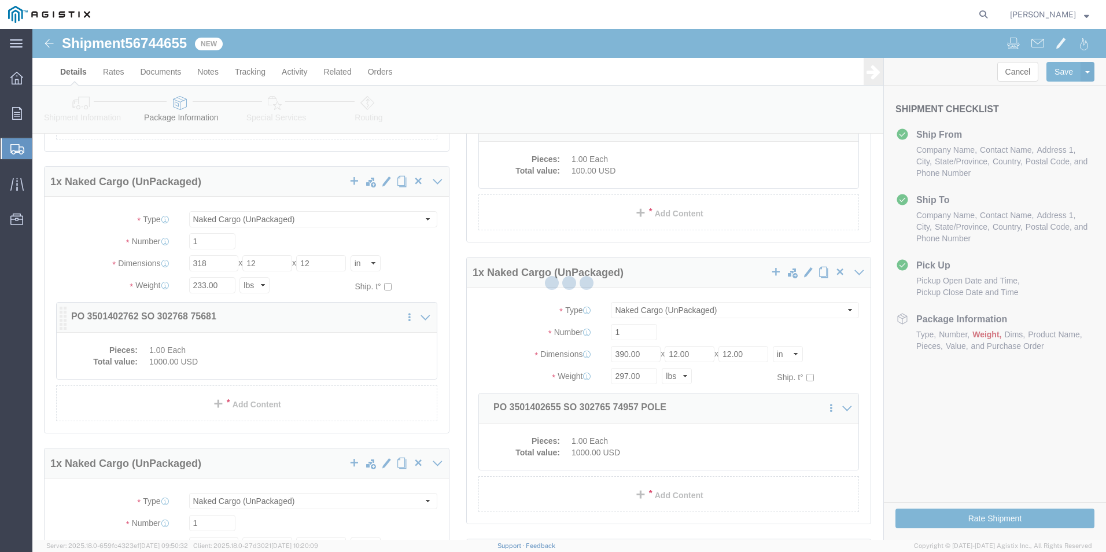
click at [222, 350] on div at bounding box center [568, 284] width 1073 height 511
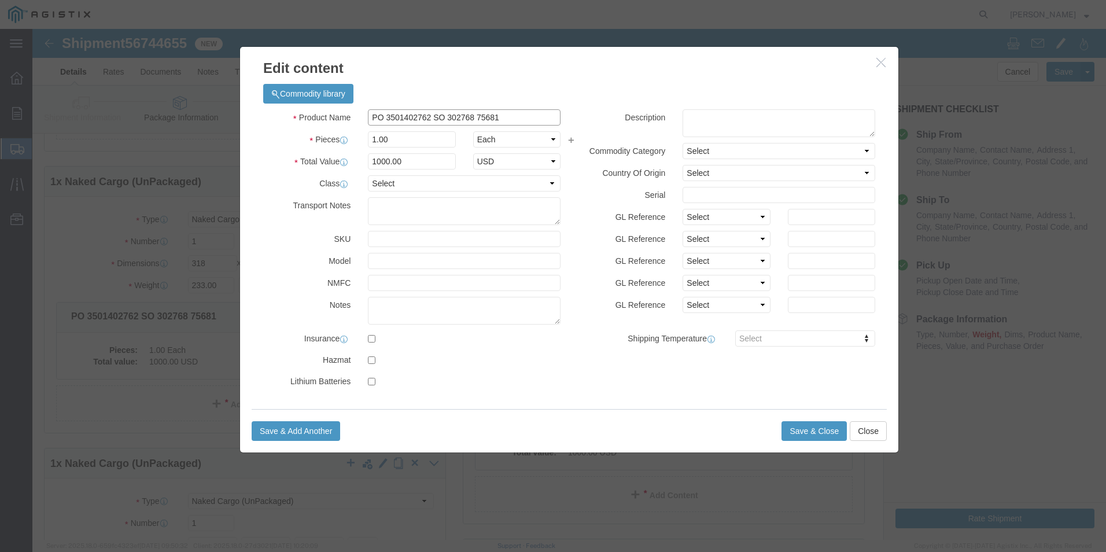
click input "PO 3501402762 SO 302768 75681"
click button "Save & Close"
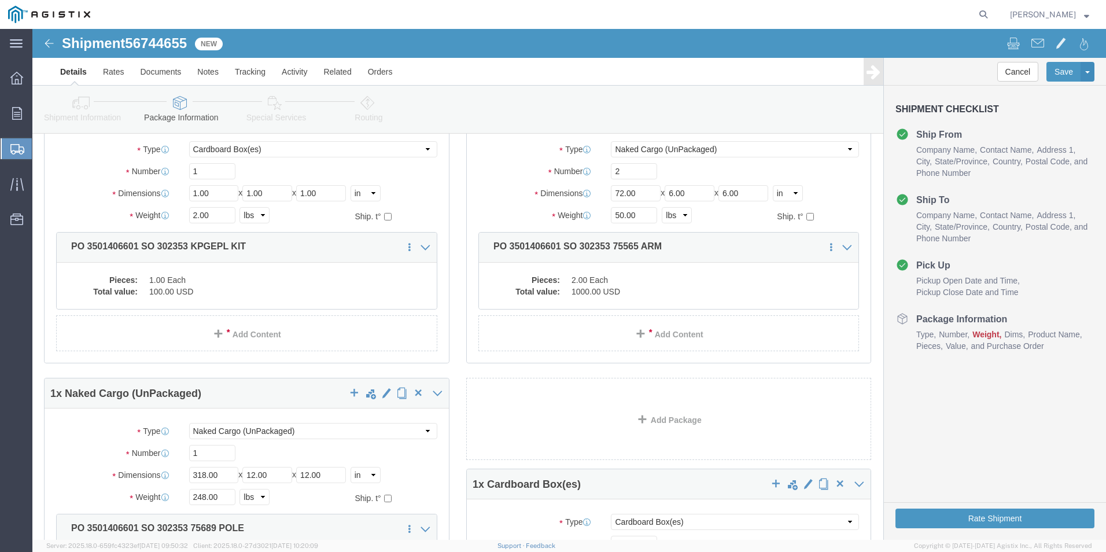
scroll to position [54, 0]
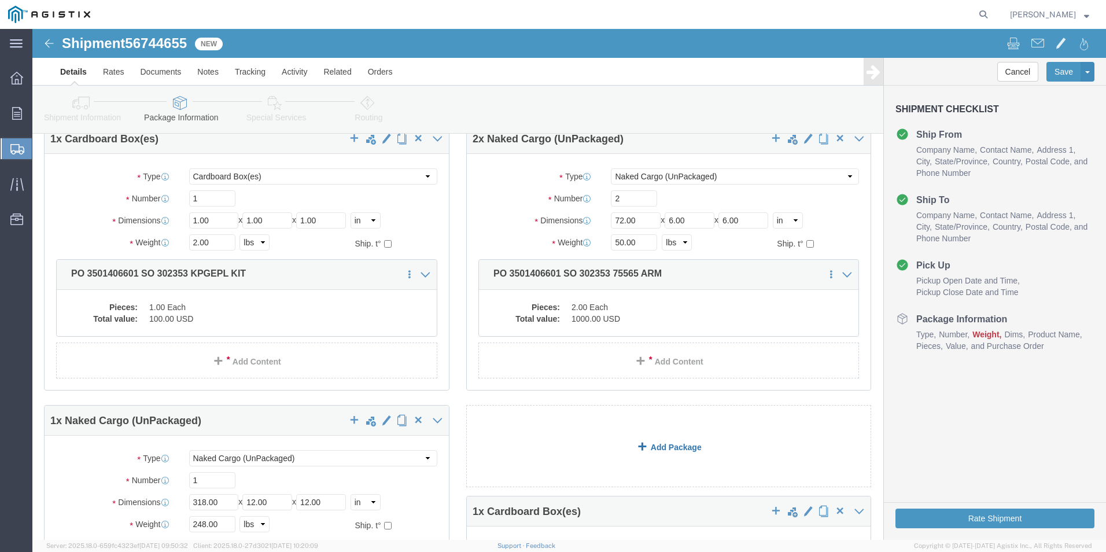
click link "Add Package"
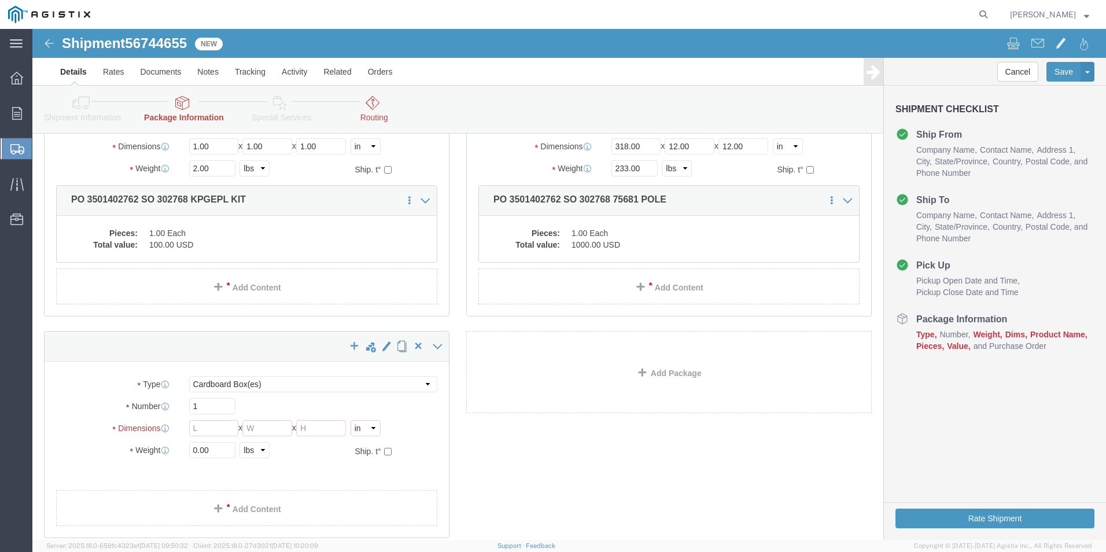
scroll to position [1052, 0]
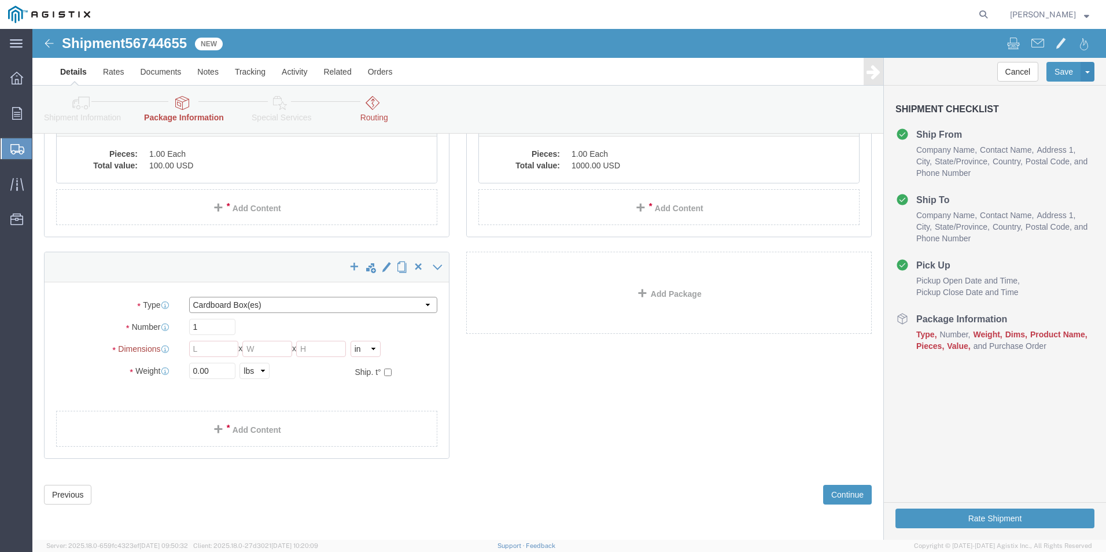
click select "Select Bulk Bundle(s) Cardboard Box(es) Carton(s) Crate(s) Drum(s) (Fiberboard)…"
click input "text"
click input "0.00"
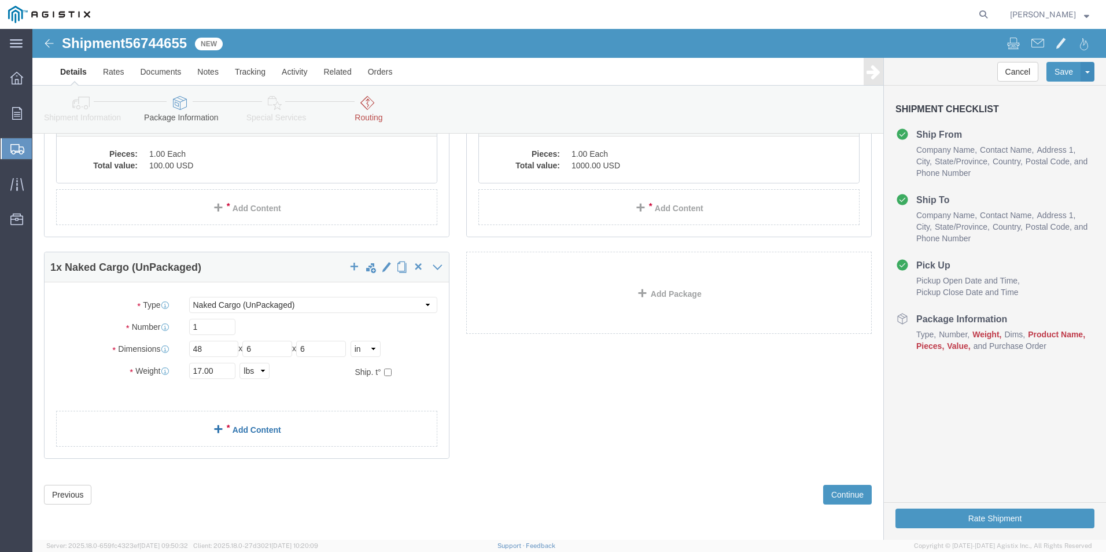
click link "Add Content"
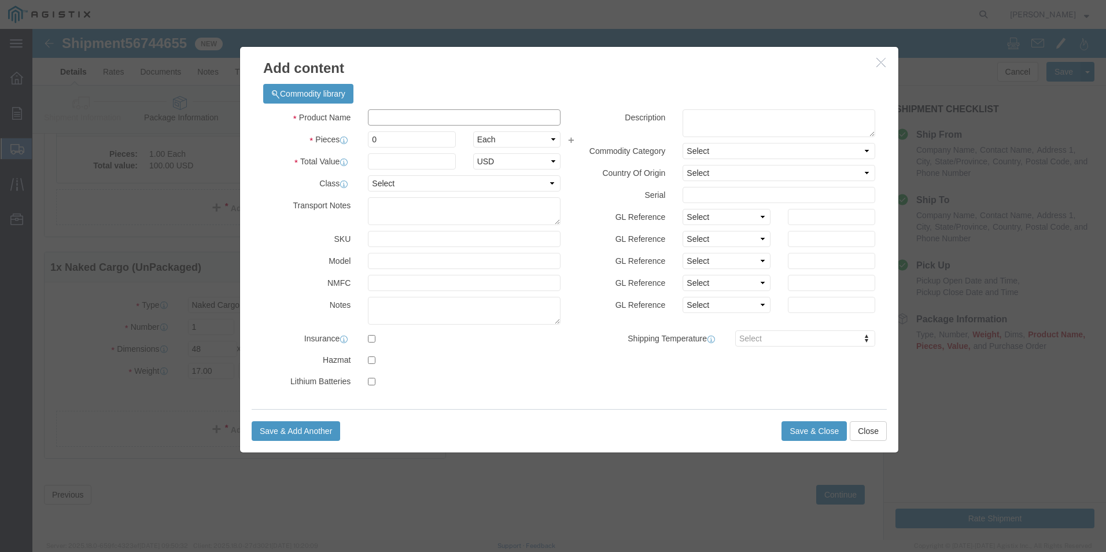
click input "text"
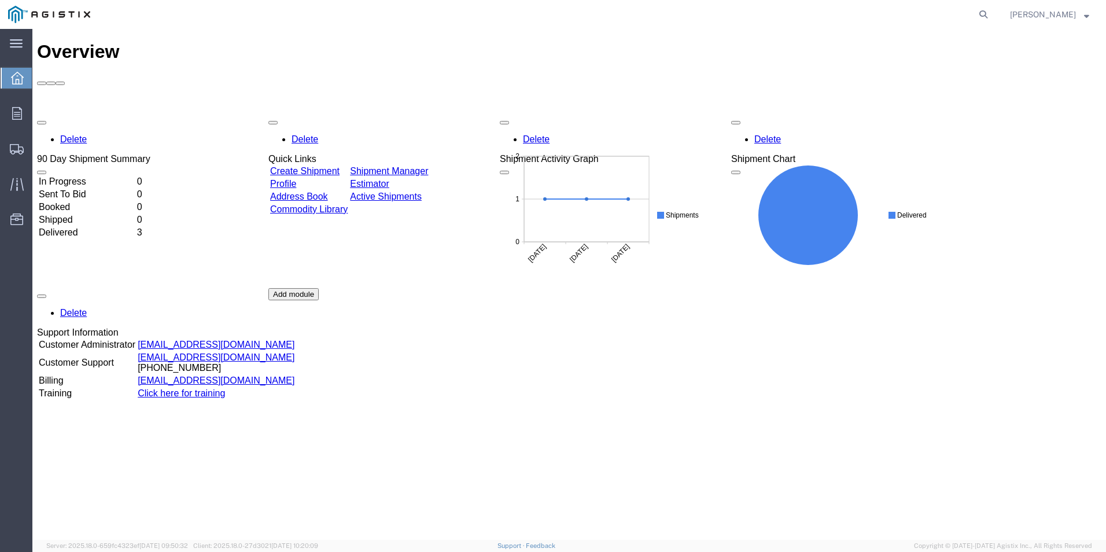
click at [84, 214] on td "Shipped" at bounding box center [86, 220] width 97 height 12
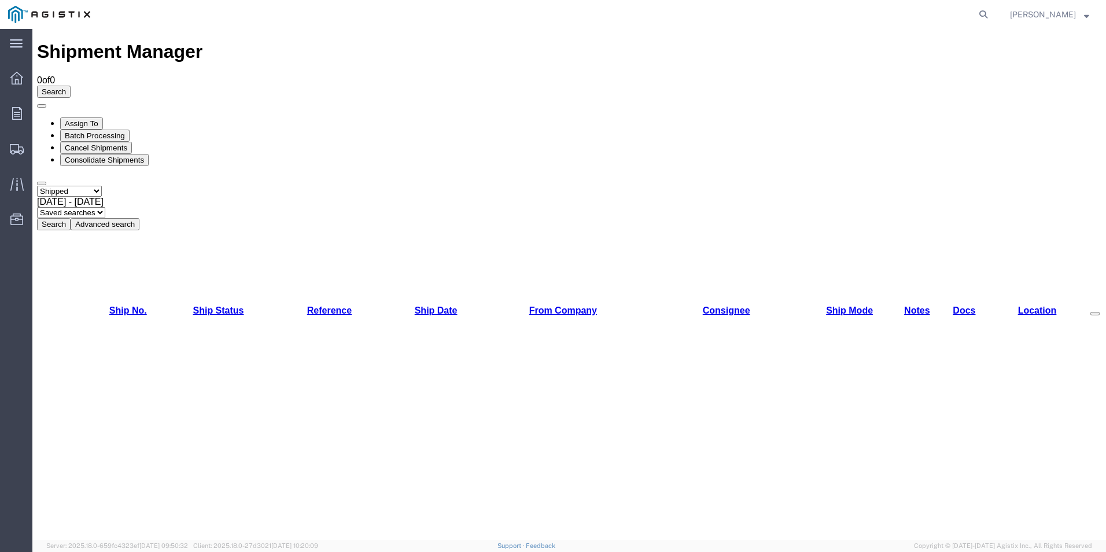
click at [104, 197] on span "[DATE] - [DATE]" at bounding box center [70, 202] width 67 height 10
click at [16, 145] on icon at bounding box center [17, 149] width 14 height 10
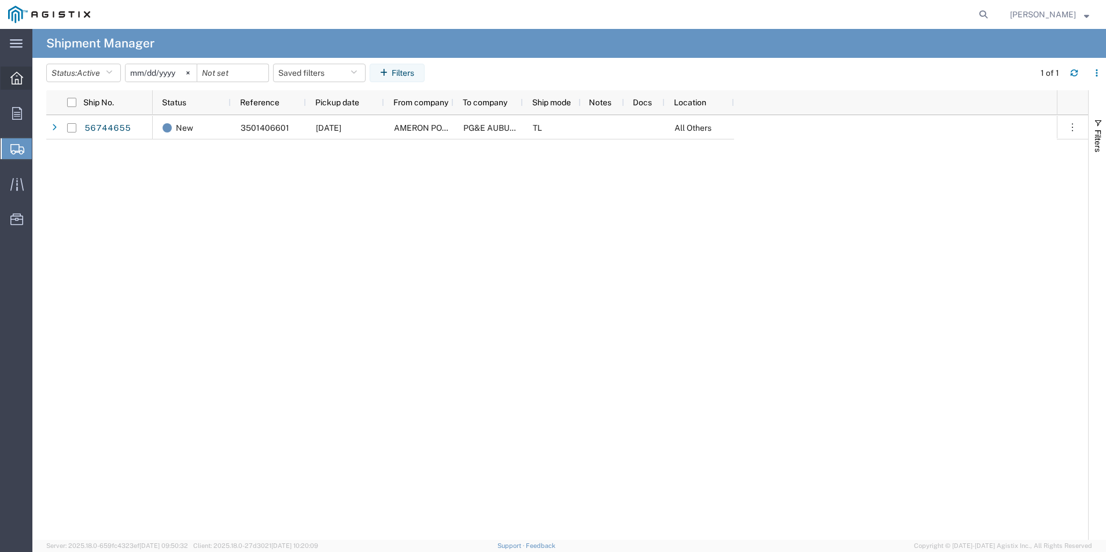
click at [12, 77] on icon at bounding box center [16, 78] width 13 height 13
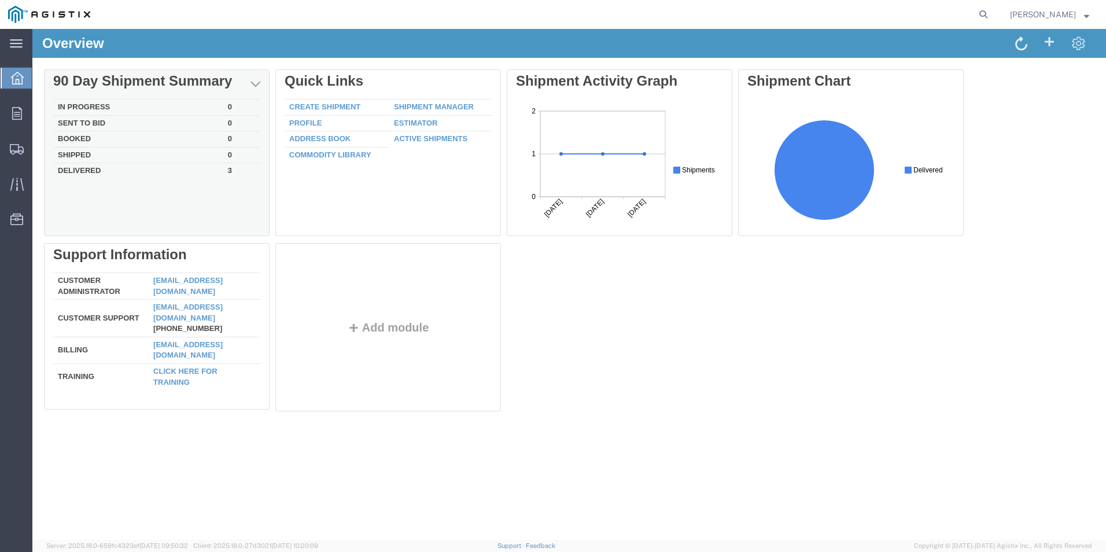
click at [231, 167] on td "3" at bounding box center [241, 169] width 37 height 13
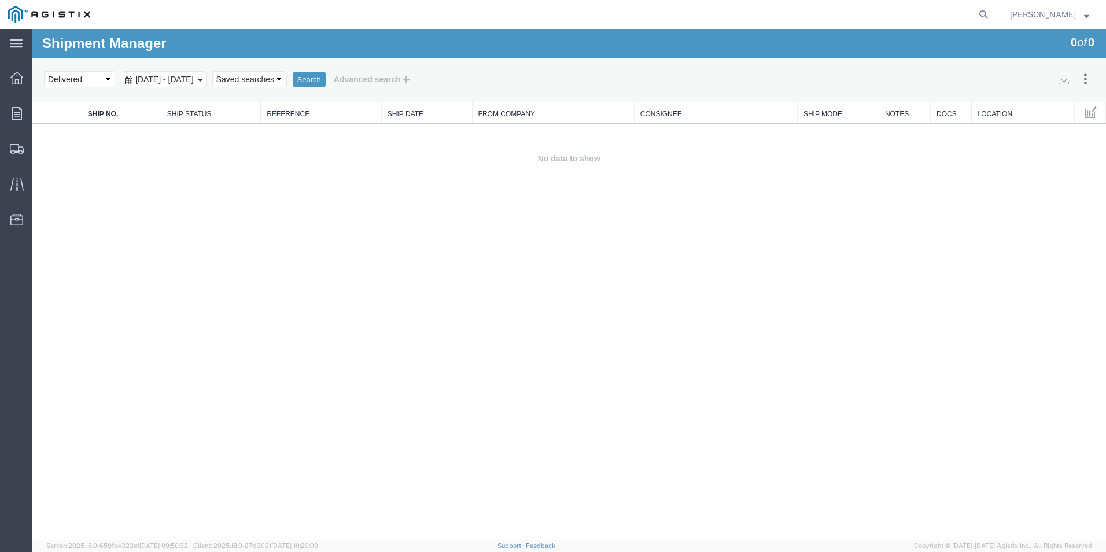
click at [206, 85] on div "Aug 10th 2025 - Sep 8th 2025" at bounding box center [164, 79] width 86 height 16
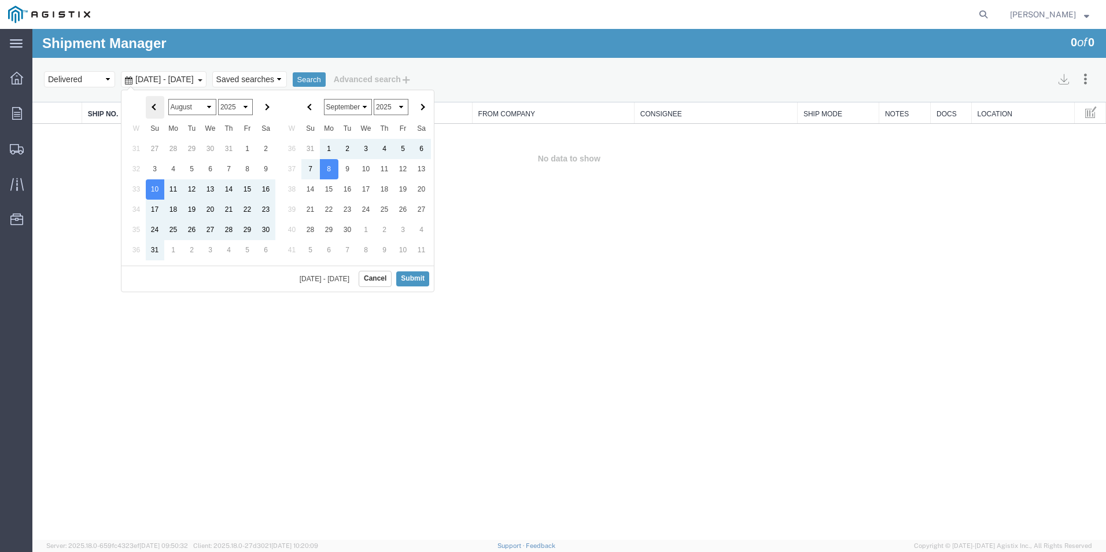
click at [153, 106] on span at bounding box center [155, 107] width 6 height 6
click at [420, 279] on button "Submit" at bounding box center [412, 278] width 33 height 14
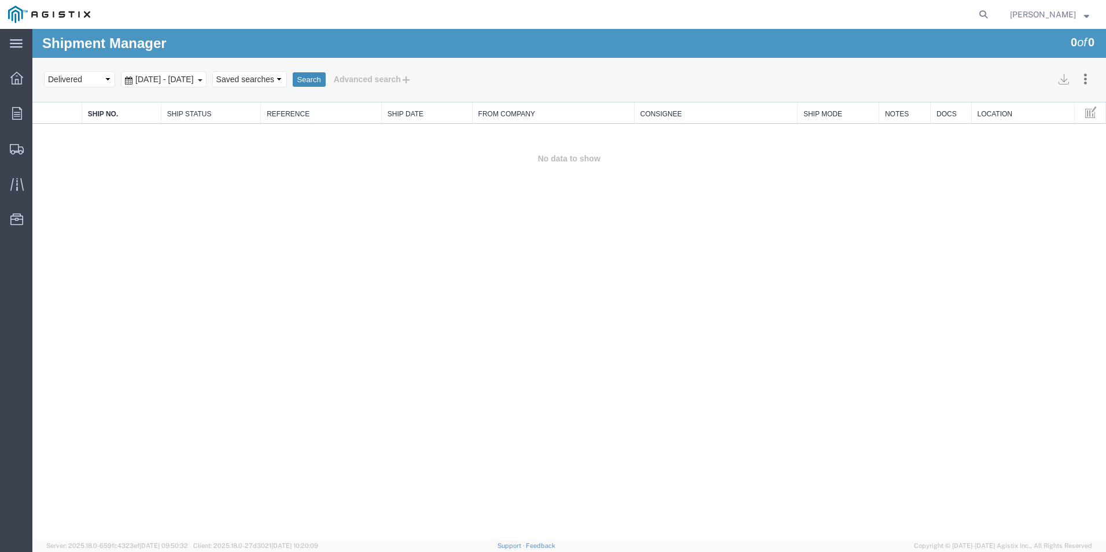
click at [326, 79] on button "Search" at bounding box center [309, 79] width 33 height 15
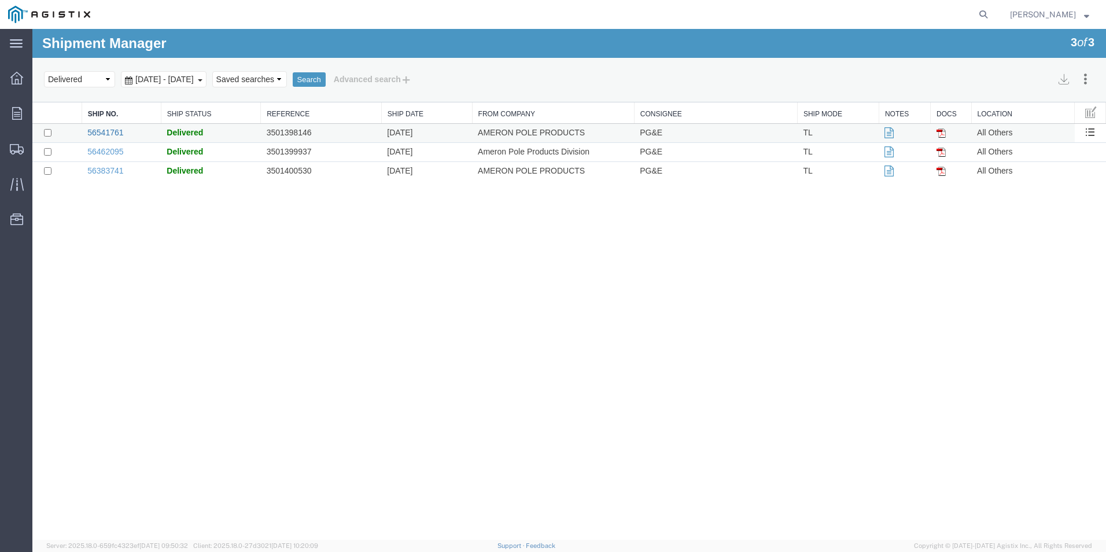
click at [112, 133] on link "56541761" at bounding box center [105, 132] width 36 height 9
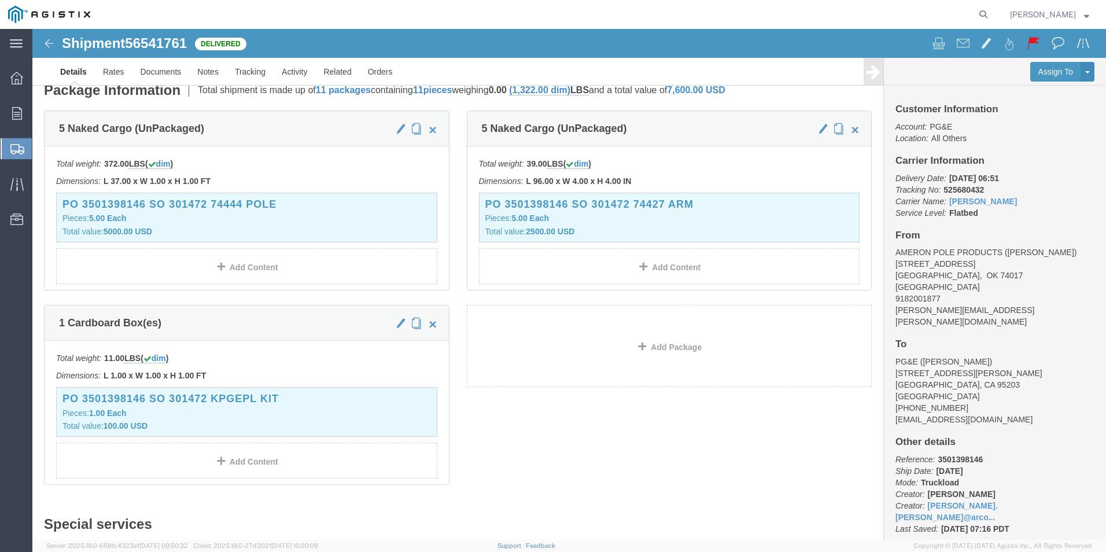
scroll to position [231, 0]
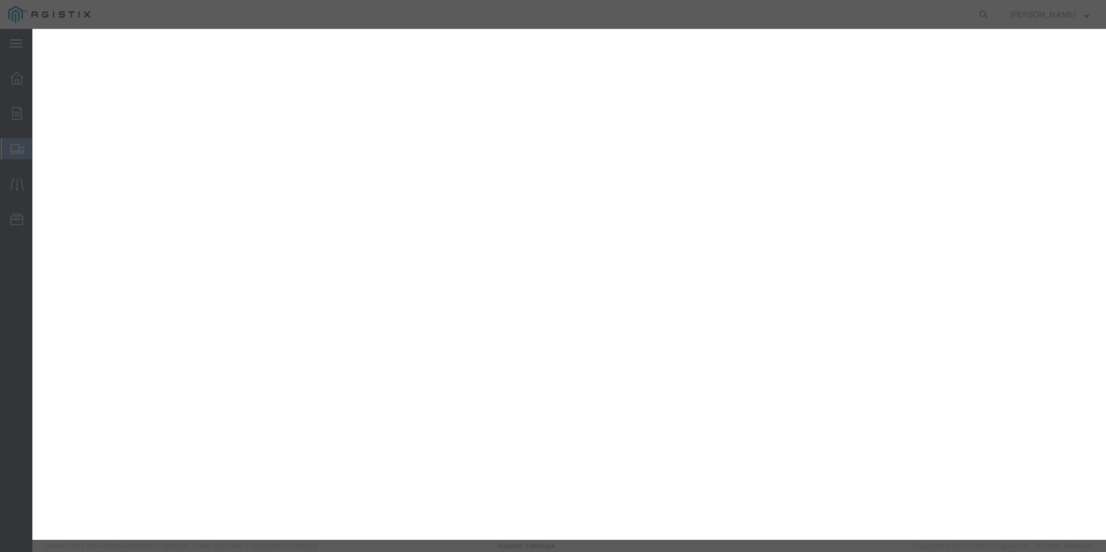
select select "CBOX"
select select "NKCR"
select select "CBOX"
select select "NKCR"
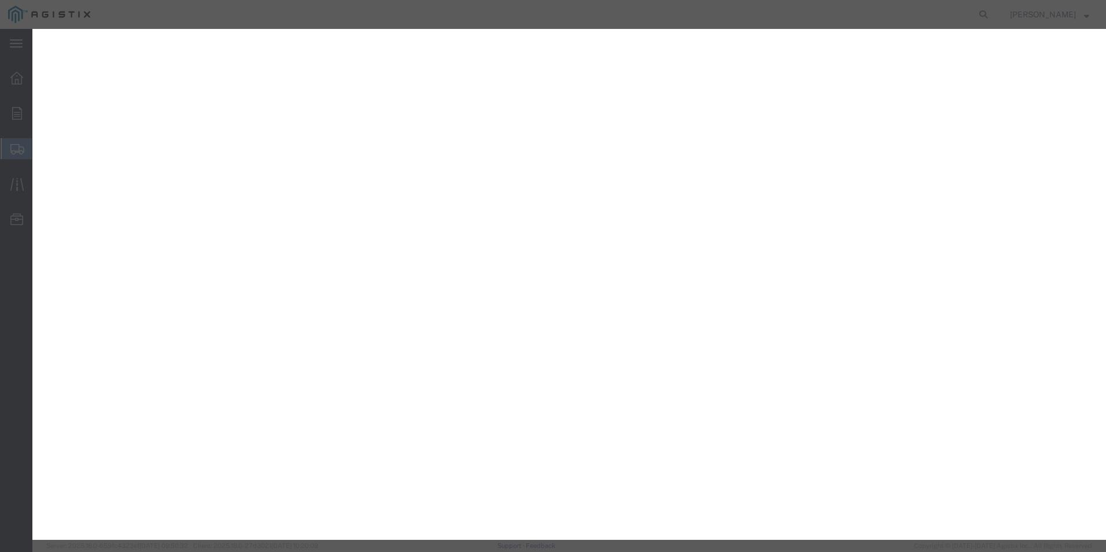
select select "NKCR"
select select "CBOX"
select select "NKCR"
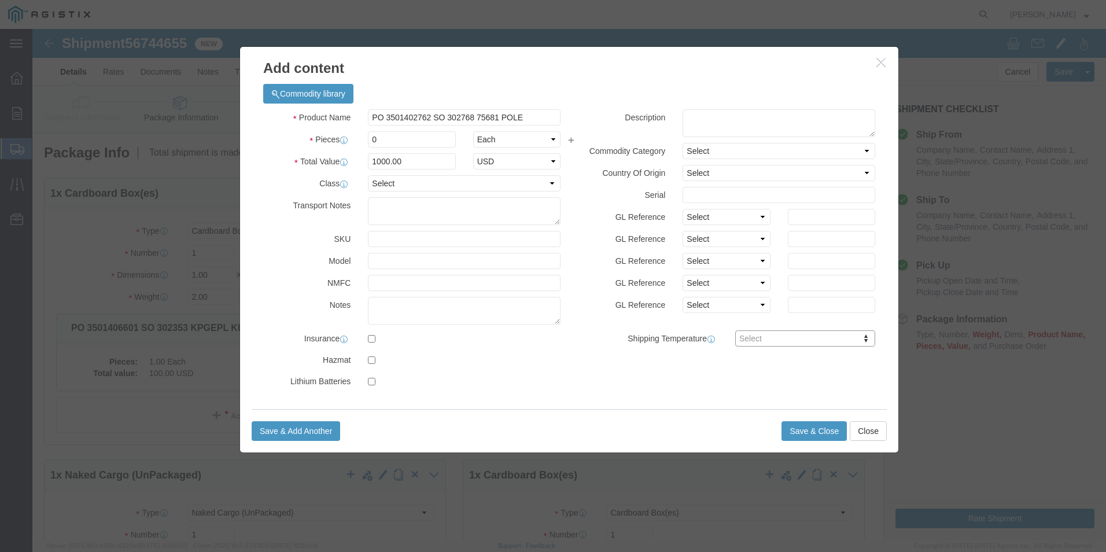
scroll to position [1052, 0]
click input "PO 3501402762 SO 302768 75681 POLE"
drag, startPoint x: 495, startPoint y: 88, endPoint x: 441, endPoint y: 93, distance: 54.6
click input "PO 3501402762 SO 302768 75681 POLE"
type input "PO 3501402762 SO 302768 75564 ARM"
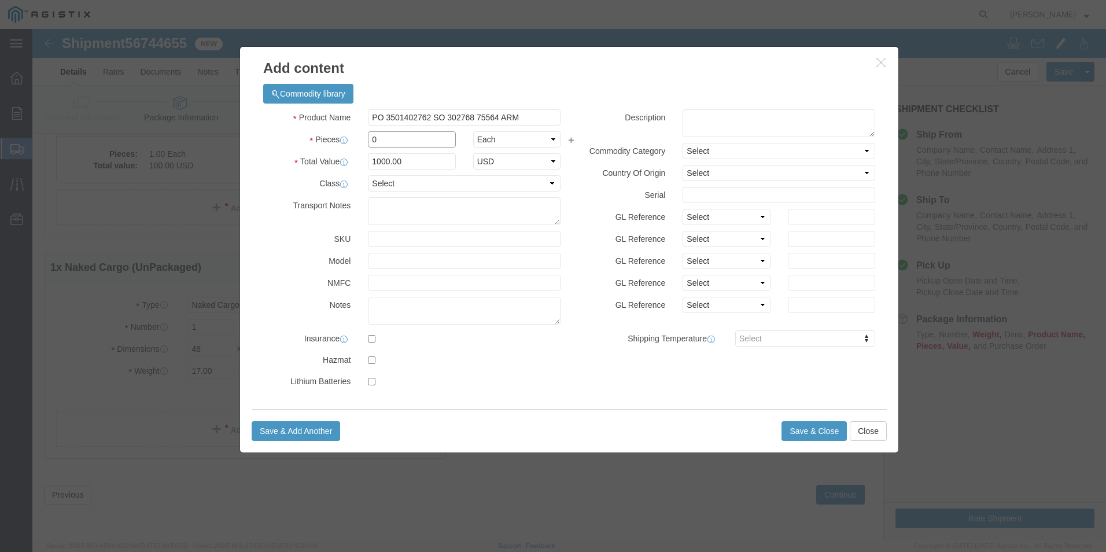
click input "0"
type input "1"
click input "1000"
drag, startPoint x: 371, startPoint y: 133, endPoint x: 309, endPoint y: 132, distance: 61.3
click div "Total Value 1000 Select ADP AED AFN ALL AMD AOA ARS ATS AUD AWG AZN BAM BBD BDT…"
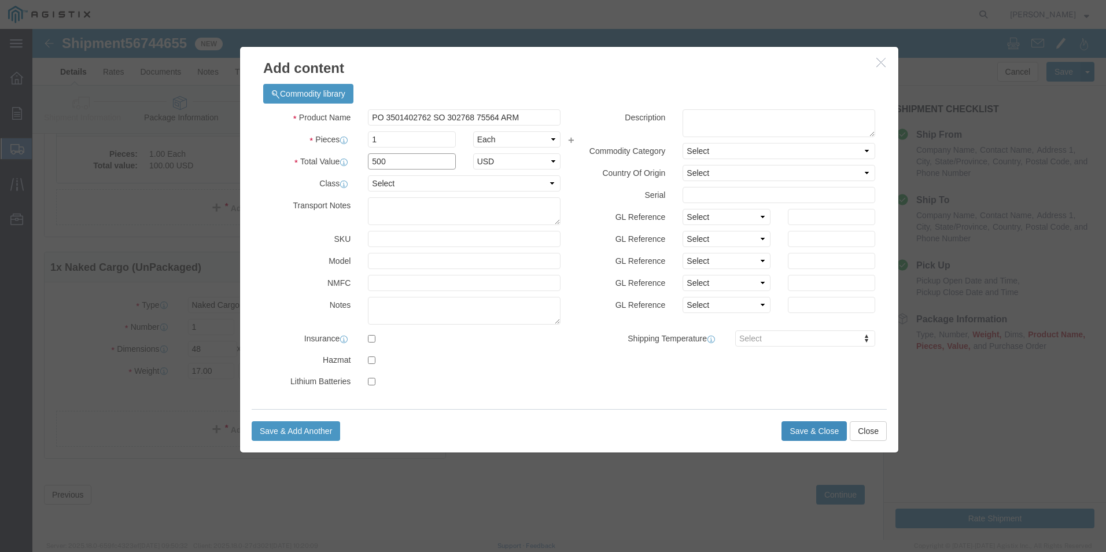
type input "500"
click button "Save & Close"
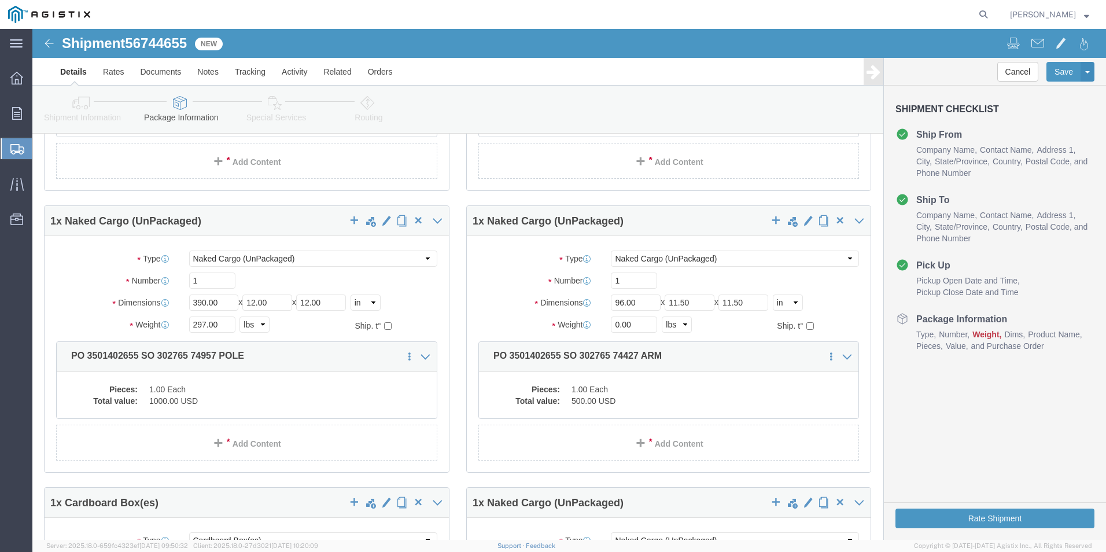
scroll to position [532, 0]
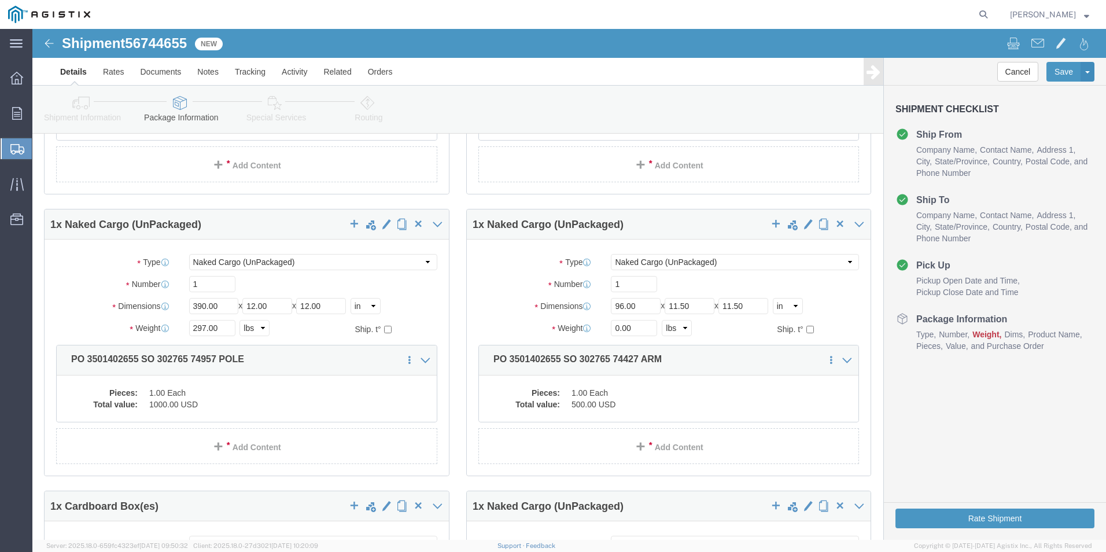
drag, startPoint x: 336, startPoint y: 78, endPoint x: 344, endPoint y: 80, distance: 8.4
click icon
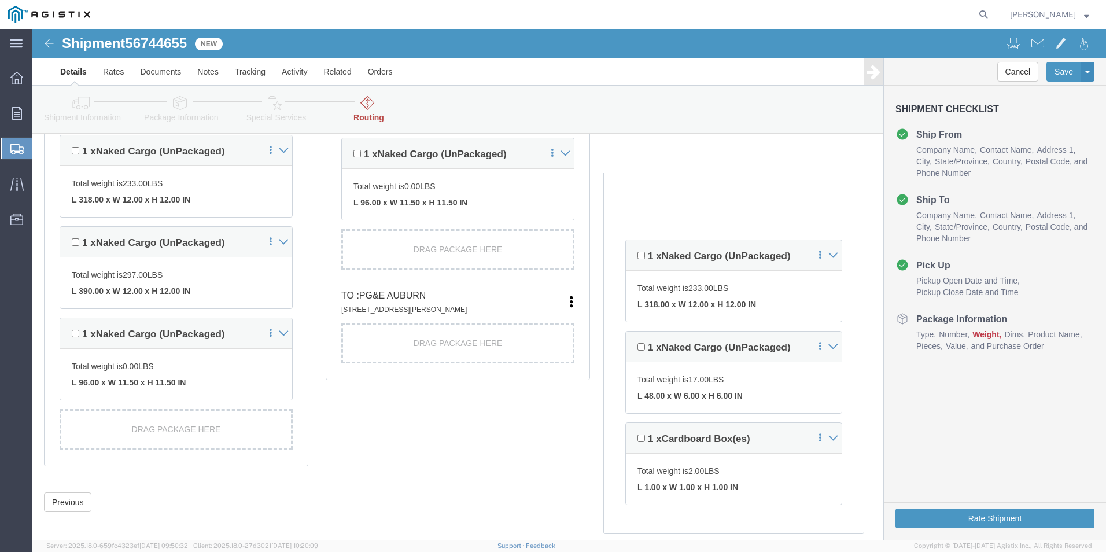
scroll to position [933, 0]
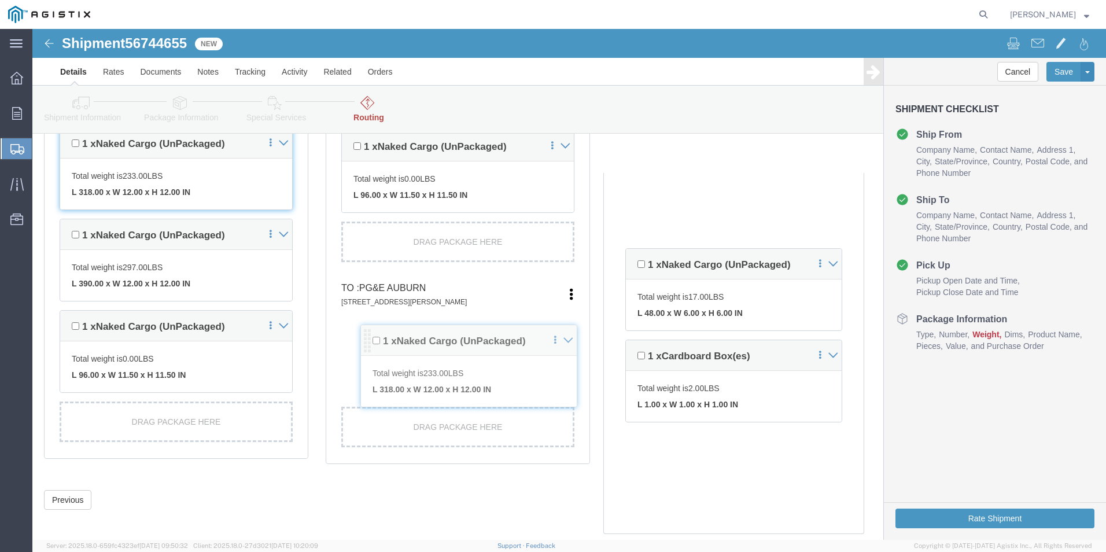
drag, startPoint x: 600, startPoint y: 223, endPoint x: 335, endPoint y: 308, distance: 278.2
click div "Pickups + Add Stop From : AMERON POLE PRODUCTS 2333 S. YUKON AVE, TULSA, OK, 74…"
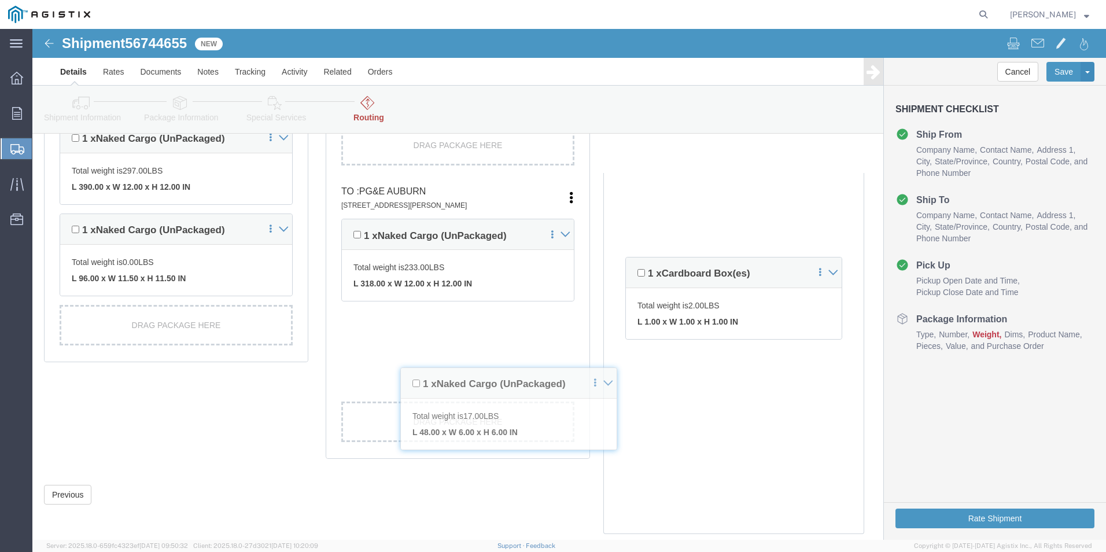
scroll to position [1030, 0]
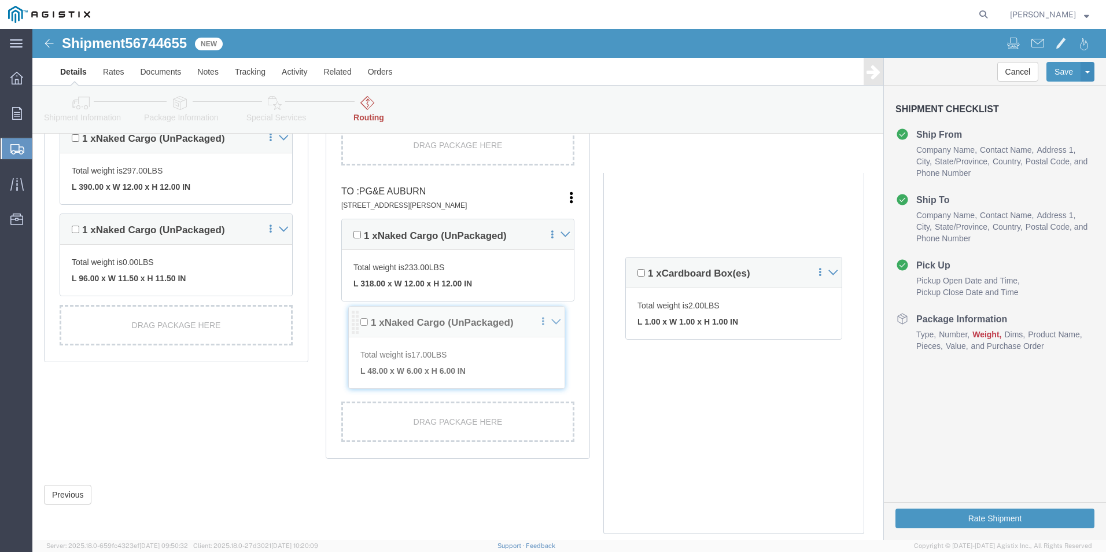
drag, startPoint x: 599, startPoint y: 237, endPoint x: 322, endPoint y: 294, distance: 282.9
click div "Pickups + Add Stop From : AMERON POLE PRODUCTS 2333 S. YUKON AVE, TULSA, OK, 74…"
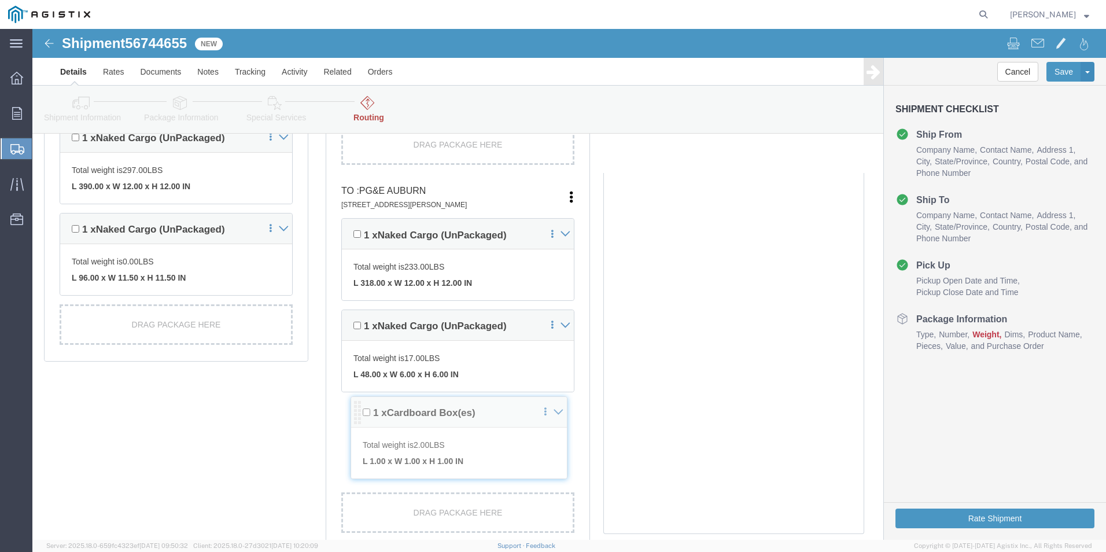
drag, startPoint x: 602, startPoint y: 246, endPoint x: 327, endPoint y: 385, distance: 308.0
click div "Pickups + Add Stop From : AMERON POLE PRODUCTS 2333 S. YUKON AVE, TULSA, OK, 74…"
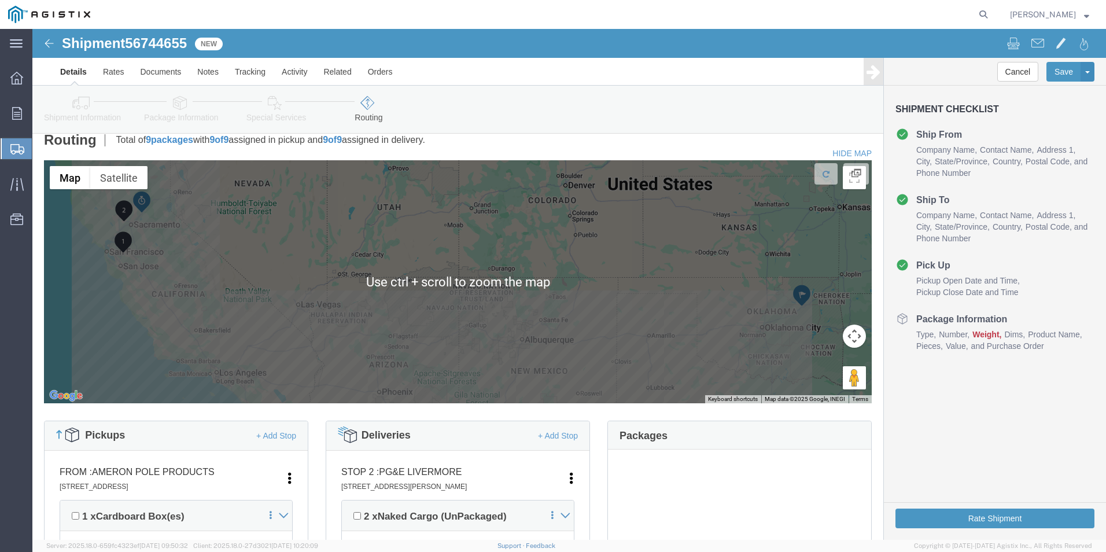
scroll to position [0, 0]
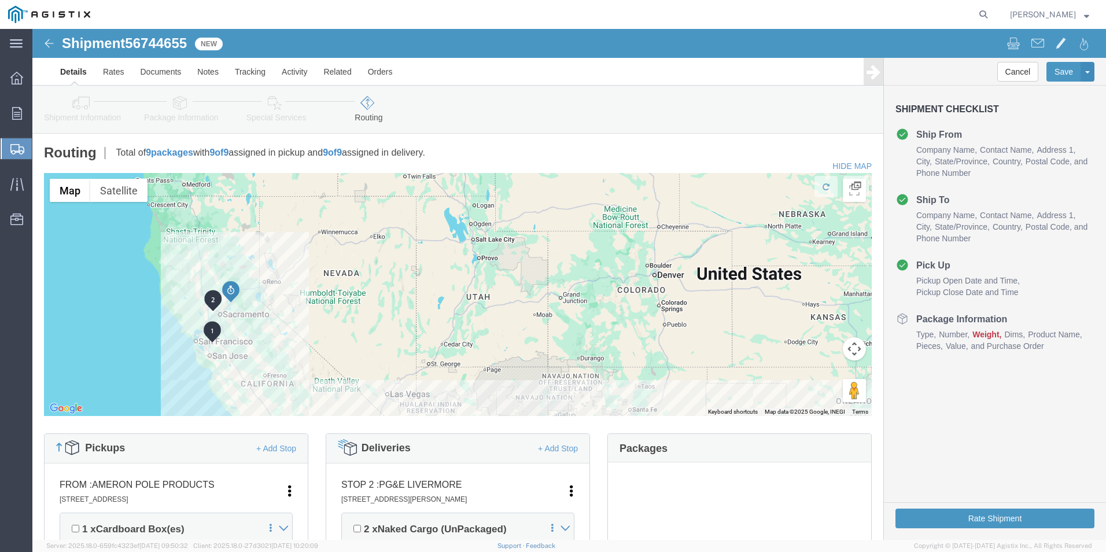
click div "Cancel Save Assign To Clone Shipment Save As Template Shipment Checklist Ship F…"
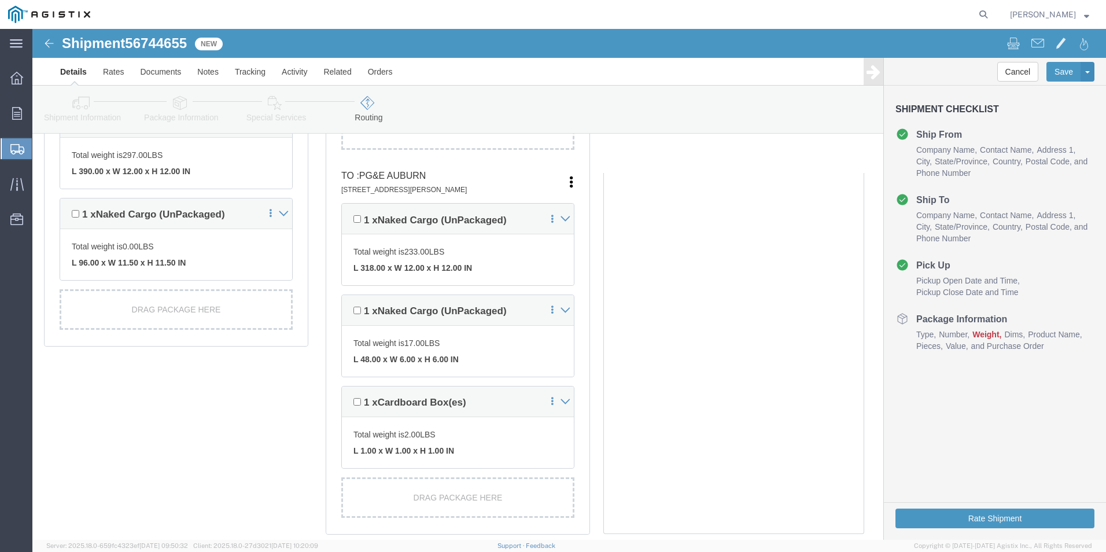
scroll to position [1099, 0]
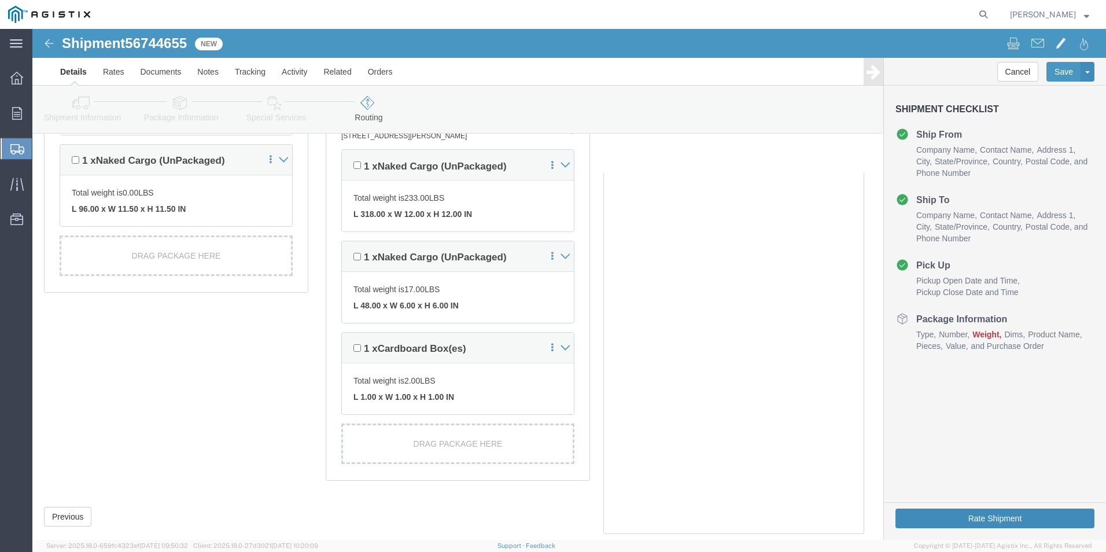
click button "Rate Shipment"
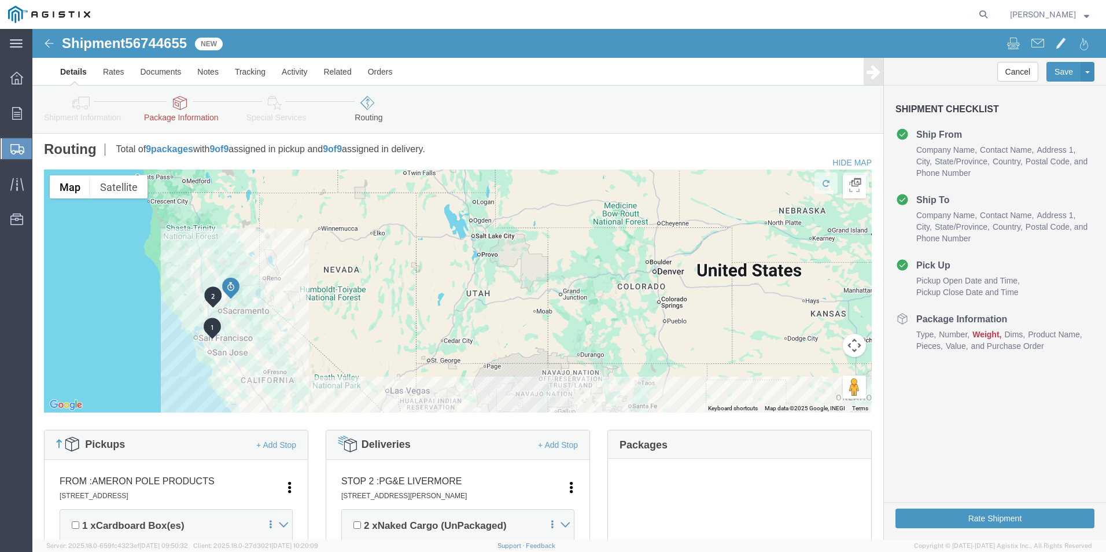
scroll to position [0, 0]
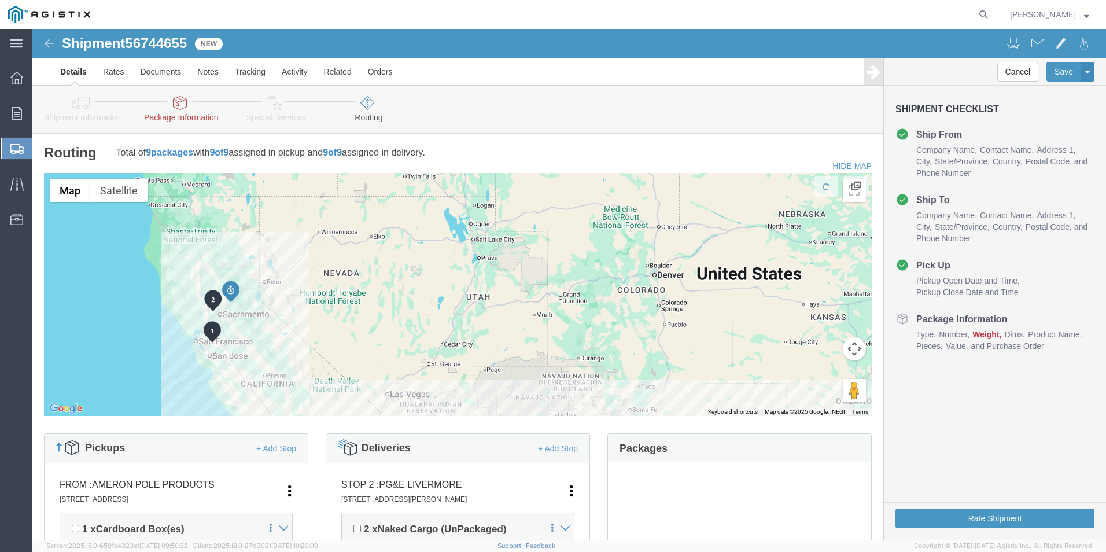
click span "Weight"
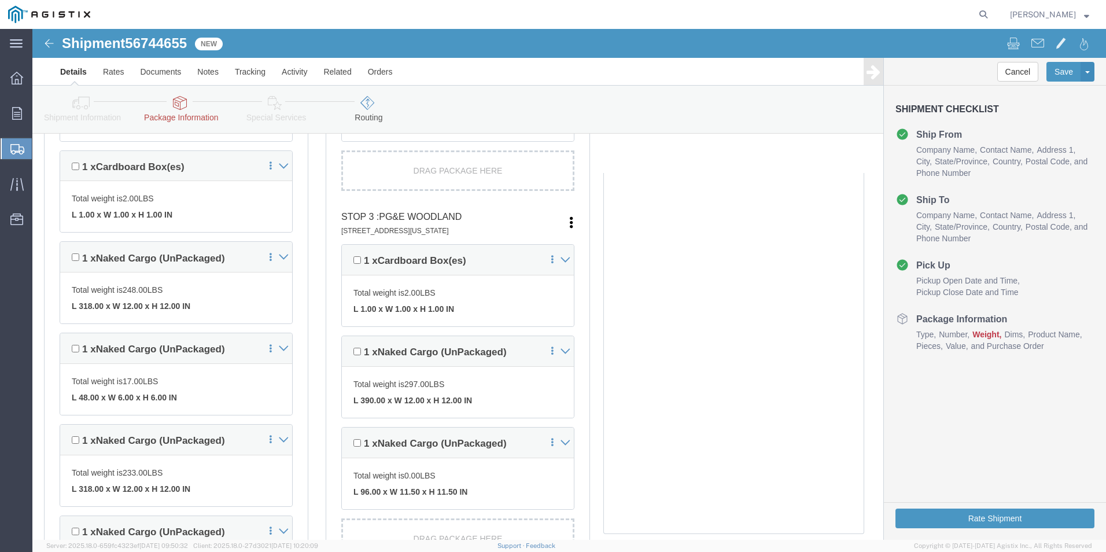
scroll to position [694, 0]
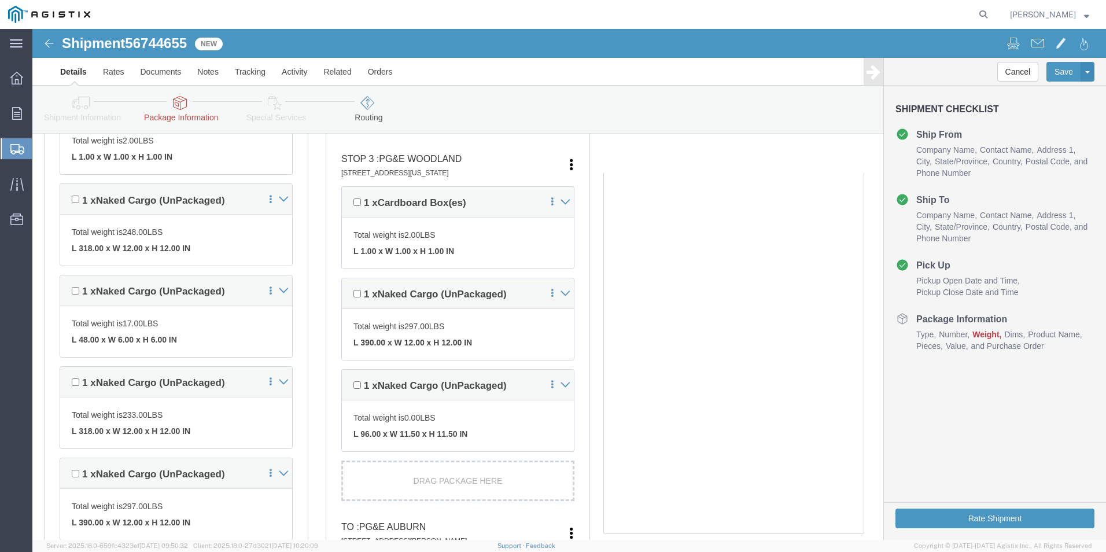
click link "Package Information"
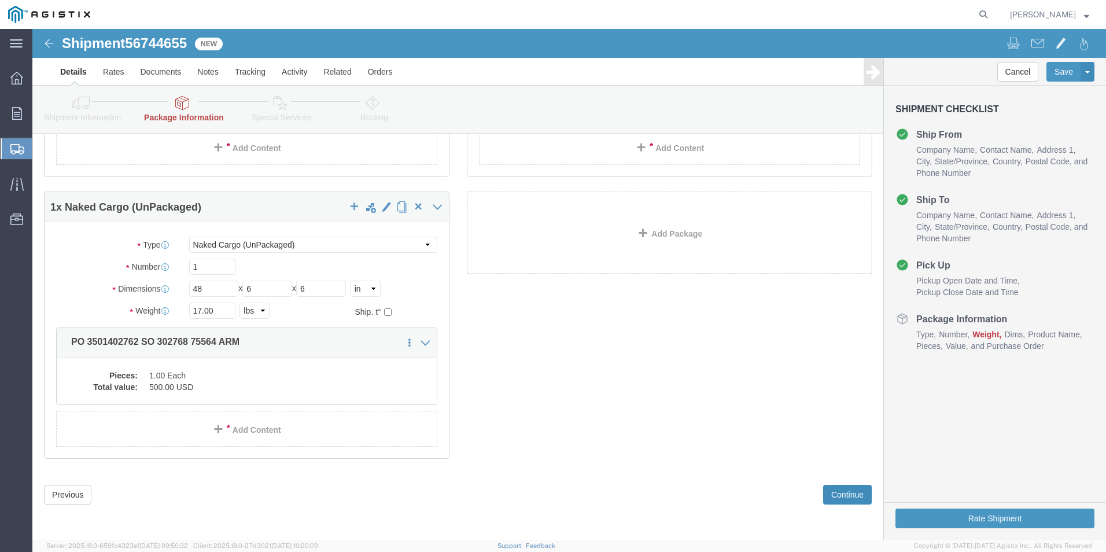
click button "Continue"
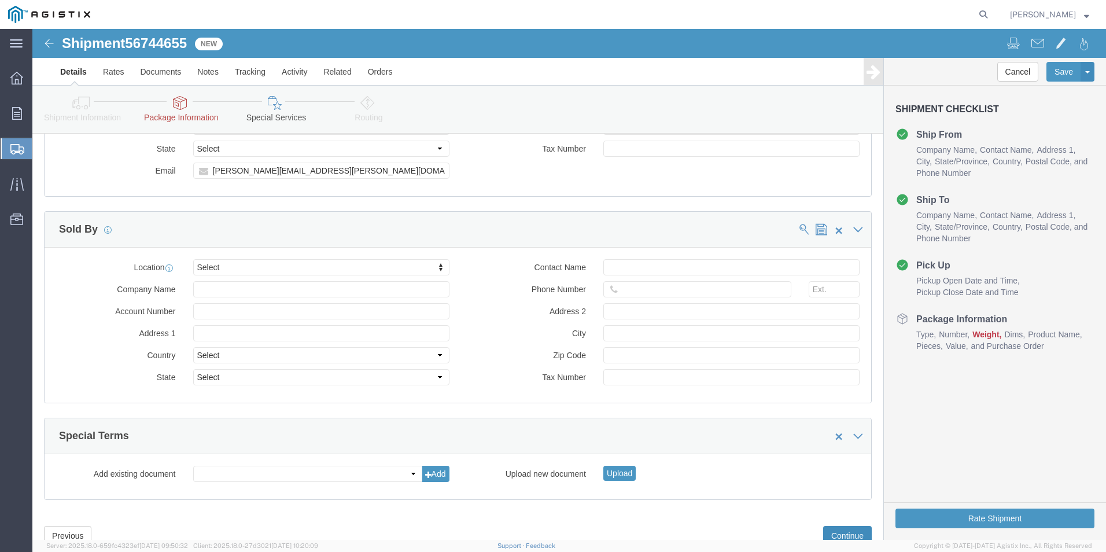
scroll to position [1061, 0]
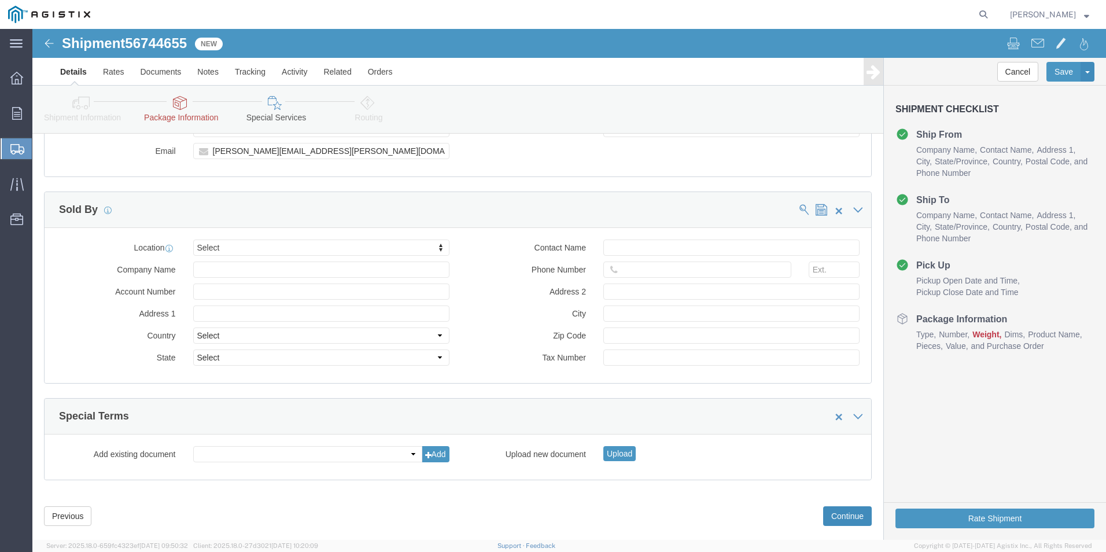
click button "Continue"
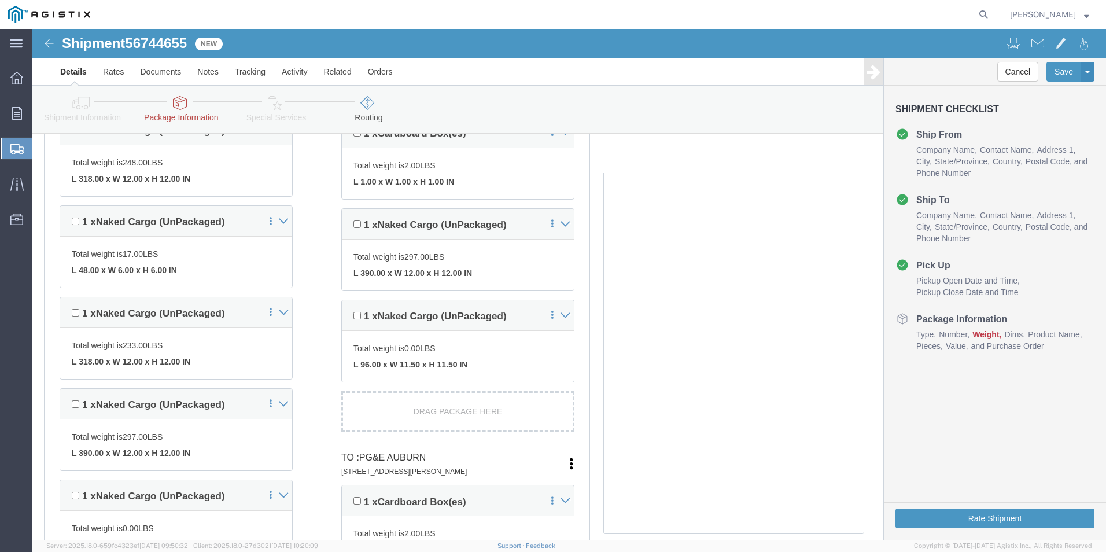
scroll to position [774, 0]
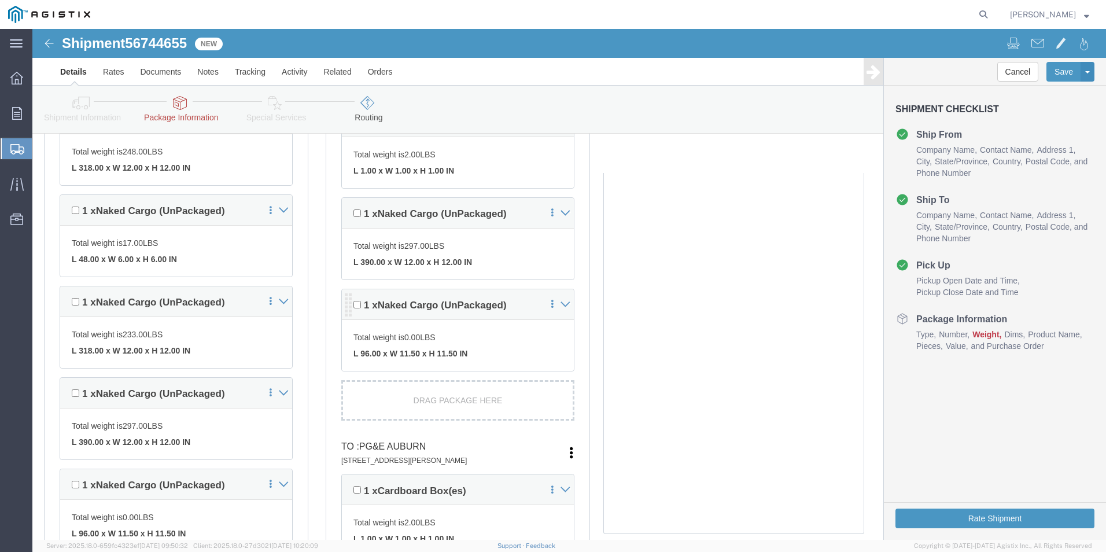
click link
click icon
click span "Naked Cargo (UnPackaged)"
click icon
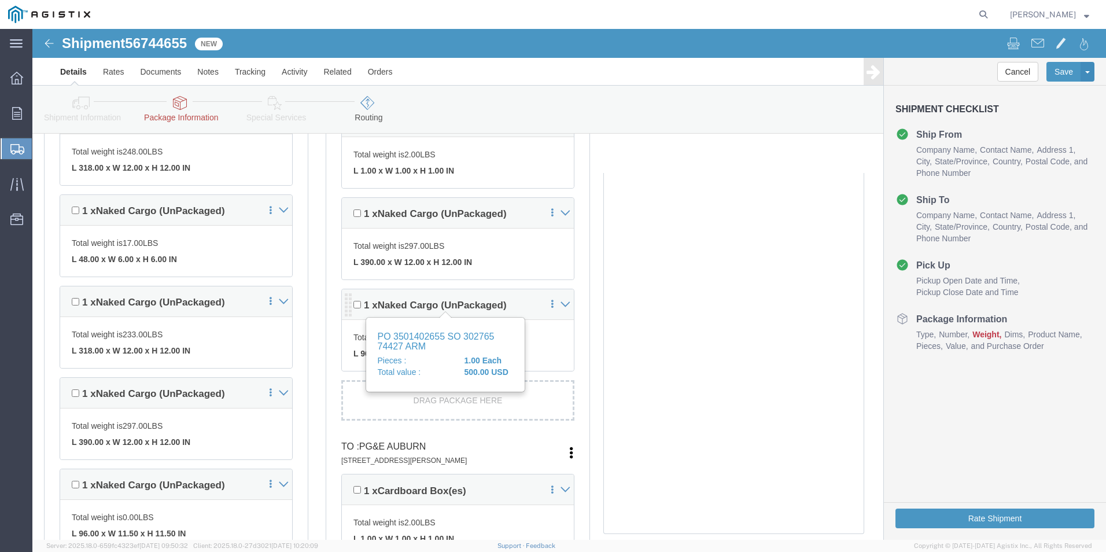
click span "Naked Cargo (UnPackaged)"
drag, startPoint x: 471, startPoint y: 271, endPoint x: 381, endPoint y: 312, distance: 98.9
click span "0.00"
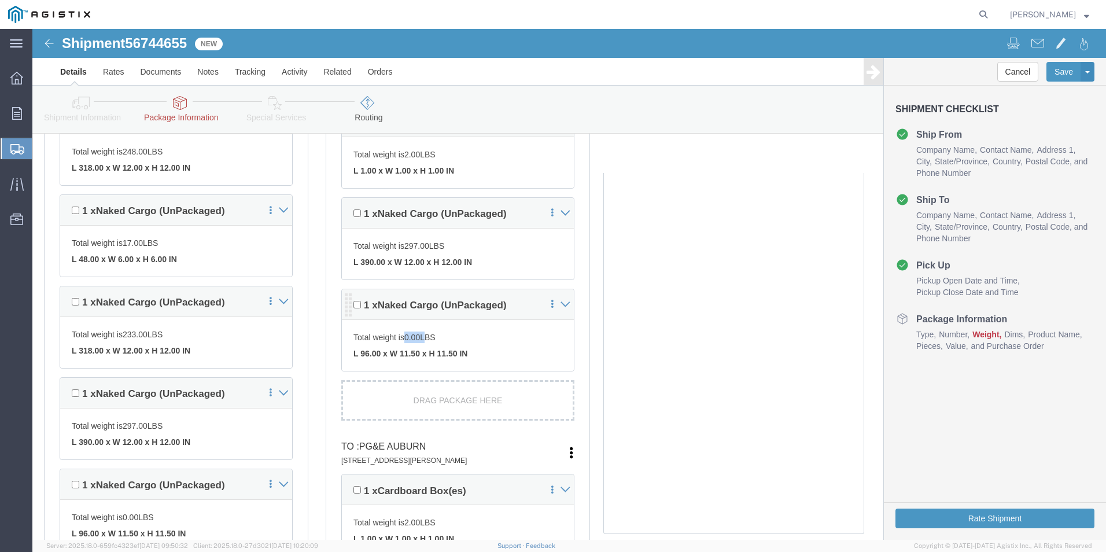
click span "0.00"
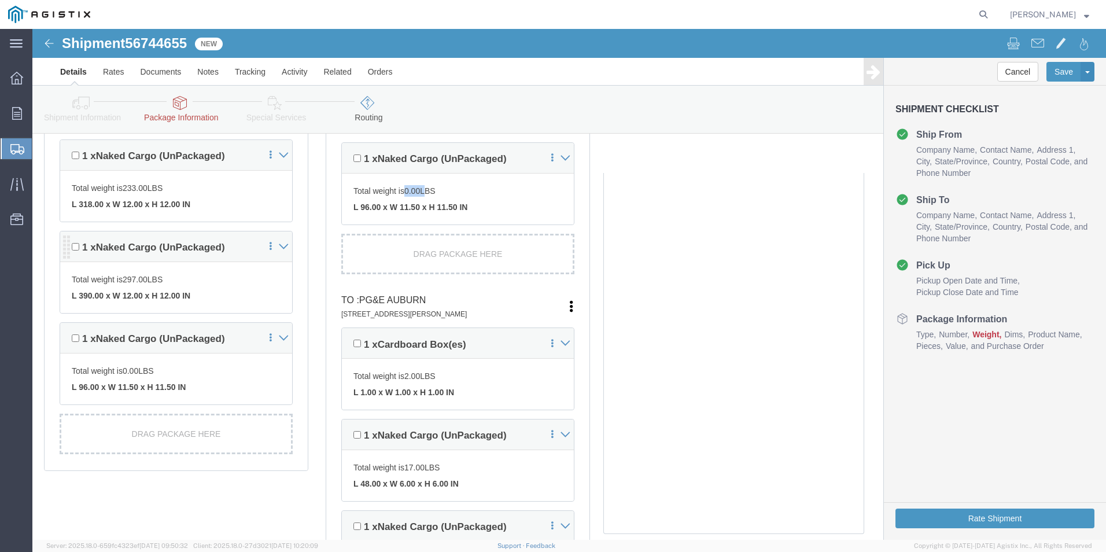
scroll to position [948, 0]
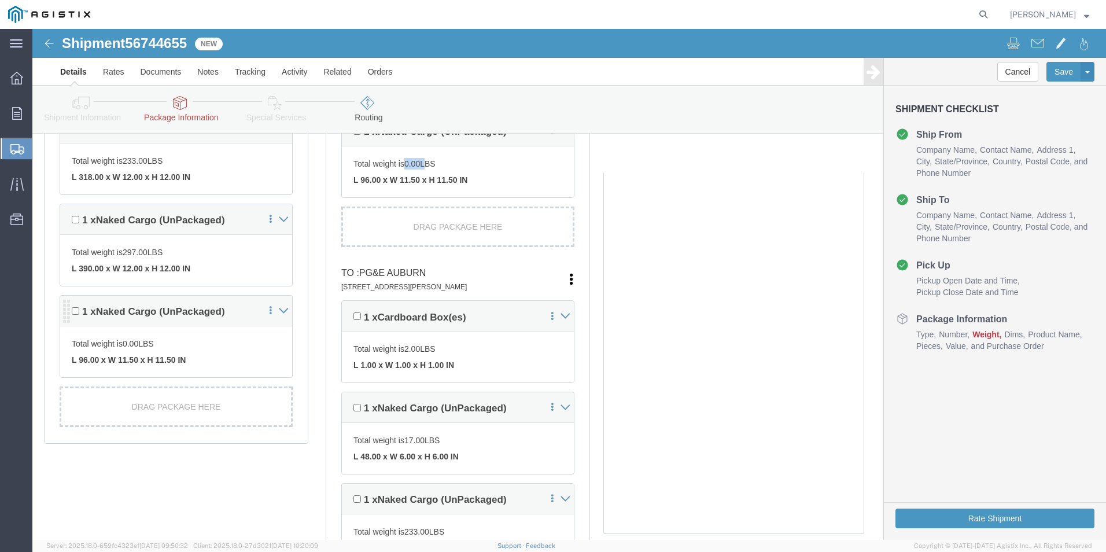
click icon
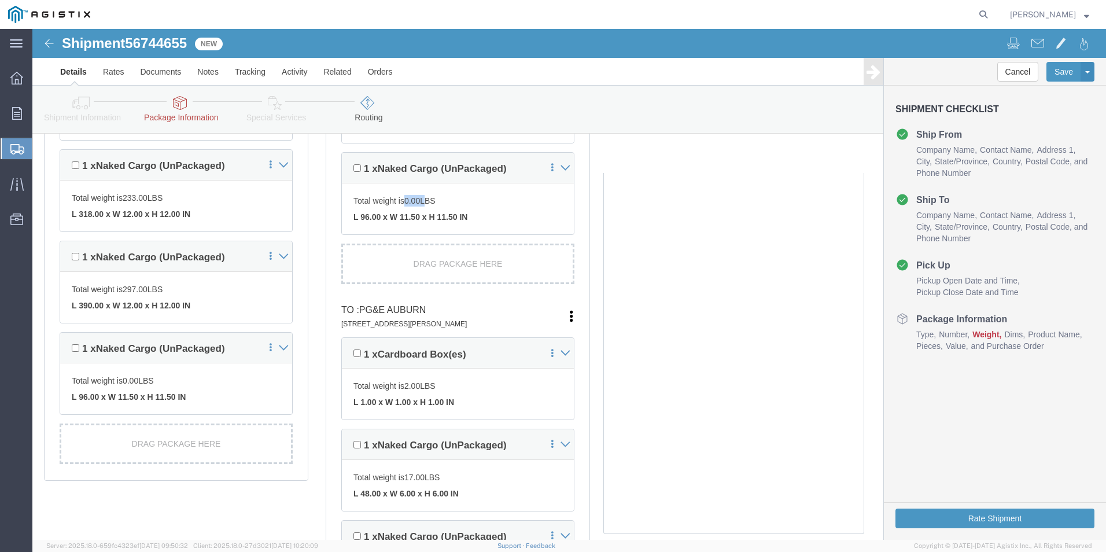
scroll to position [890, 0]
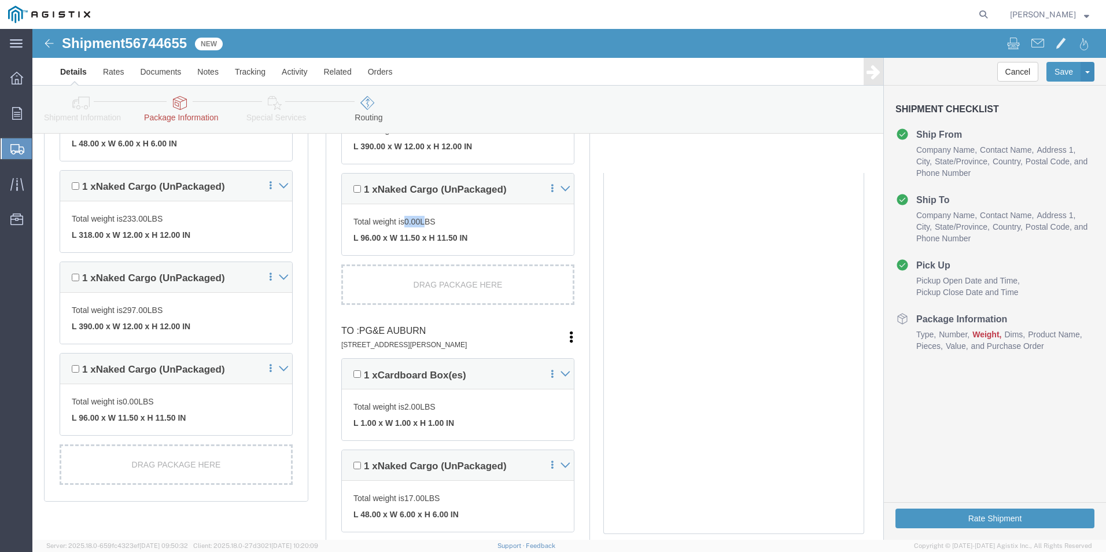
click link "Package Information"
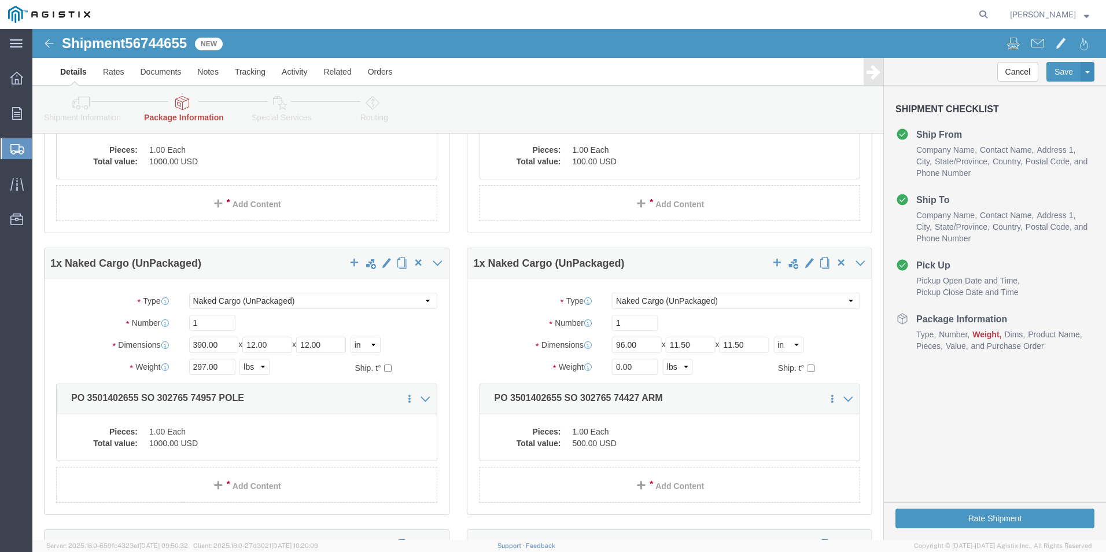
scroll to position [485, 0]
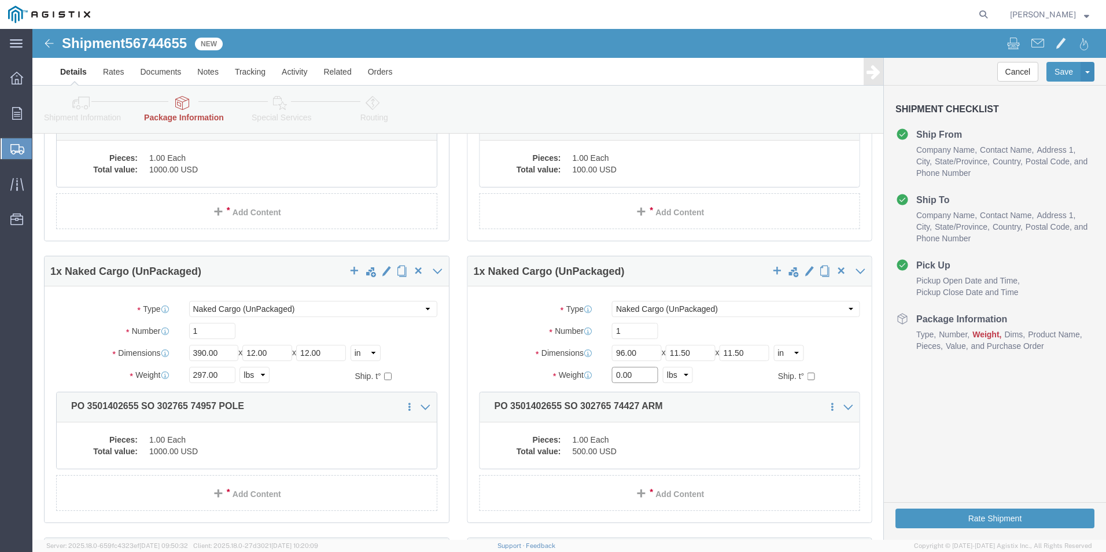
click input "0.00"
drag, startPoint x: 599, startPoint y: 345, endPoint x: 544, endPoint y: 340, distance: 55.2
click div "Weight 0.00 Select kgs lbs Ship. t°"
type input "39"
click div "Length 96.00 x Width 11.50 x Height 11.50 Select cm ft in"
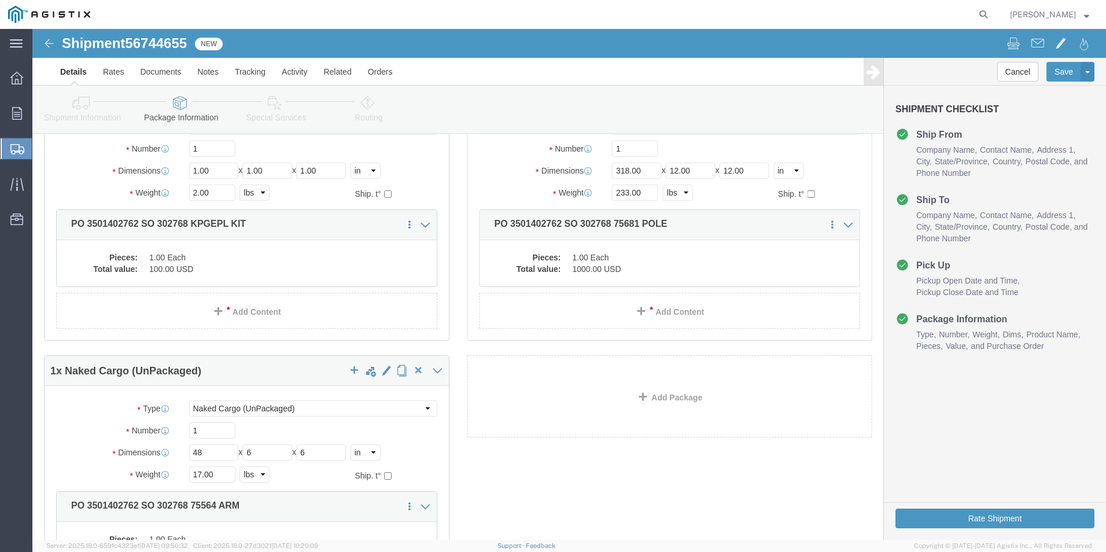
scroll to position [1113, 0]
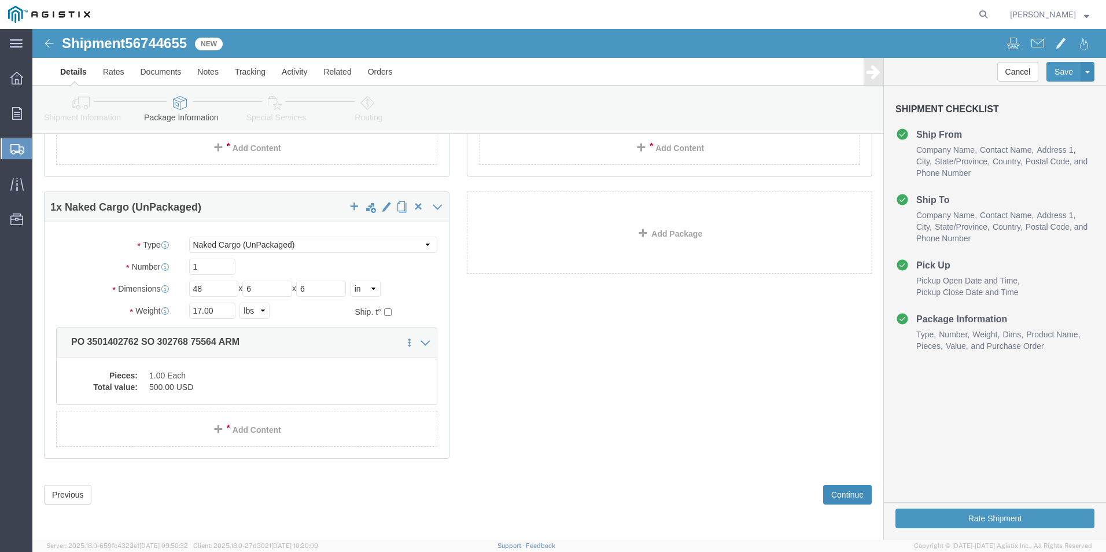
click button "Continue"
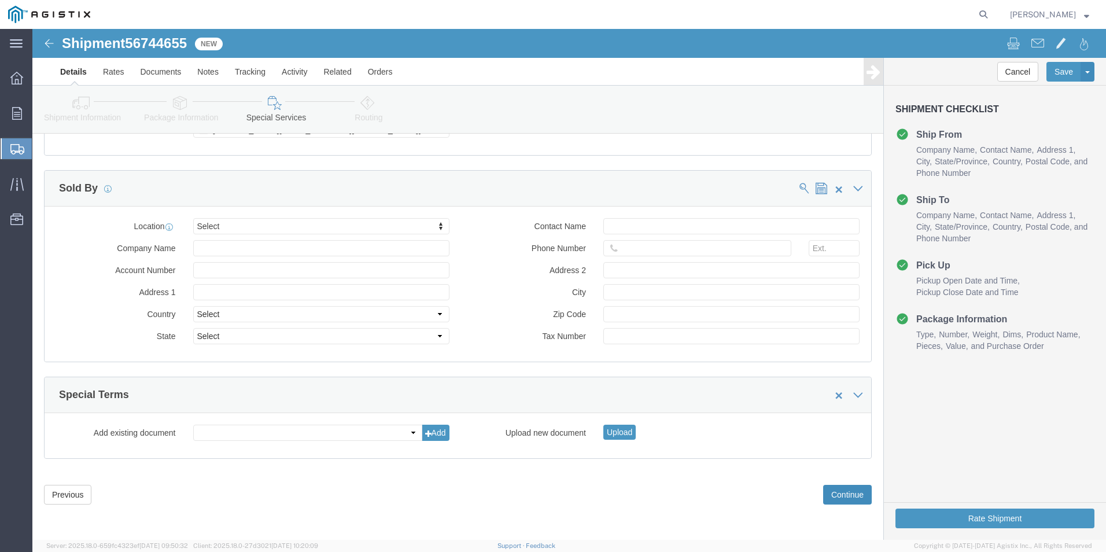
scroll to position [1061, 0]
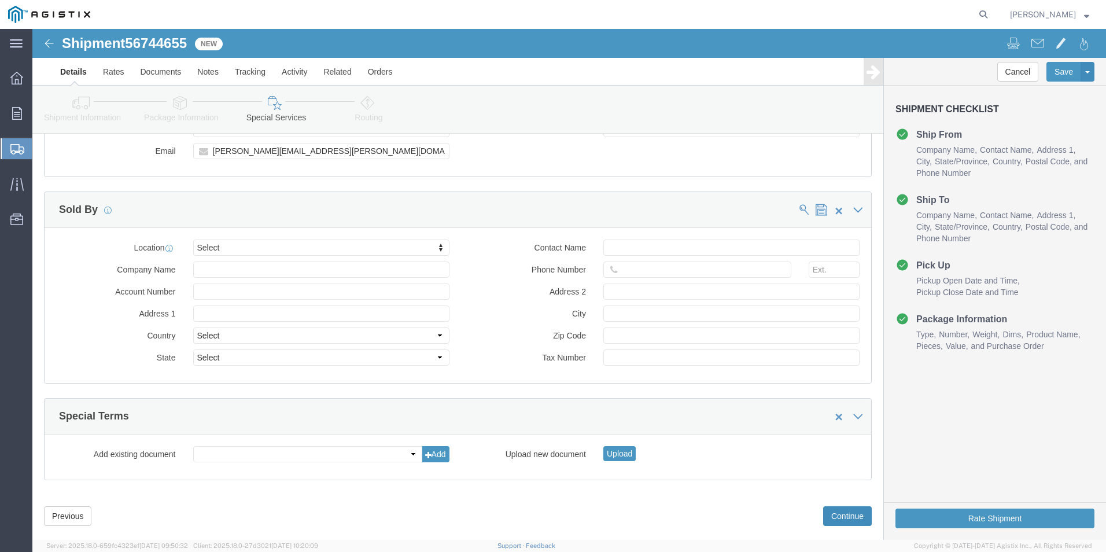
click button "Continue"
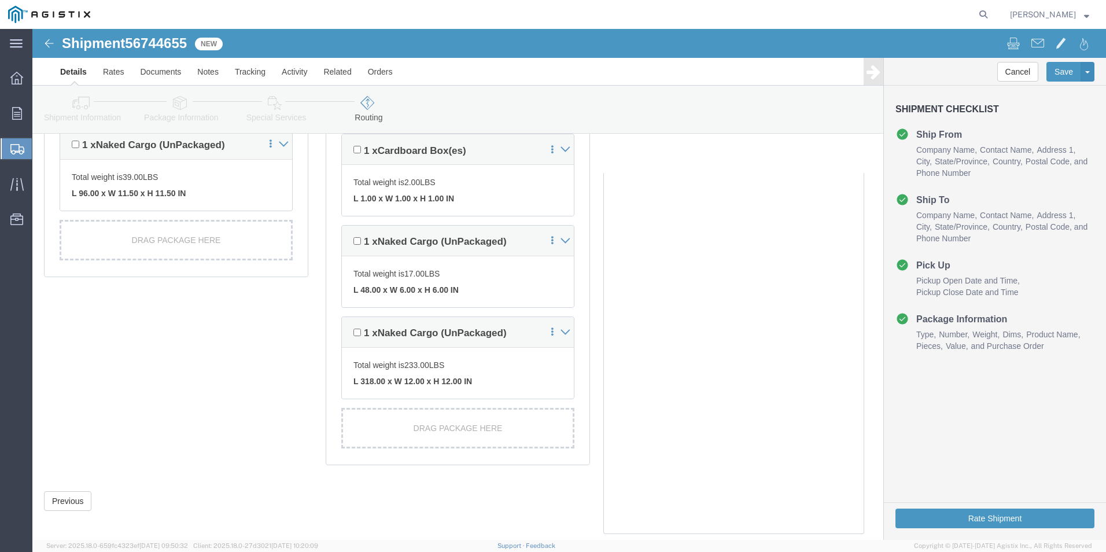
scroll to position [1121, 0]
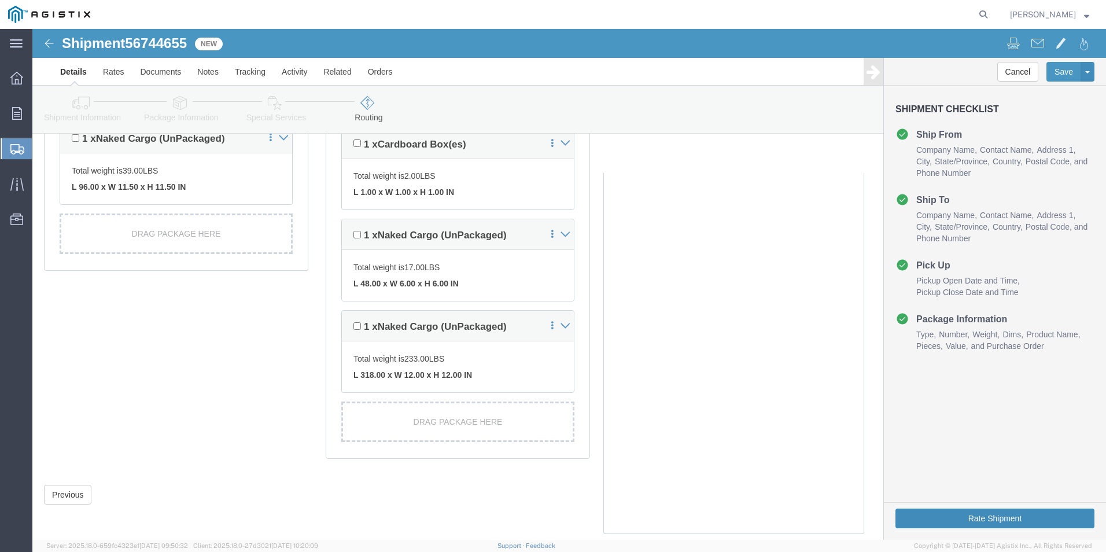
click button "Rate Shipment"
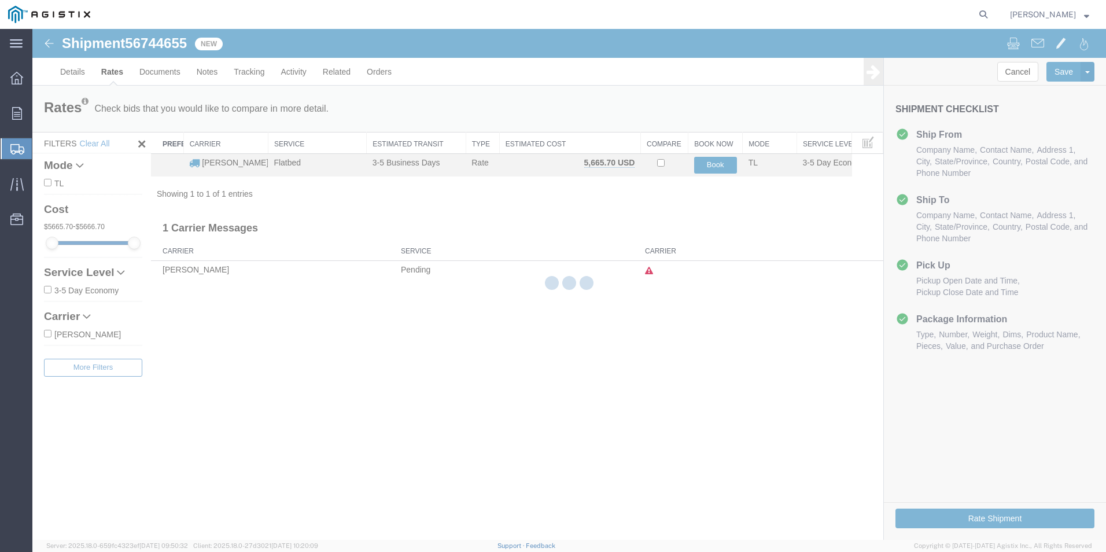
scroll to position [0, 0]
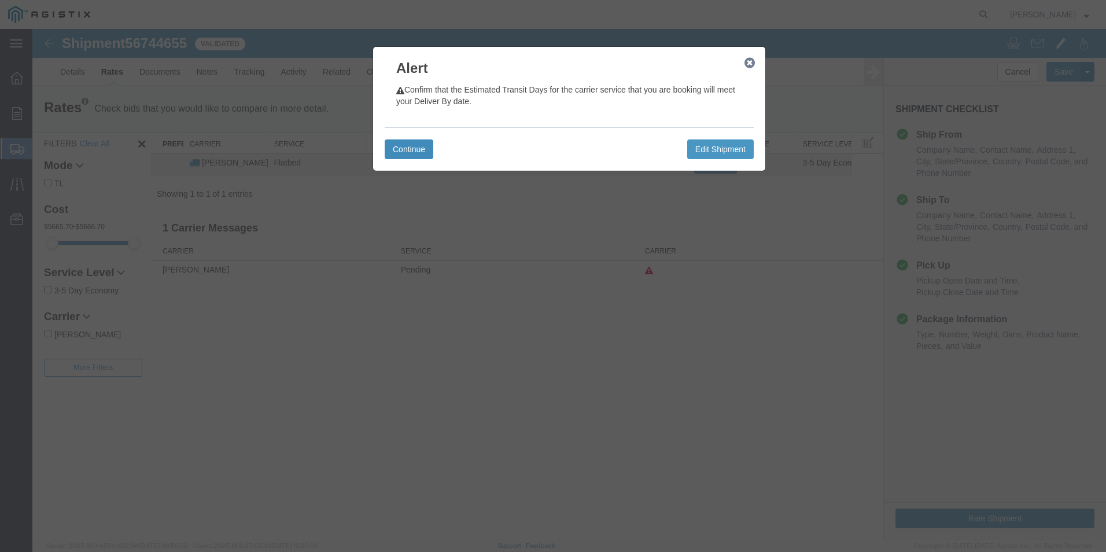
click at [409, 150] on button "Continue" at bounding box center [409, 149] width 49 height 20
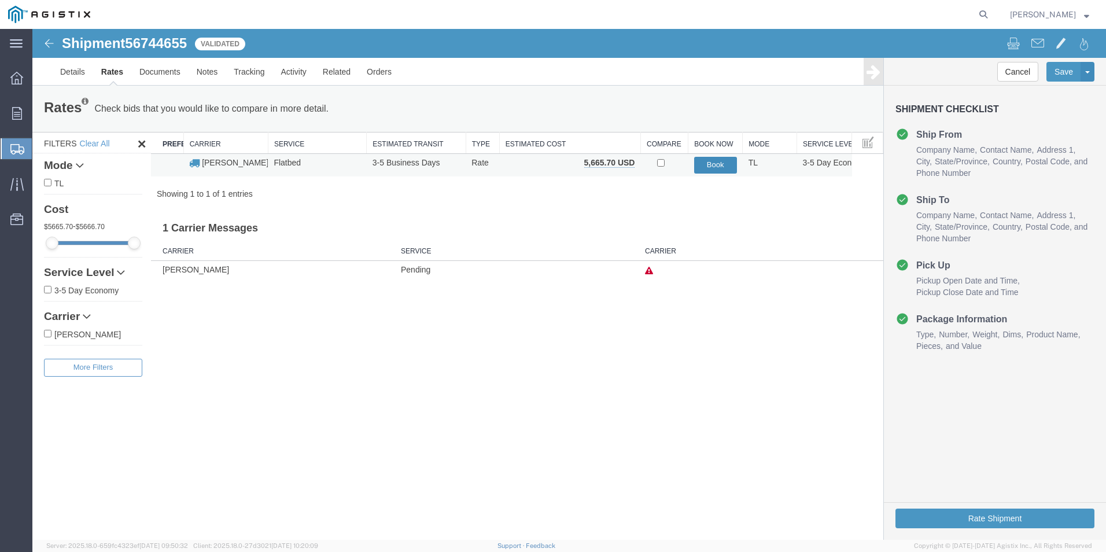
click at [716, 165] on button "Book" at bounding box center [715, 165] width 43 height 17
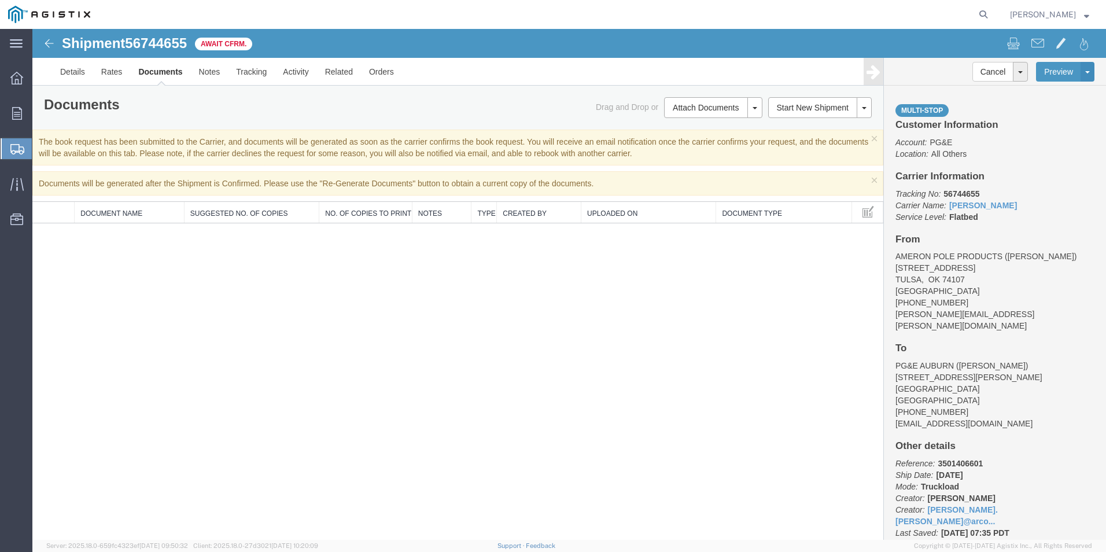
click at [16, 147] on icon at bounding box center [17, 149] width 14 height 10
